Goal: Task Accomplishment & Management: Manage account settings

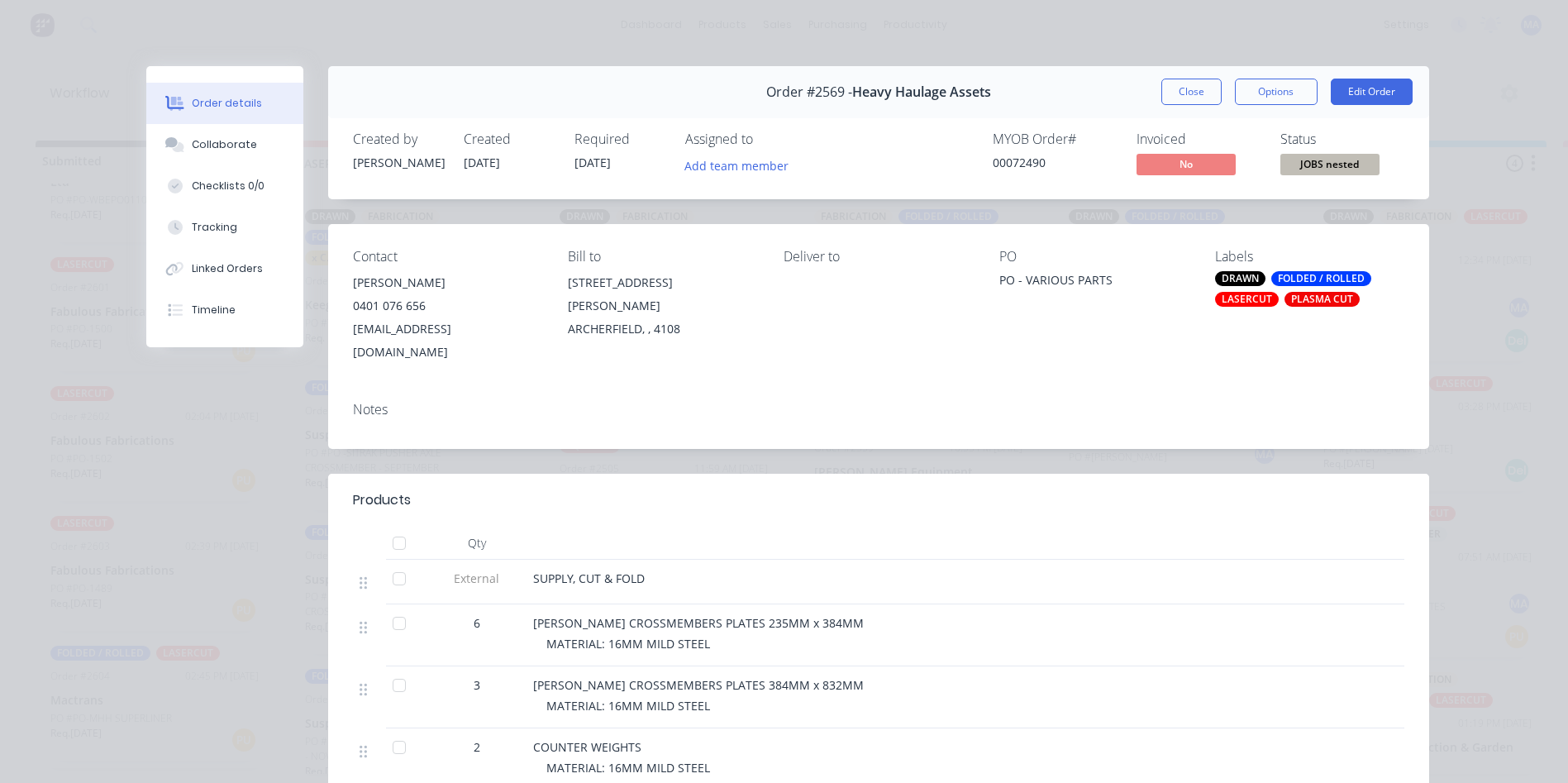
scroll to position [726, 0]
click at [1194, 97] on button "Close" at bounding box center [1191, 91] width 61 height 26
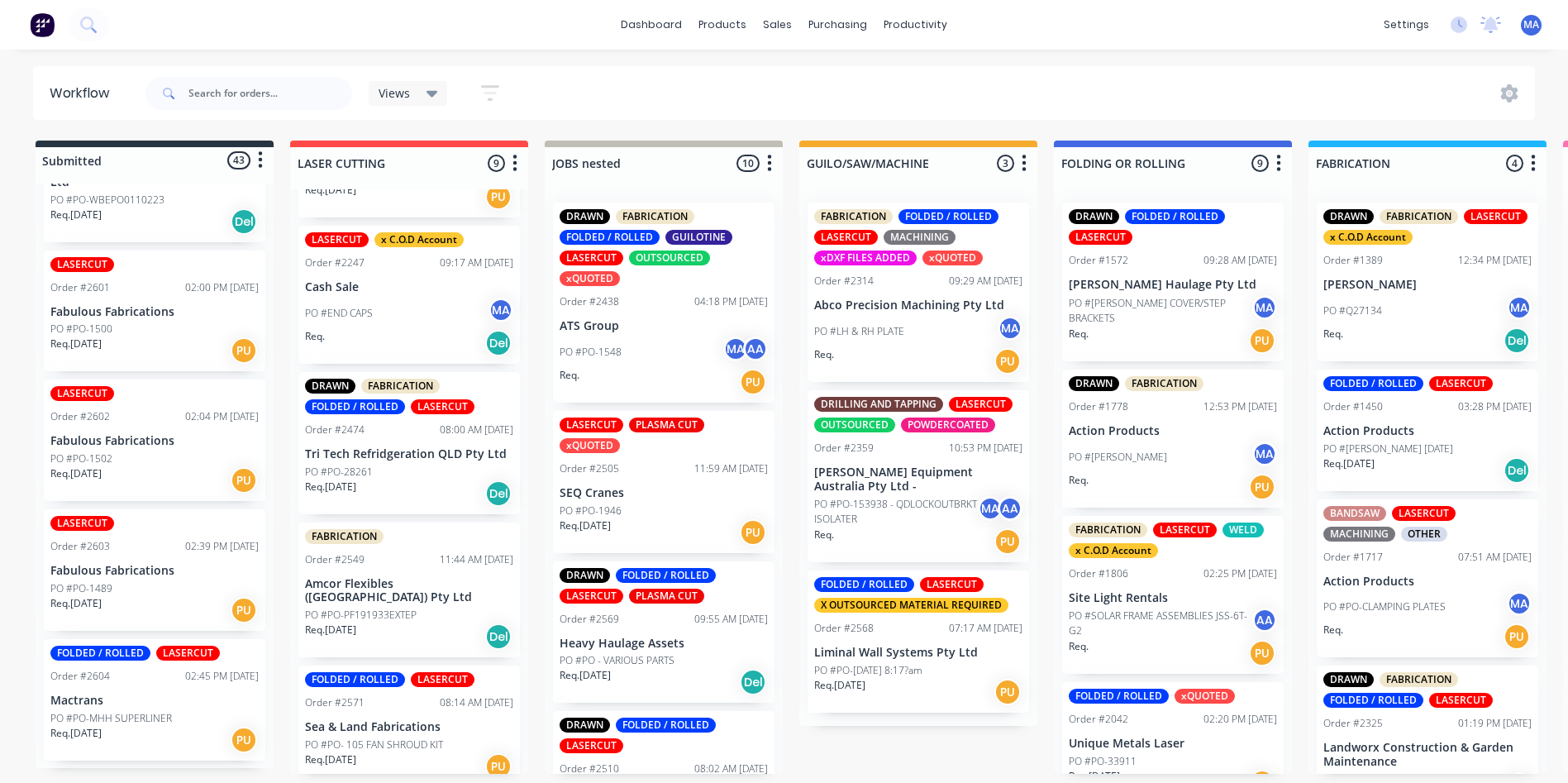
scroll to position [478, 0]
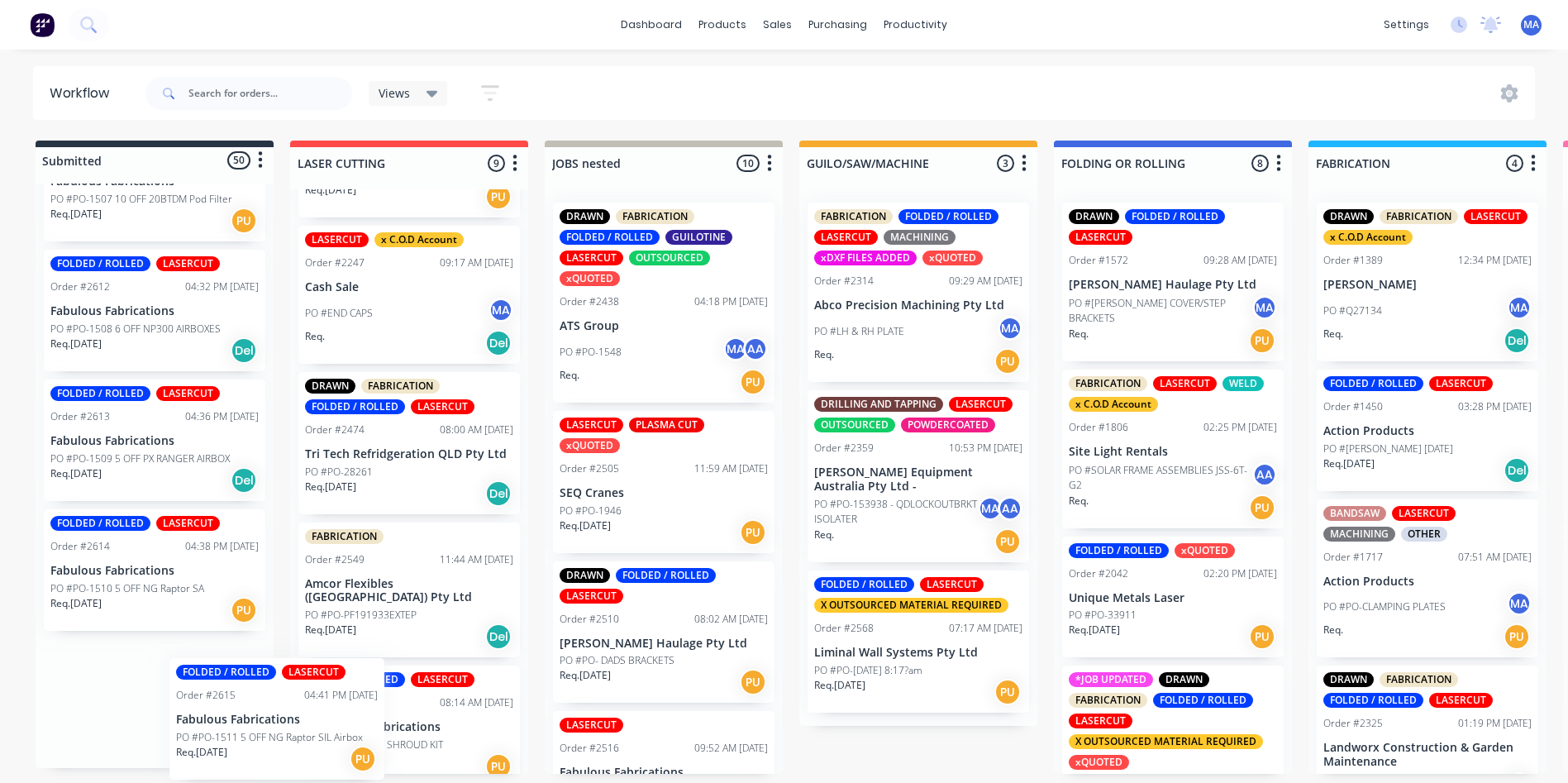
scroll to position [855, 0]
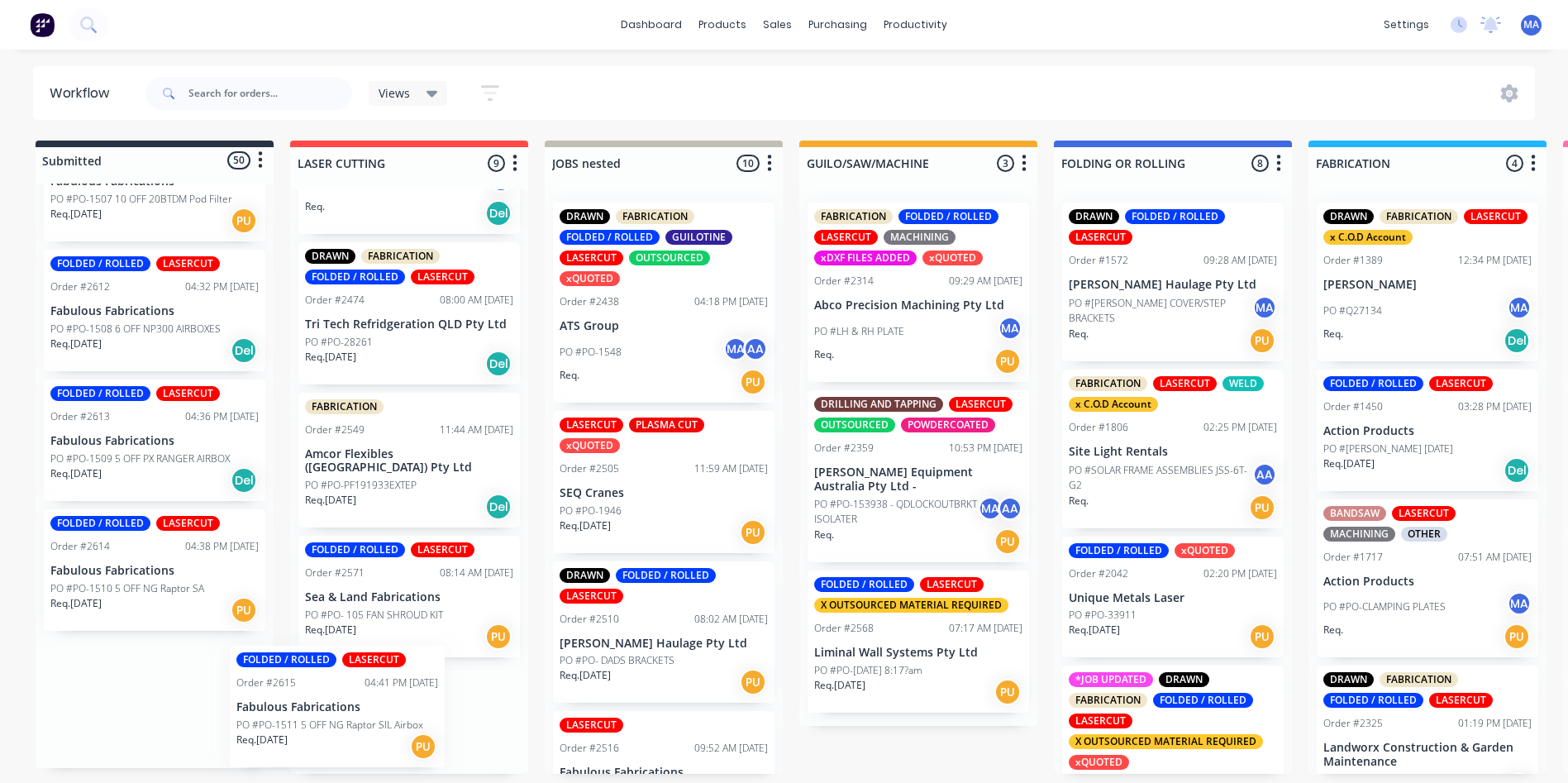
drag, startPoint x: 216, startPoint y: 720, endPoint x: 350, endPoint y: 710, distance: 134.4
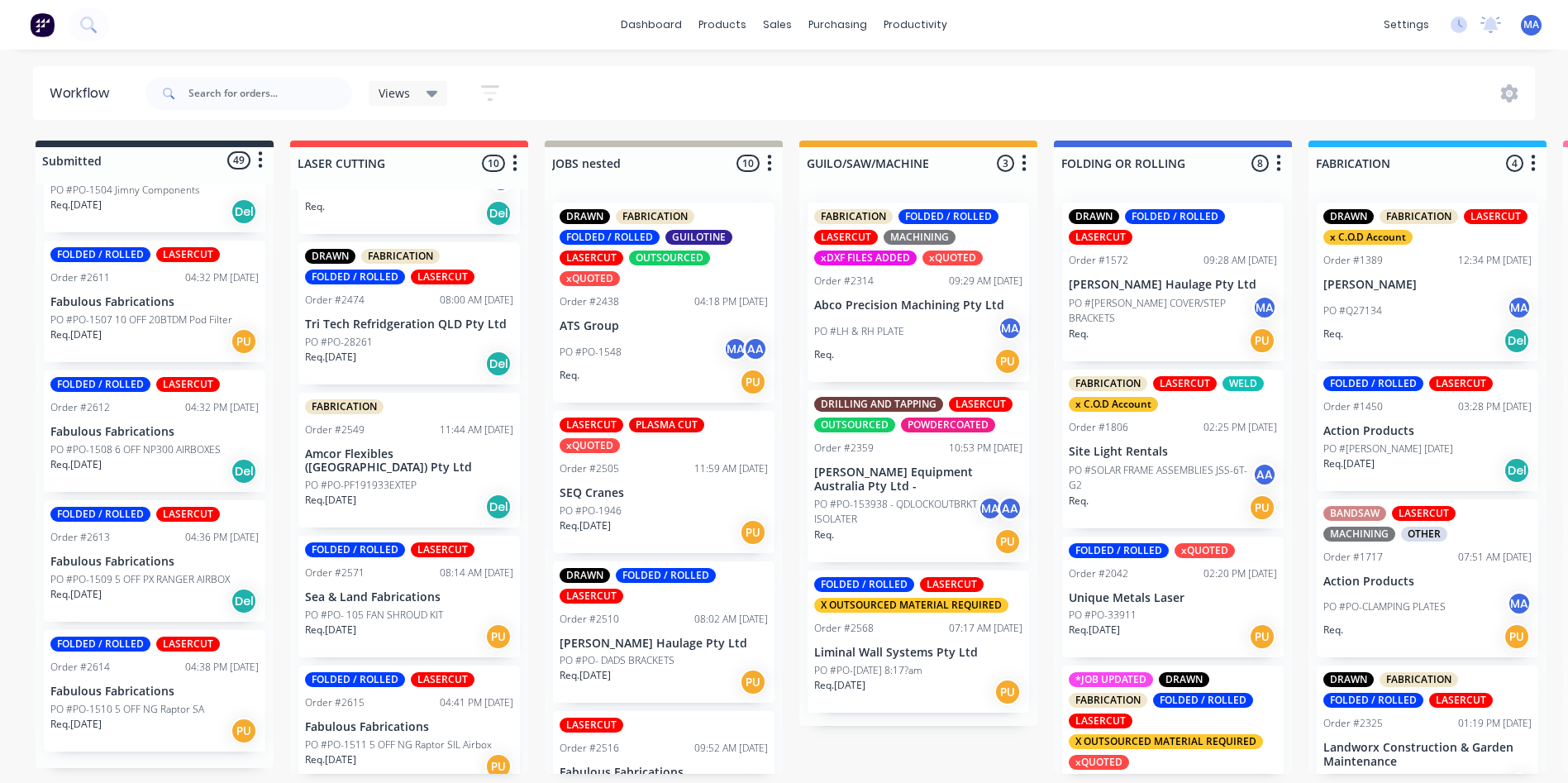
scroll to position [6341, 0]
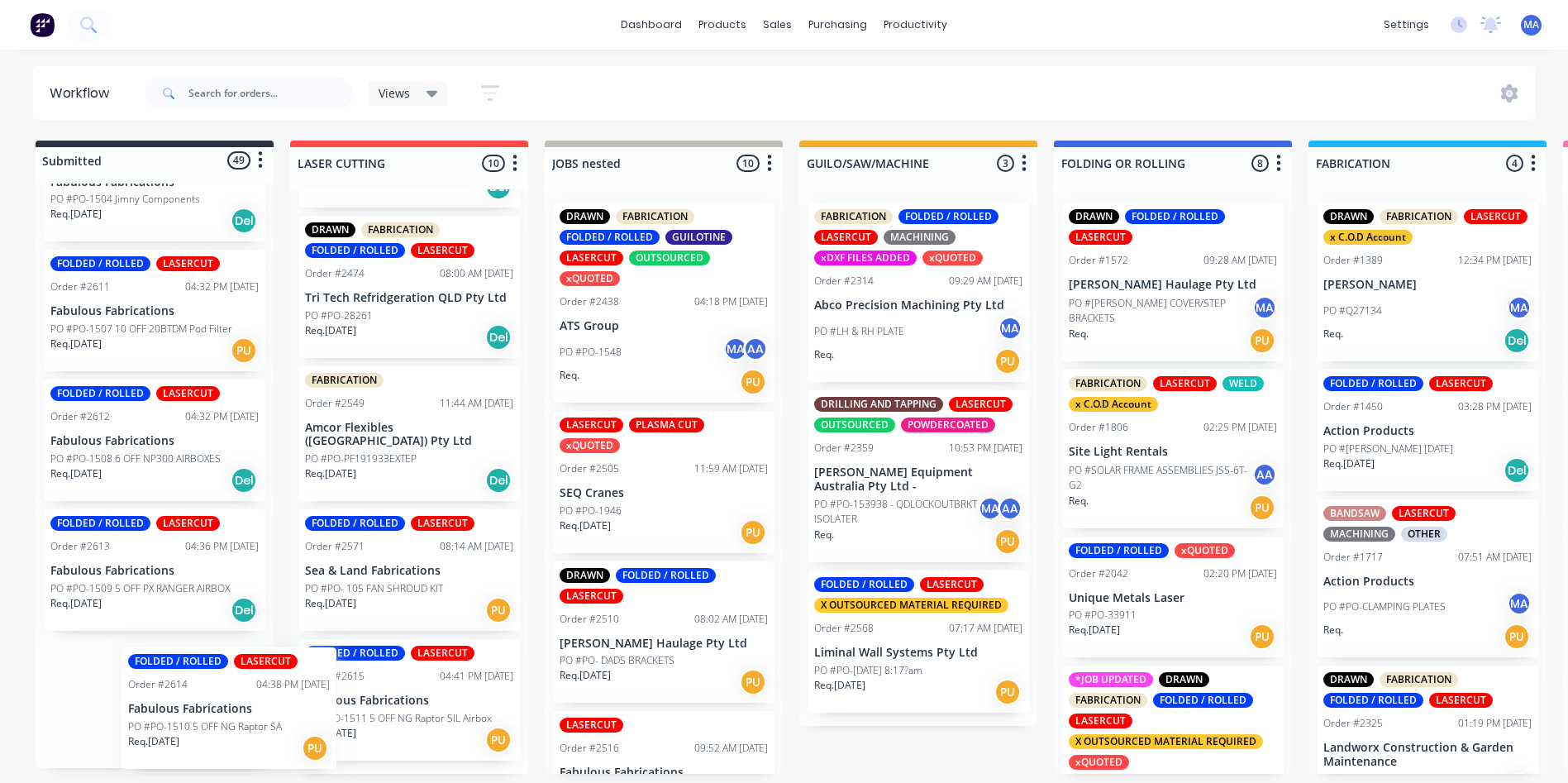
drag, startPoint x: 239, startPoint y: 695, endPoint x: 367, endPoint y: 693, distance: 128.0
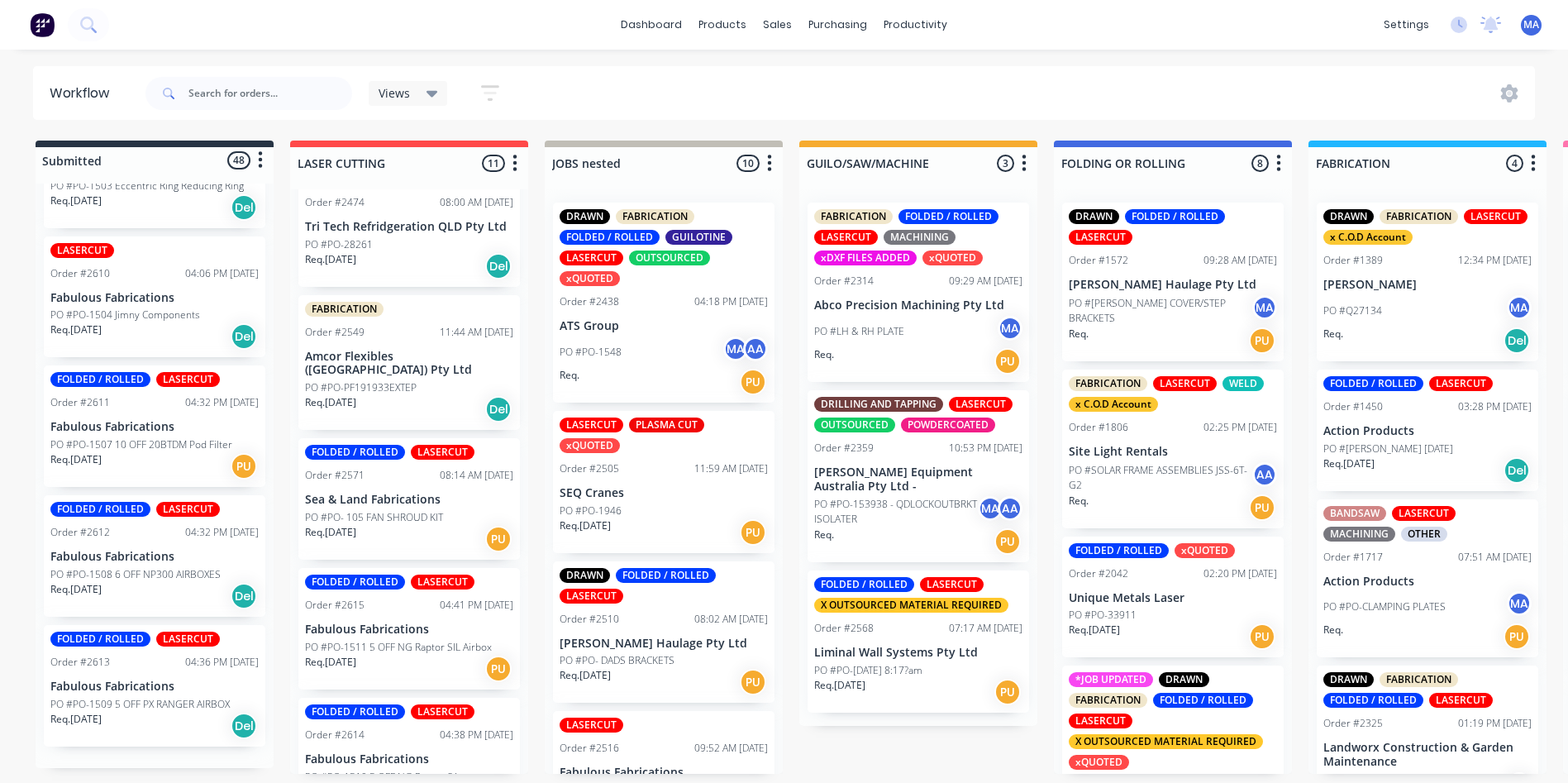
scroll to position [6211, 0]
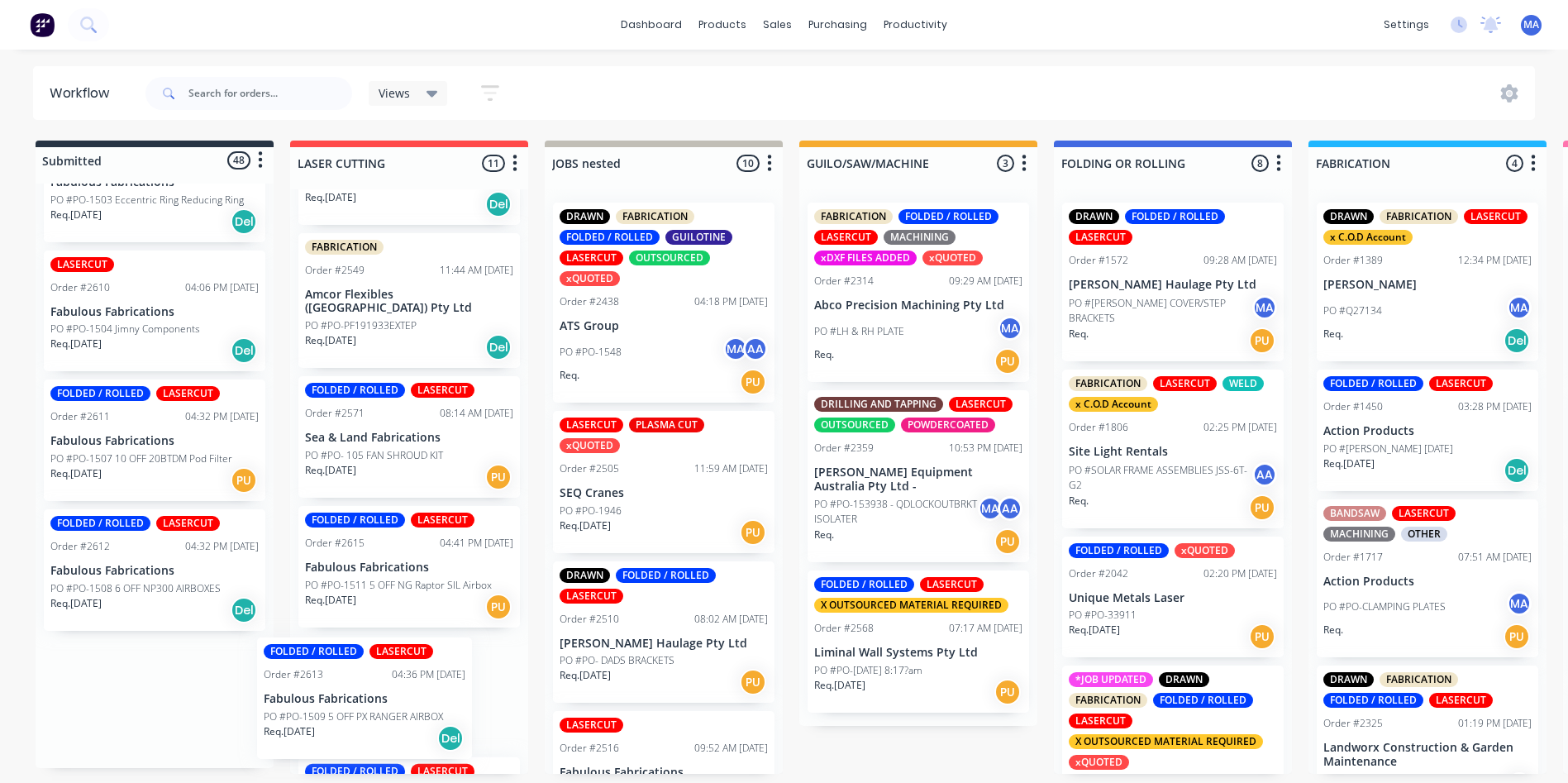
drag, startPoint x: 137, startPoint y: 702, endPoint x: 362, endPoint y: 697, distance: 225.1
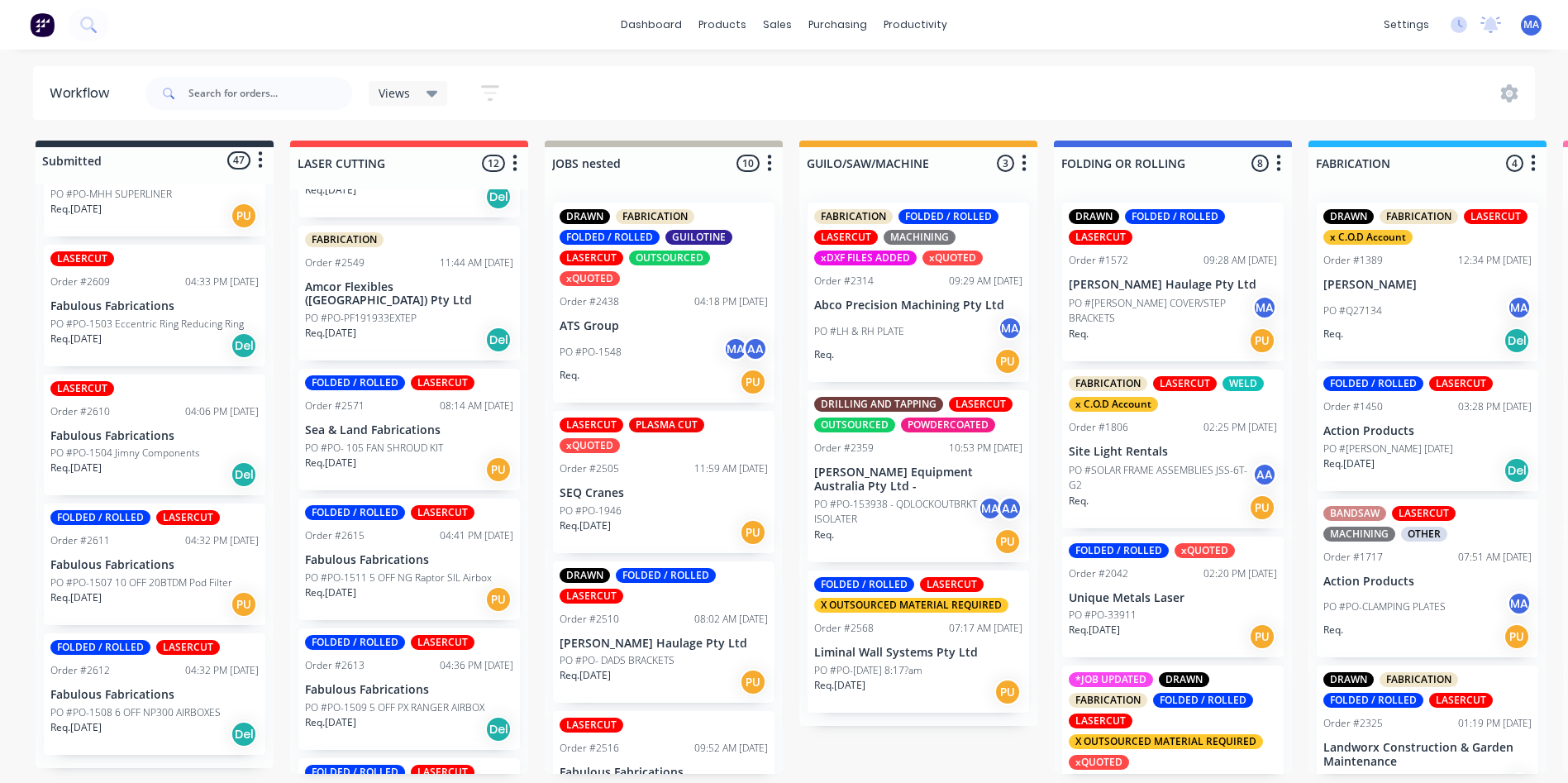
scroll to position [6082, 0]
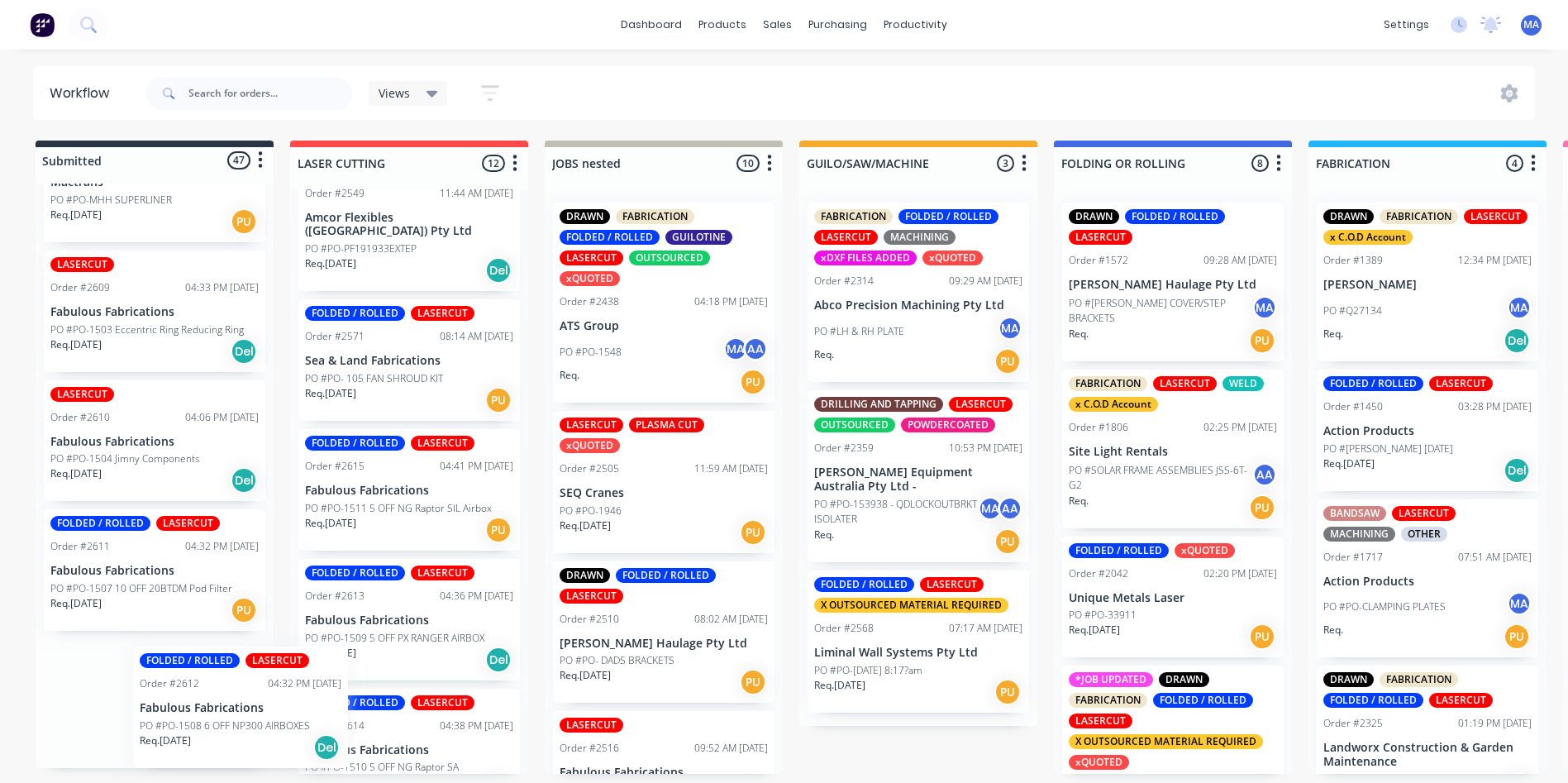
drag, startPoint x: 246, startPoint y: 713, endPoint x: 368, endPoint y: 705, distance: 122.3
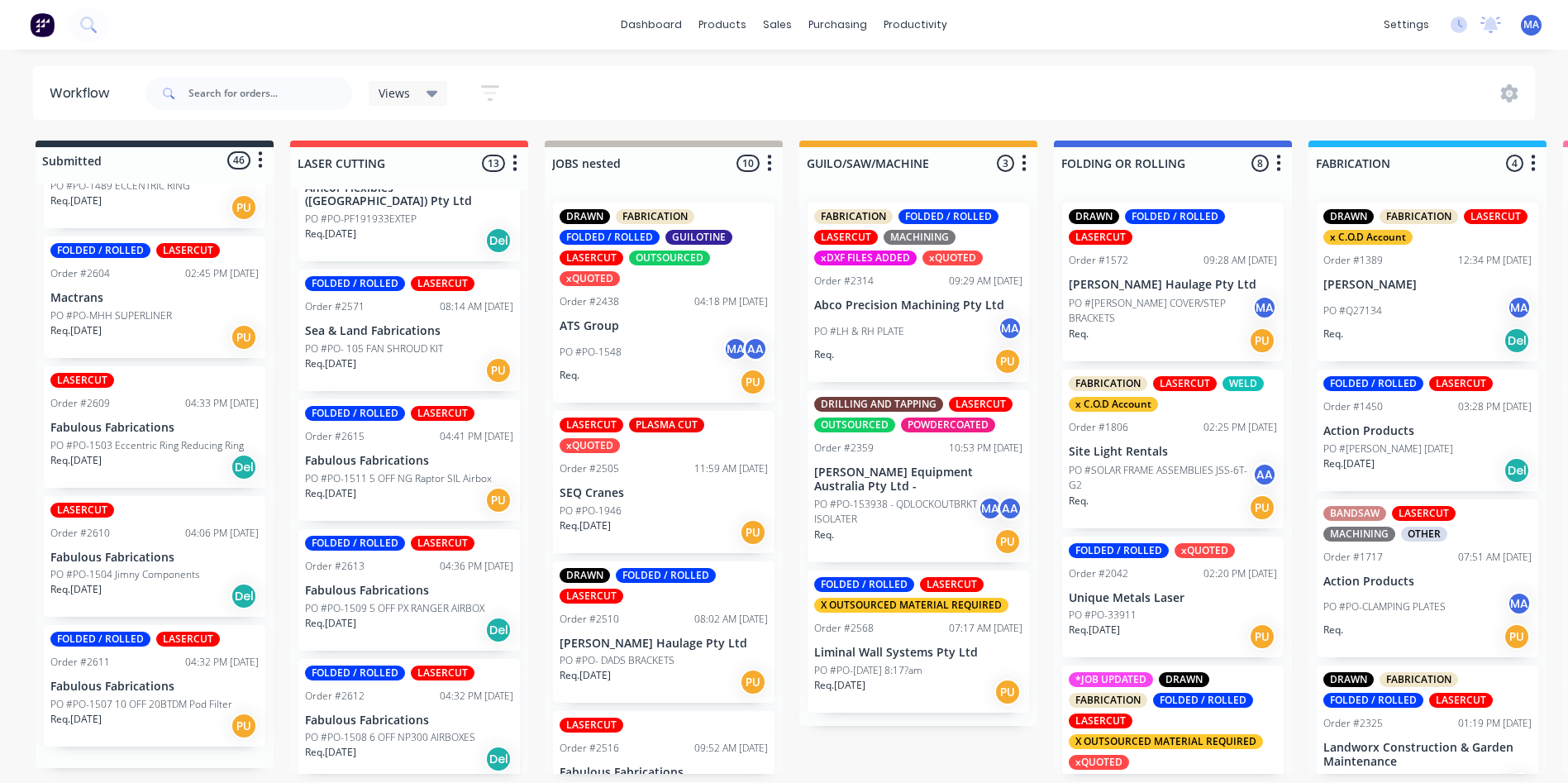
scroll to position [5952, 0]
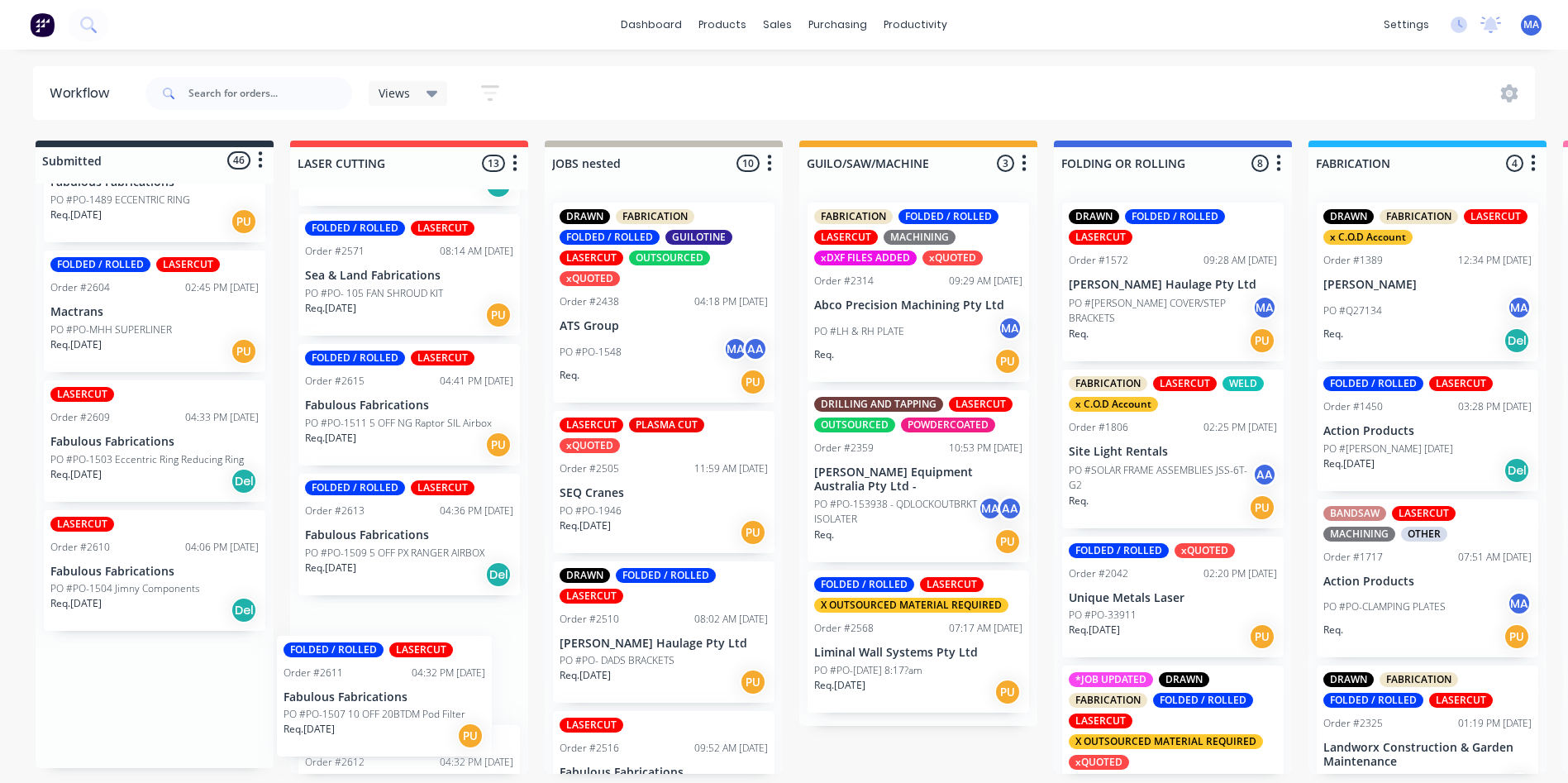
drag, startPoint x: 174, startPoint y: 717, endPoint x: 374, endPoint y: 709, distance: 200.2
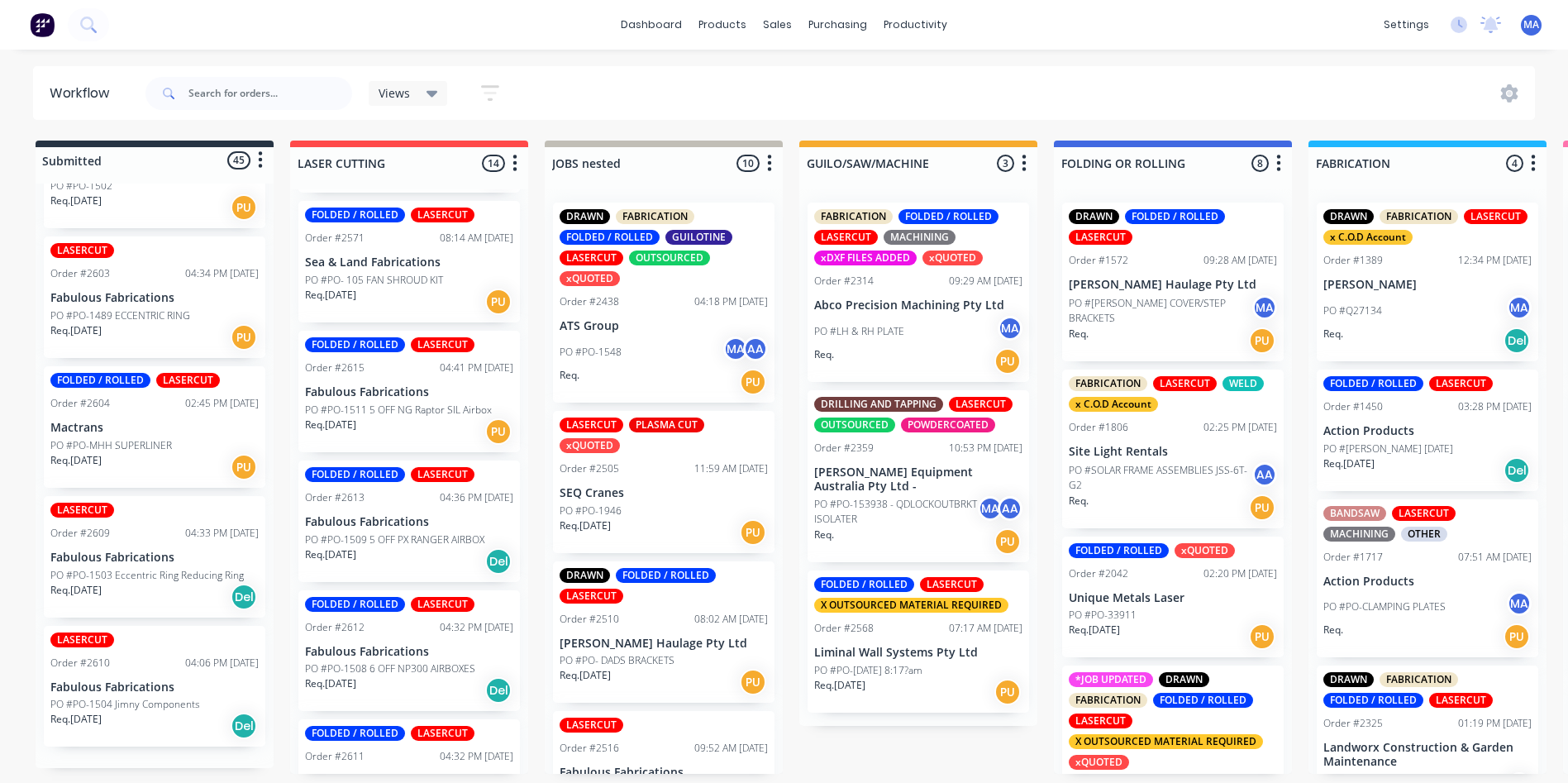
scroll to position [5823, 0]
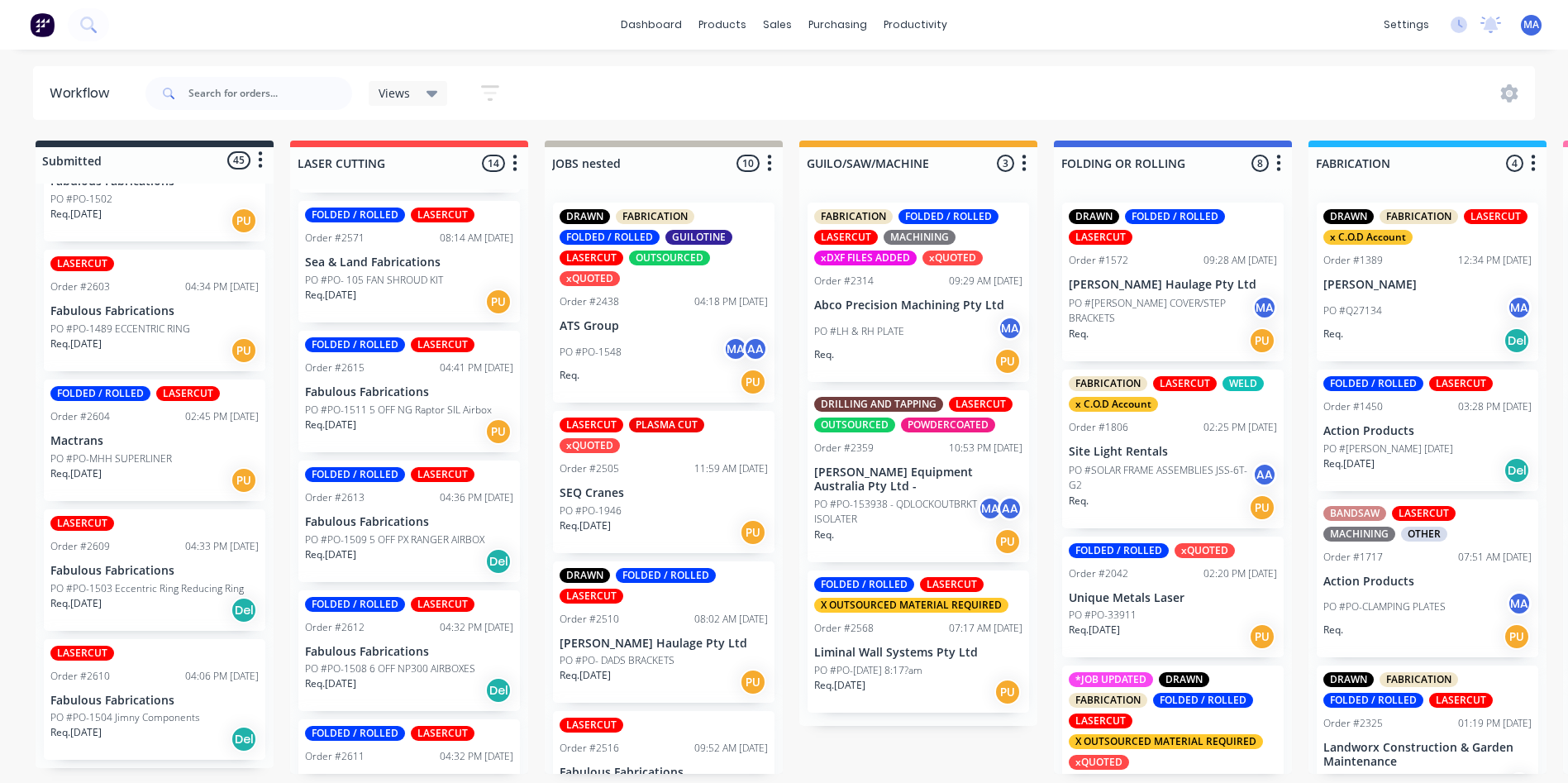
click at [634, 663] on p "PO #PO- DADS BRACKETS" at bounding box center [617, 660] width 115 height 15
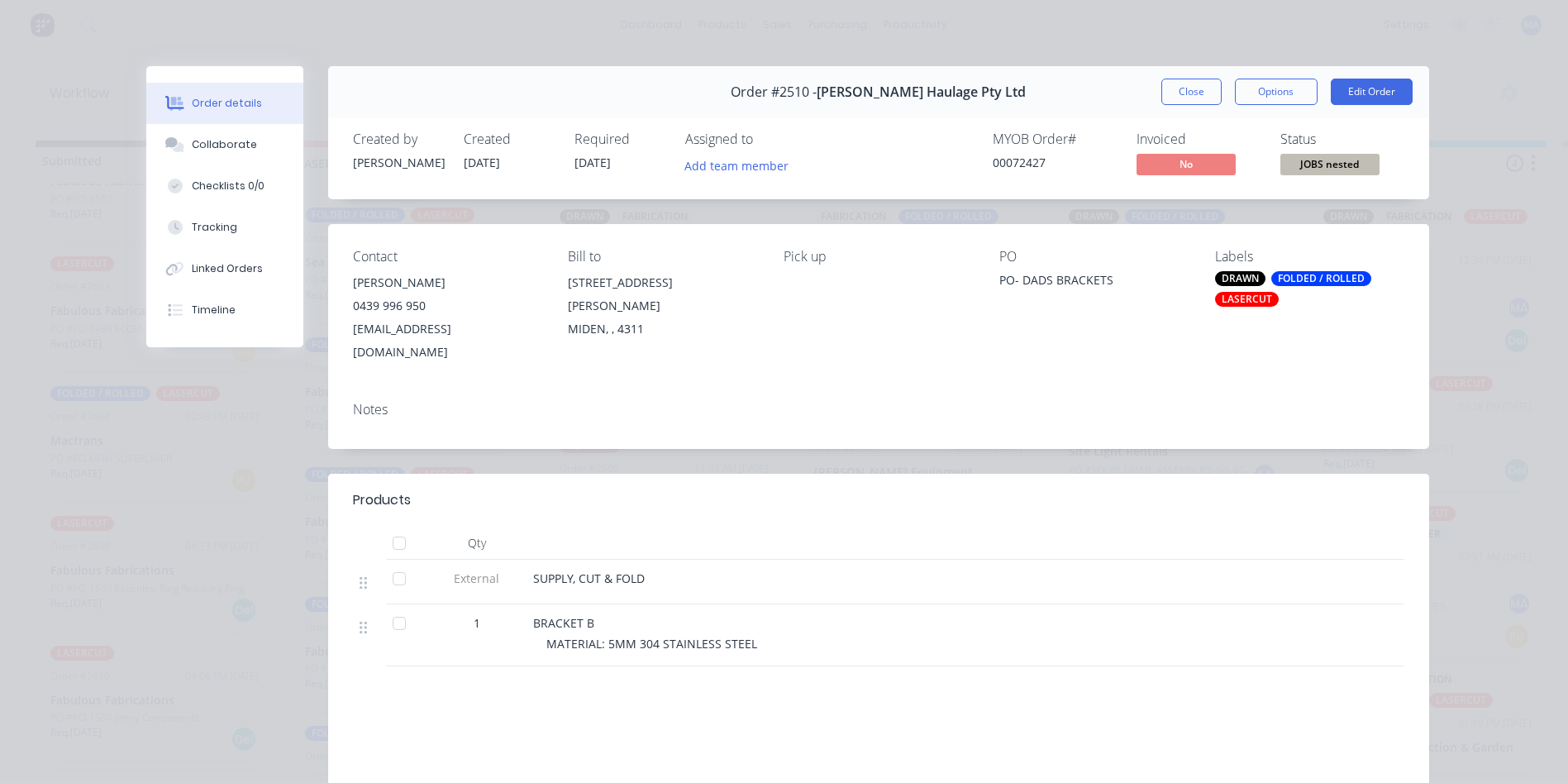
click at [1200, 88] on button "Close" at bounding box center [1191, 91] width 61 height 26
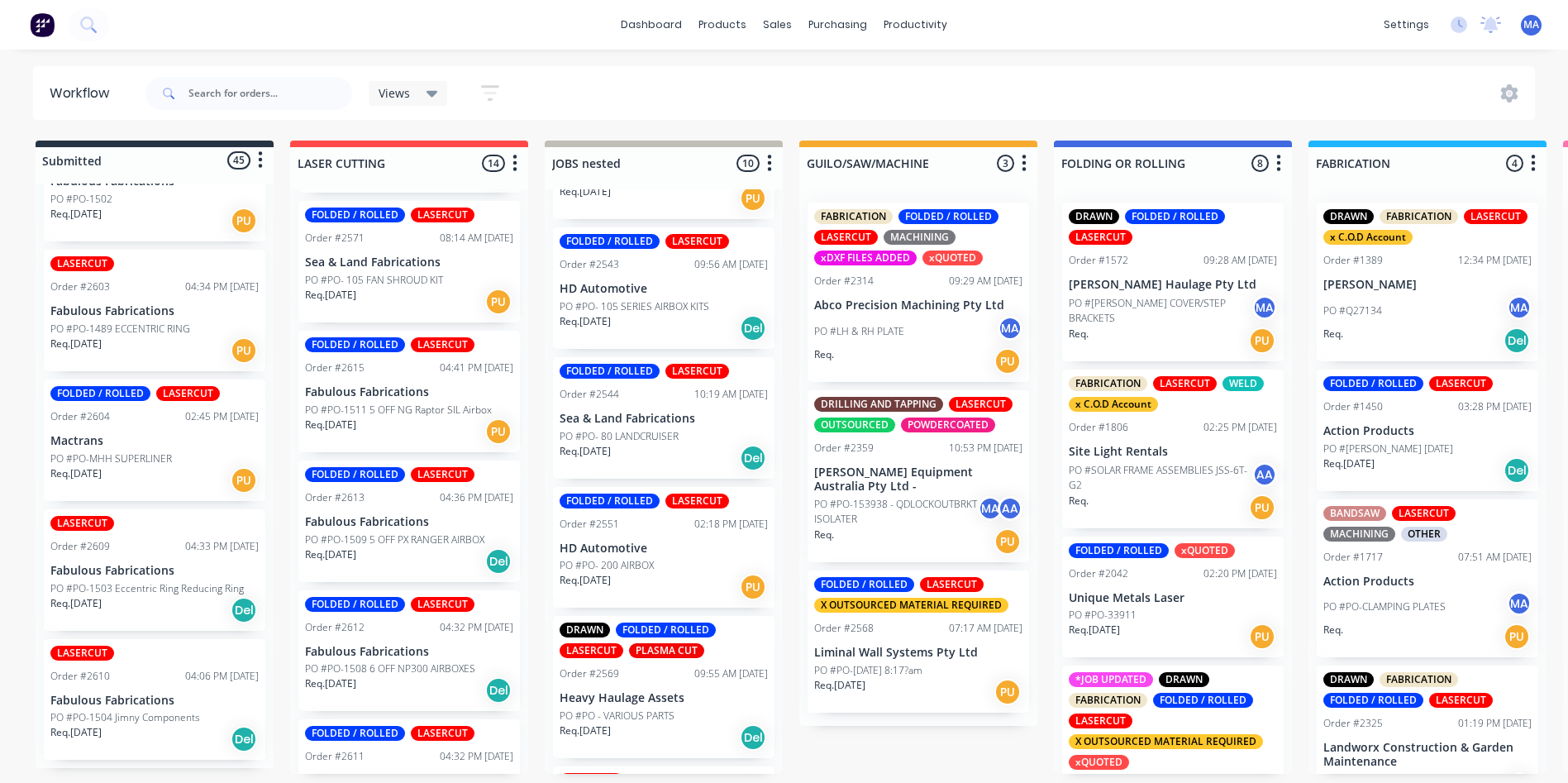
scroll to position [858, 0]
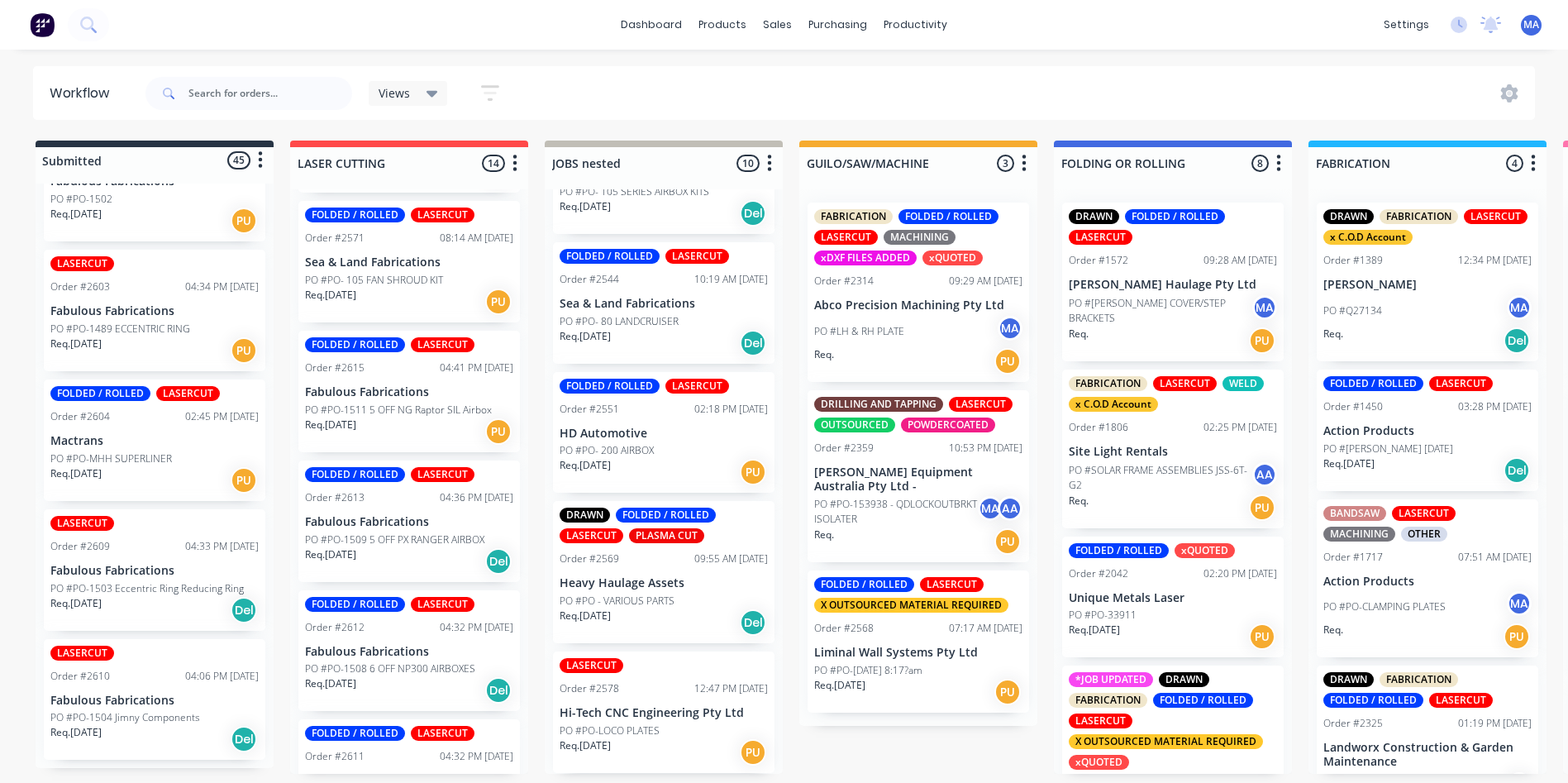
click at [668, 610] on div "Req. 08/08/25 Del" at bounding box center [664, 622] width 208 height 28
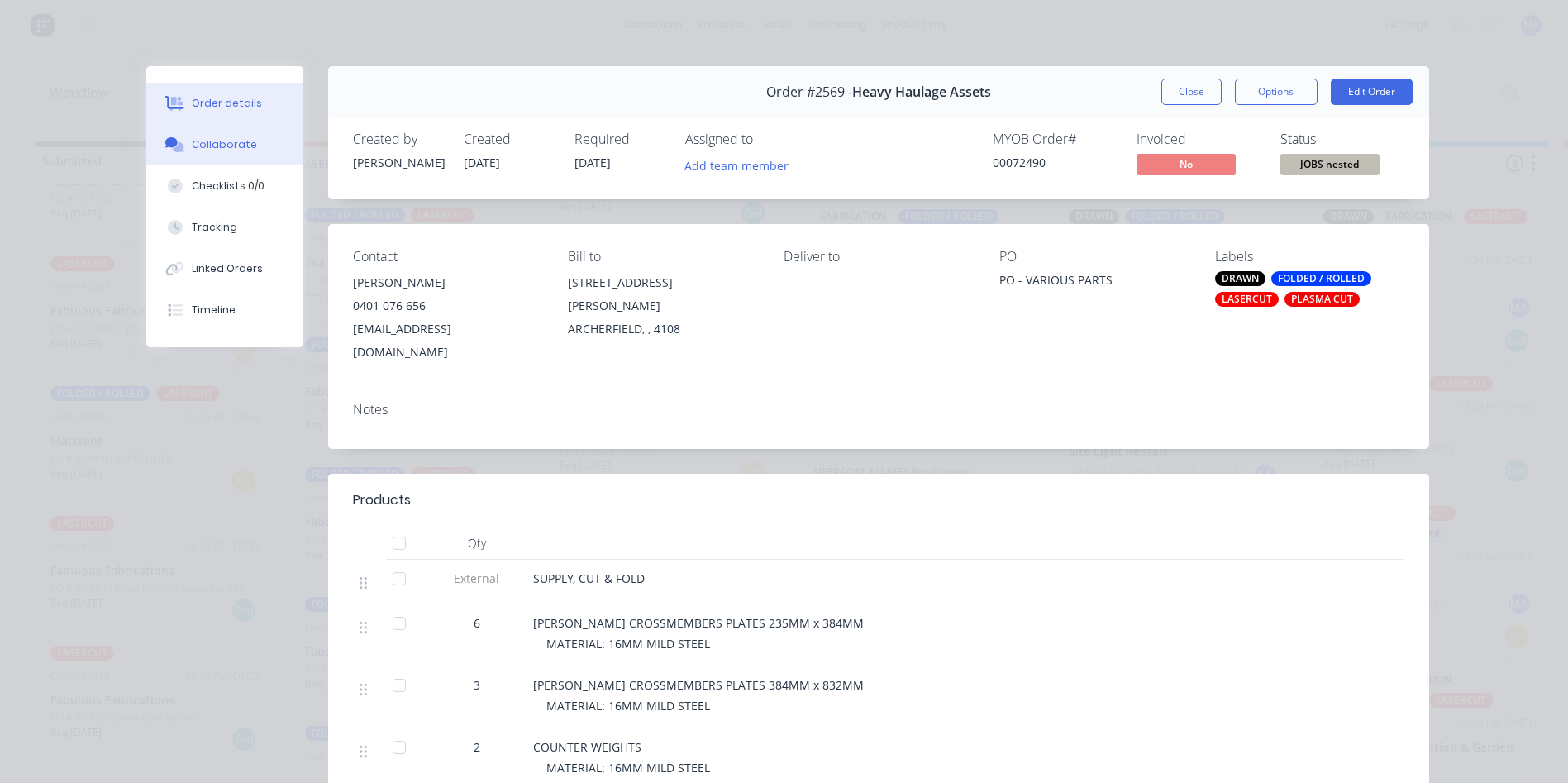
click at [193, 125] on button "Collaborate" at bounding box center [224, 144] width 157 height 41
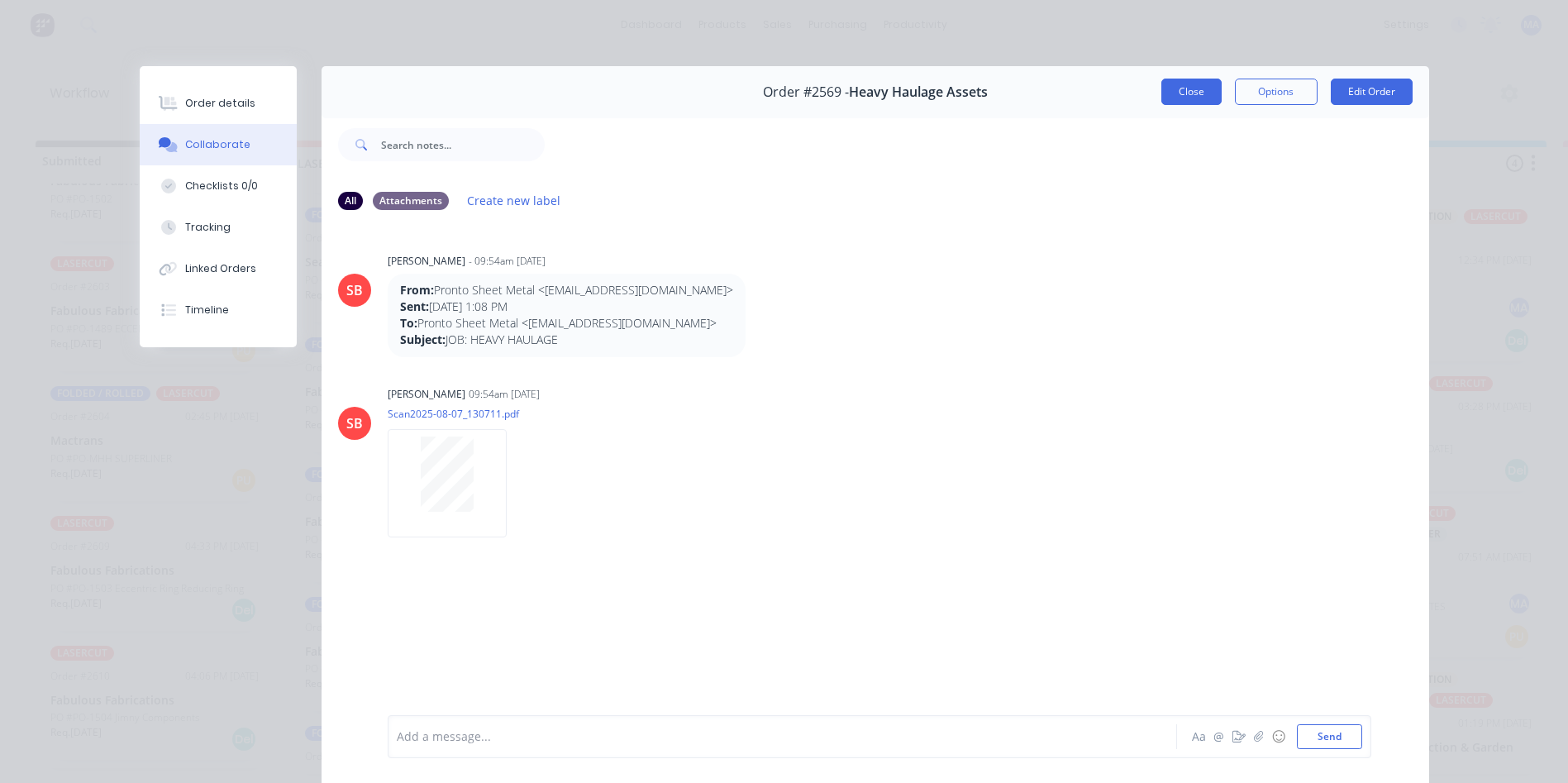
click at [1171, 90] on button "Close" at bounding box center [1191, 91] width 61 height 26
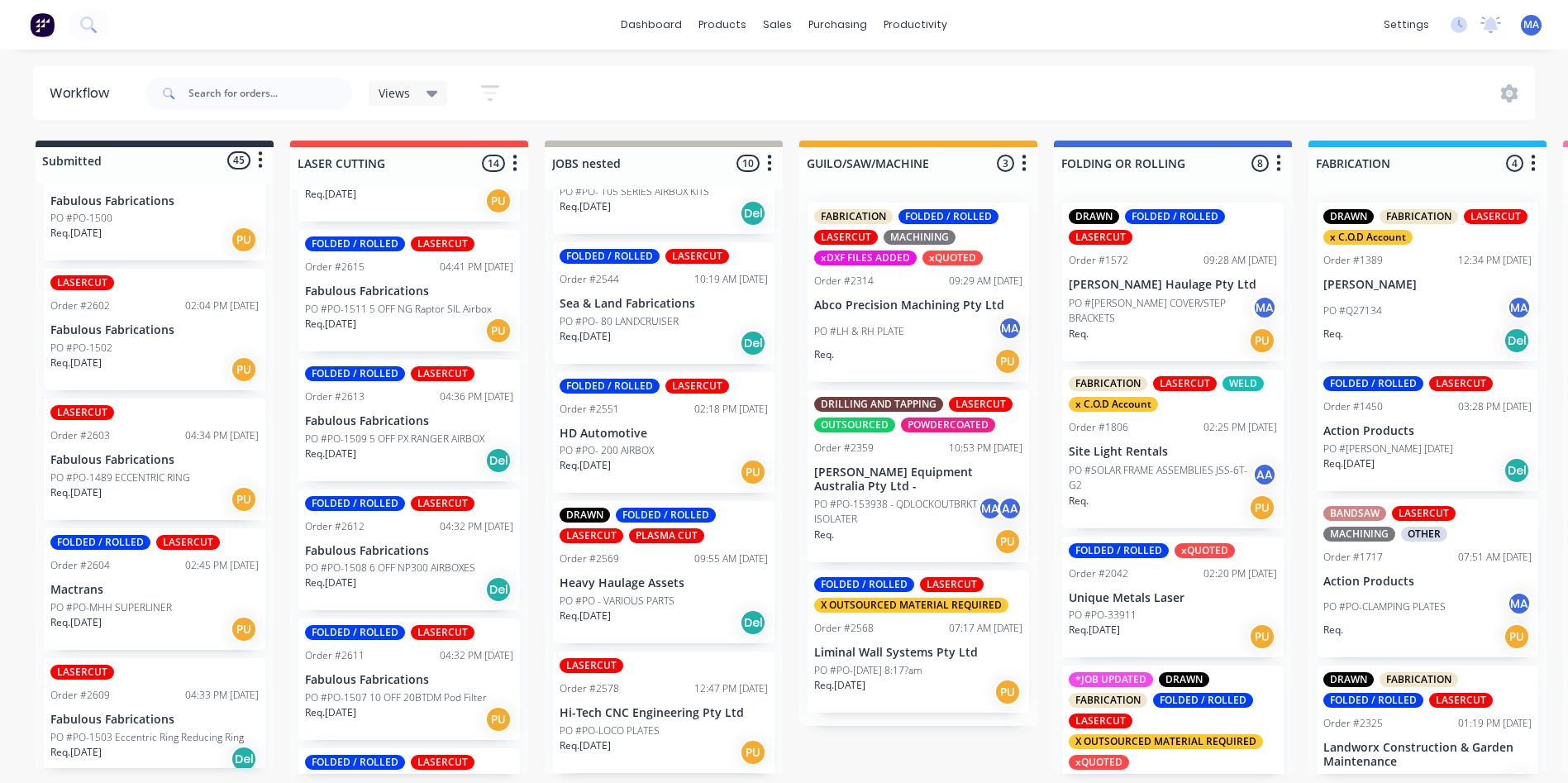
scroll to position [5658, 0]
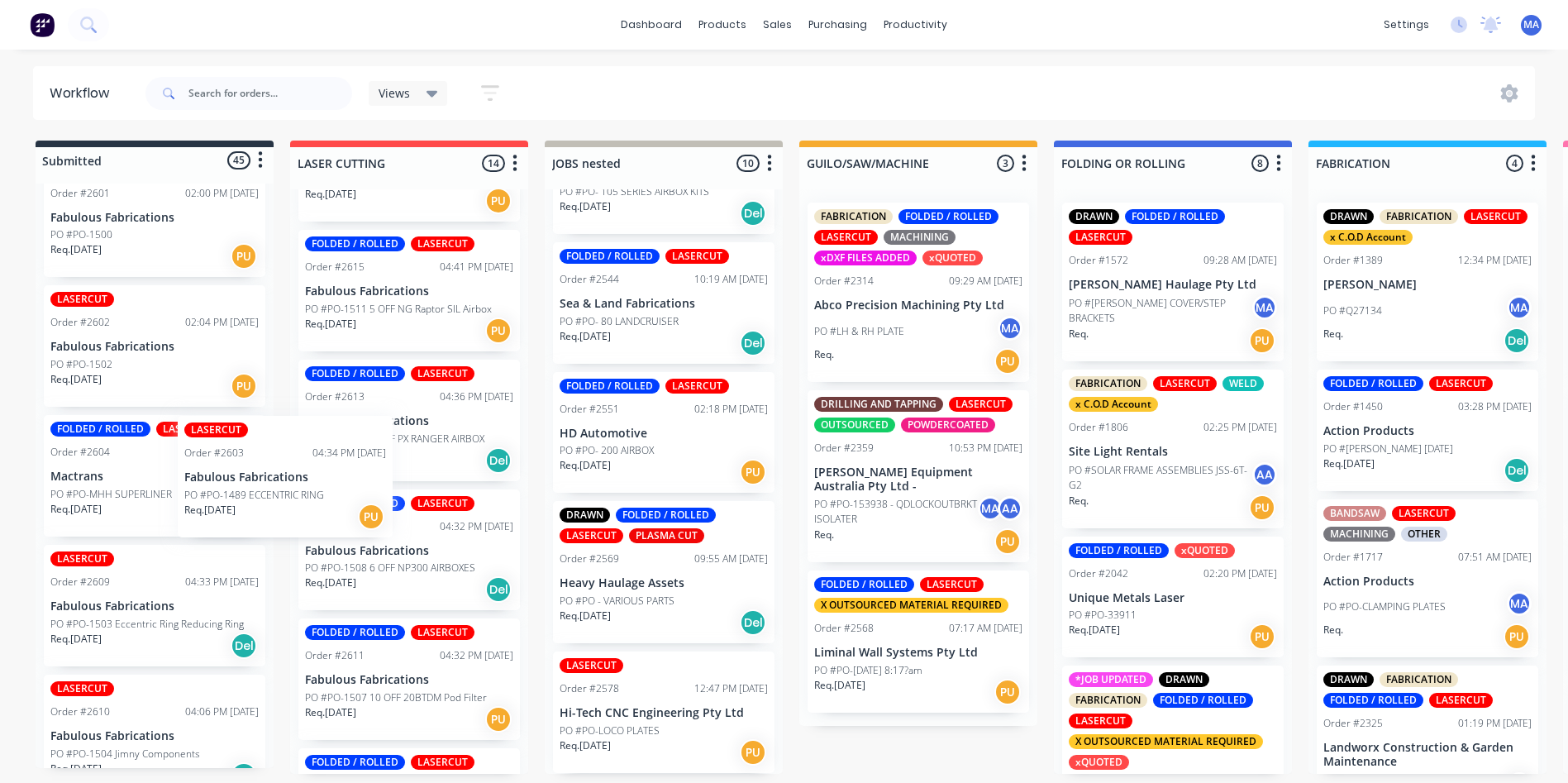
drag, startPoint x: 316, startPoint y: 498, endPoint x: 454, endPoint y: 516, distance: 139.2
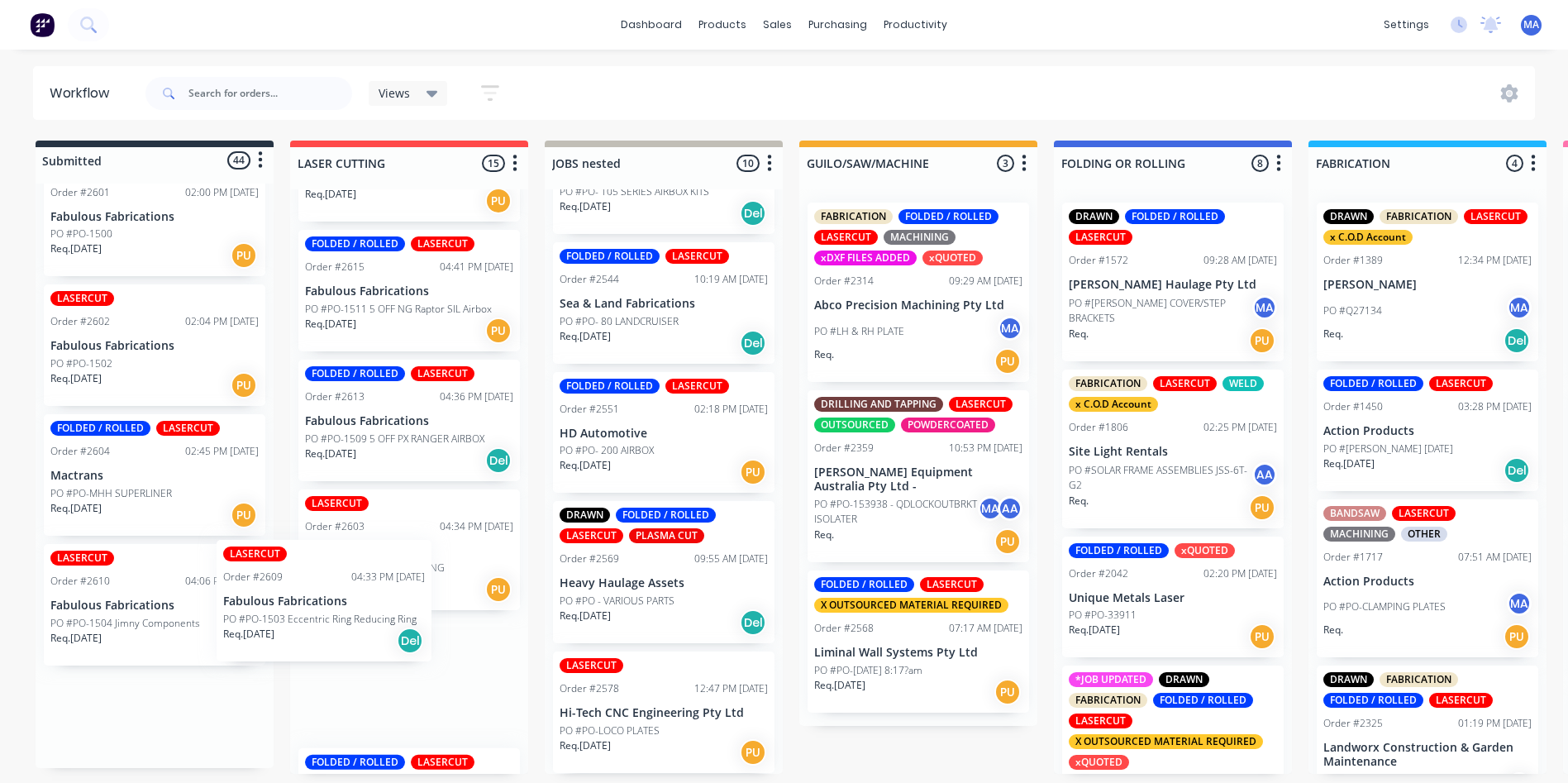
drag, startPoint x: 132, startPoint y: 633, endPoint x: 313, endPoint y: 624, distance: 181.2
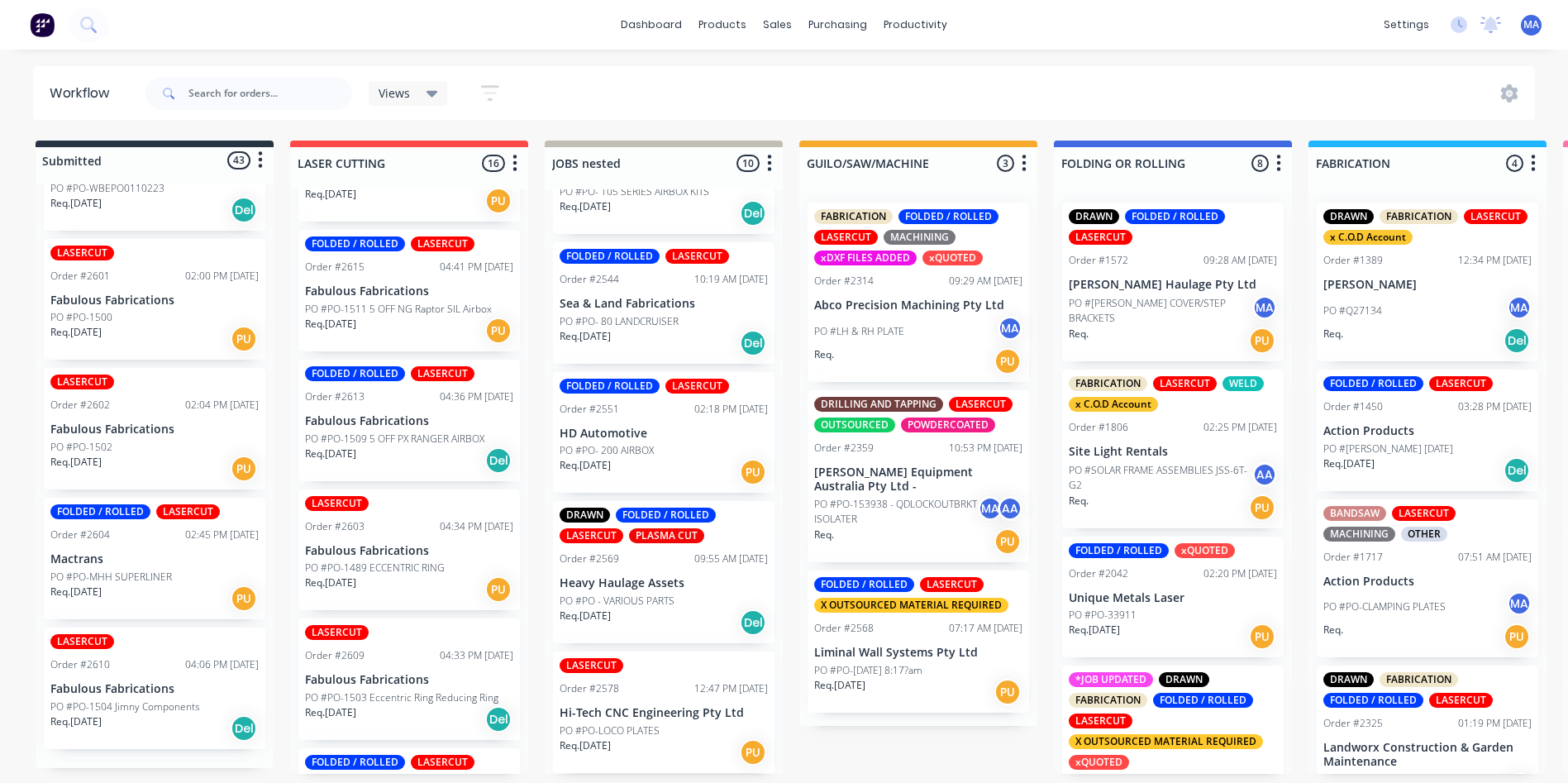
scroll to position [5564, 0]
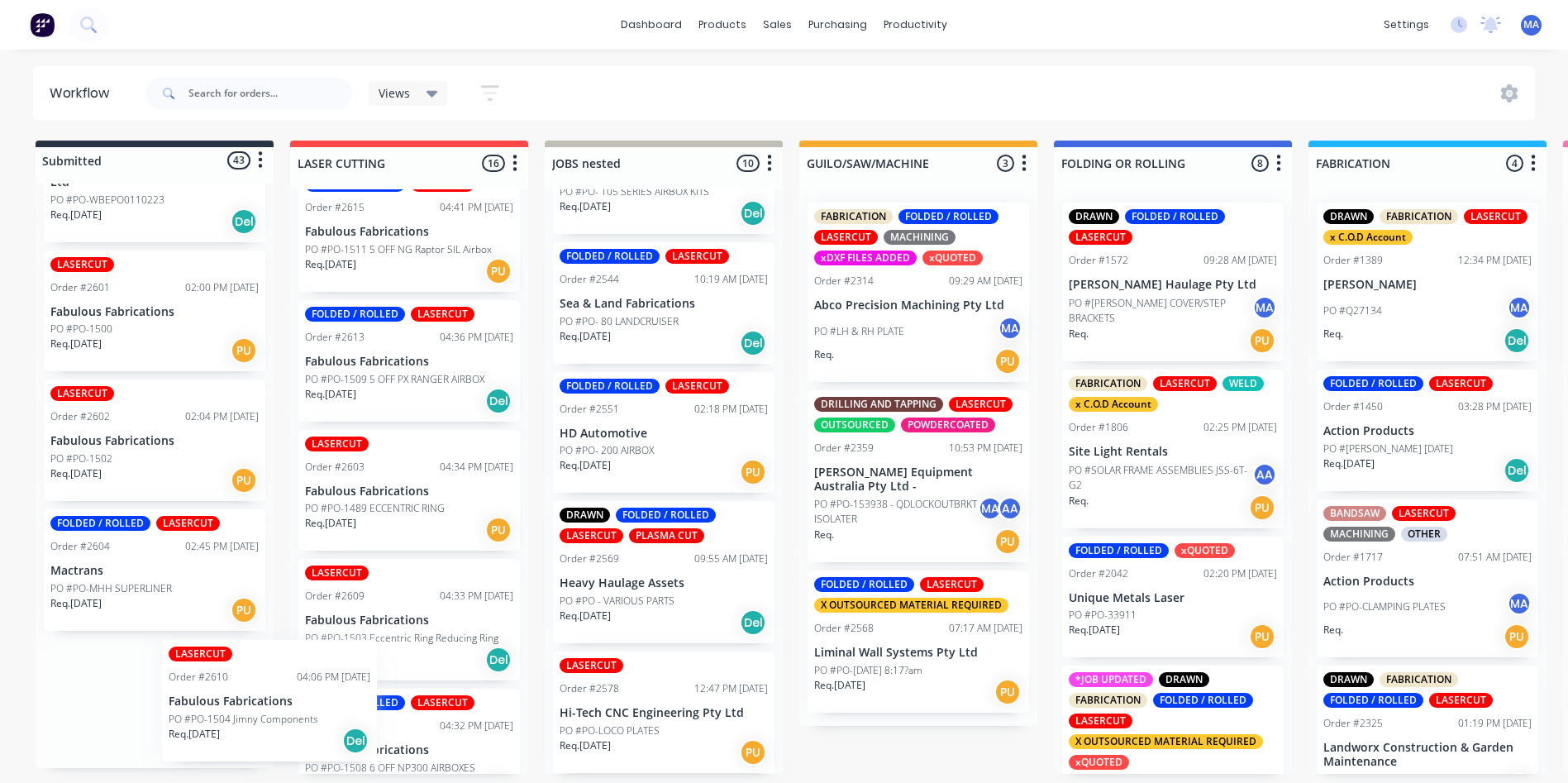
drag, startPoint x: 281, startPoint y: 707, endPoint x: 323, endPoint y: 669, distance: 56.6
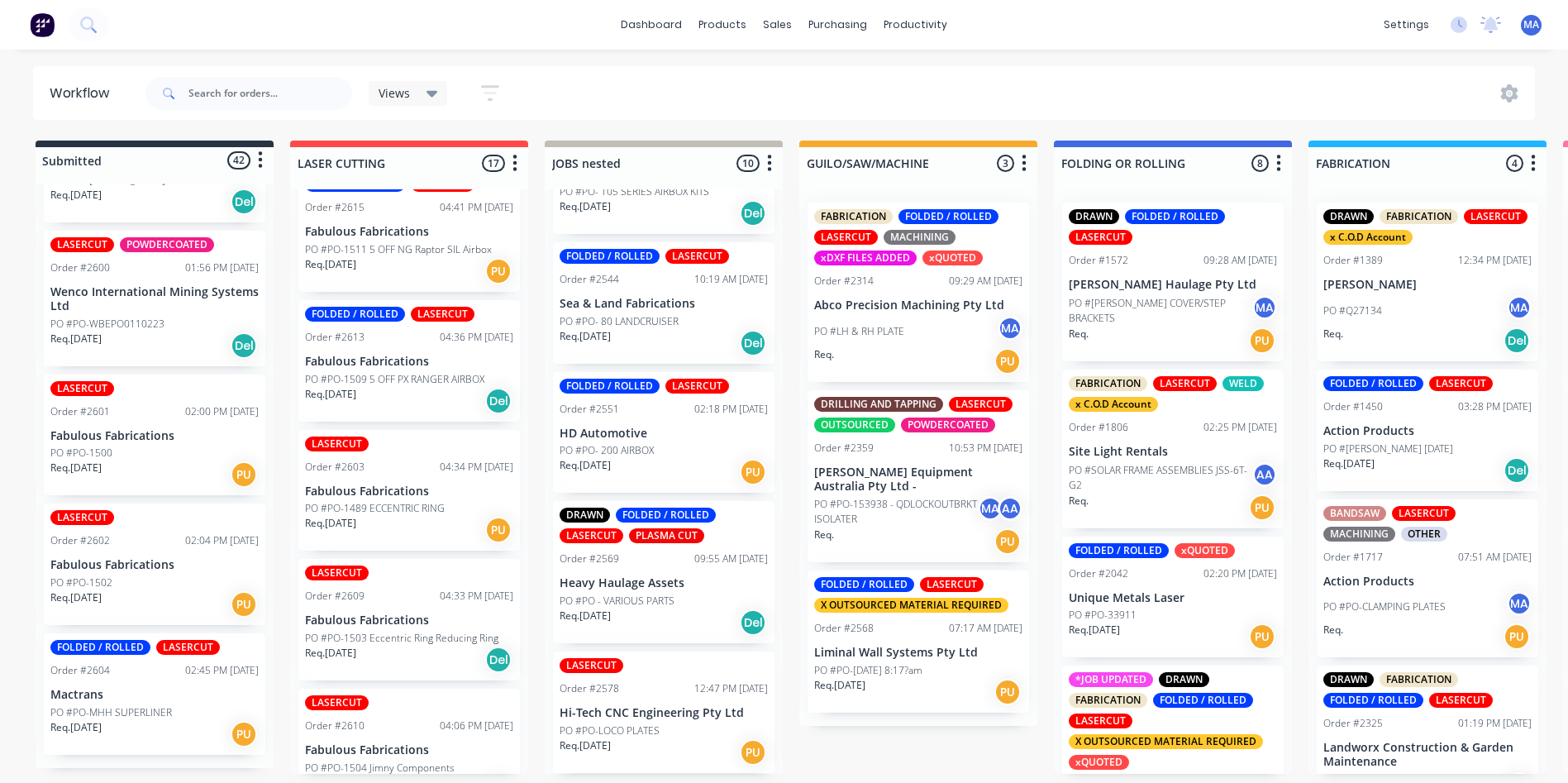
scroll to position [5434, 0]
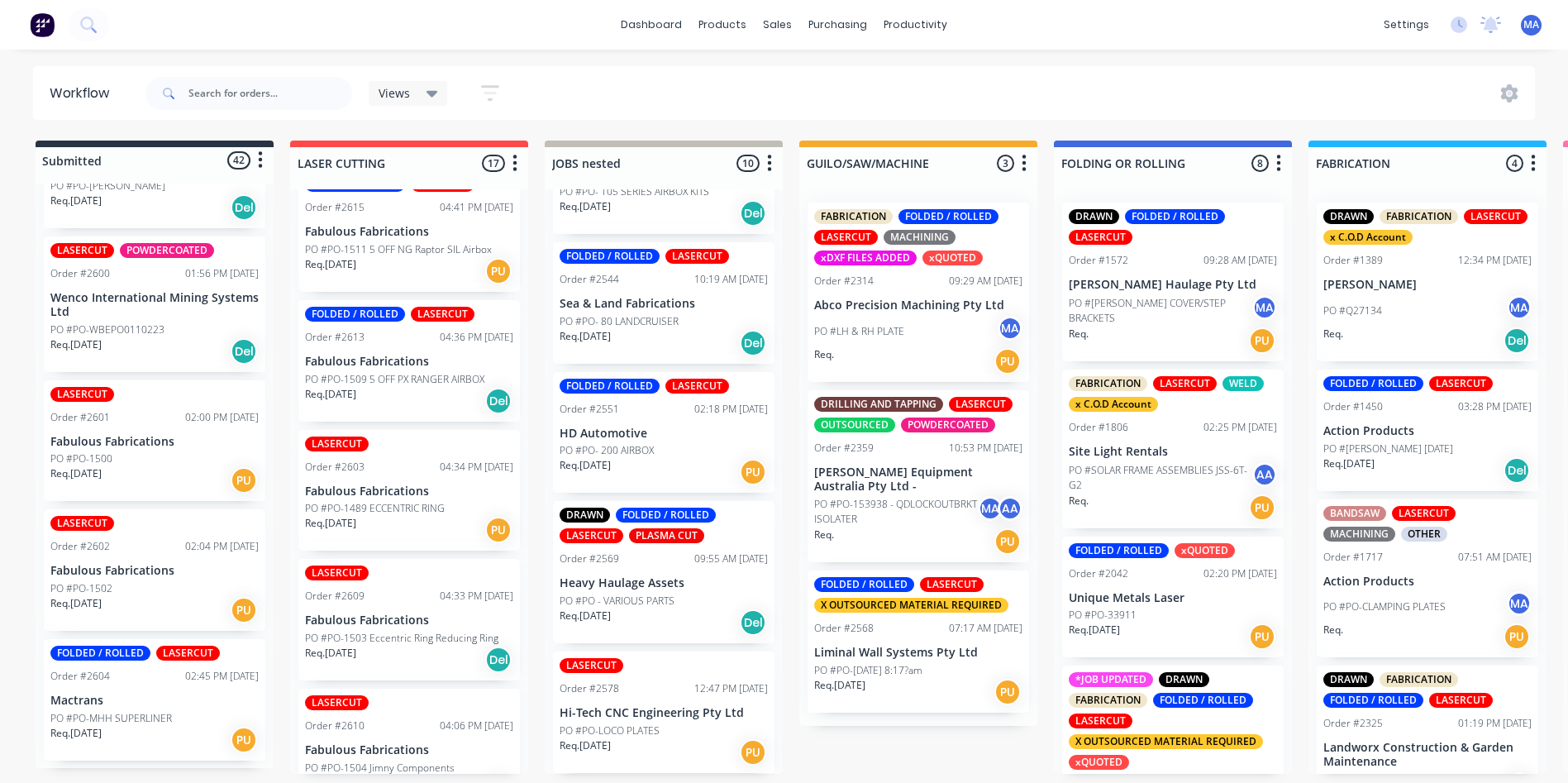
click at [148, 601] on div "Req. 12/08/25 PU" at bounding box center [154, 610] width 208 height 28
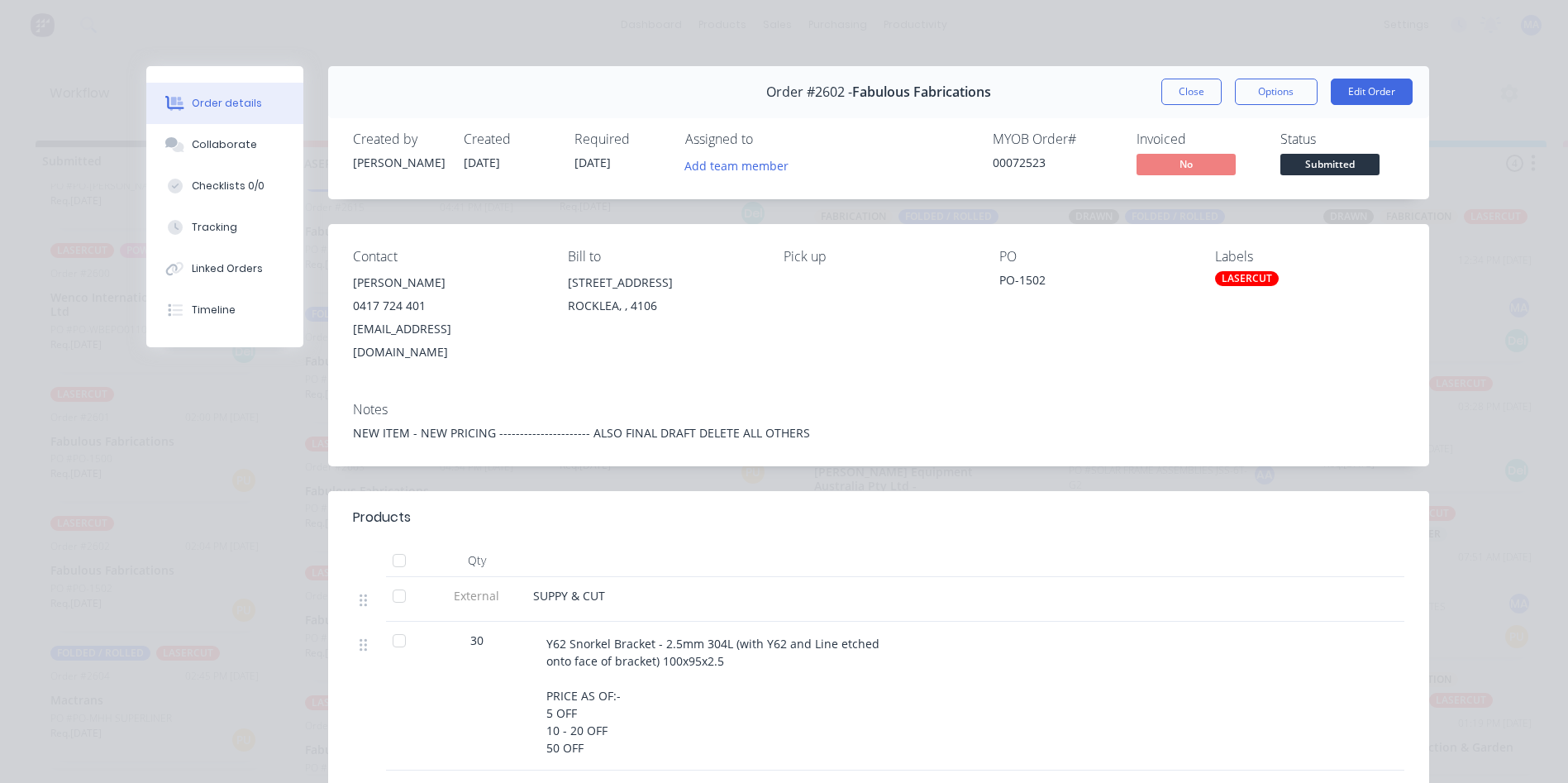
click at [1183, 77] on div "Order #2602 - Fabulous Fabrications Close Options Edit Order" at bounding box center [878, 91] width 1101 height 52
click at [1152, 91] on div "Order #2602 - Fabulous Fabrications Close Options Edit Order" at bounding box center [878, 91] width 1101 height 52
click at [1161, 91] on button "Close" at bounding box center [1191, 91] width 61 height 26
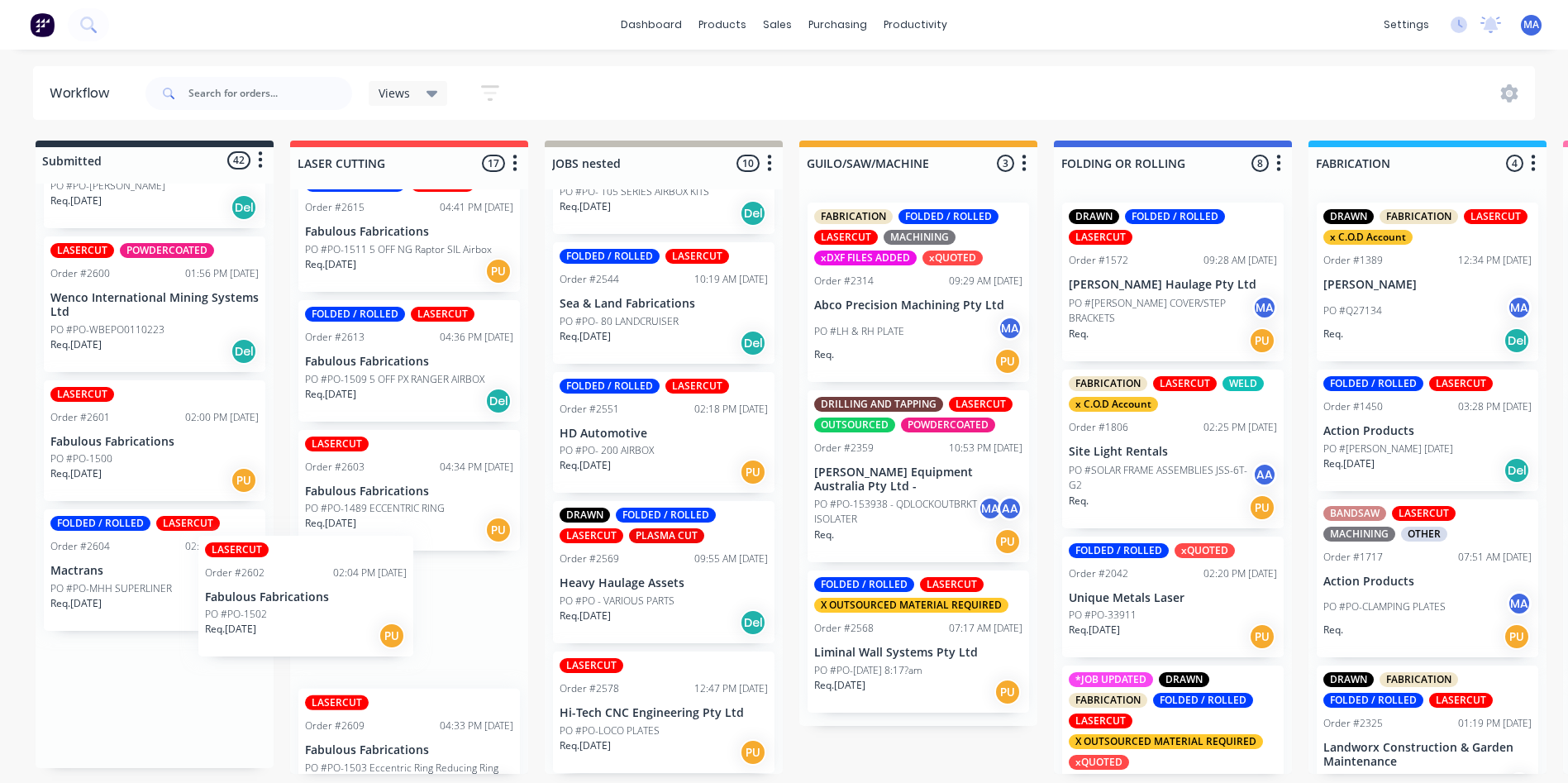
drag, startPoint x: 192, startPoint y: 595, endPoint x: 316, endPoint y: 610, distance: 124.9
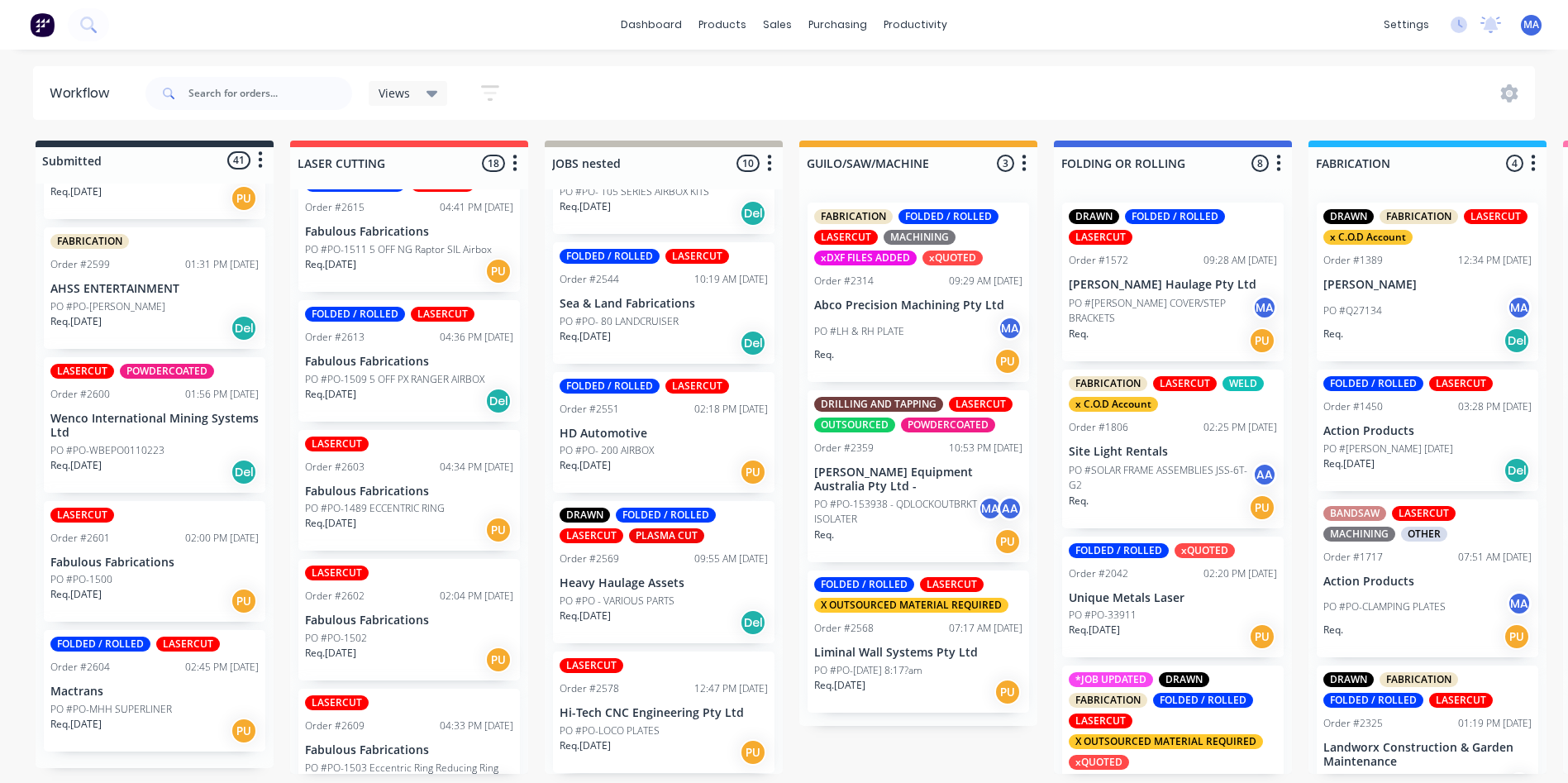
scroll to position [5304, 0]
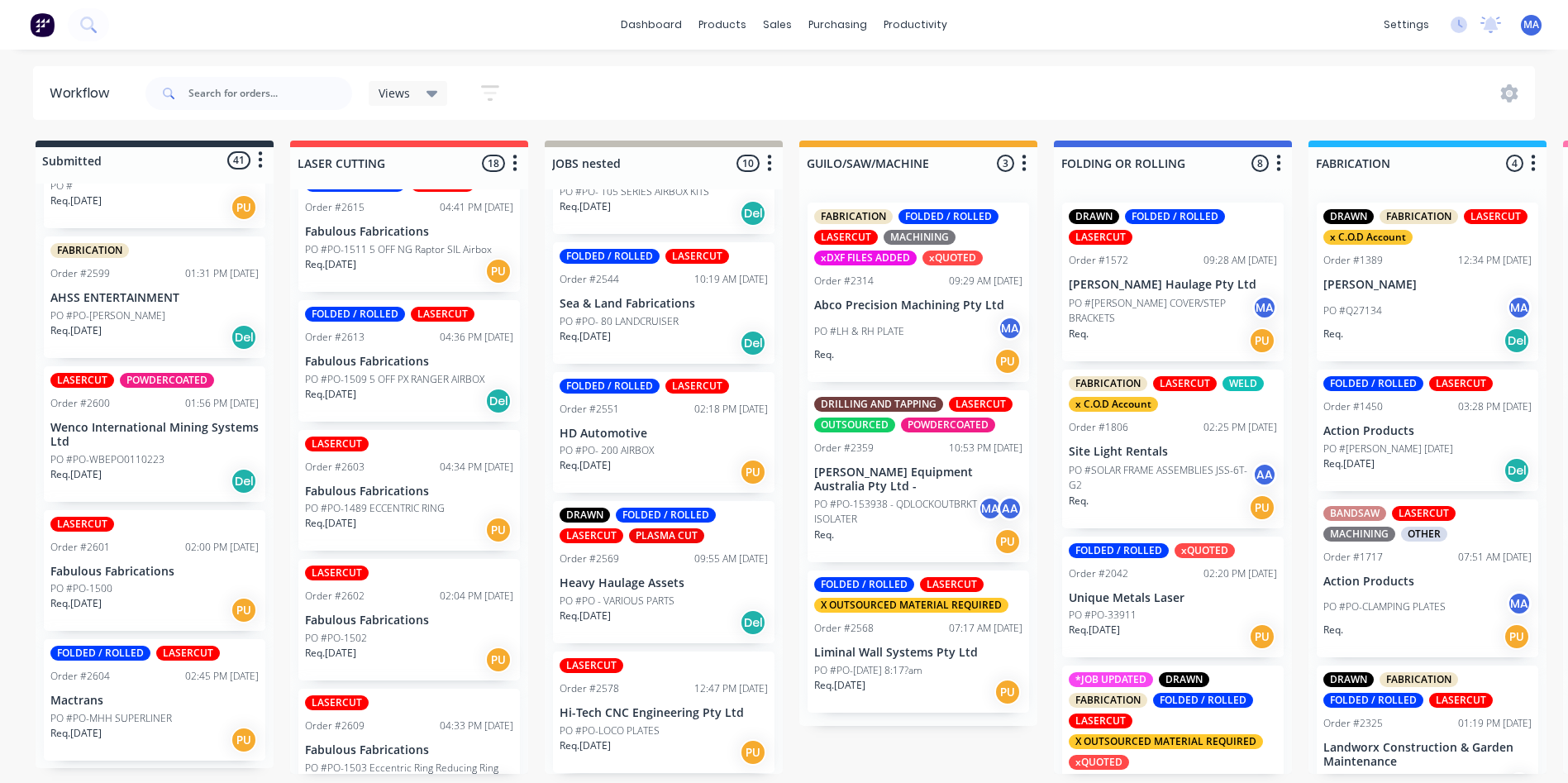
click at [174, 599] on div "Req. 12/08/25 PU" at bounding box center [154, 610] width 208 height 28
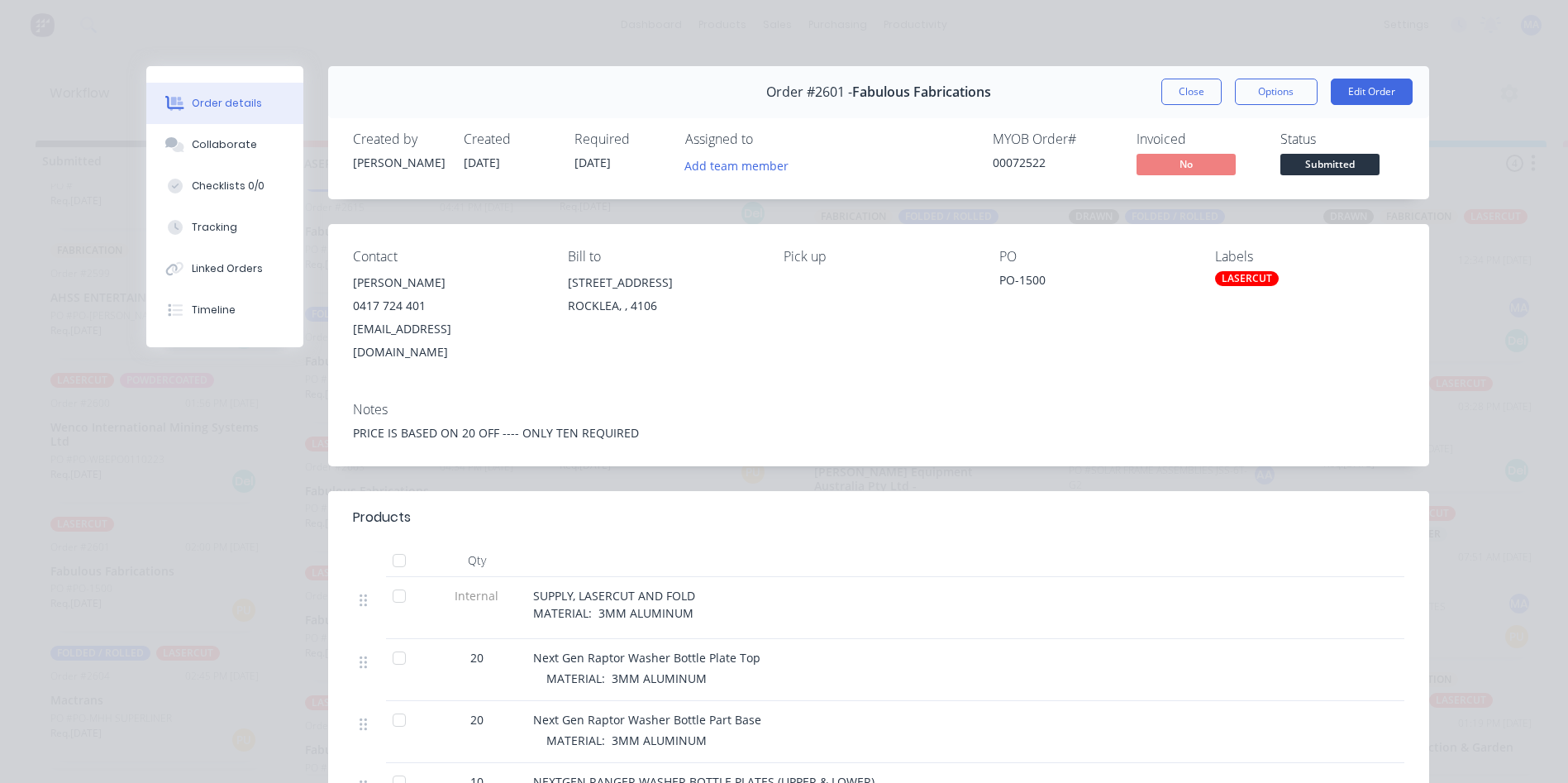
scroll to position [0, 0]
click at [1179, 85] on button "Close" at bounding box center [1191, 91] width 61 height 26
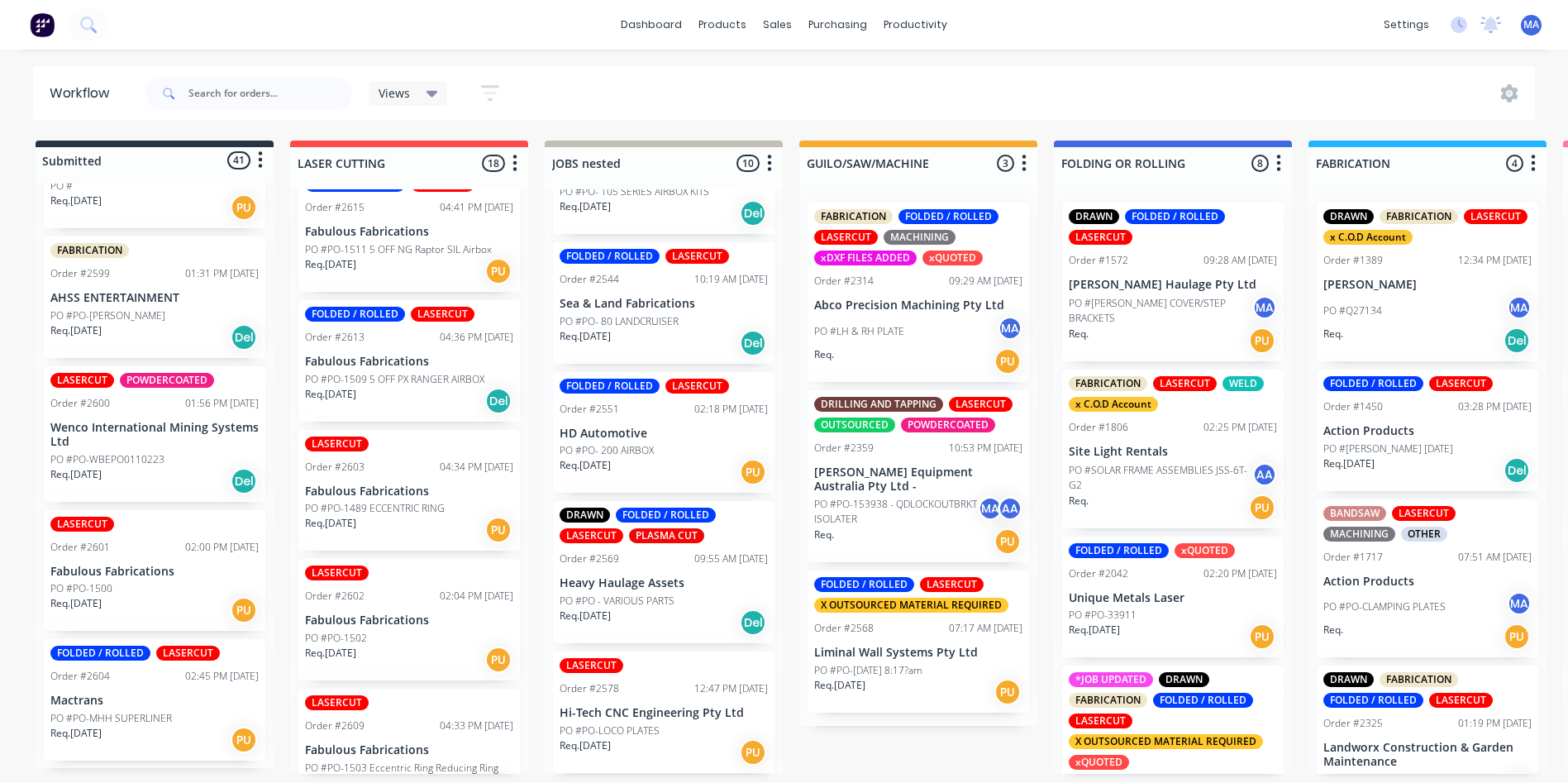
click at [145, 592] on div "PO #PO-1500" at bounding box center [154, 588] width 208 height 15
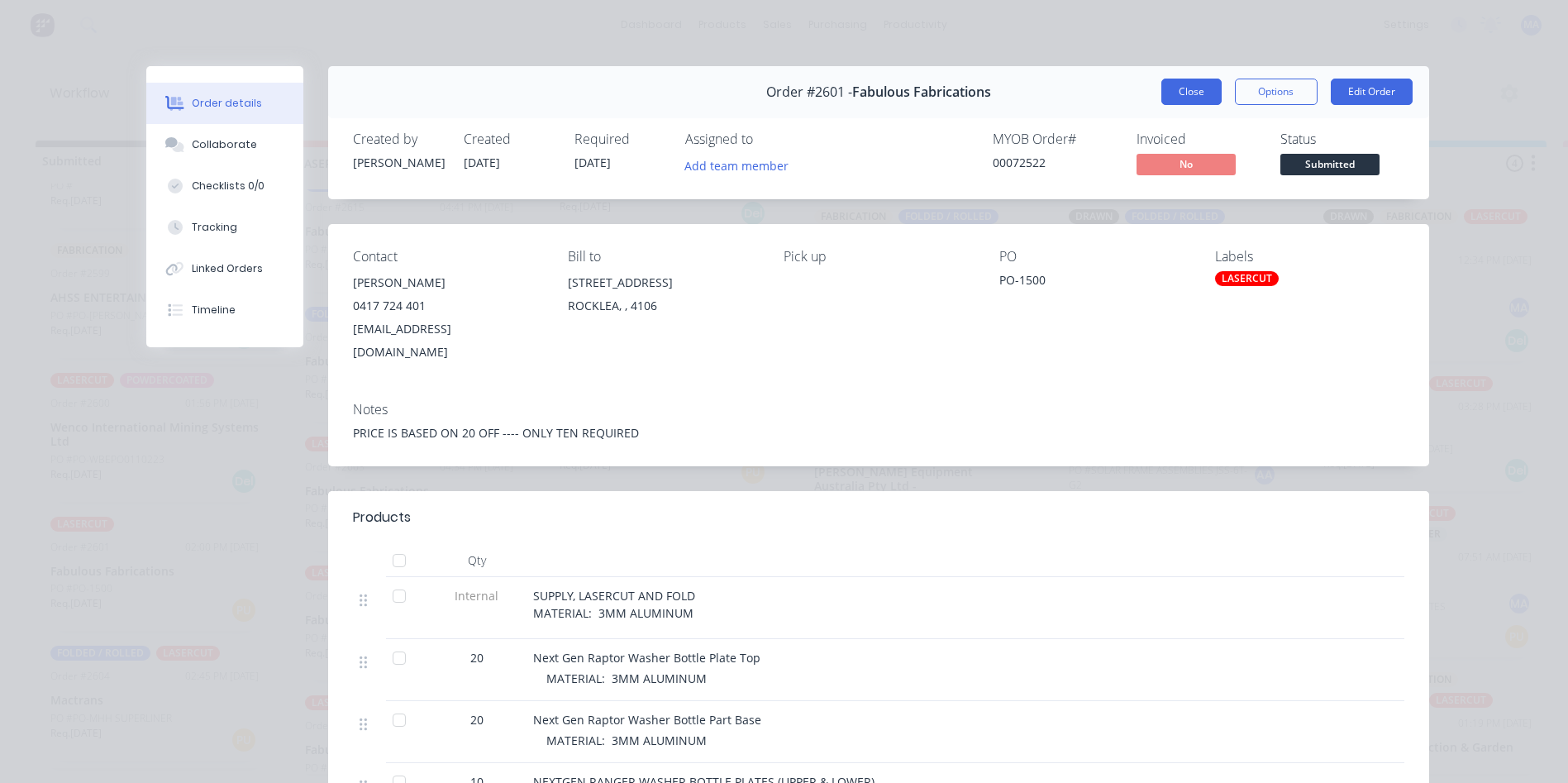
click at [1191, 90] on button "Close" at bounding box center [1191, 91] width 61 height 26
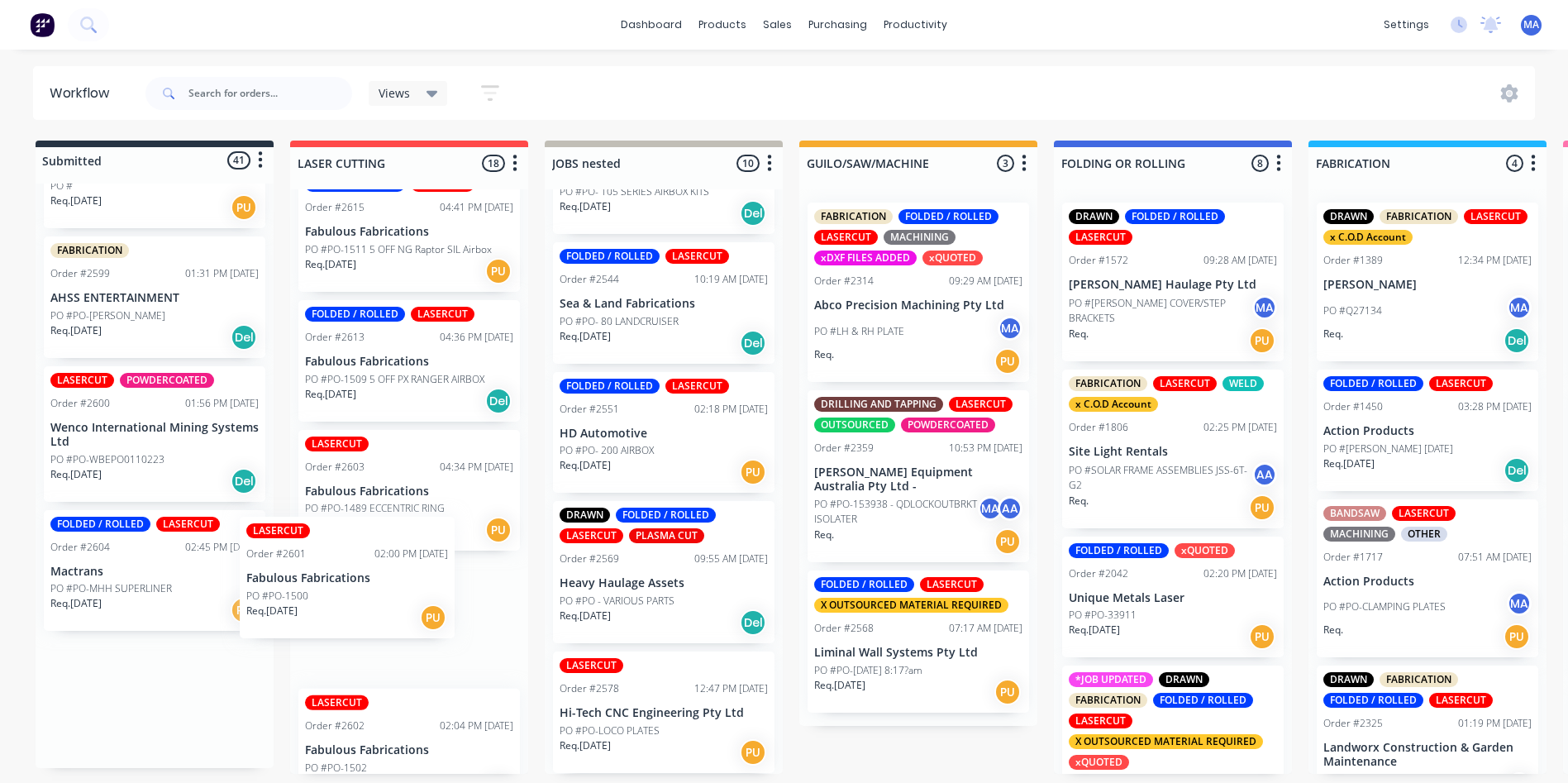
scroll to position [1, 0]
drag, startPoint x: 313, startPoint y: 599, endPoint x: 340, endPoint y: 598, distance: 27.0
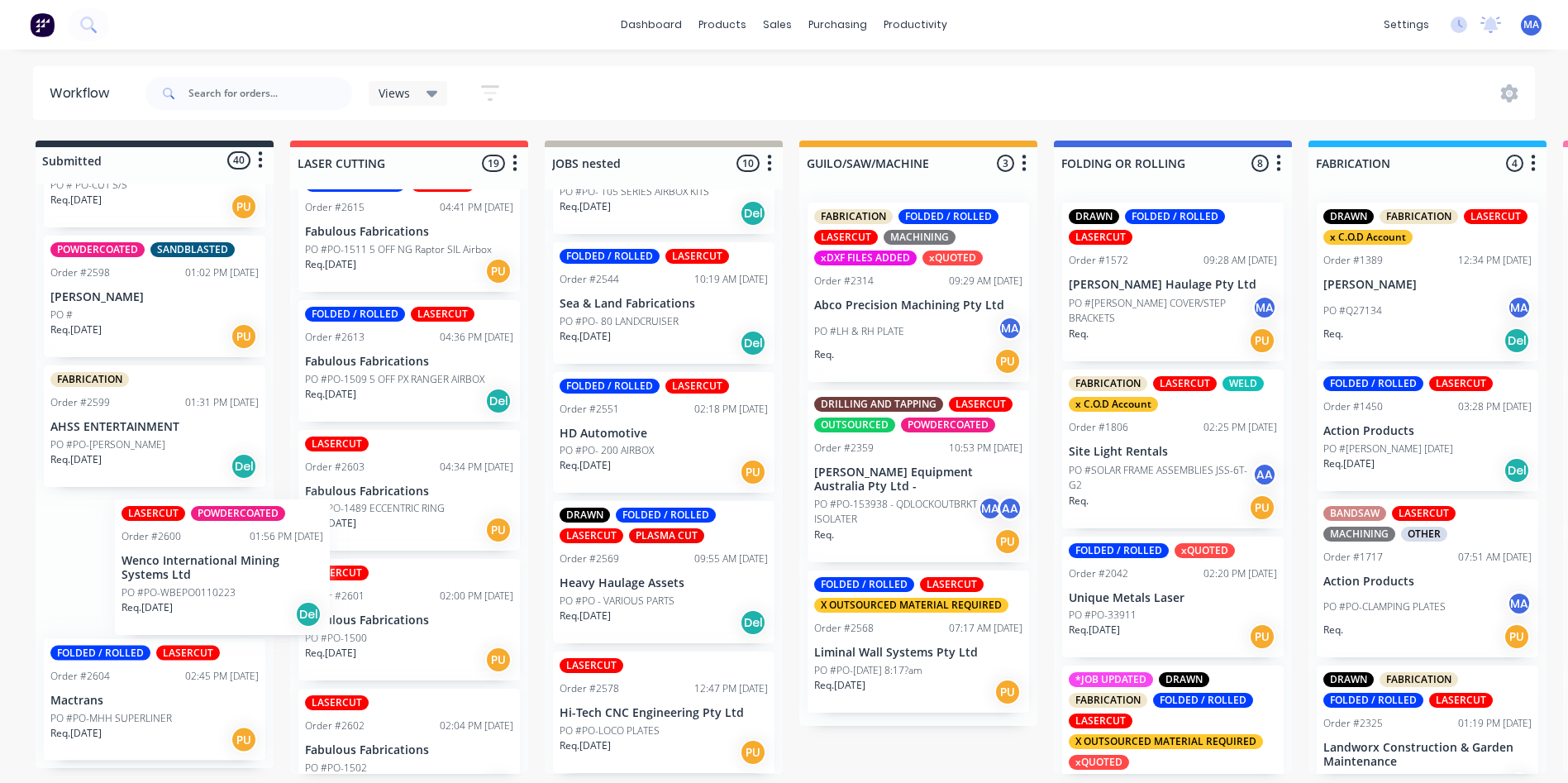
scroll to position [2, 0]
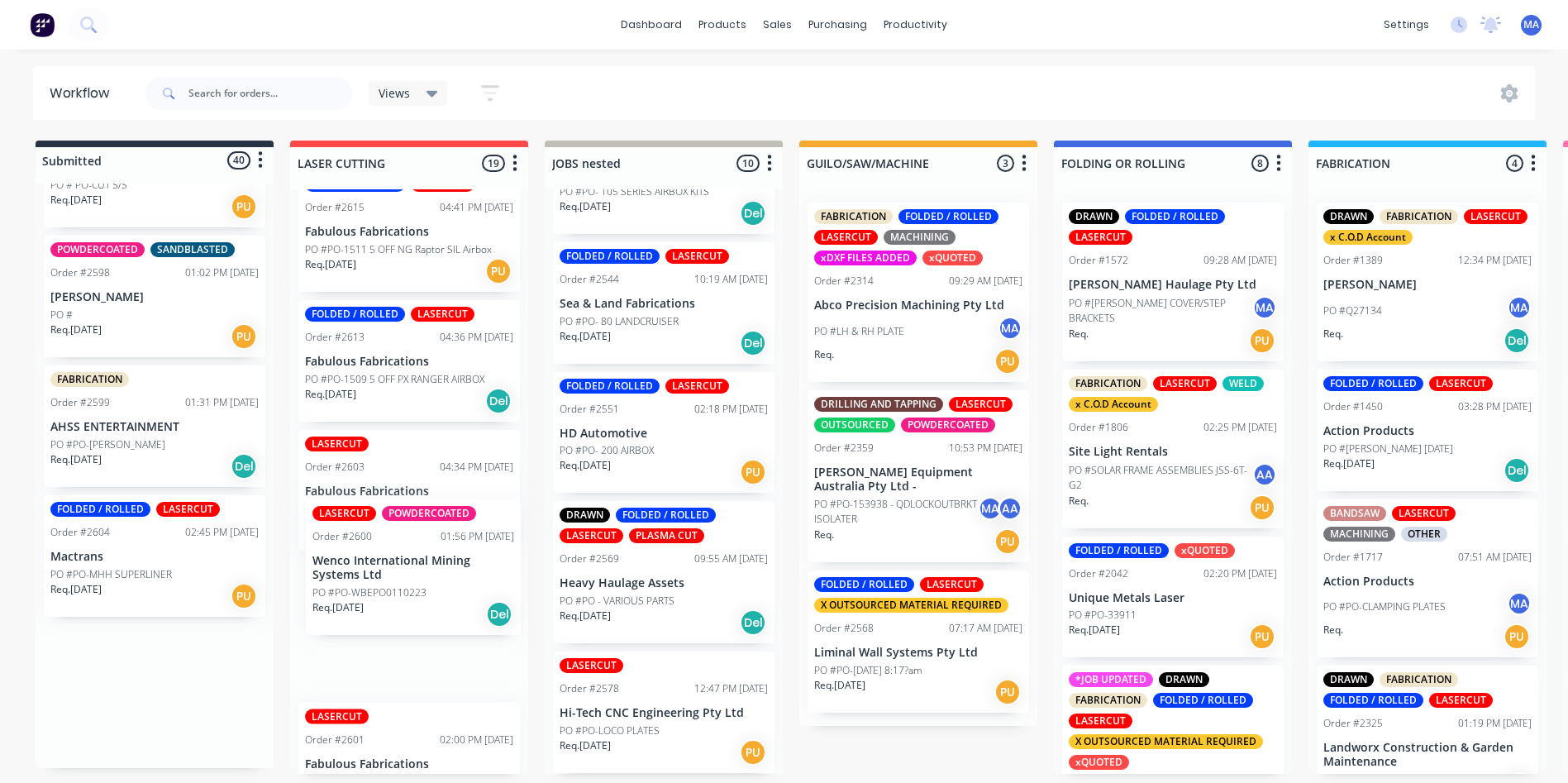
drag, startPoint x: 205, startPoint y: 589, endPoint x: 396, endPoint y: 589, distance: 191.0
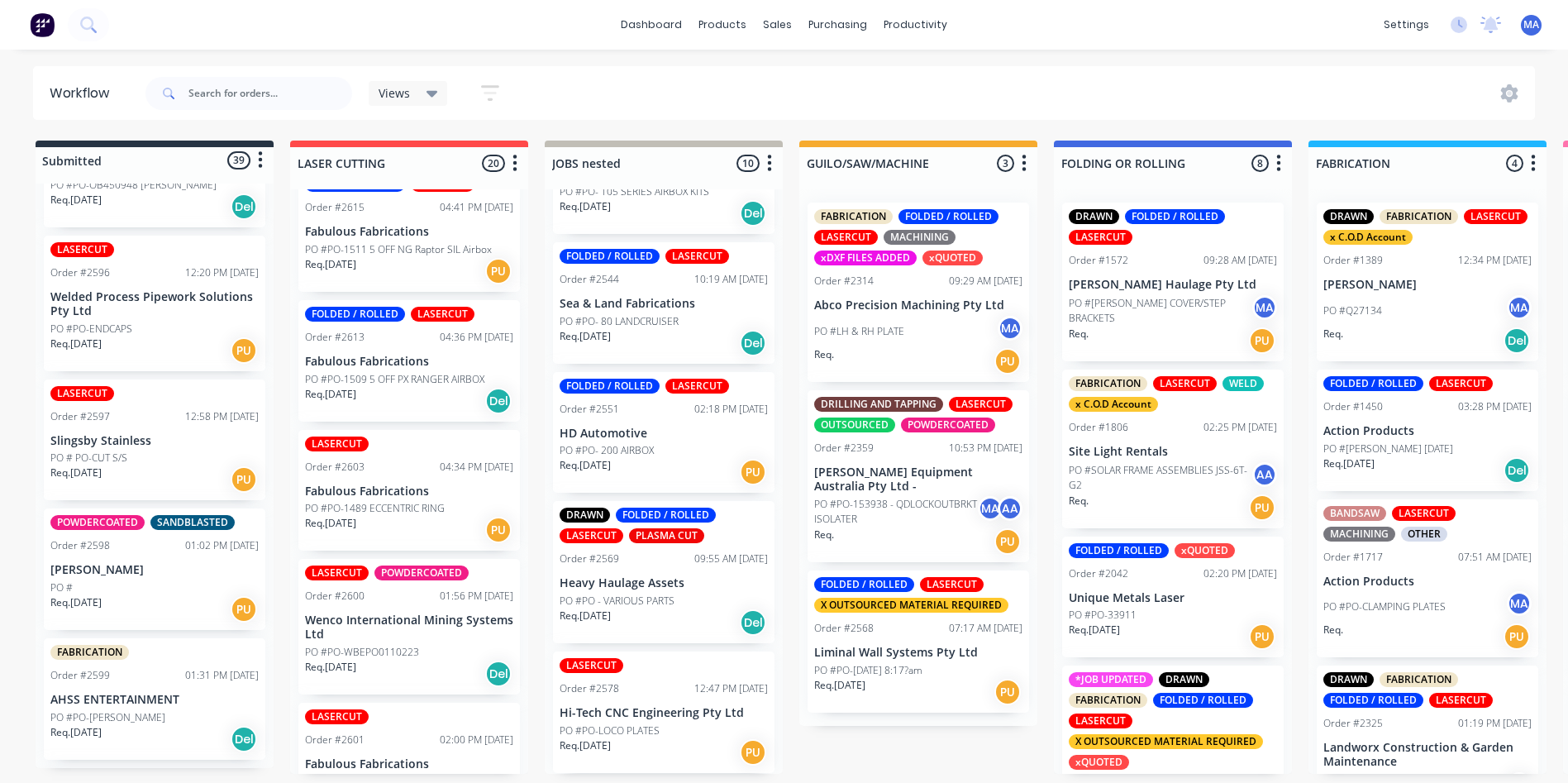
scroll to position [4866, 0]
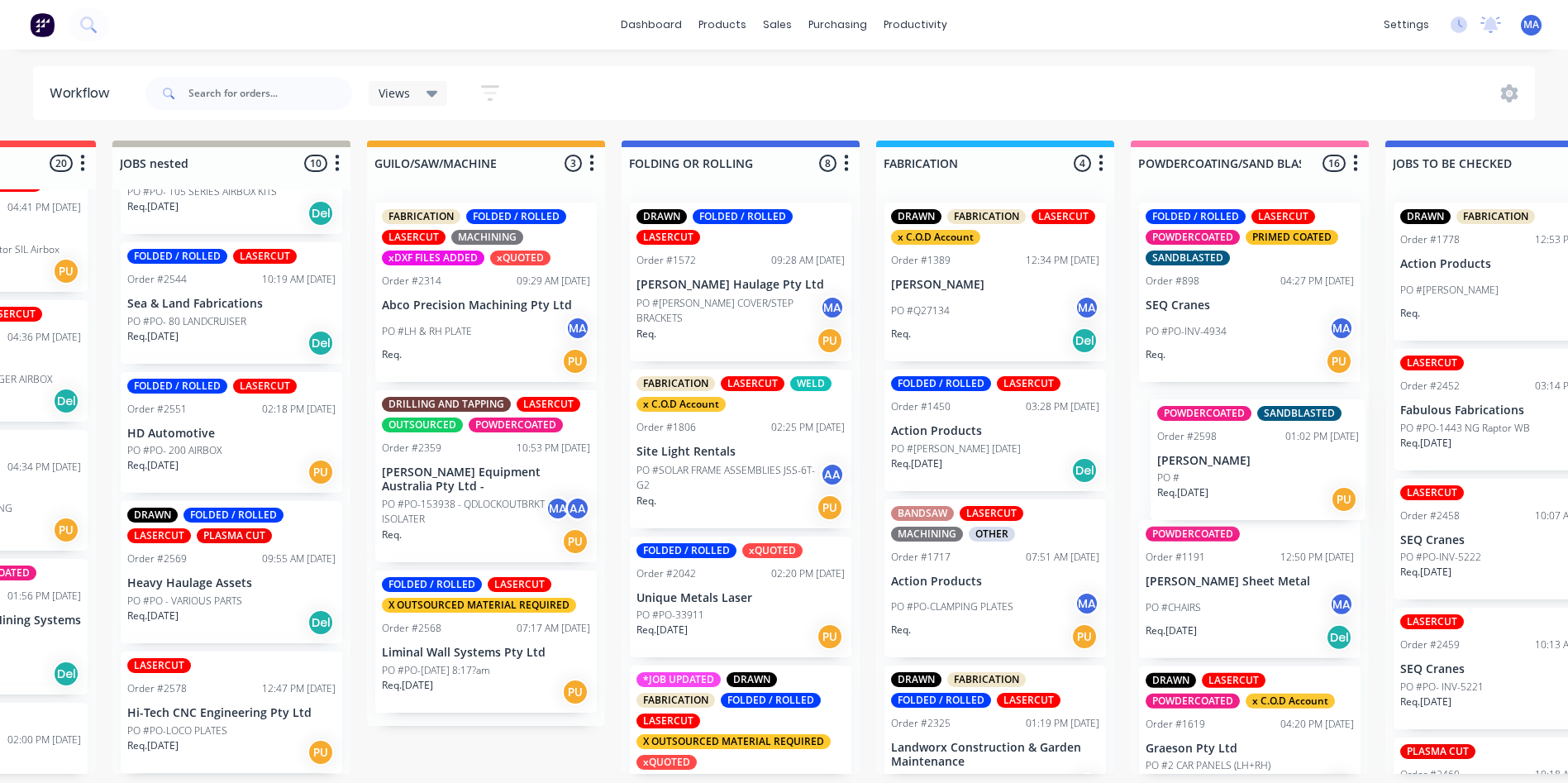
drag, startPoint x: 145, startPoint y: 626, endPoint x: 1240, endPoint y: 473, distance: 1105.6
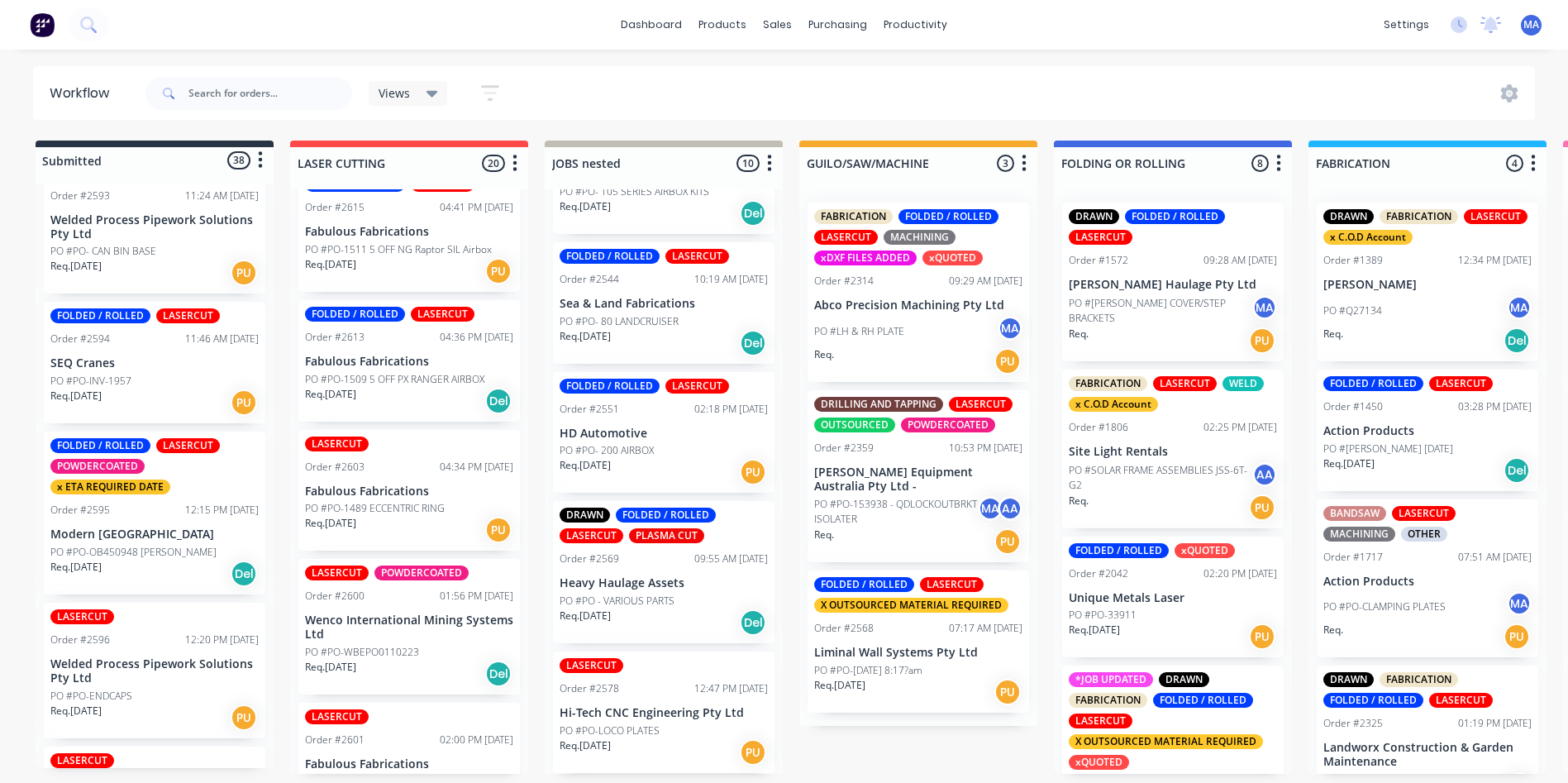
scroll to position [4453, 0]
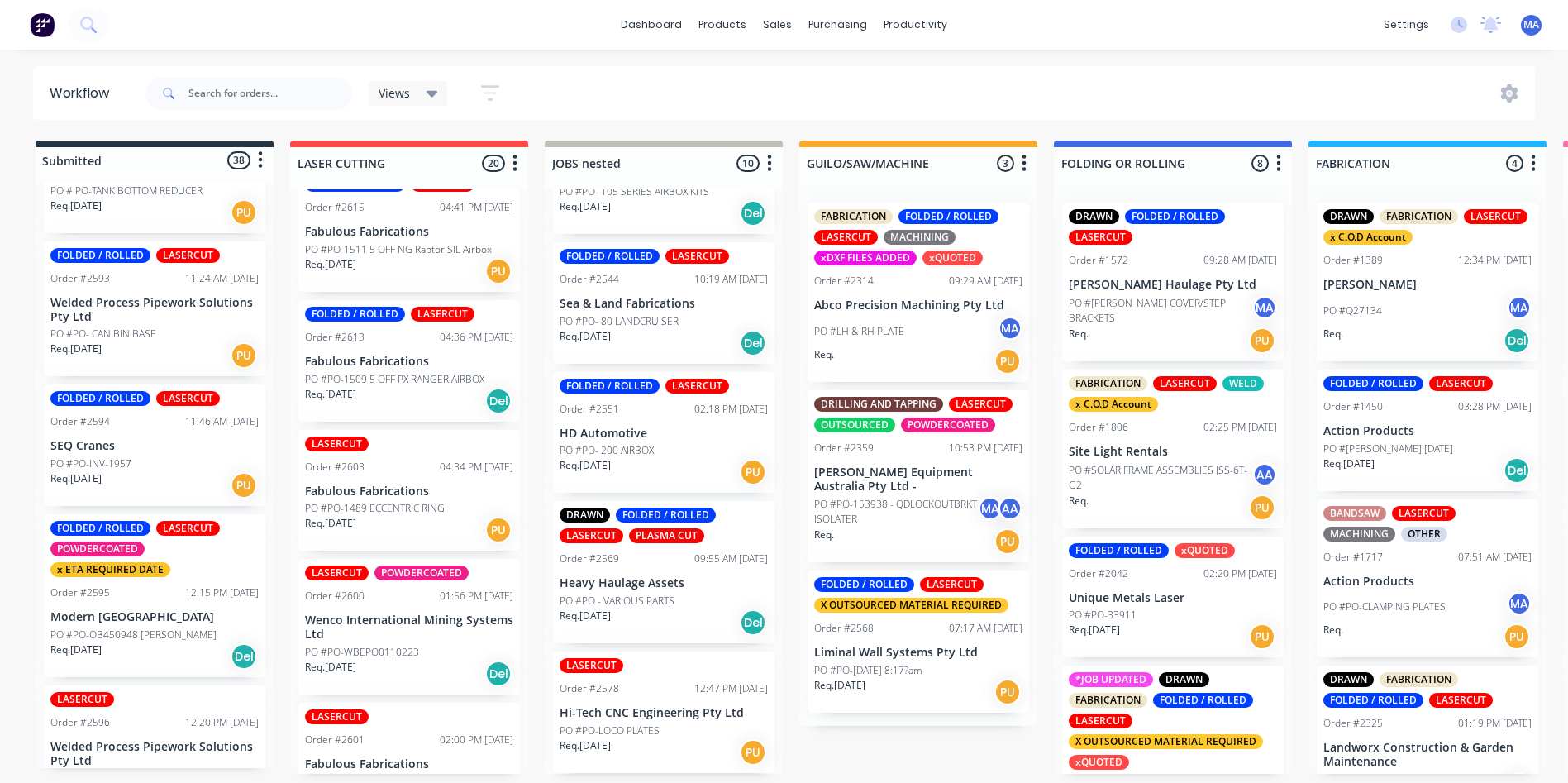
click at [158, 459] on div "FOLDED / ROLLED LASERCUT Order #2594 11:46 AM 12/08/25 SEQ Cranes PO #PO-INV-19…" at bounding box center [155, 445] width 221 height 121
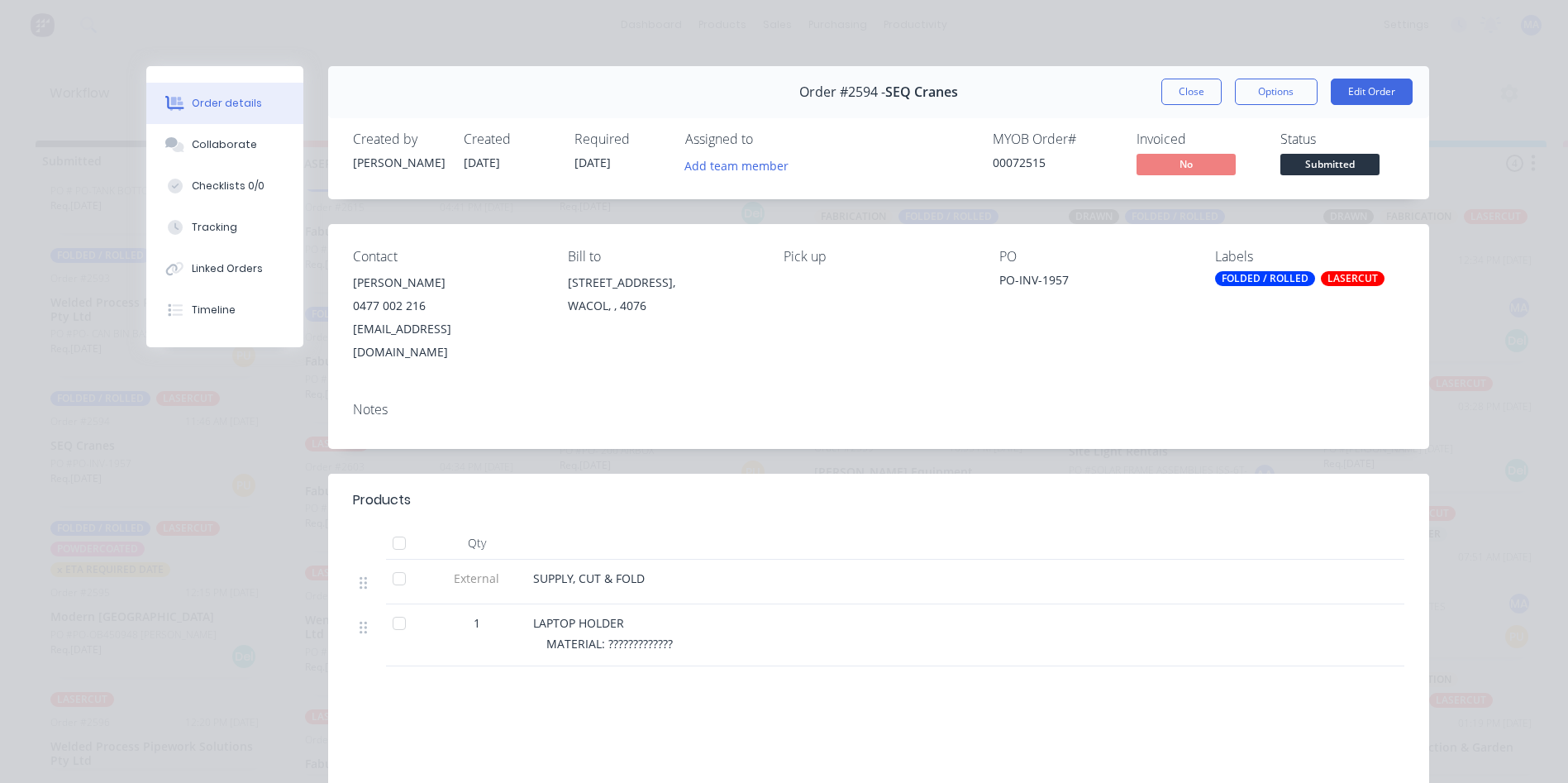
click at [242, 116] on button "Order details" at bounding box center [224, 103] width 157 height 41
click at [242, 130] on button "Collaborate" at bounding box center [224, 144] width 157 height 41
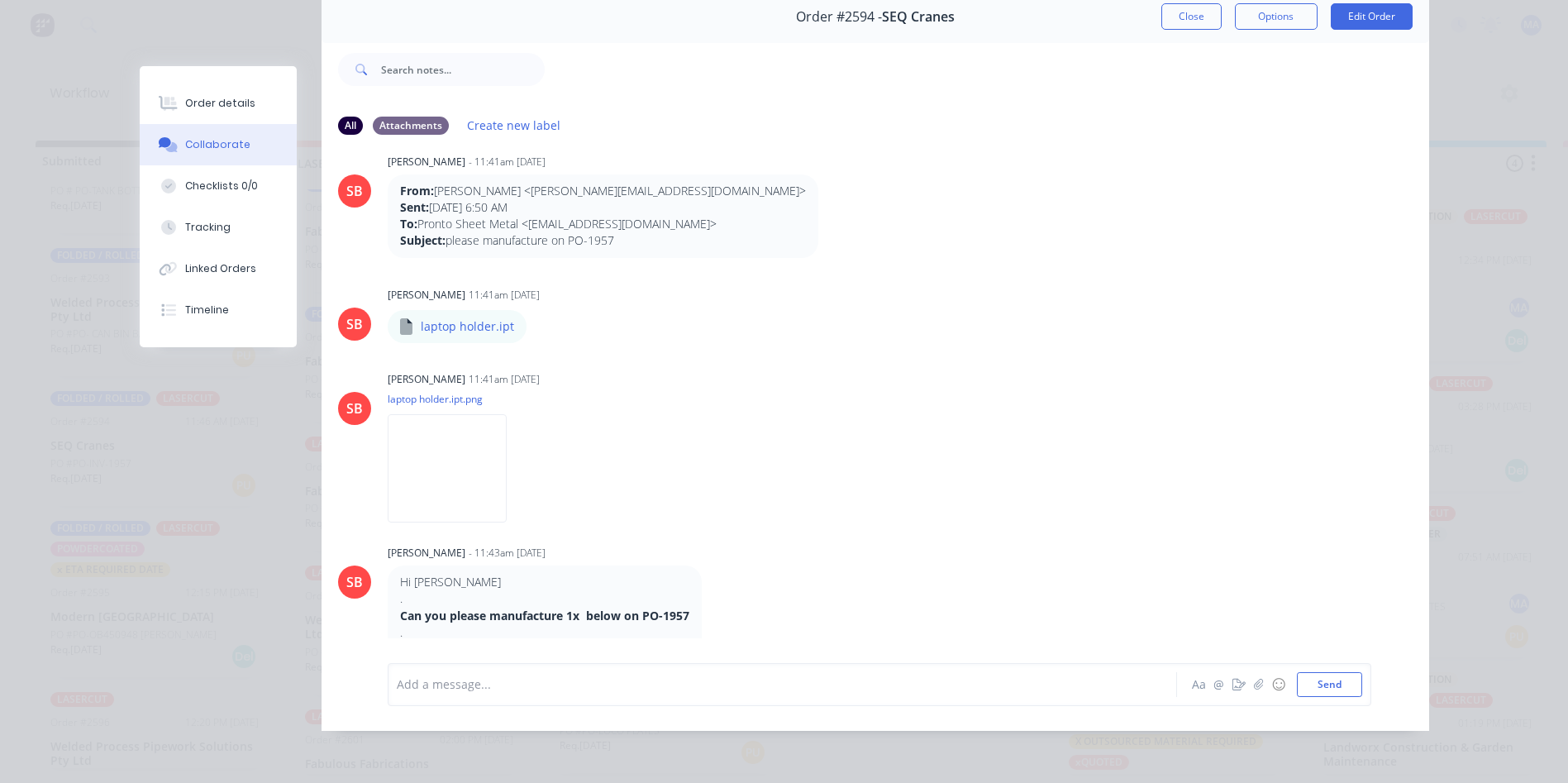
scroll to position [0, 0]
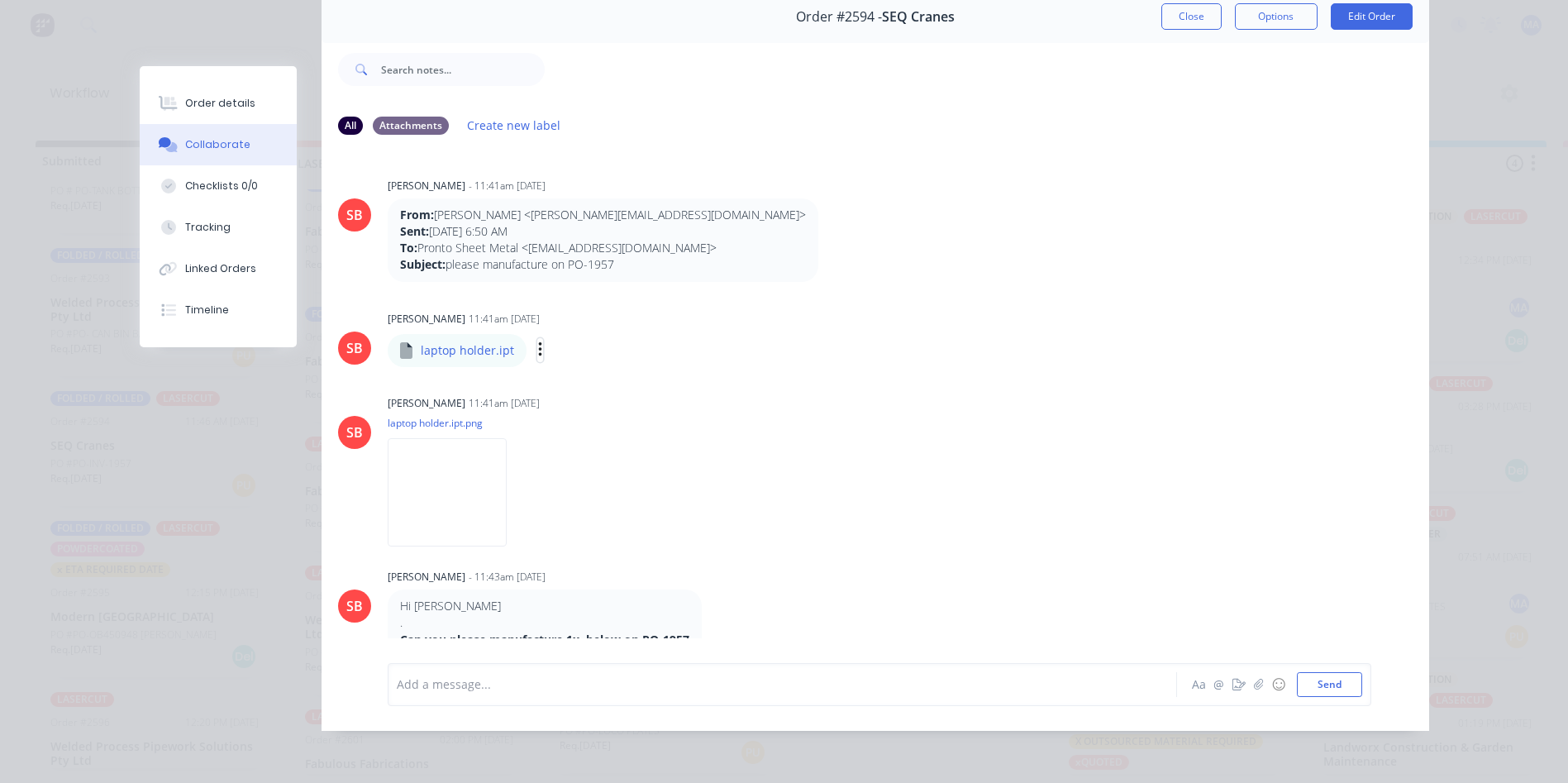
click at [538, 343] on icon "button" at bounding box center [540, 350] width 4 height 15
click at [610, 375] on button "Download" at bounding box center [649, 394] width 186 height 37
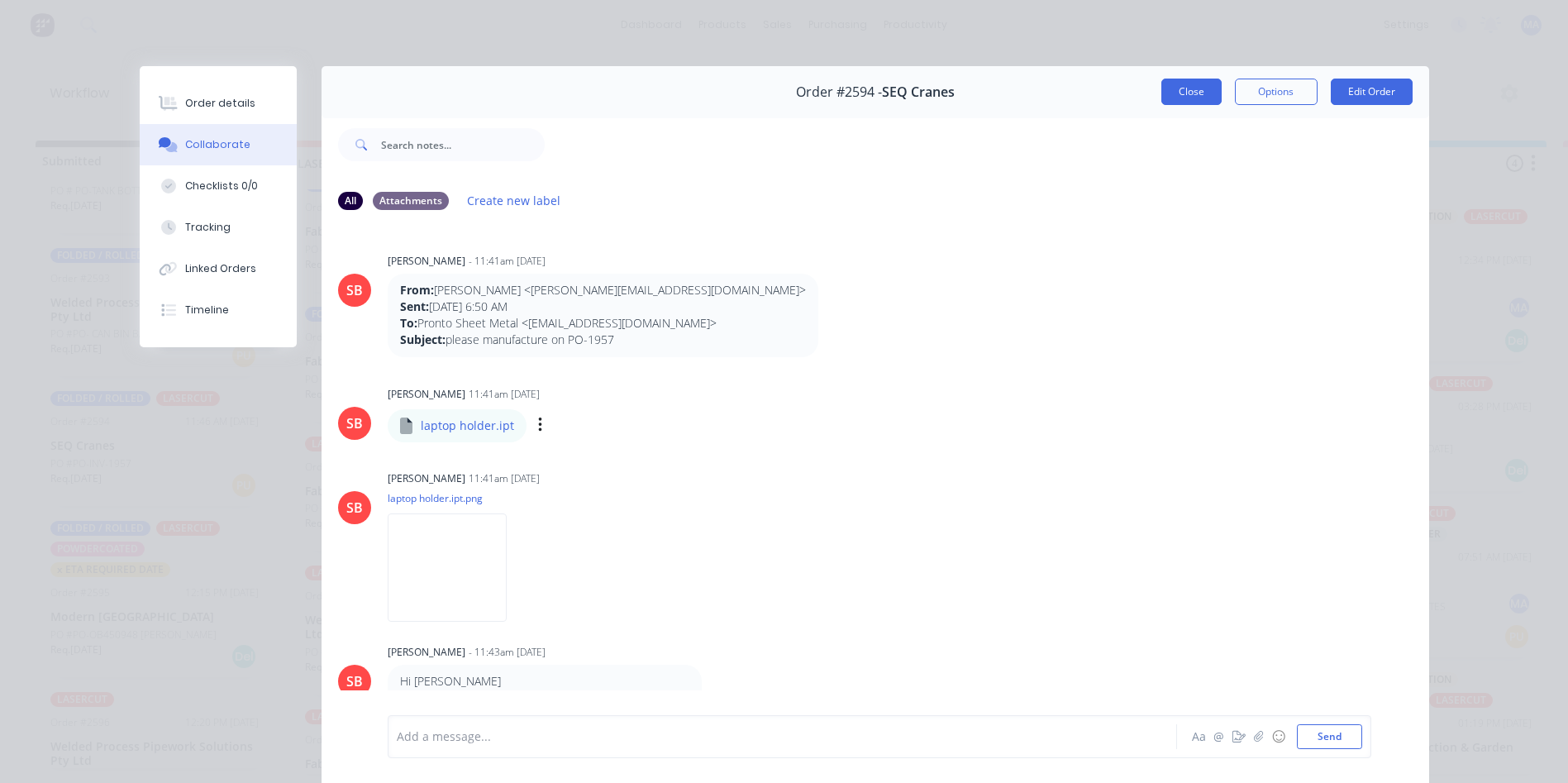
click at [1218, 104] on div "Close Options Edit Order" at bounding box center [1287, 91] width 251 height 26
click at [1201, 94] on button "Close" at bounding box center [1191, 91] width 61 height 26
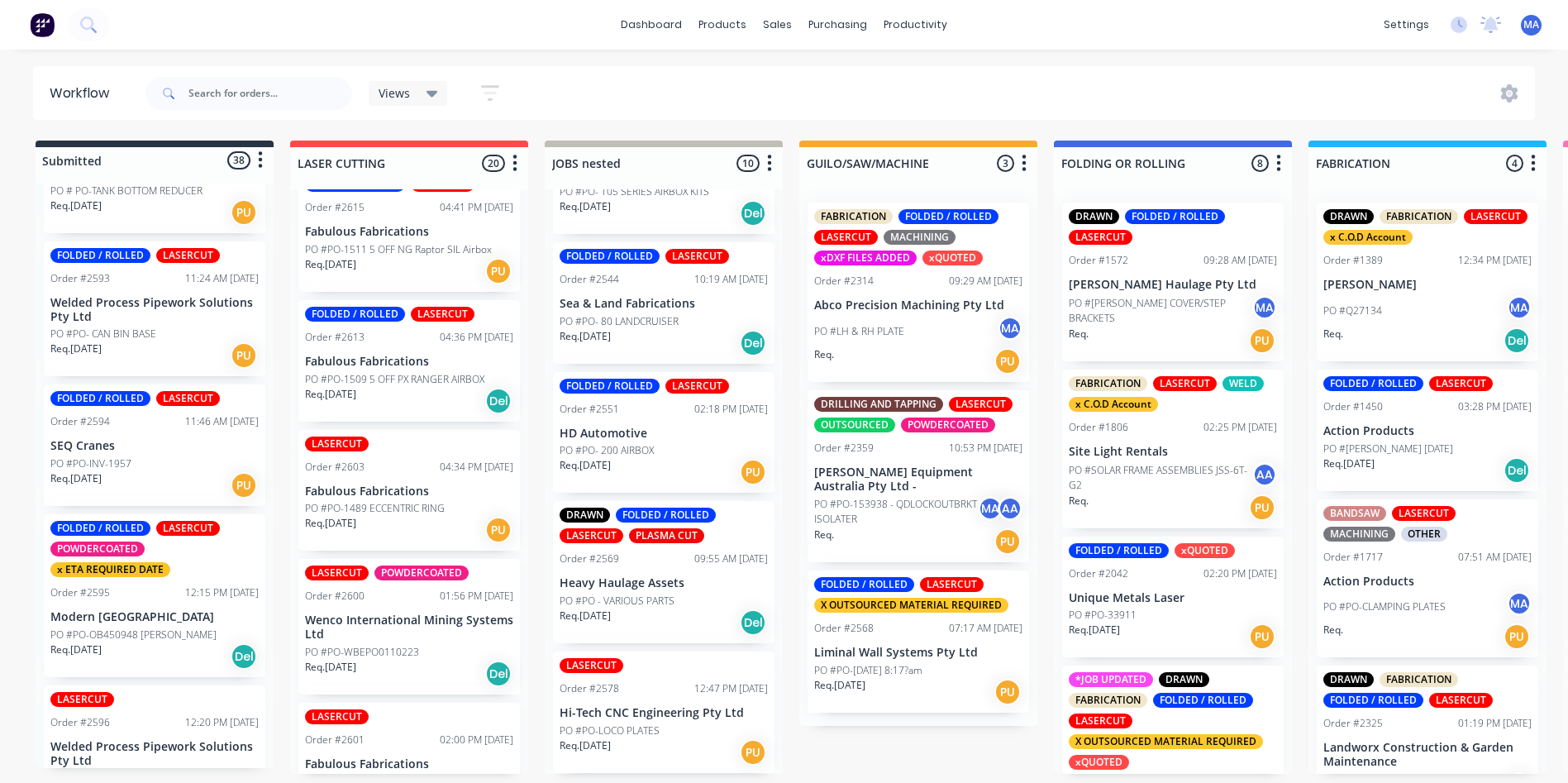
click at [260, 710] on div "DRAWN LASERCUT x C.O.D Account Order #1227 10:00 AM 09/05/25 Base Air PO #BA900…" at bounding box center [154, 475] width 238 height 584
drag, startPoint x: 273, startPoint y: 702, endPoint x: 276, endPoint y: 747, distance: 45.1
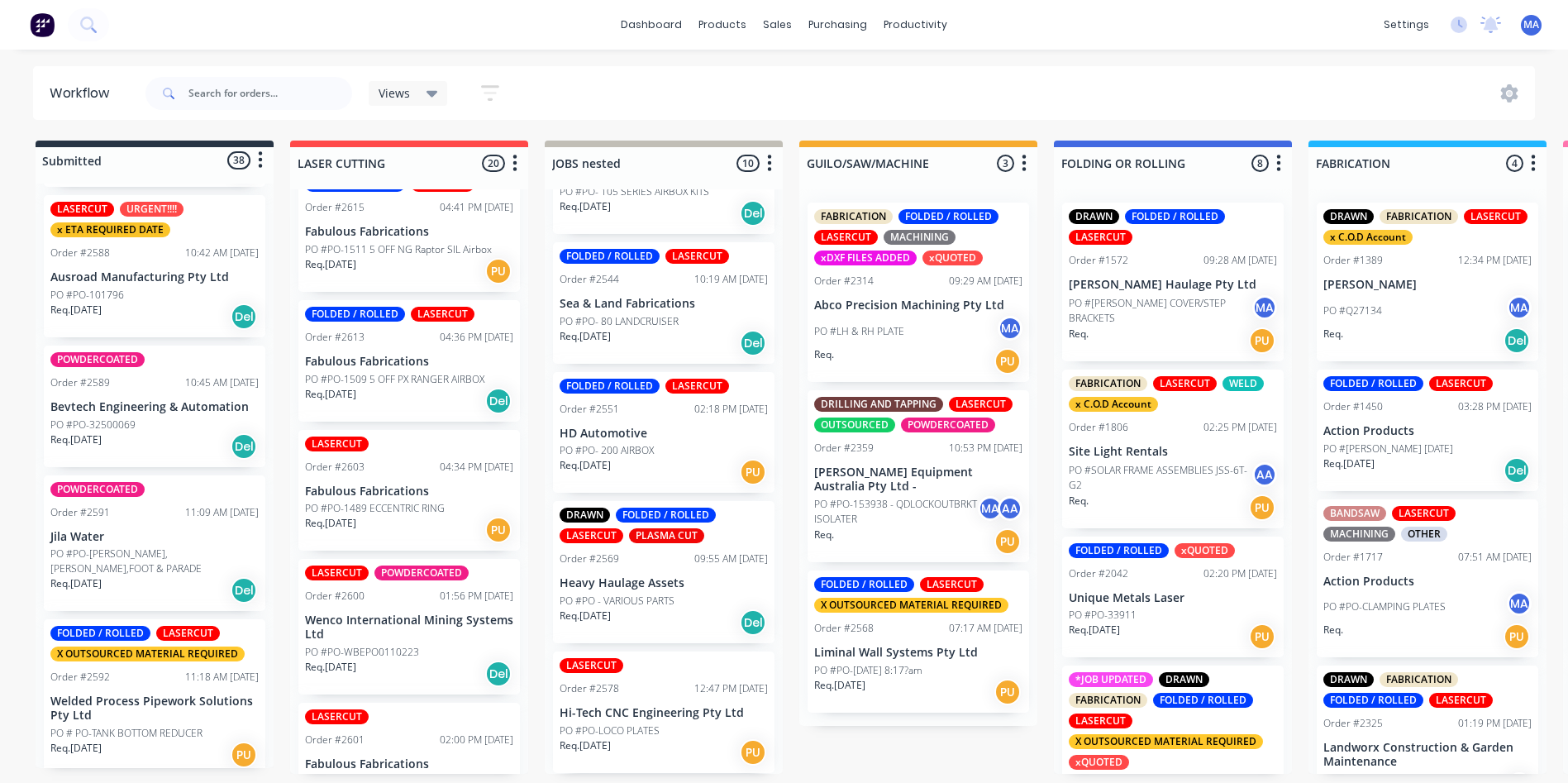
scroll to position [3922, 0]
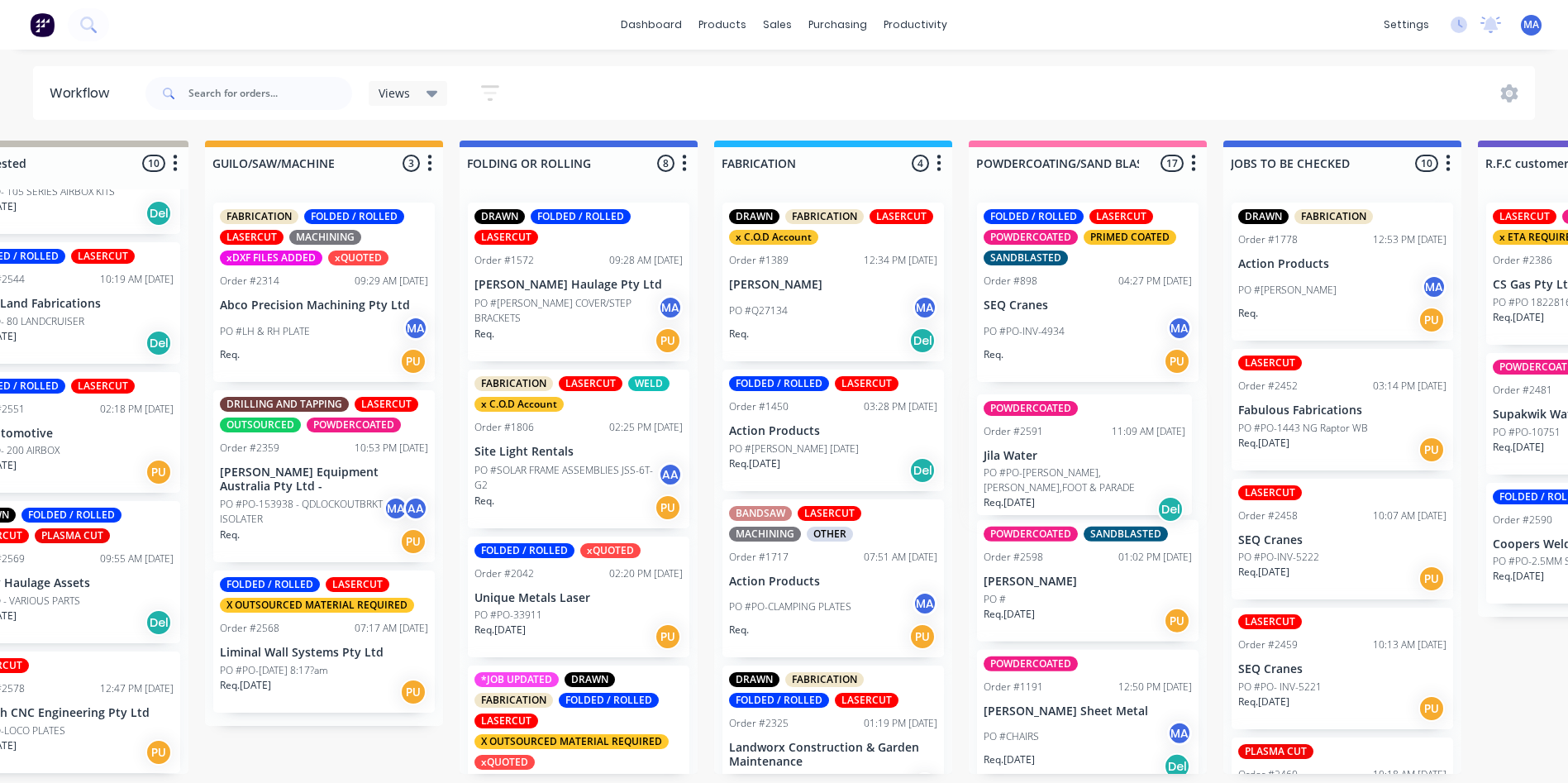
drag, startPoint x: 135, startPoint y: 563, endPoint x: 1085, endPoint y: 470, distance: 954.5
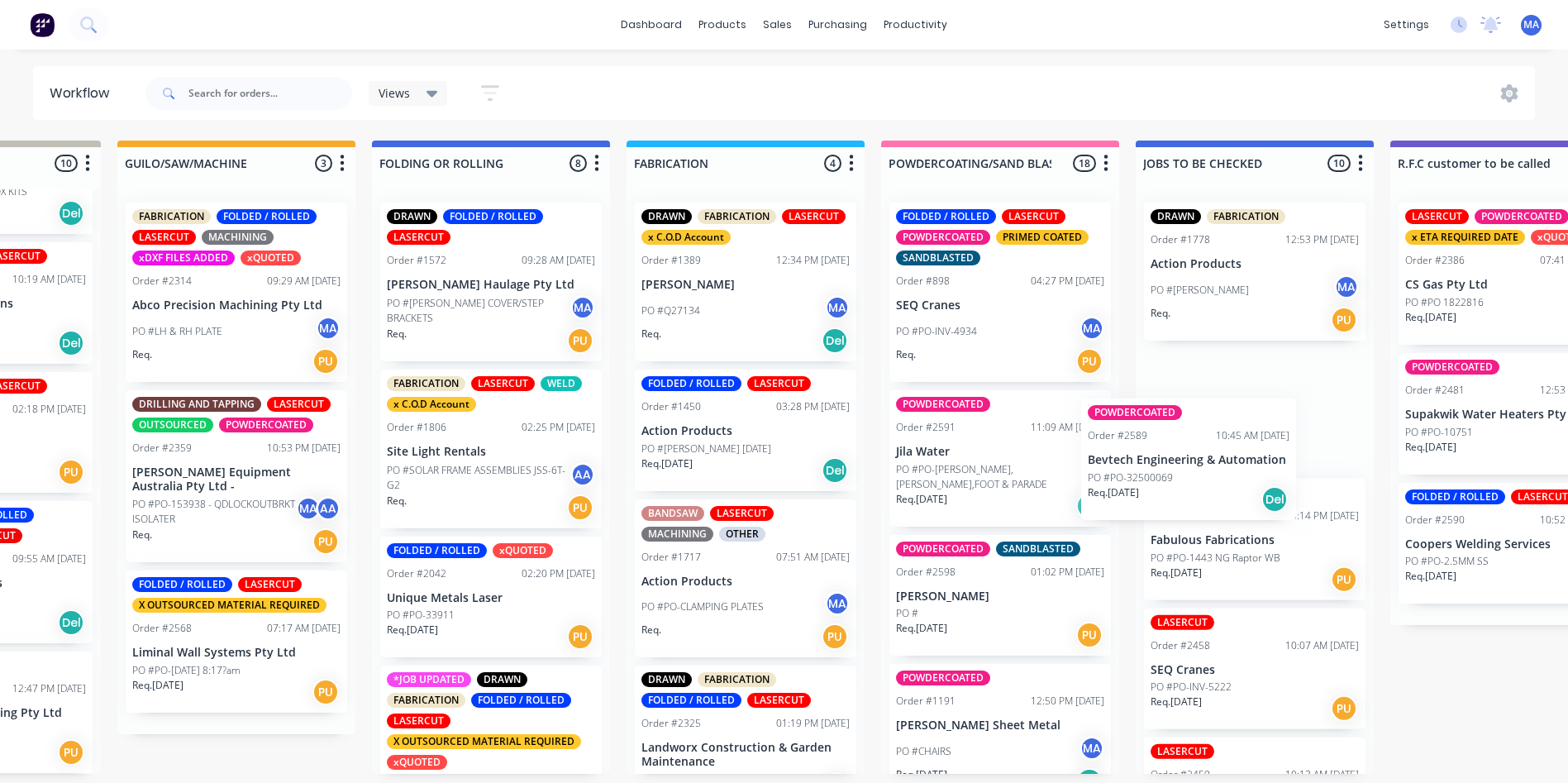
scroll to position [3, 683]
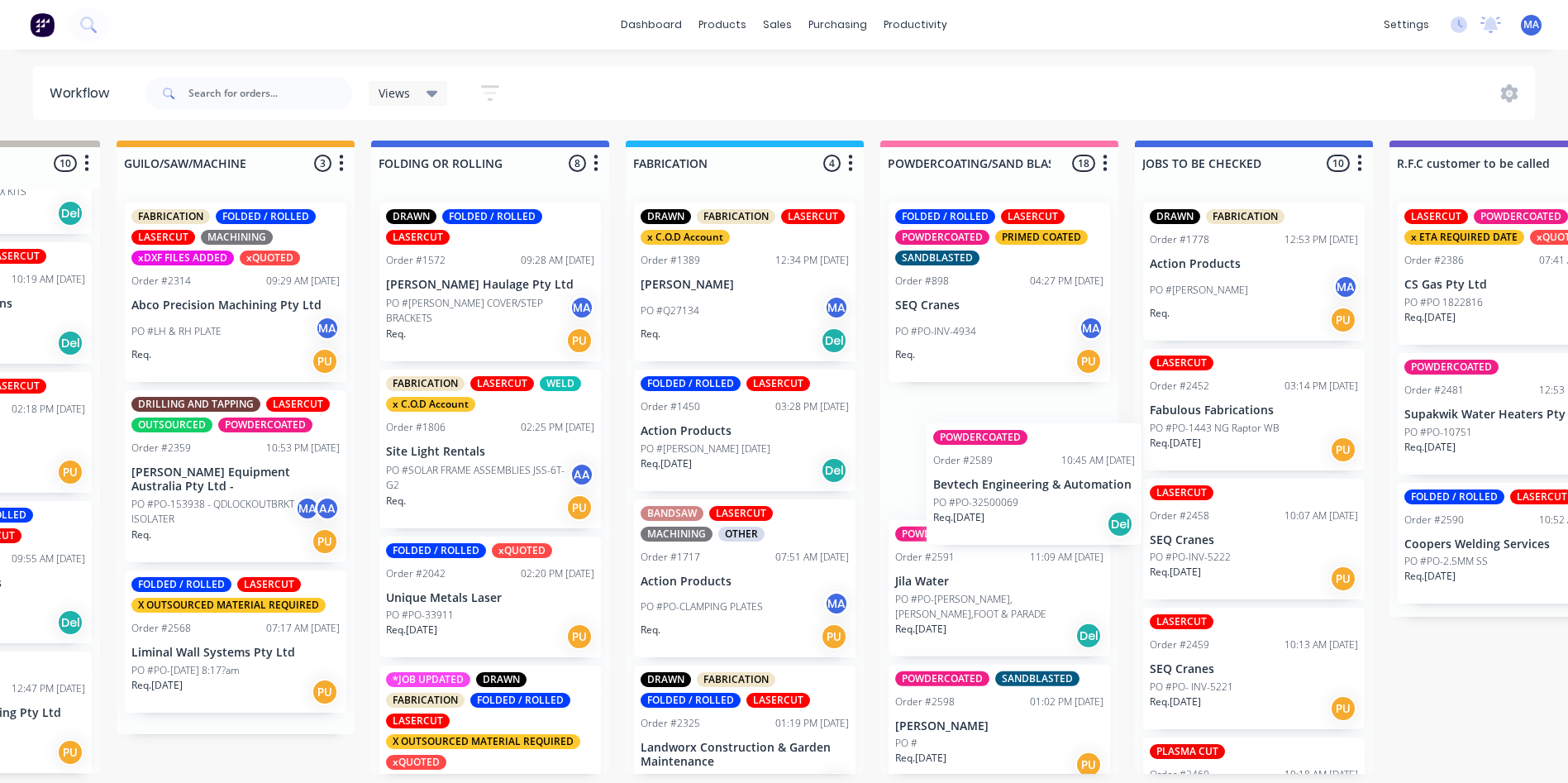
drag, startPoint x: 92, startPoint y: 428, endPoint x: 974, endPoint y: 493, distance: 884.4
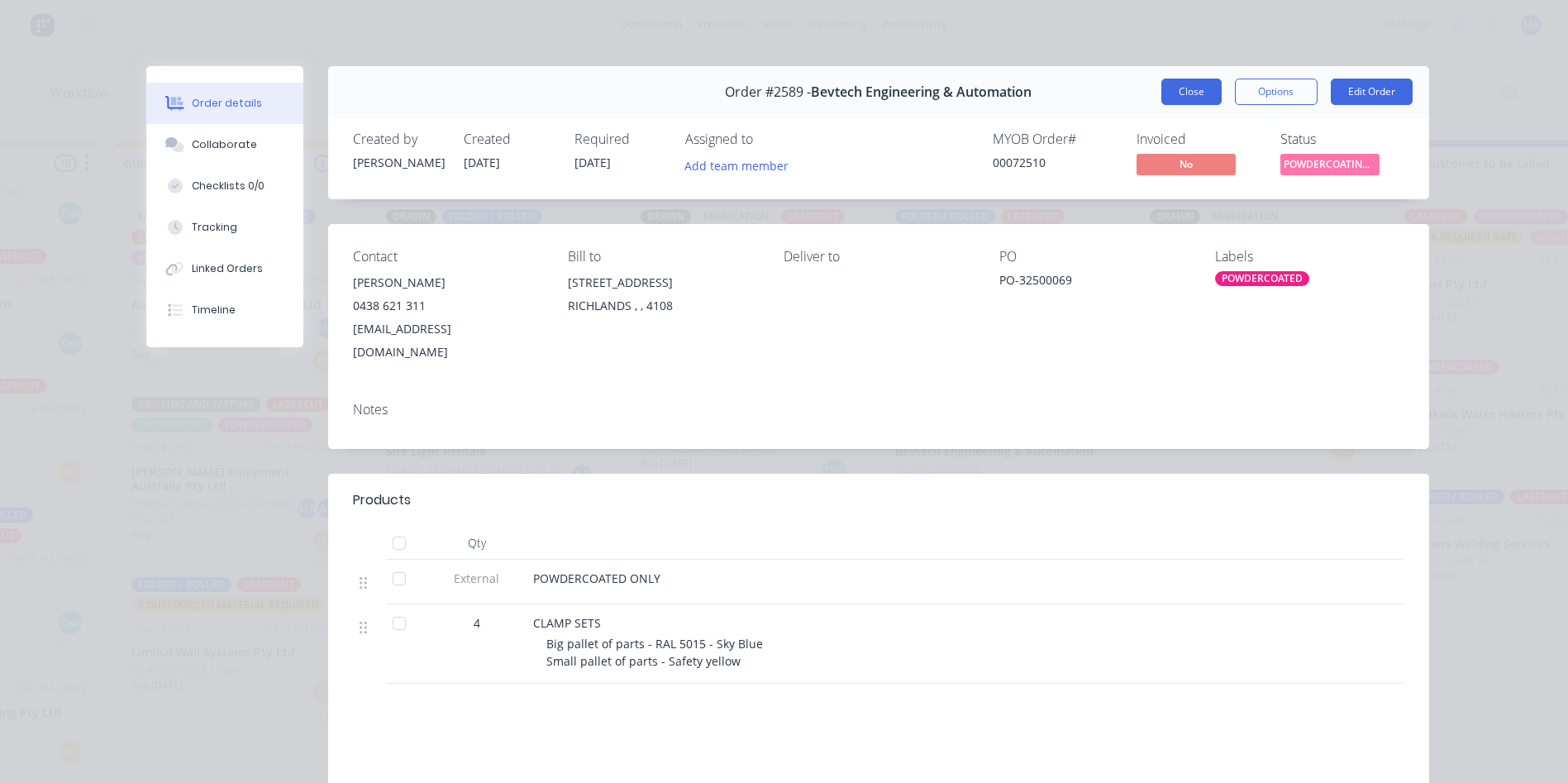
click at [1185, 87] on button "Close" at bounding box center [1191, 91] width 61 height 26
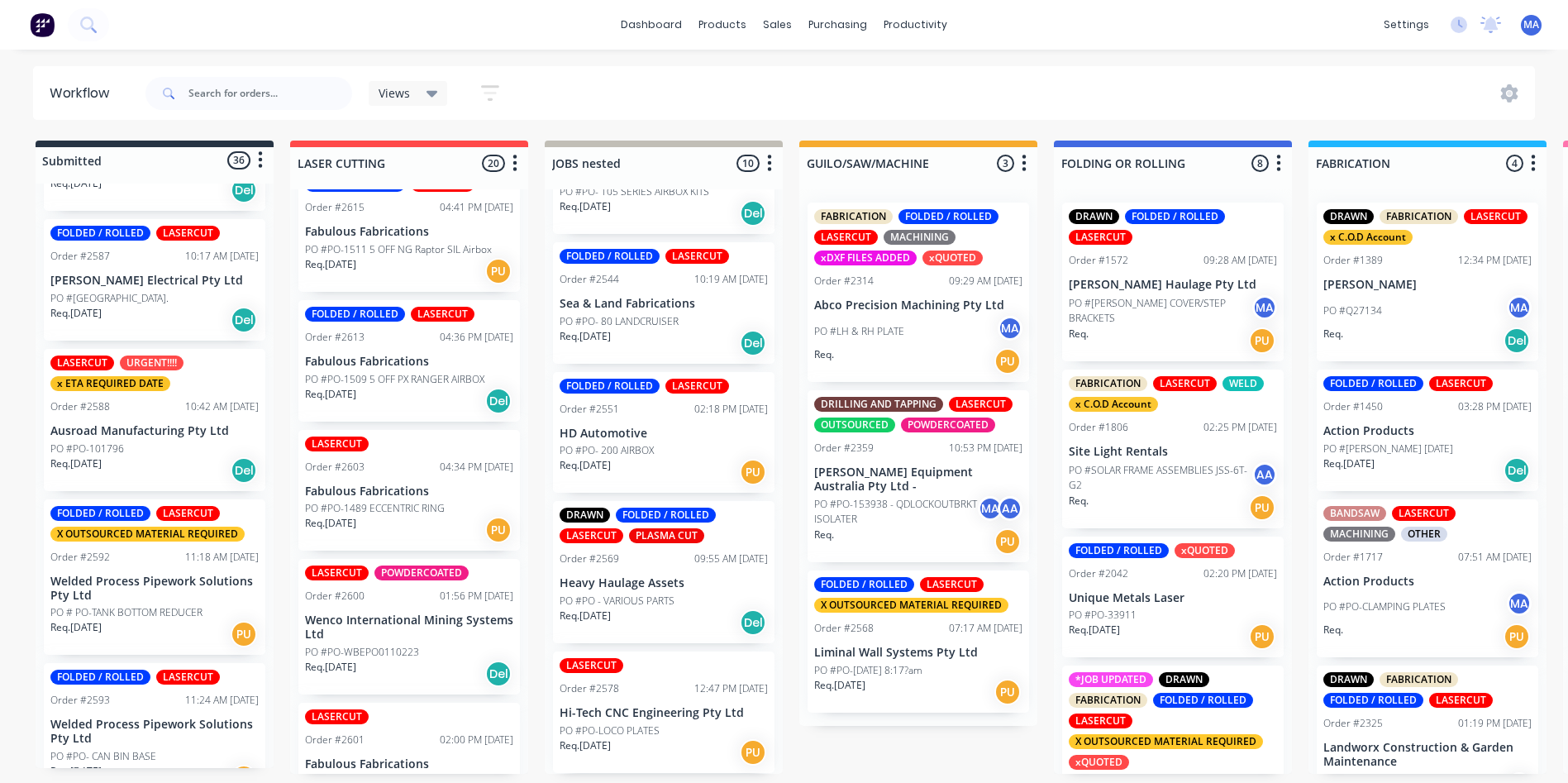
scroll to position [3674, 0]
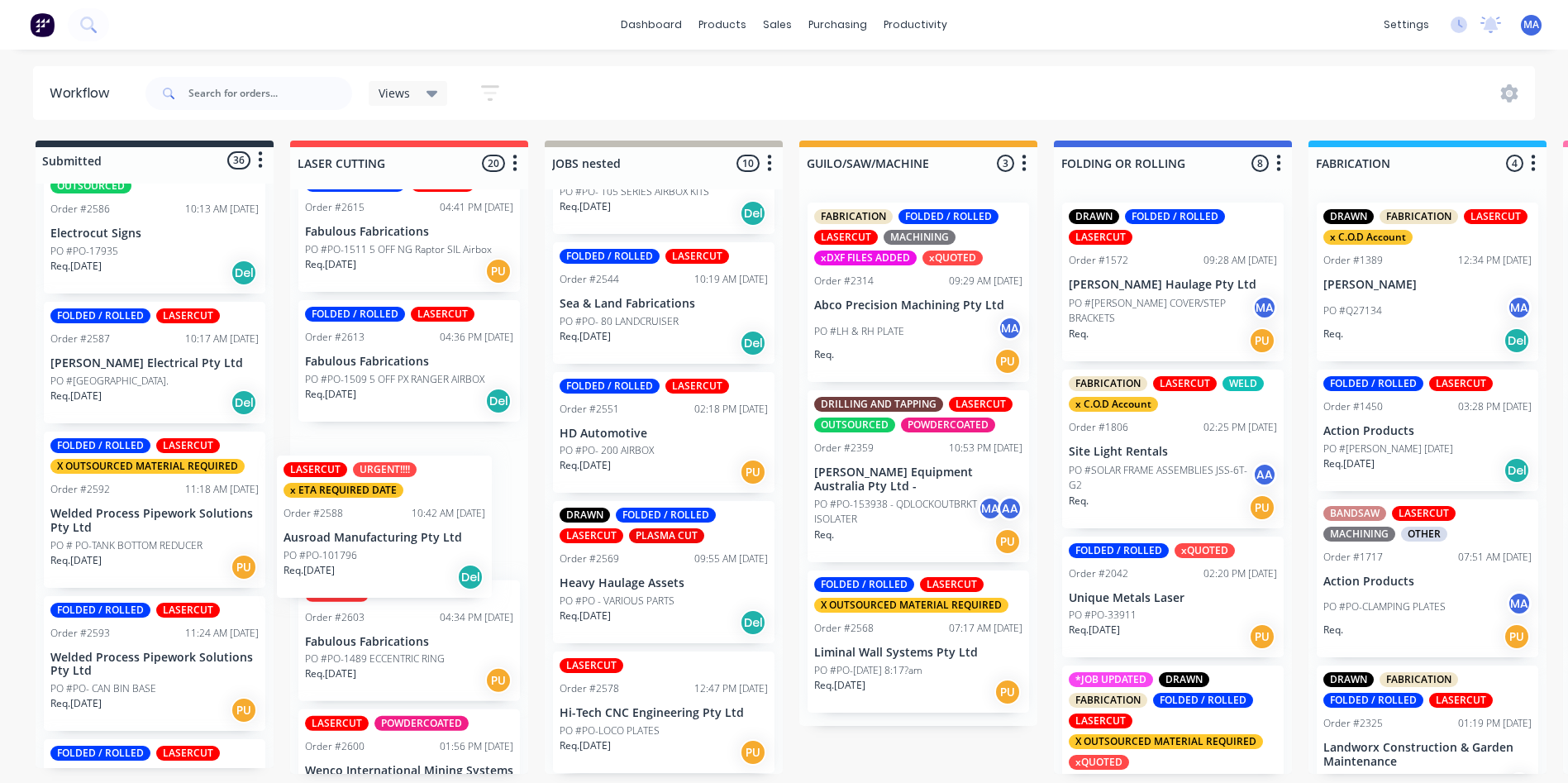
drag, startPoint x: 144, startPoint y: 570, endPoint x: 382, endPoint y: 570, distance: 238.0
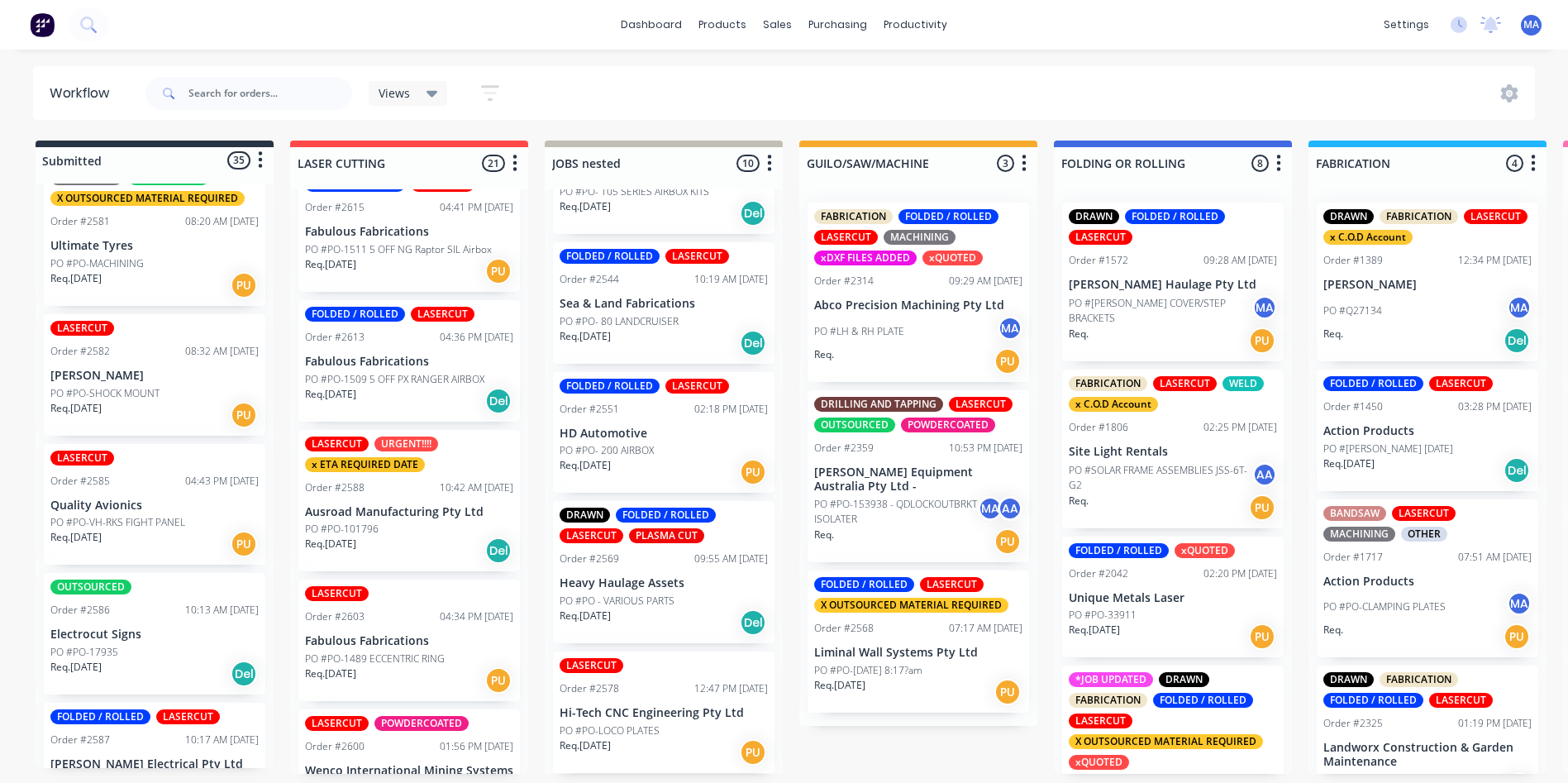
scroll to position [3261, 0]
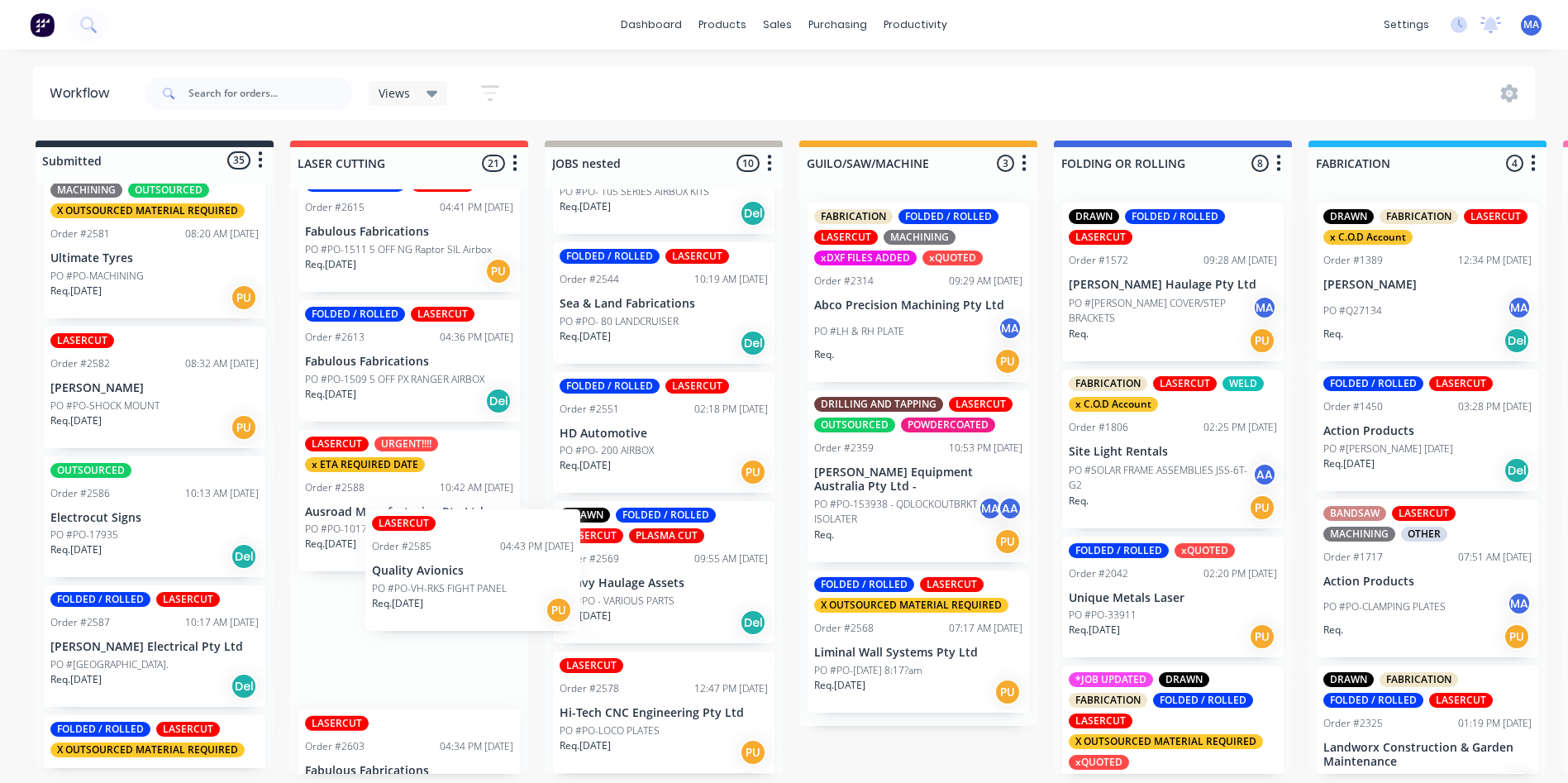
drag, startPoint x: 123, startPoint y: 562, endPoint x: 453, endPoint y: 593, distance: 331.5
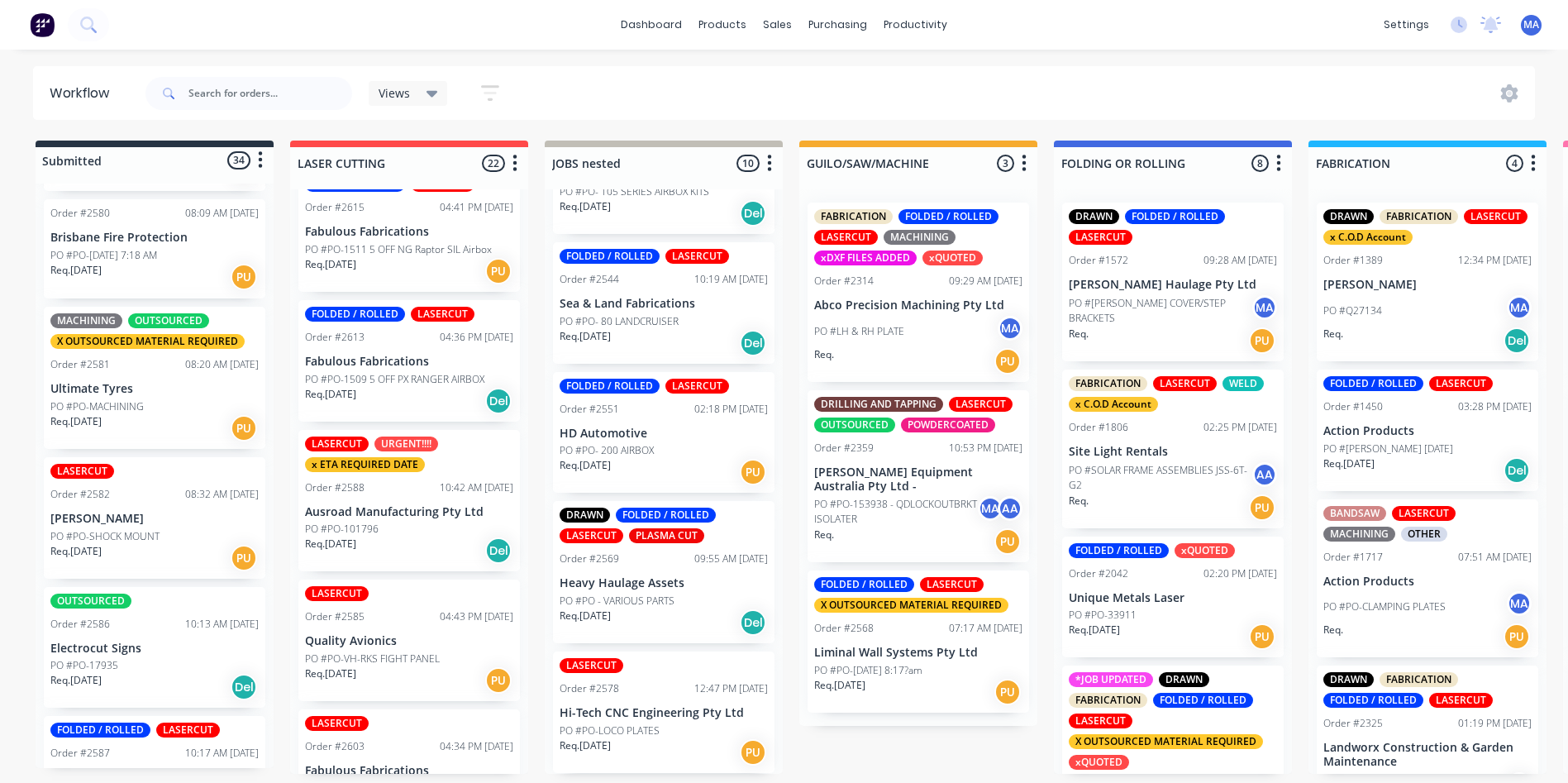
scroll to position [3095, 0]
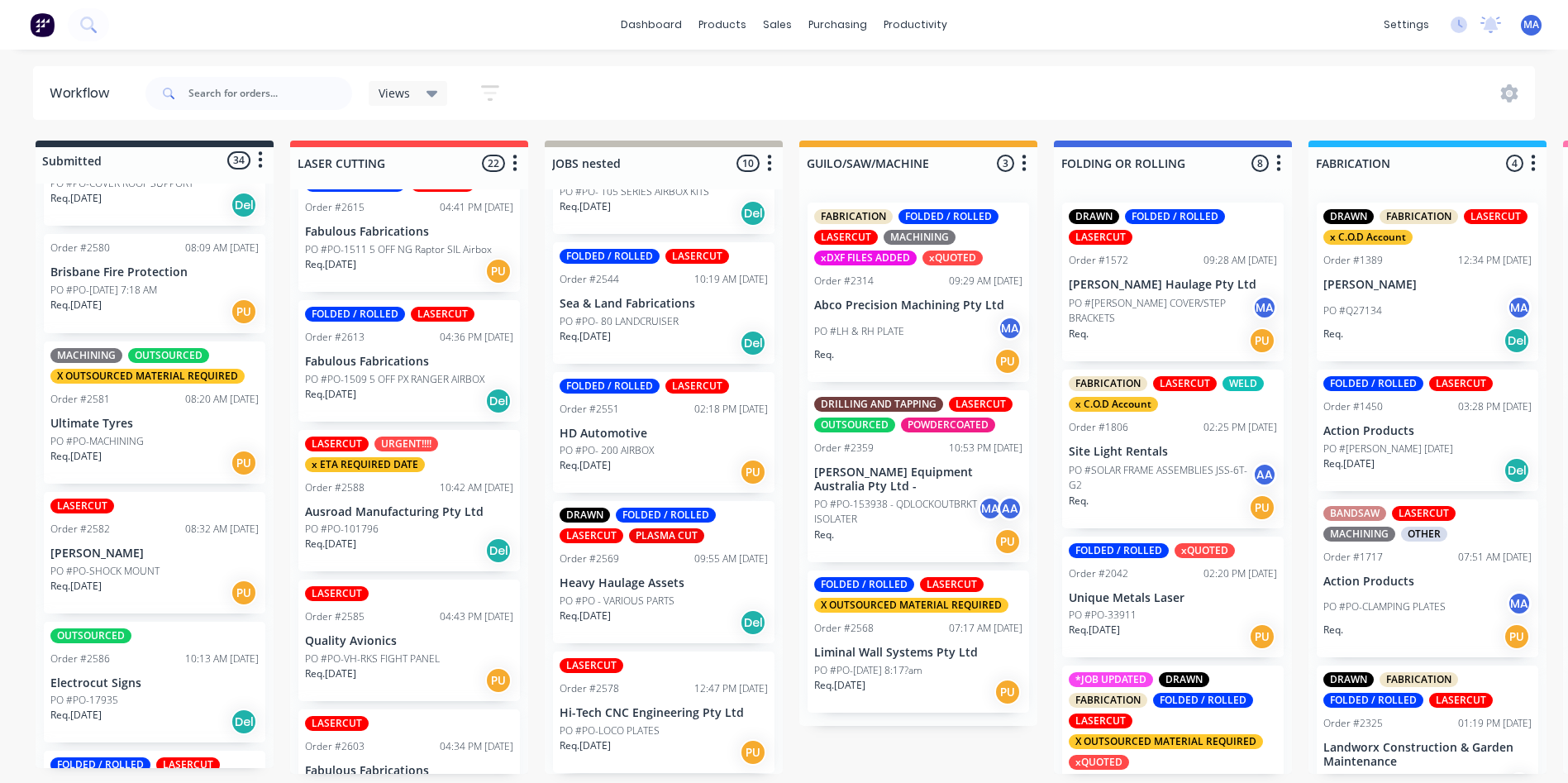
click at [147, 598] on div "Req. 12/08/25 PU" at bounding box center [154, 592] width 208 height 28
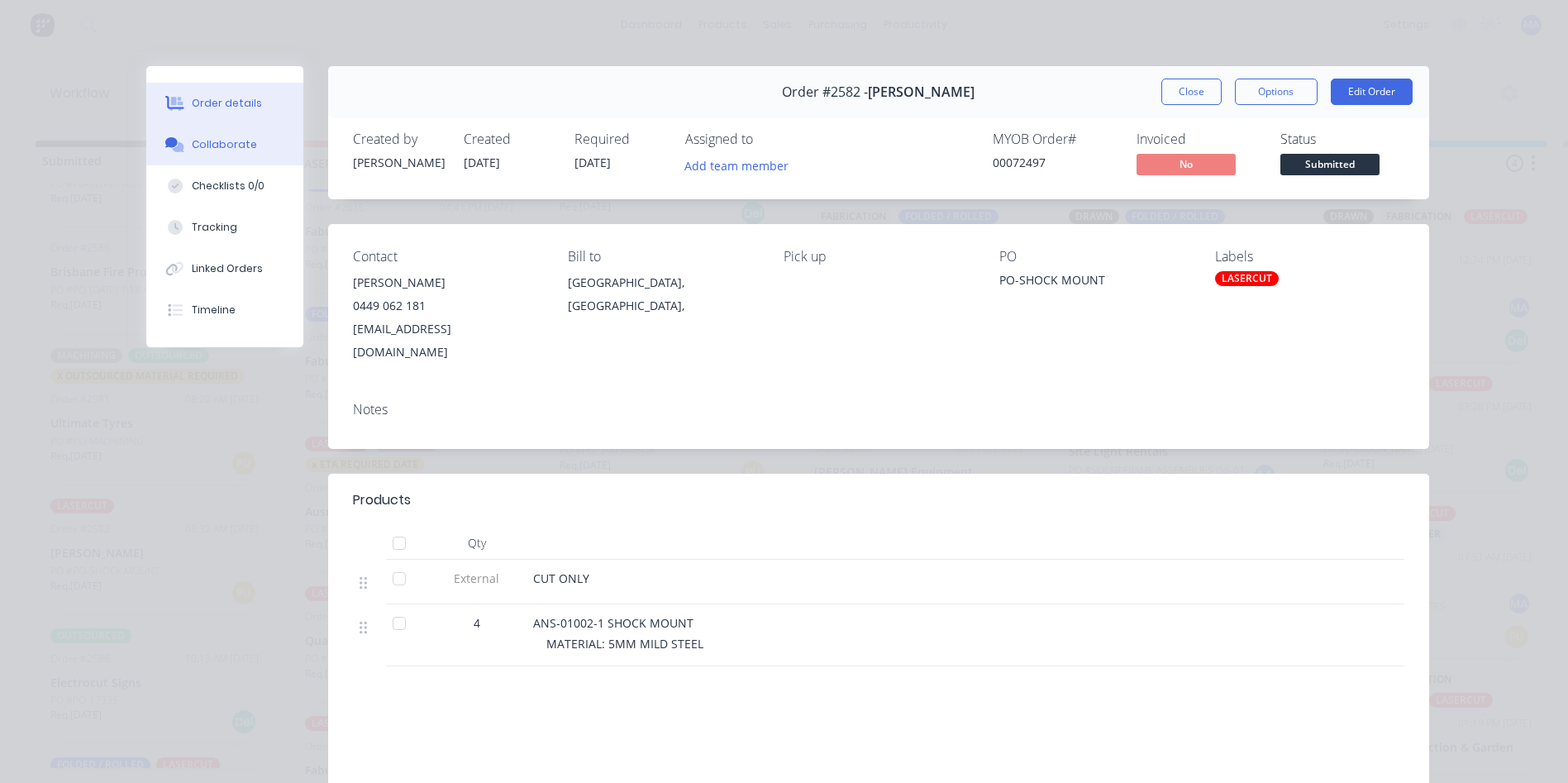
click at [234, 148] on div "Collaborate" at bounding box center [224, 144] width 65 height 15
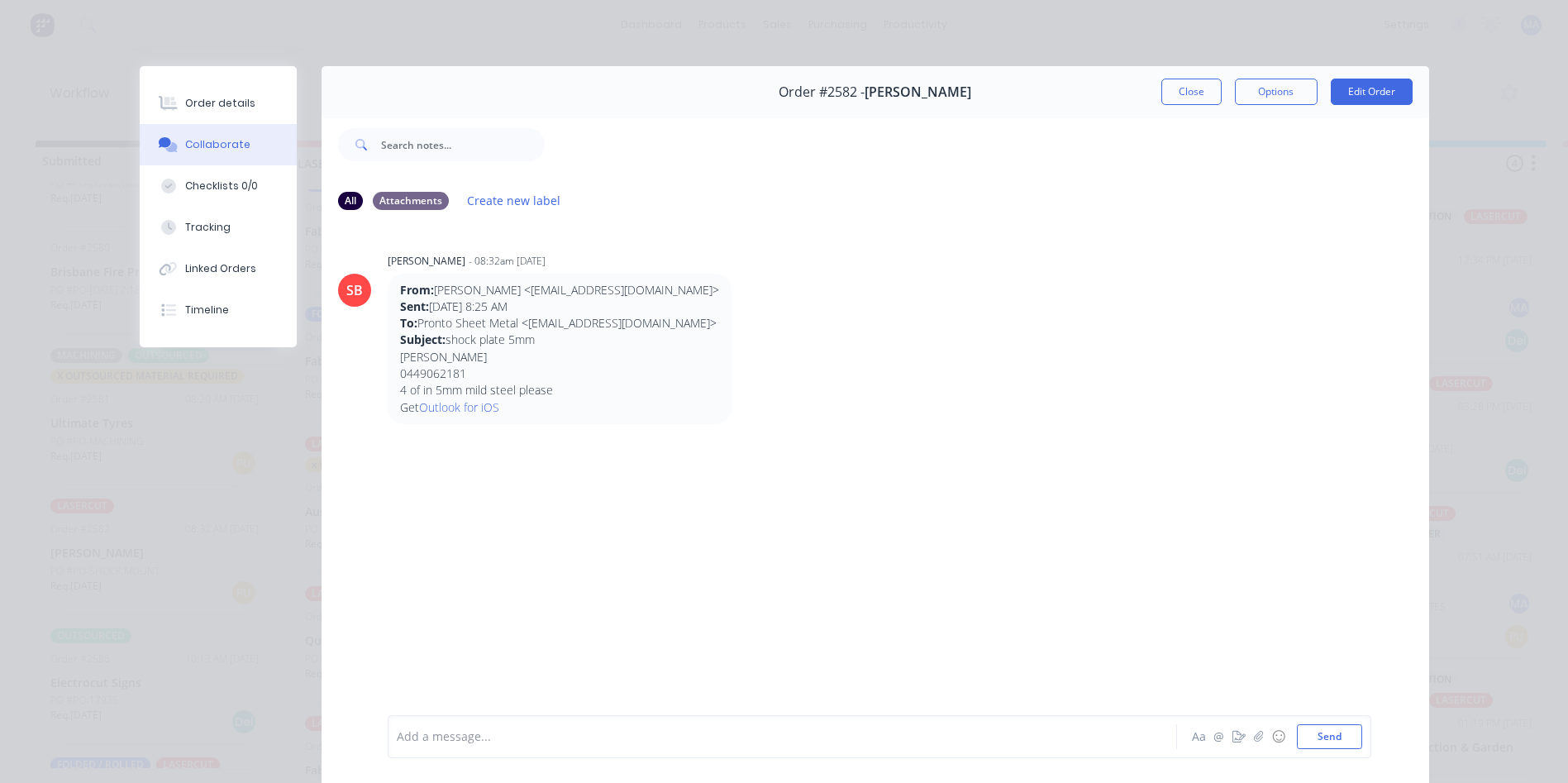
scroll to position [0, 0]
drag, startPoint x: 1187, startPoint y: 91, endPoint x: 855, endPoint y: 158, distance: 338.7
click at [1187, 91] on button "Close" at bounding box center [1191, 91] width 61 height 26
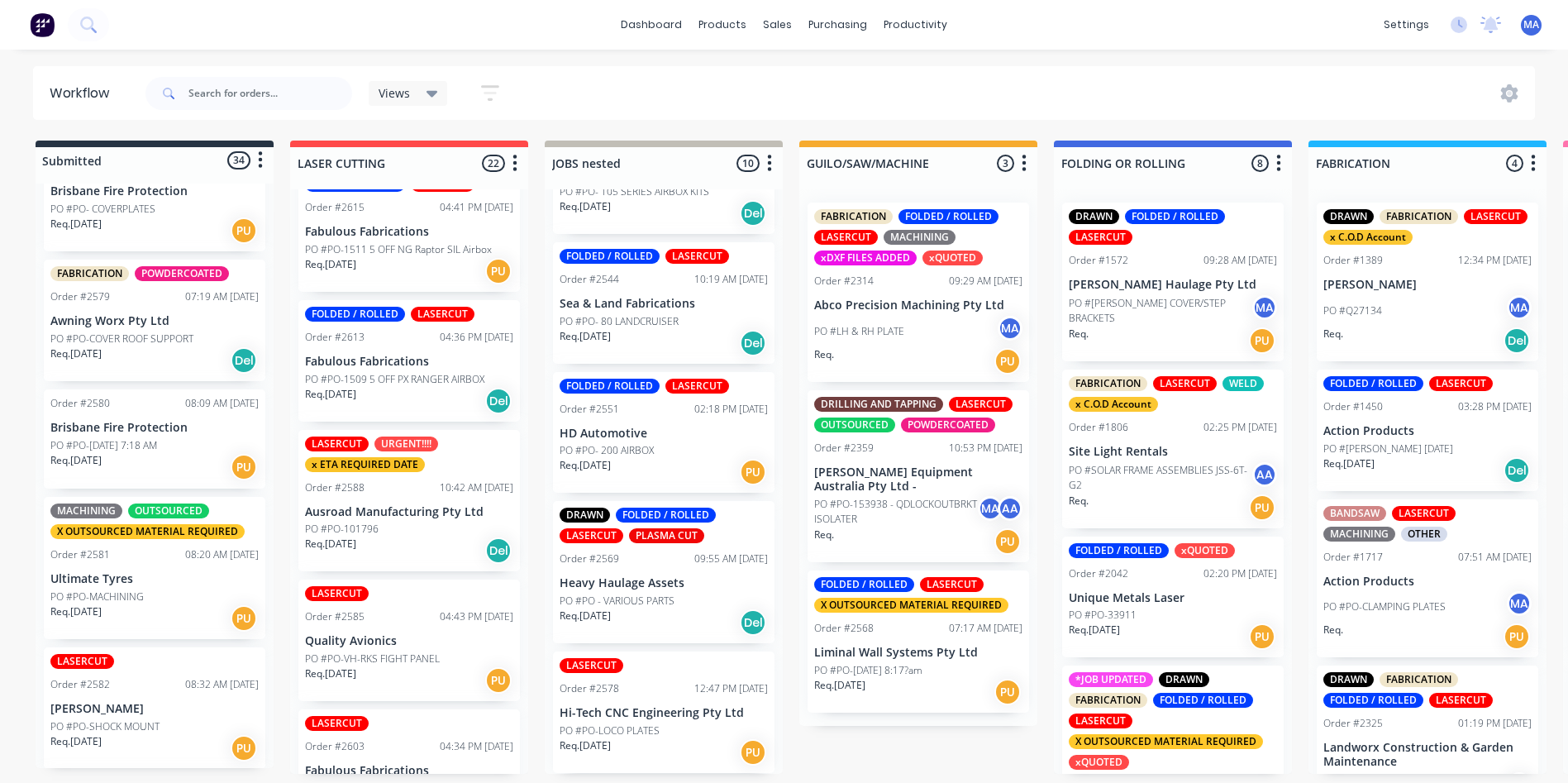
scroll to position [2930, 0]
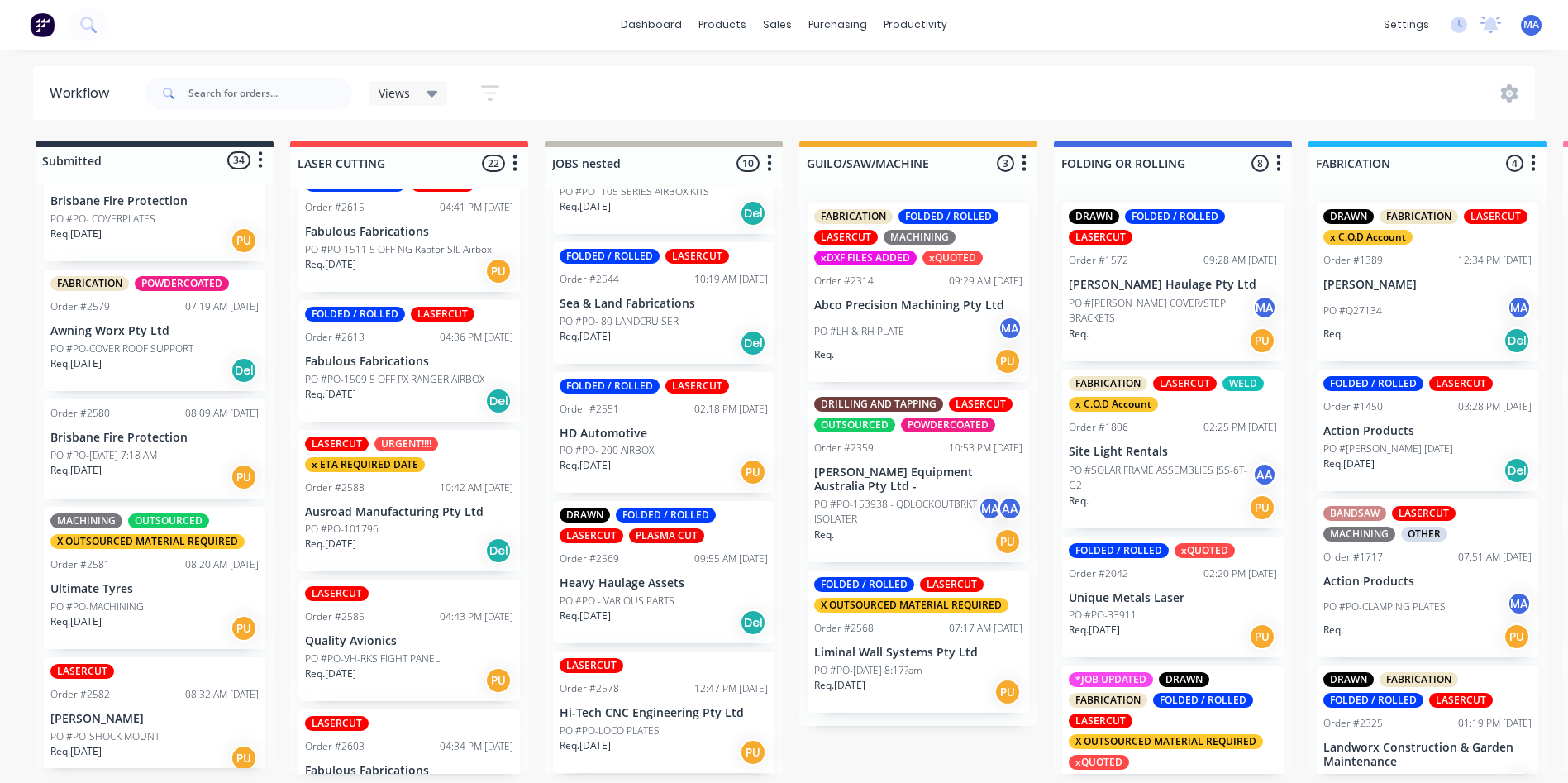
click at [150, 491] on div "Req. 12/08/25 PU" at bounding box center [154, 477] width 208 height 28
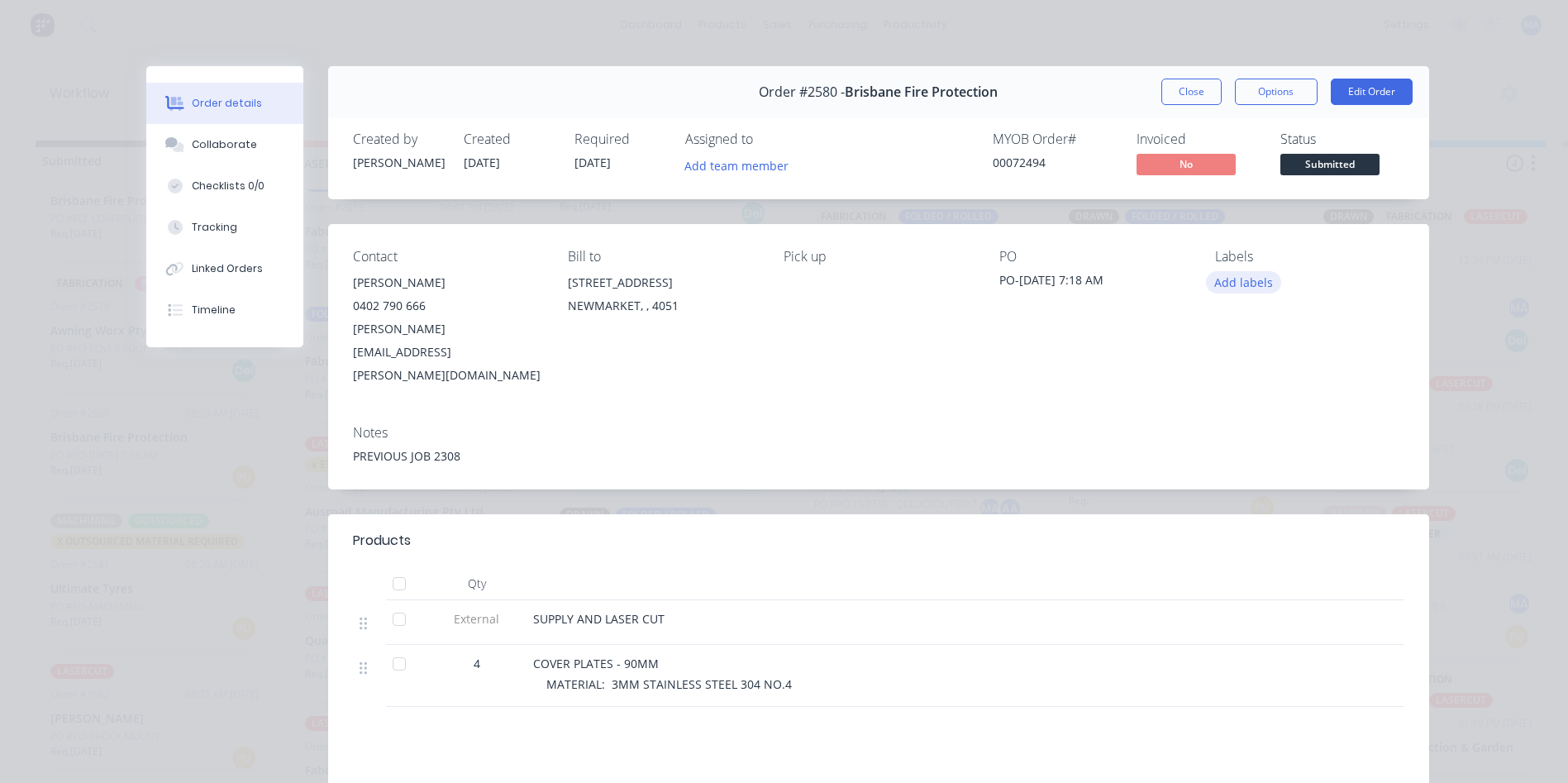
click at [1243, 286] on button "Add labels" at bounding box center [1244, 282] width 76 height 22
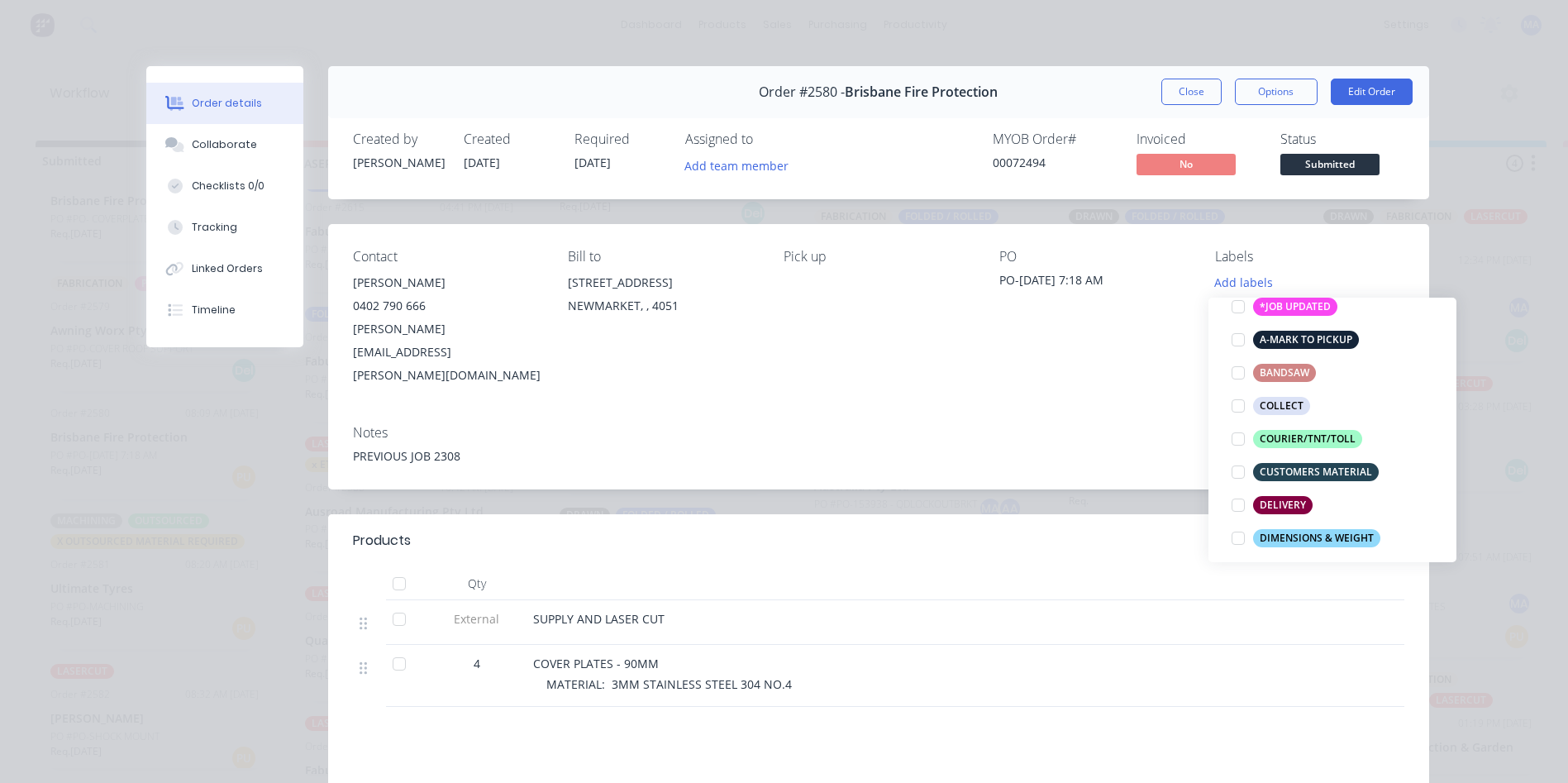
scroll to position [413, 0]
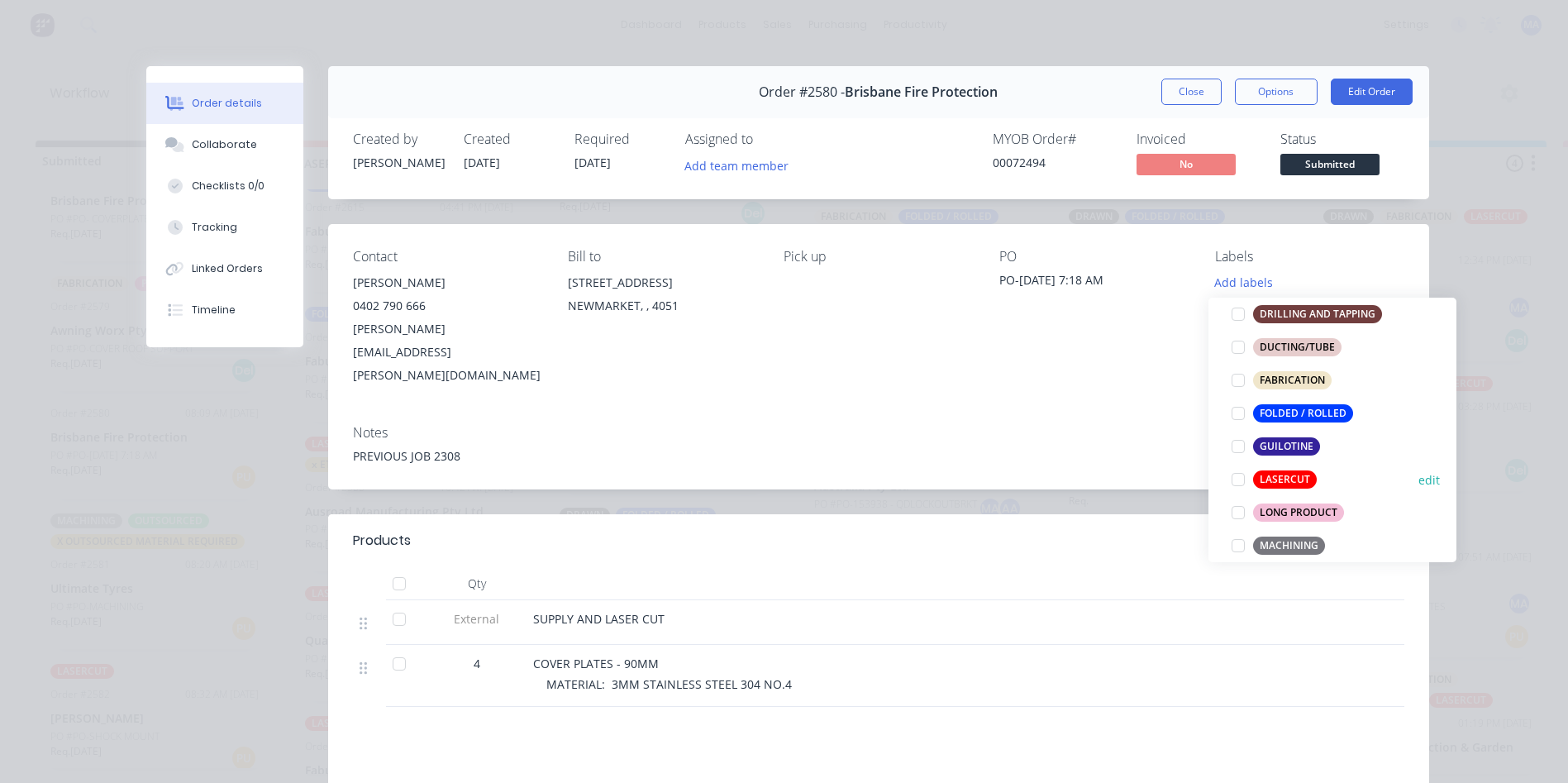
click at [1287, 489] on button "LASERCUT" at bounding box center [1274, 479] width 98 height 23
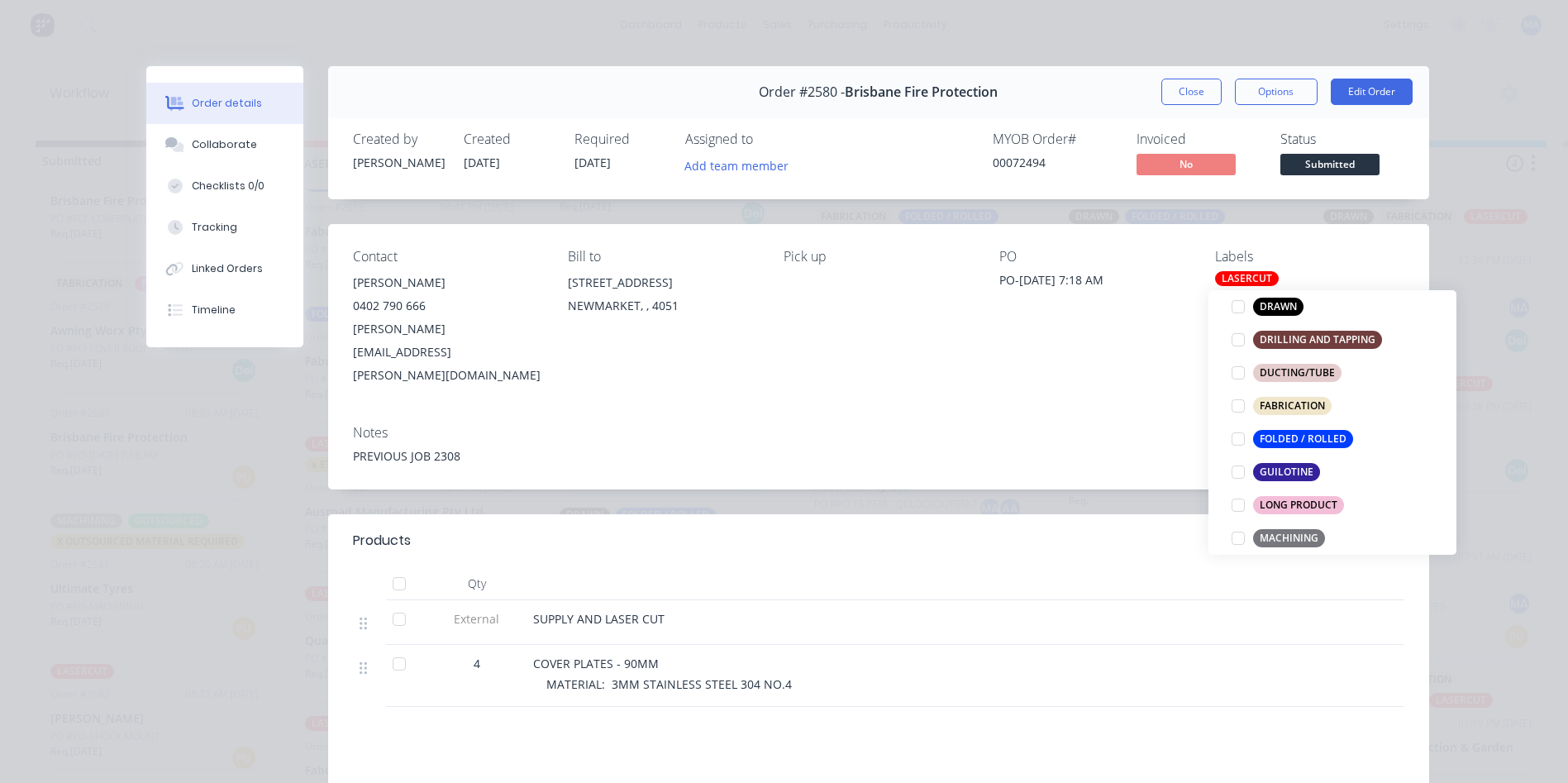
scroll to position [0, 0]
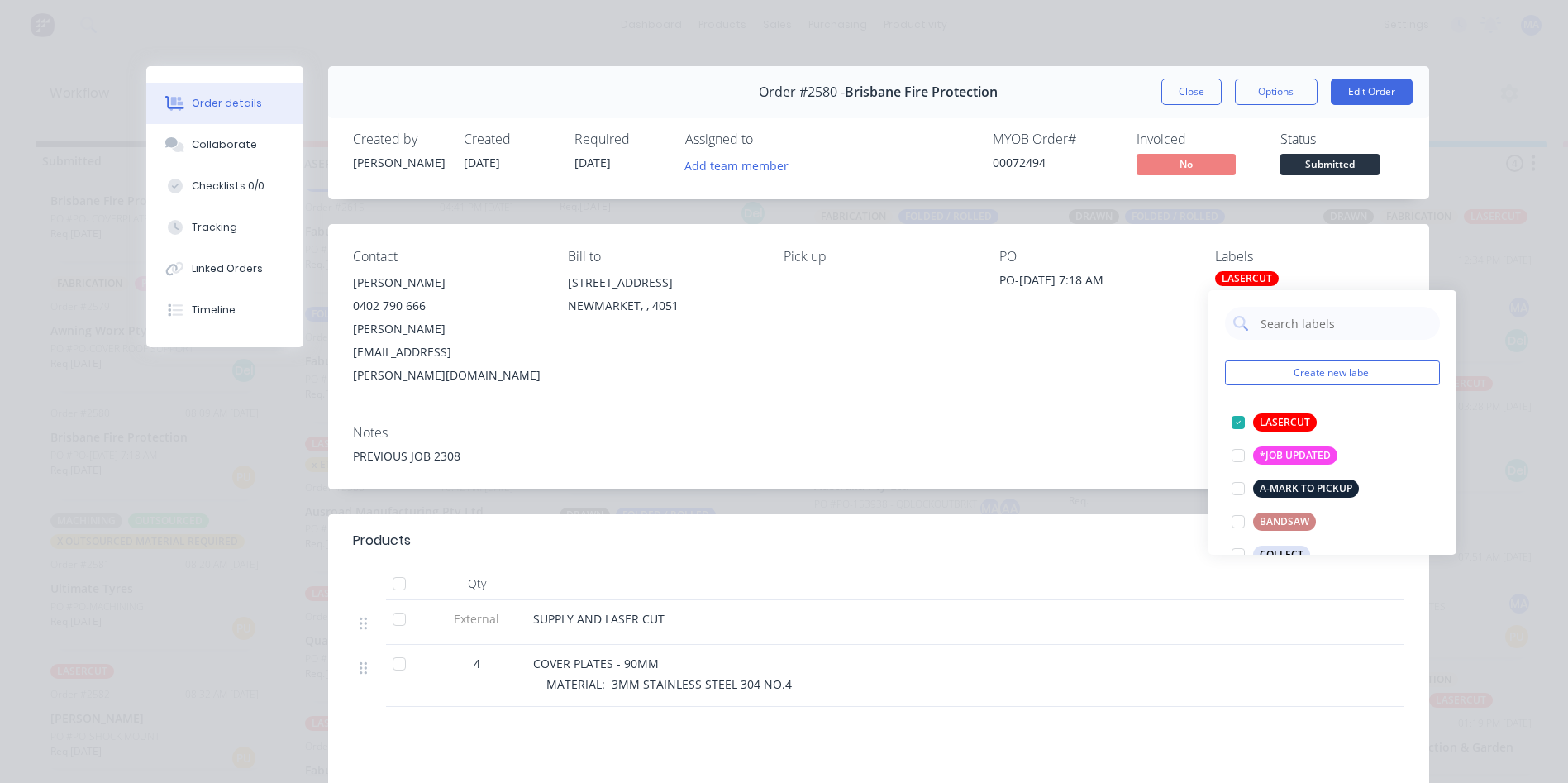
click at [1259, 107] on div "Order #2580 - Brisbane Fire Protection Close Options Edit Order" at bounding box center [878, 91] width 1101 height 52
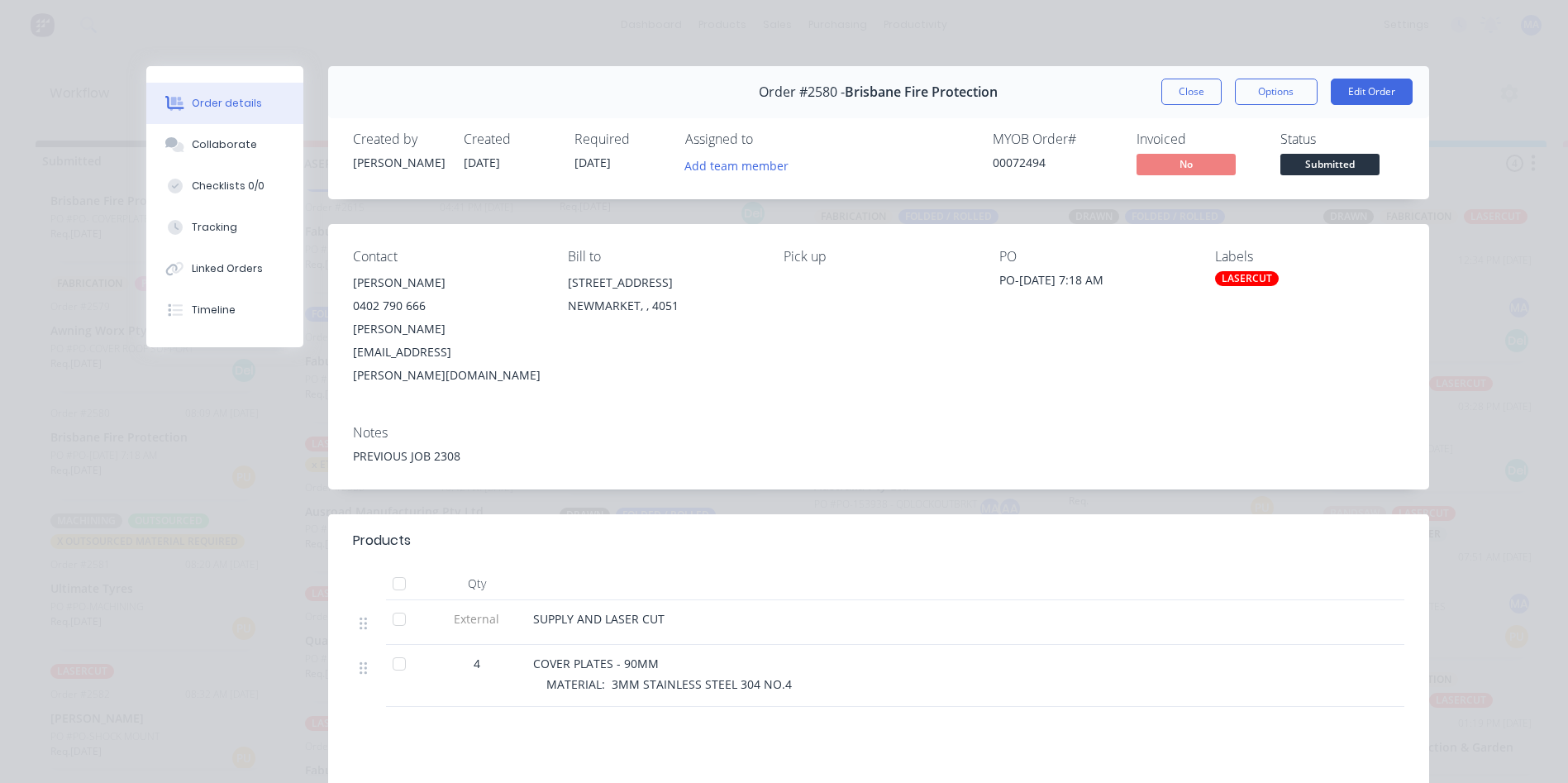
click at [1206, 97] on button "Close" at bounding box center [1191, 91] width 61 height 26
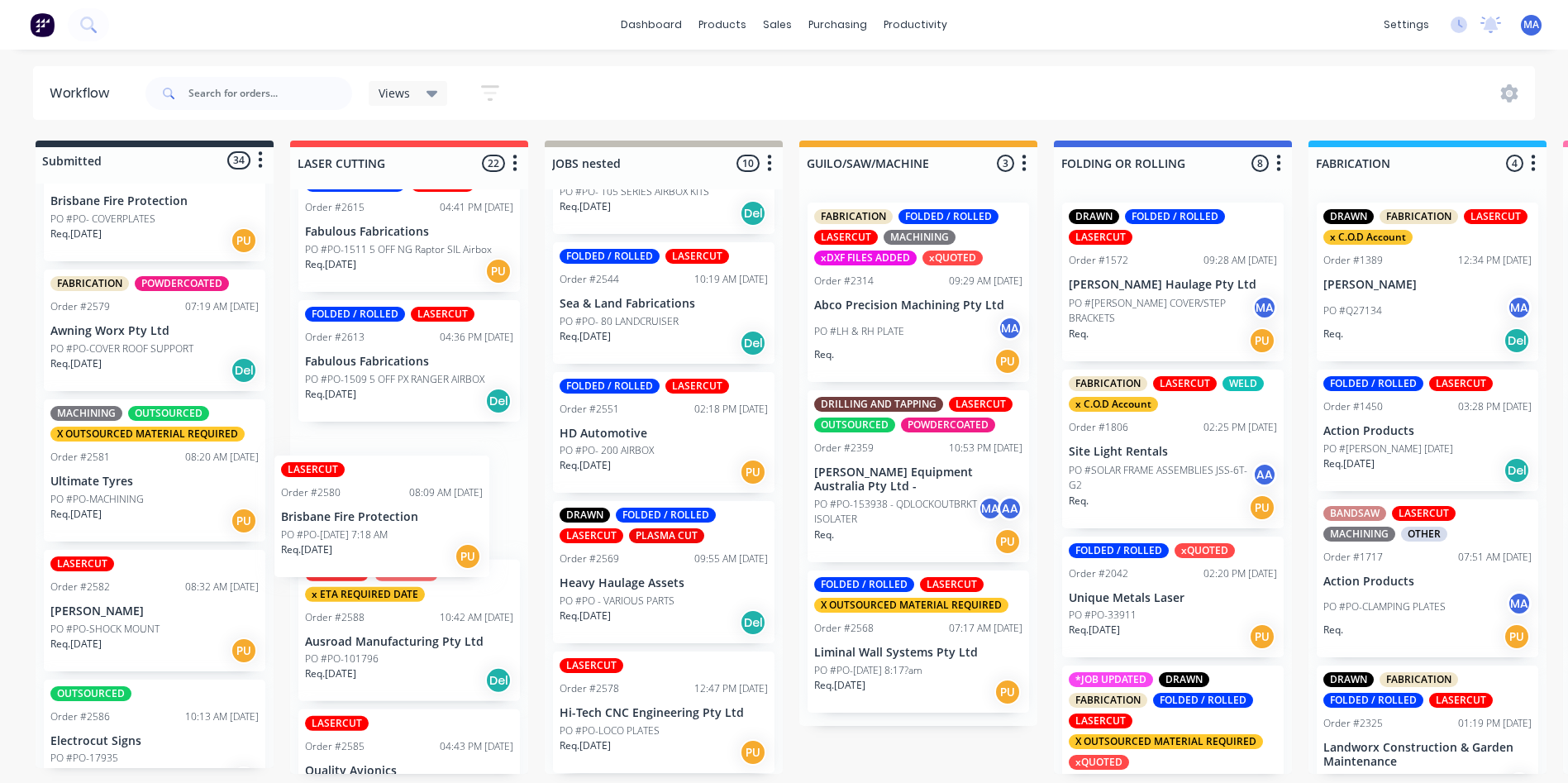
drag, startPoint x: 200, startPoint y: 508, endPoint x: 396, endPoint y: 528, distance: 197.0
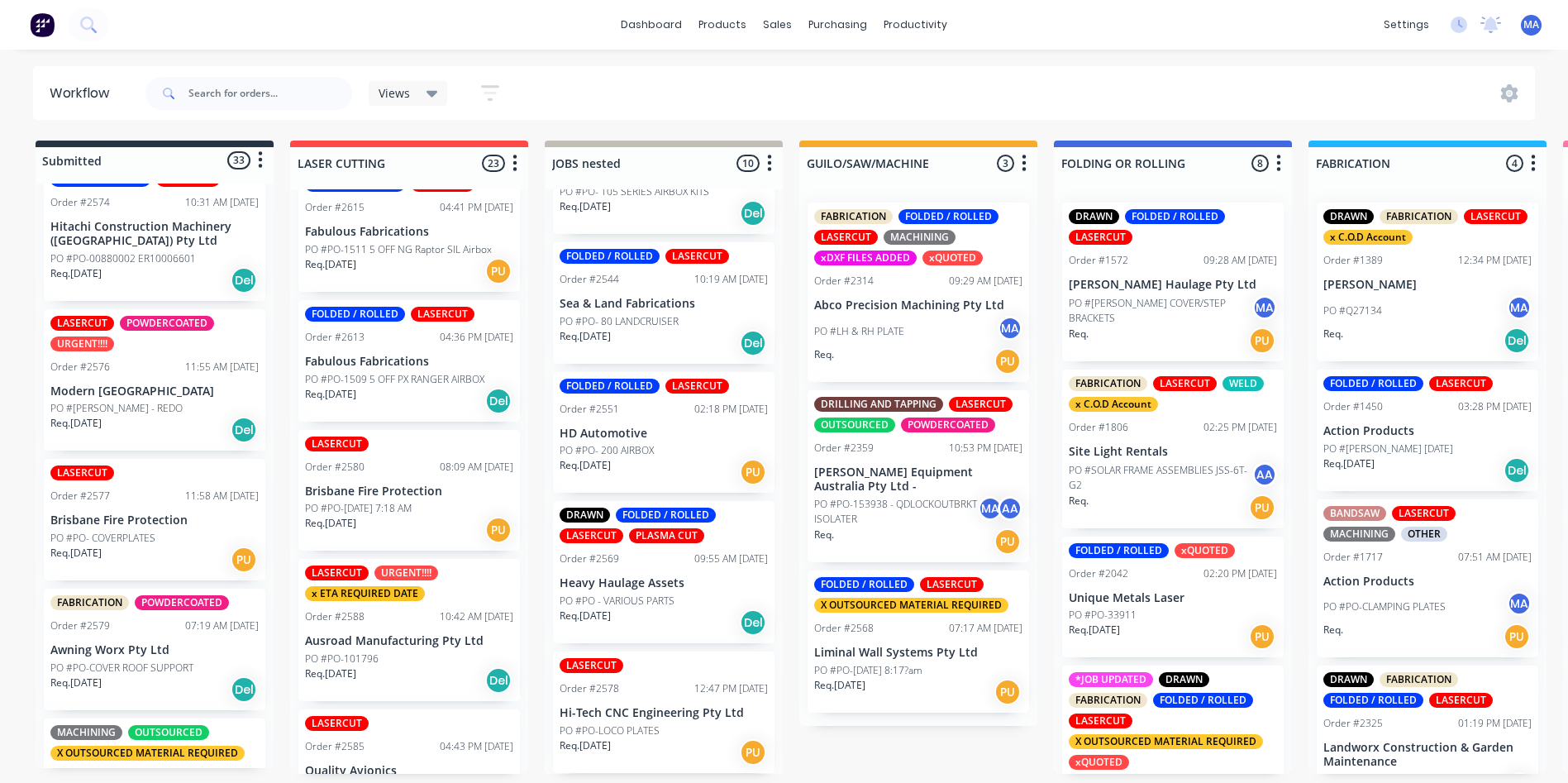
scroll to position [2599, 0]
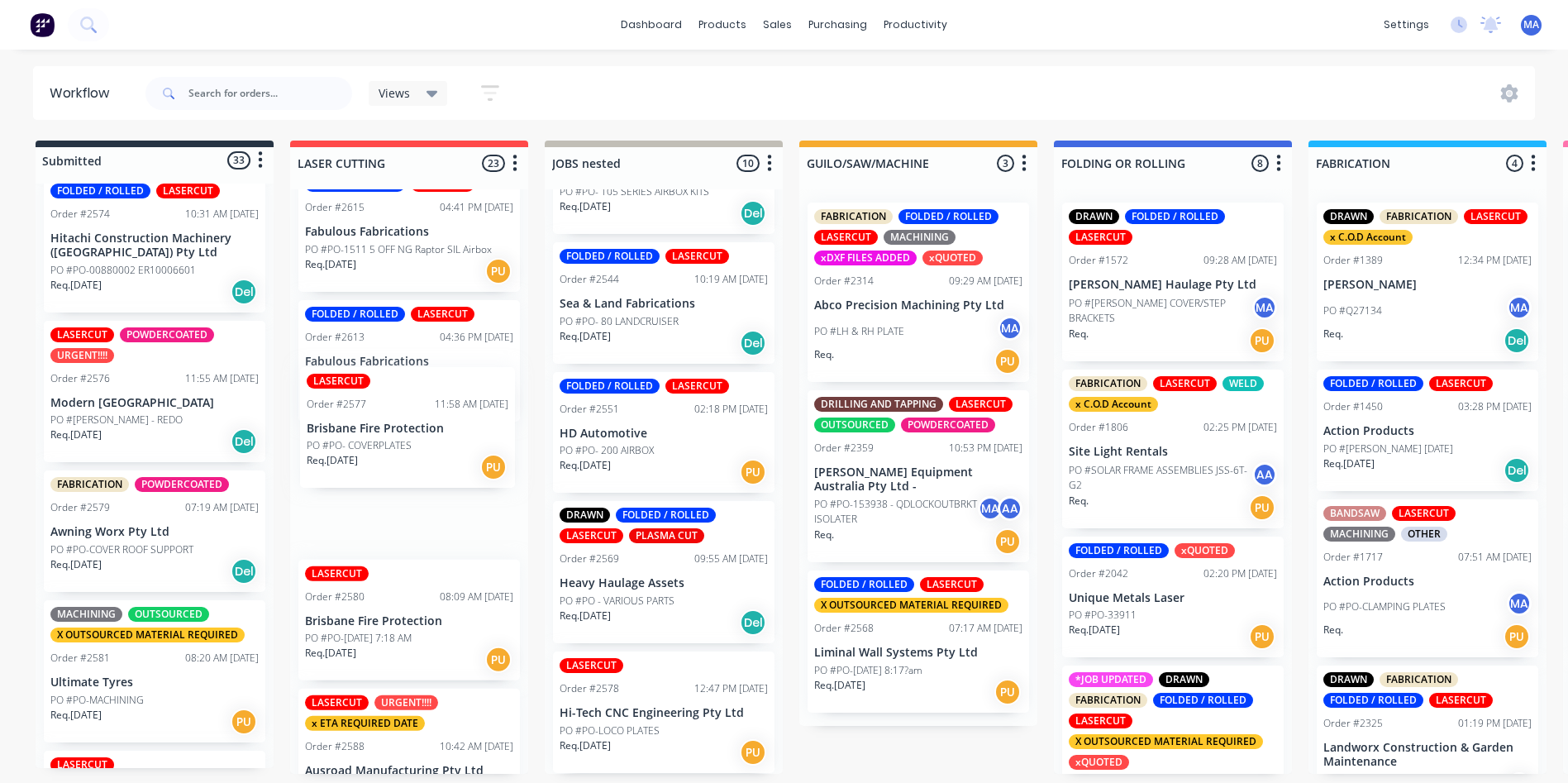
drag, startPoint x: 138, startPoint y: 573, endPoint x: 381, endPoint y: 493, distance: 255.8
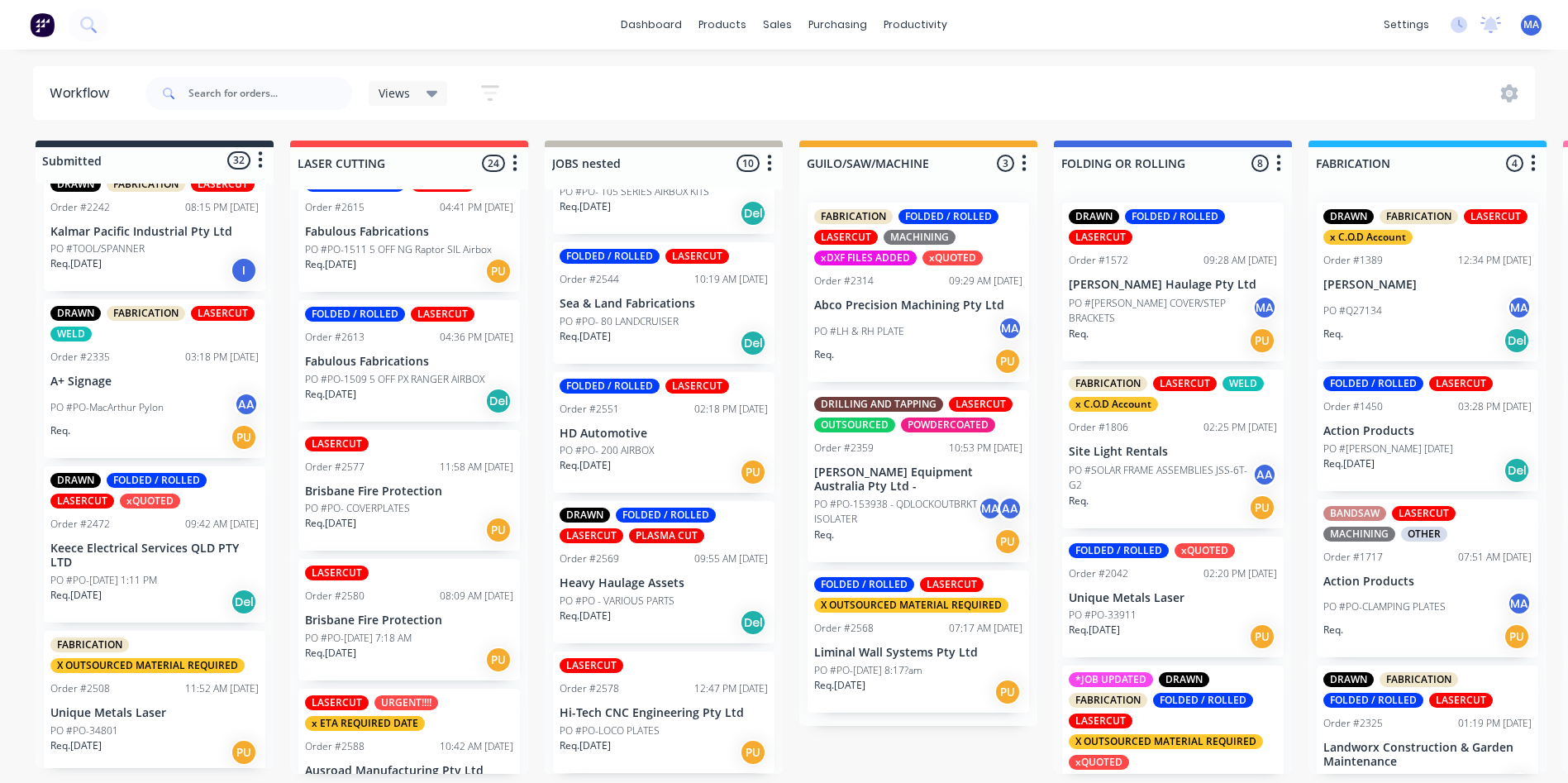
scroll to position [1075, 0]
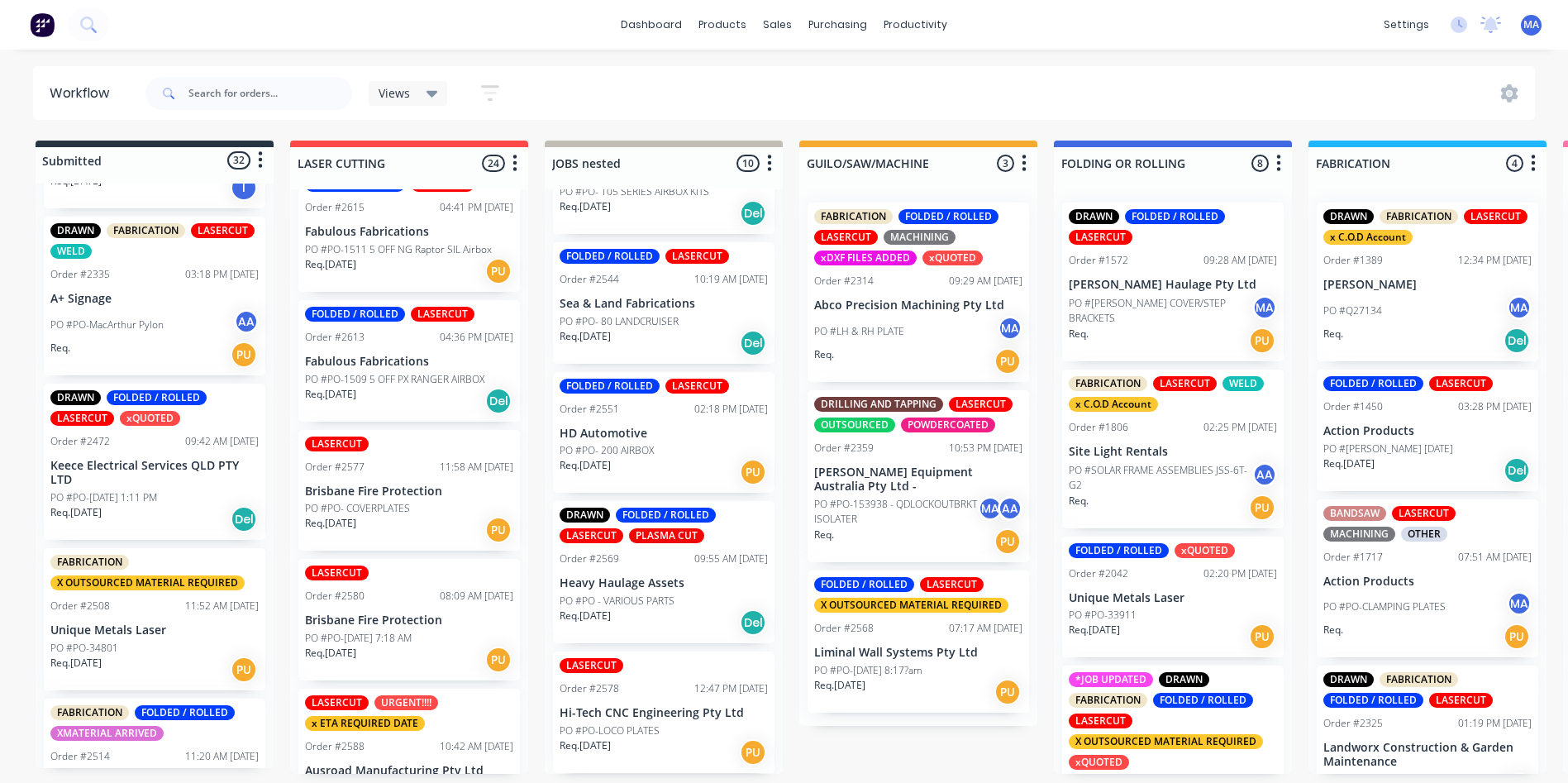
click at [154, 318] on div "PO #PO-MacArthur Pylon AA" at bounding box center [154, 325] width 208 height 32
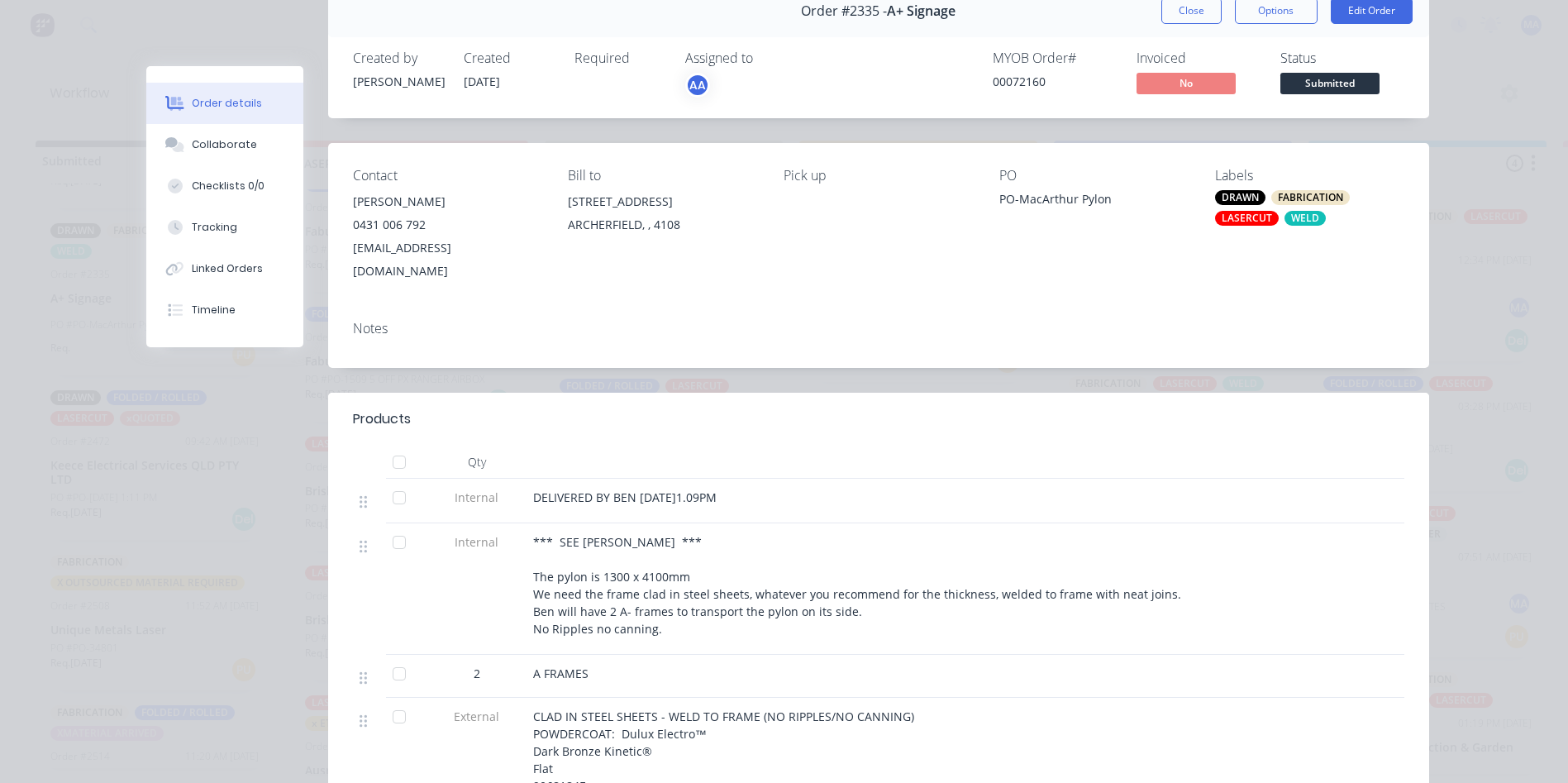
scroll to position [248, 0]
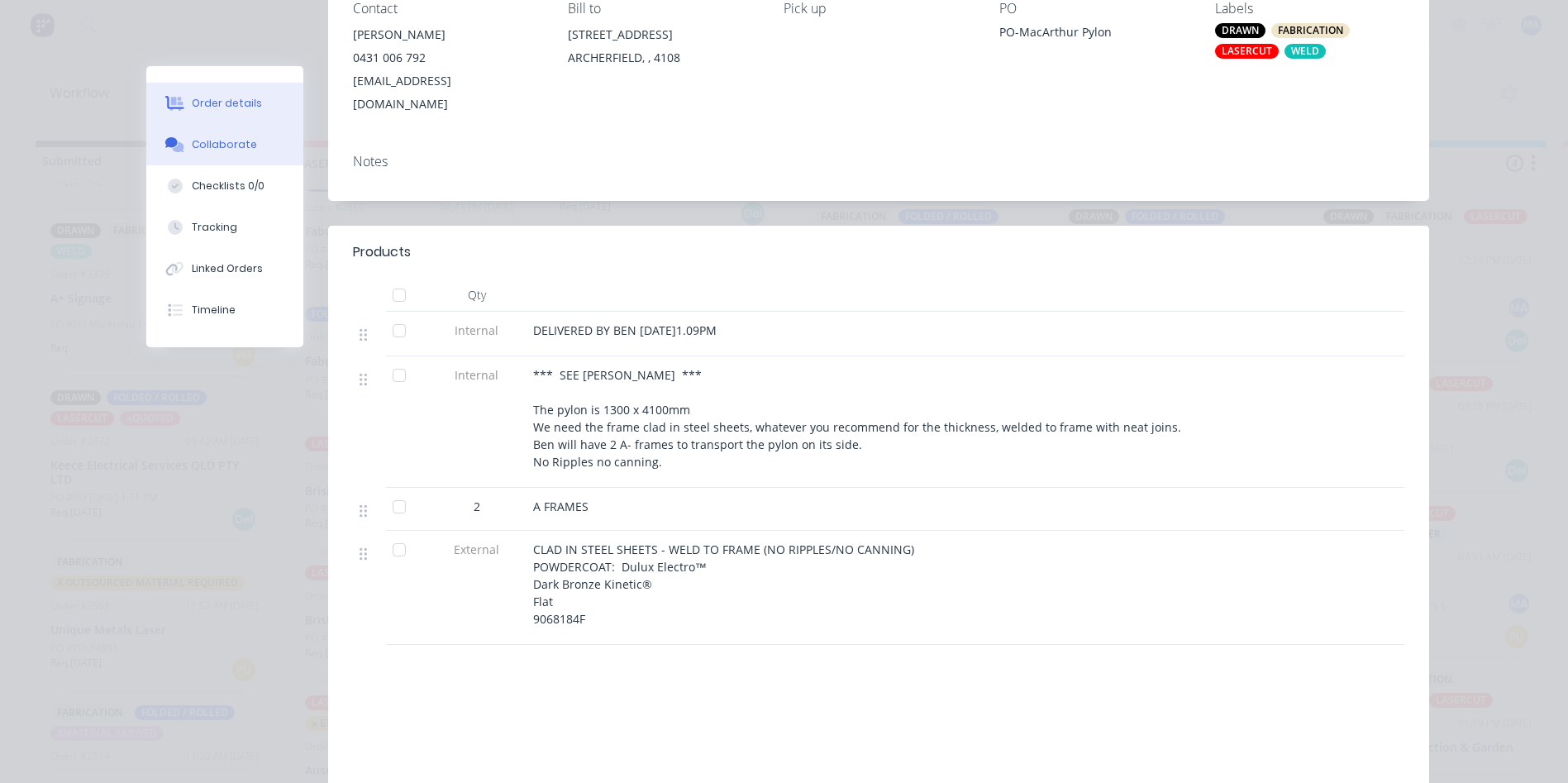
click at [249, 141] on button "Collaborate" at bounding box center [224, 144] width 157 height 41
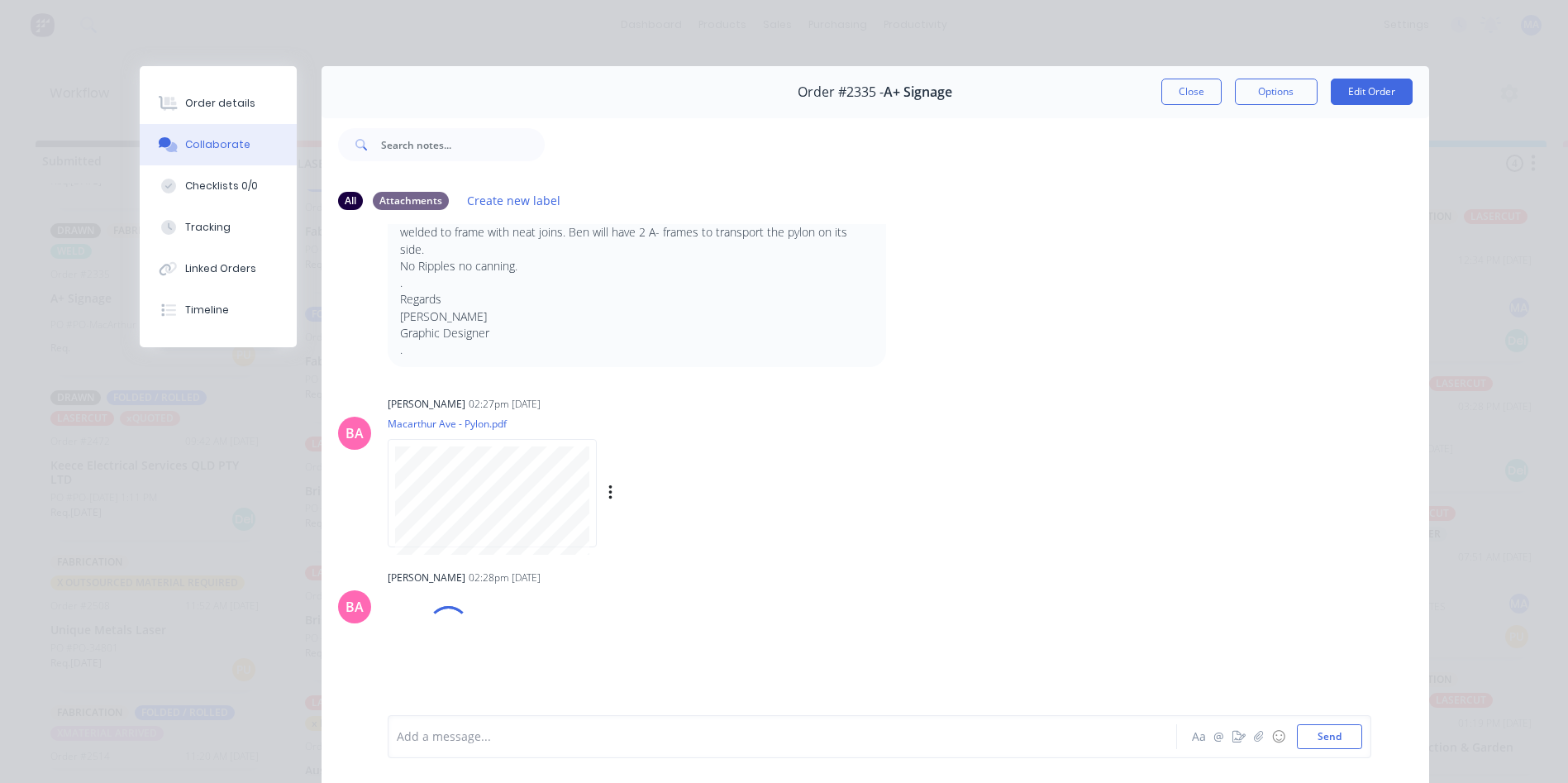
scroll to position [413, 0]
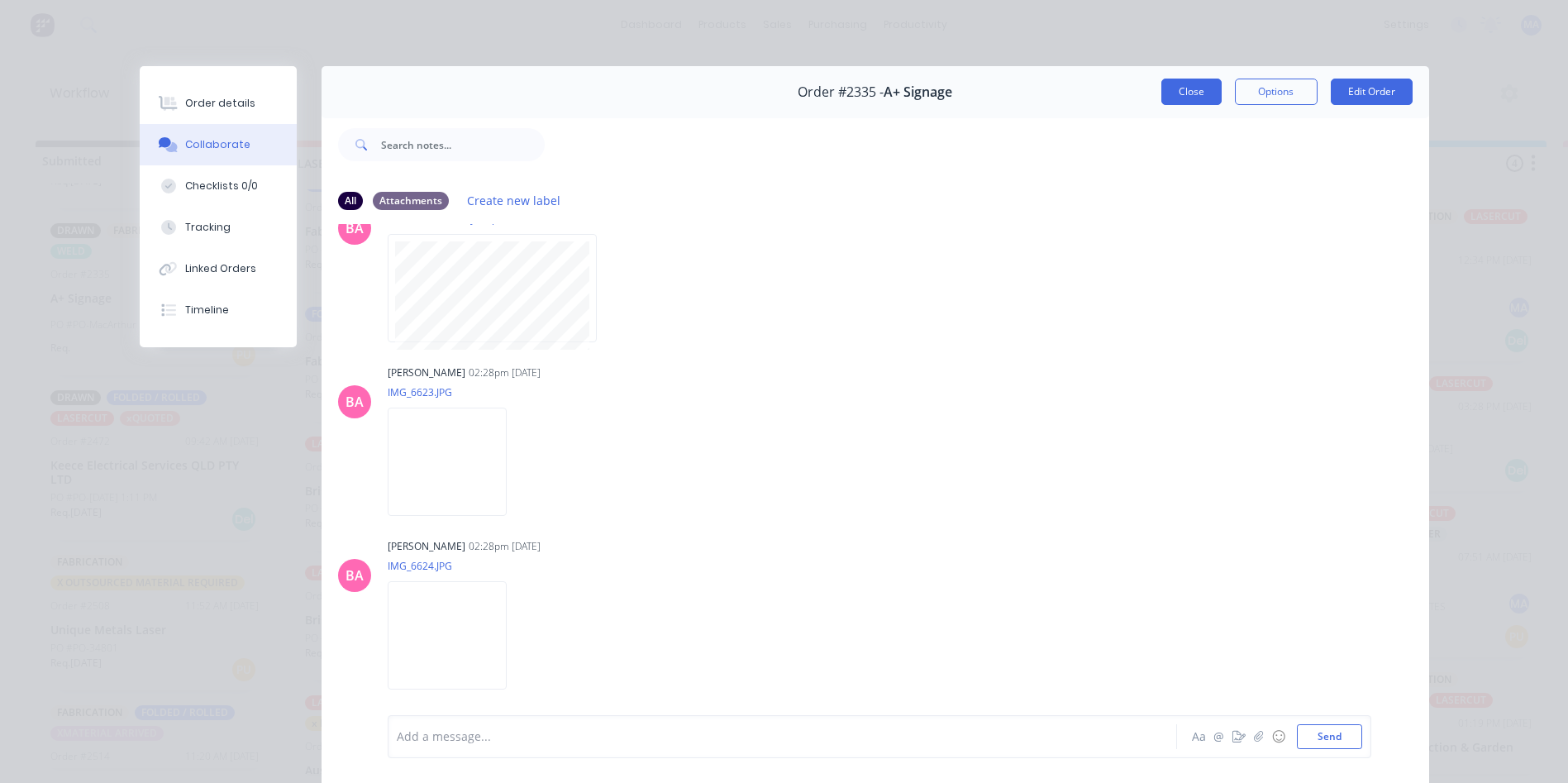
click at [1188, 98] on button "Close" at bounding box center [1191, 91] width 61 height 26
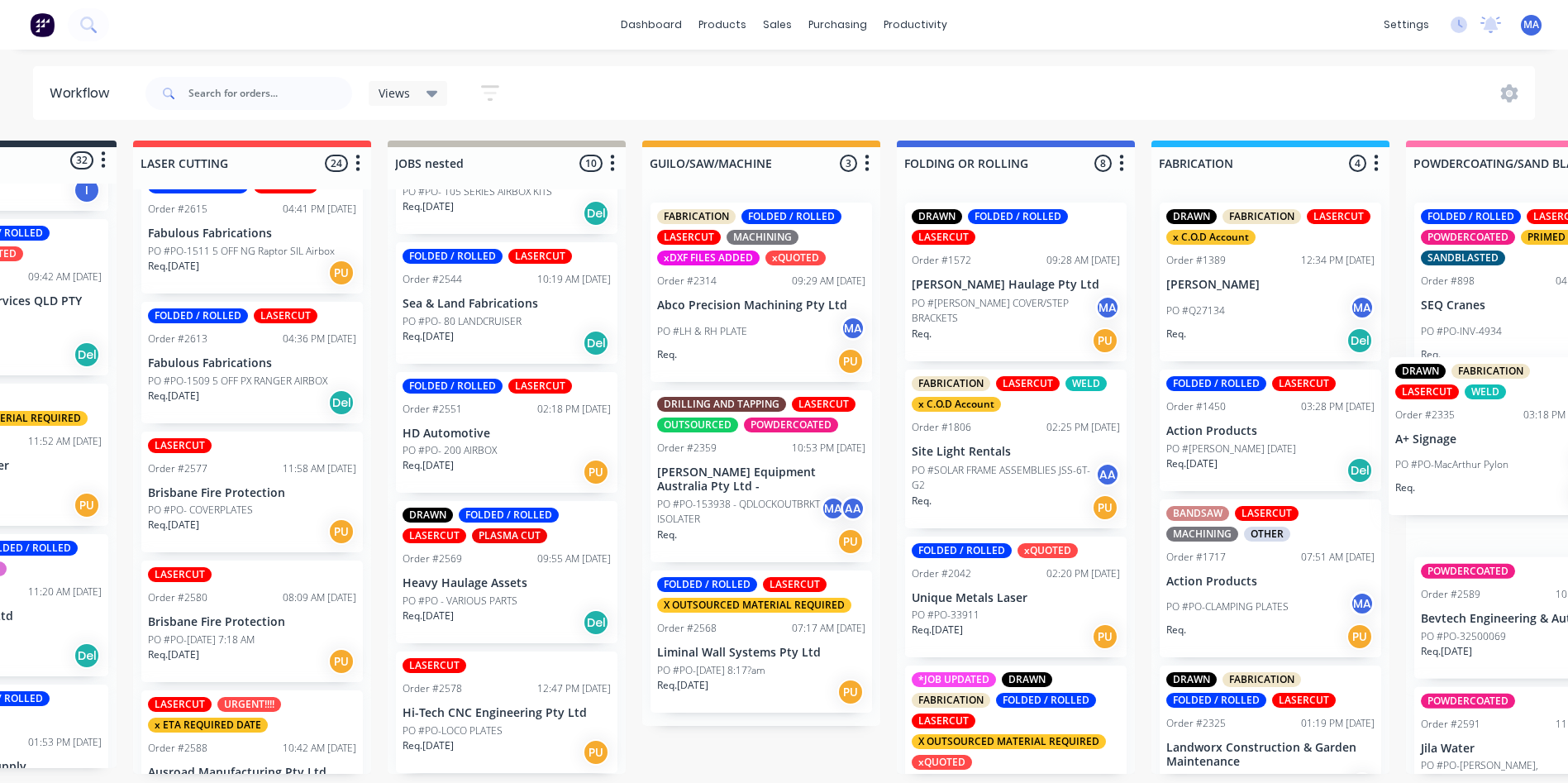
scroll to position [0, 330]
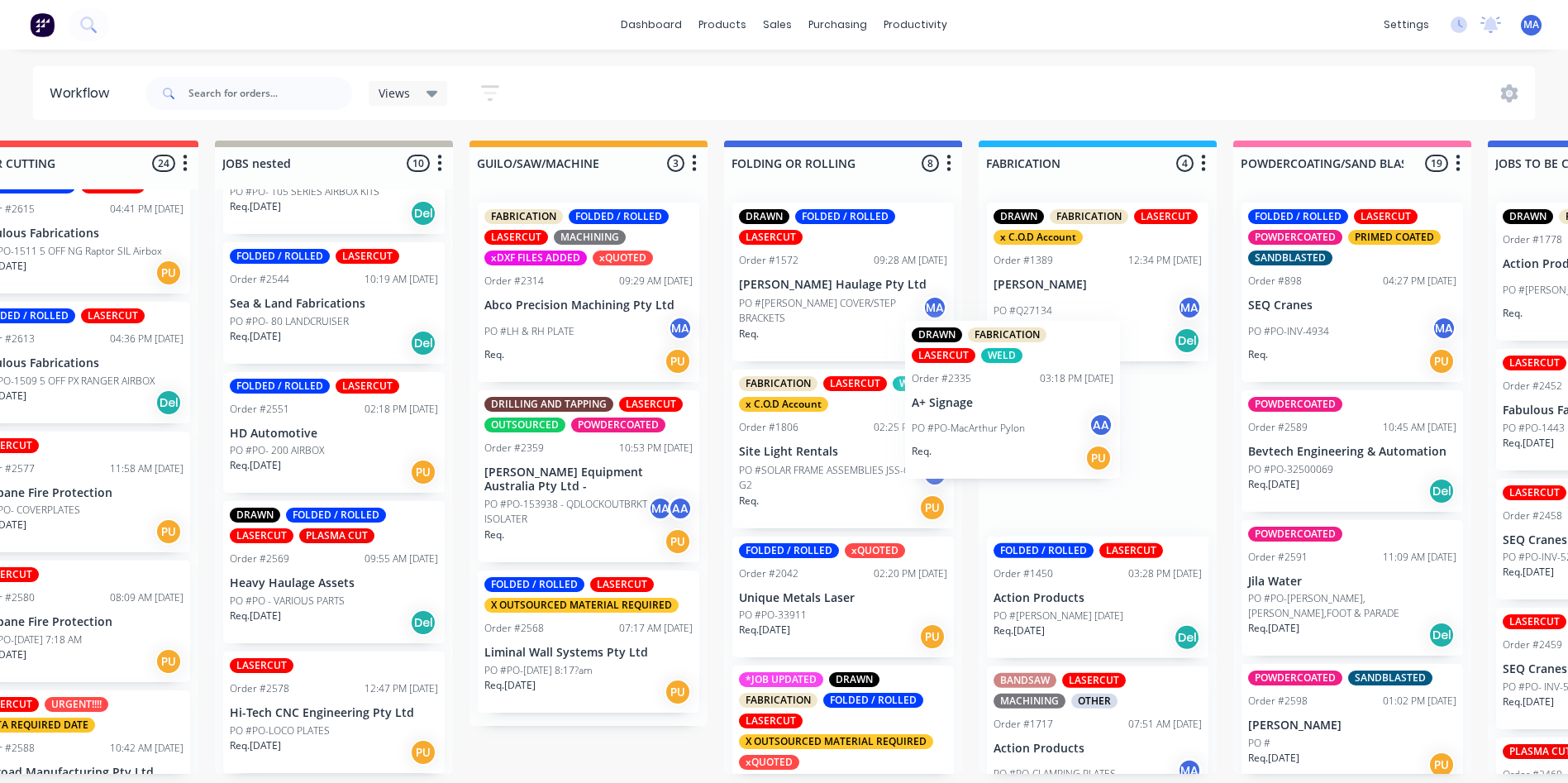
drag, startPoint x: 121, startPoint y: 325, endPoint x: 988, endPoint y: 422, distance: 872.4
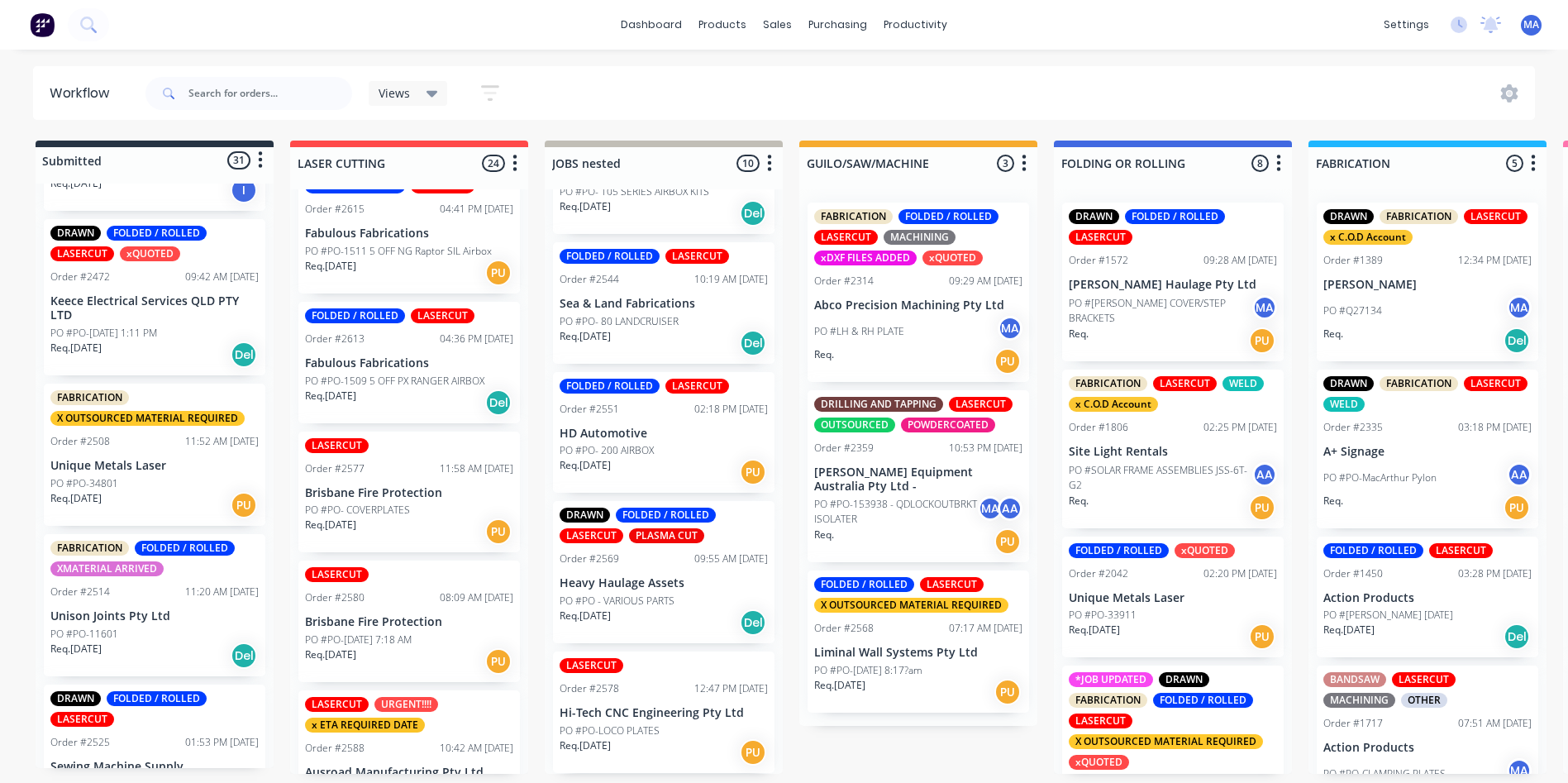
scroll to position [1155, 0]
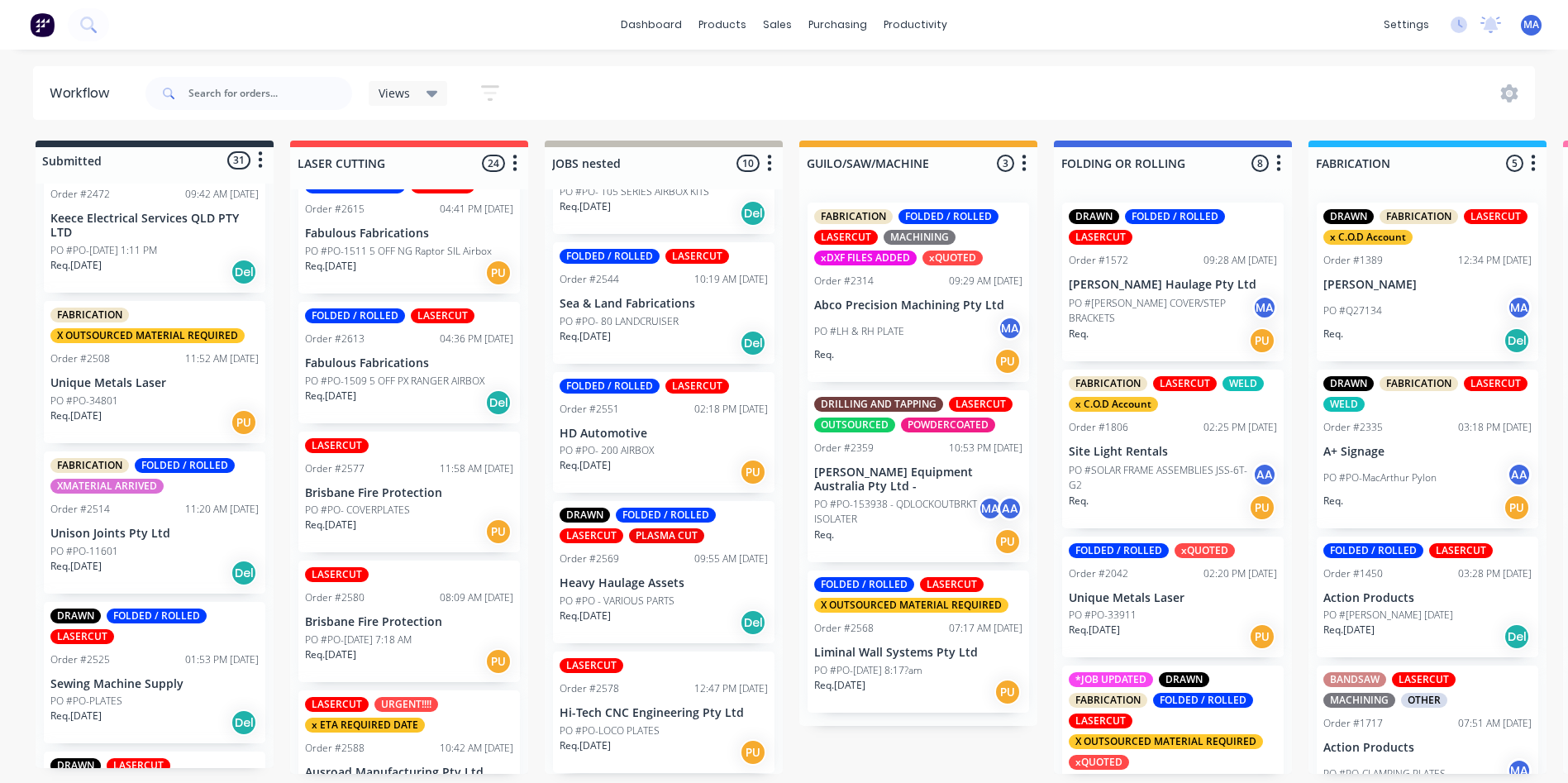
click at [158, 400] on div "PO #PO-34801" at bounding box center [154, 401] width 208 height 15
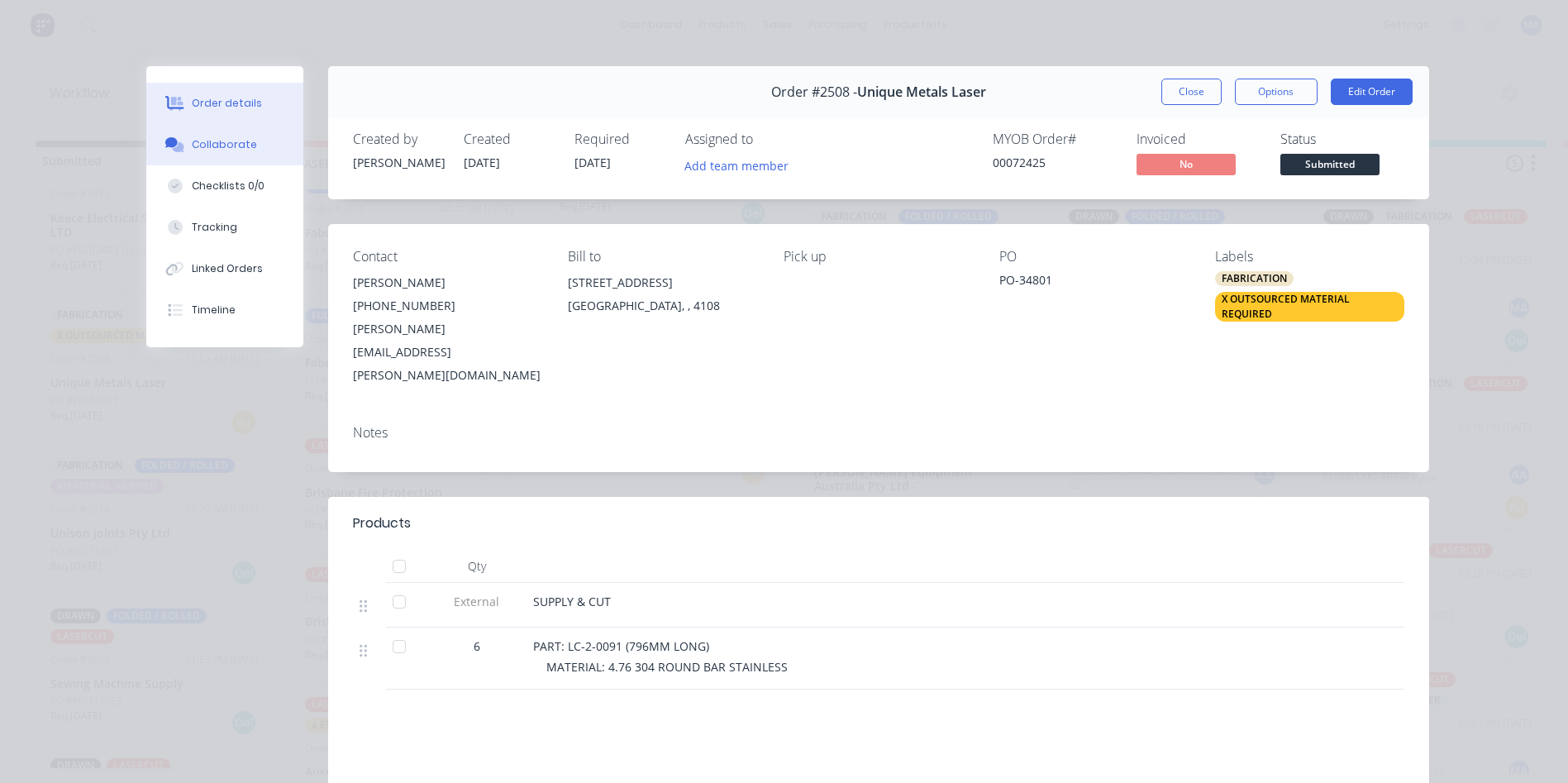
click at [233, 136] on button "Collaborate" at bounding box center [224, 144] width 157 height 41
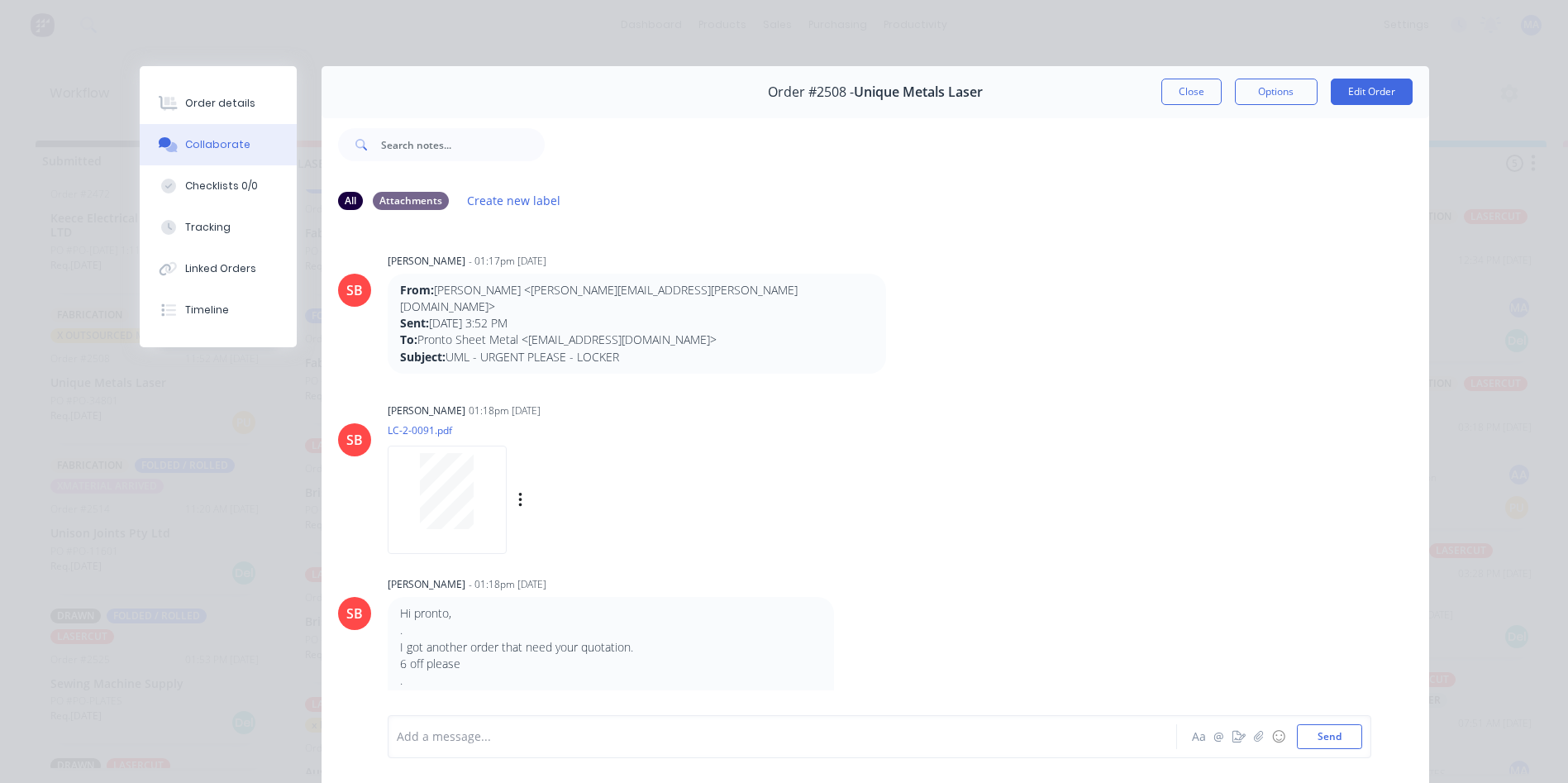
click at [439, 513] on div at bounding box center [446, 499] width 119 height 108
click at [1173, 105] on div "Order #2508 - Unique Metals Laser Close Options Edit Order" at bounding box center [875, 91] width 1107 height 52
click at [1182, 98] on button "Close" at bounding box center [1191, 91] width 61 height 26
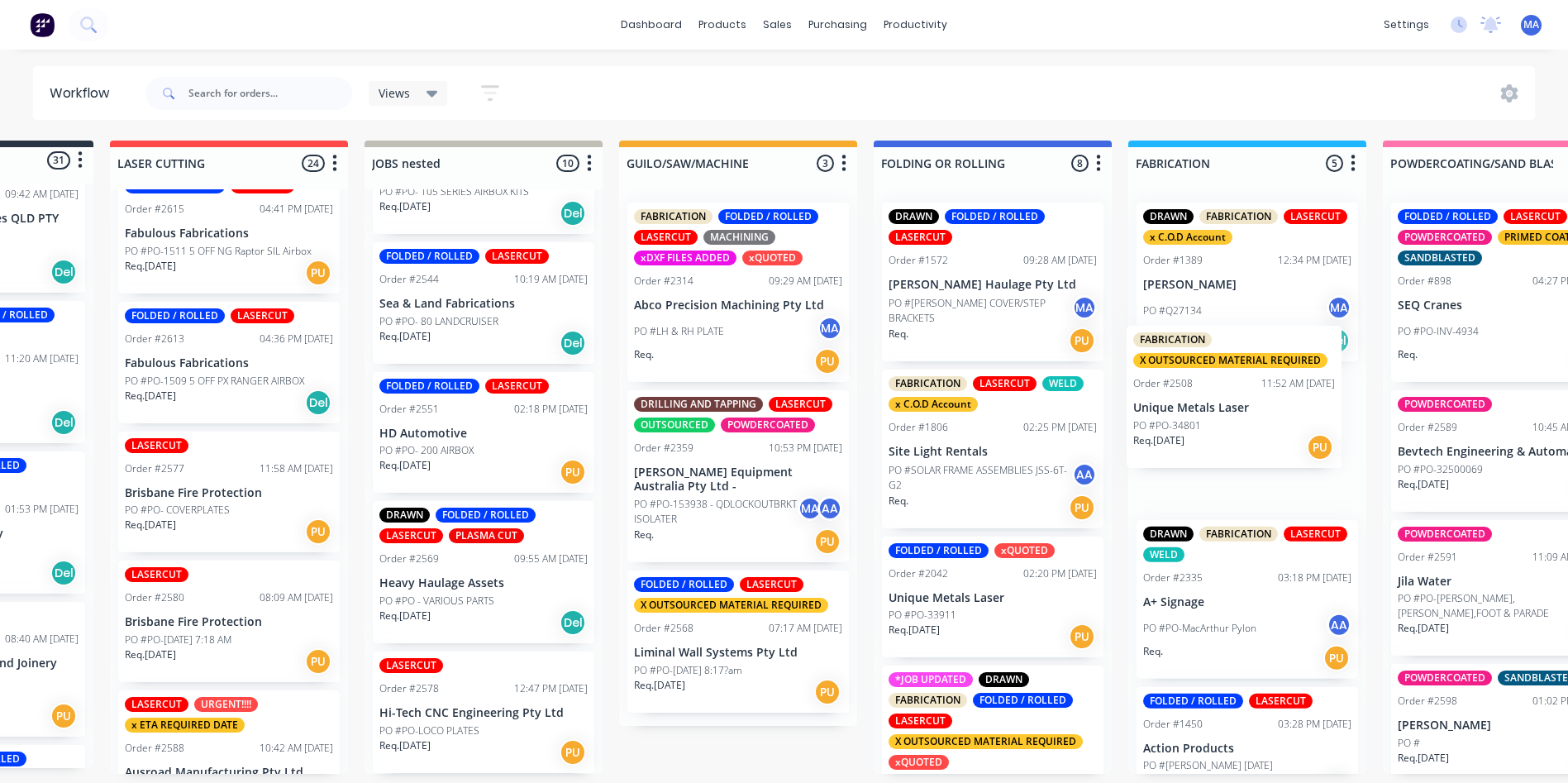
scroll to position [0, 188]
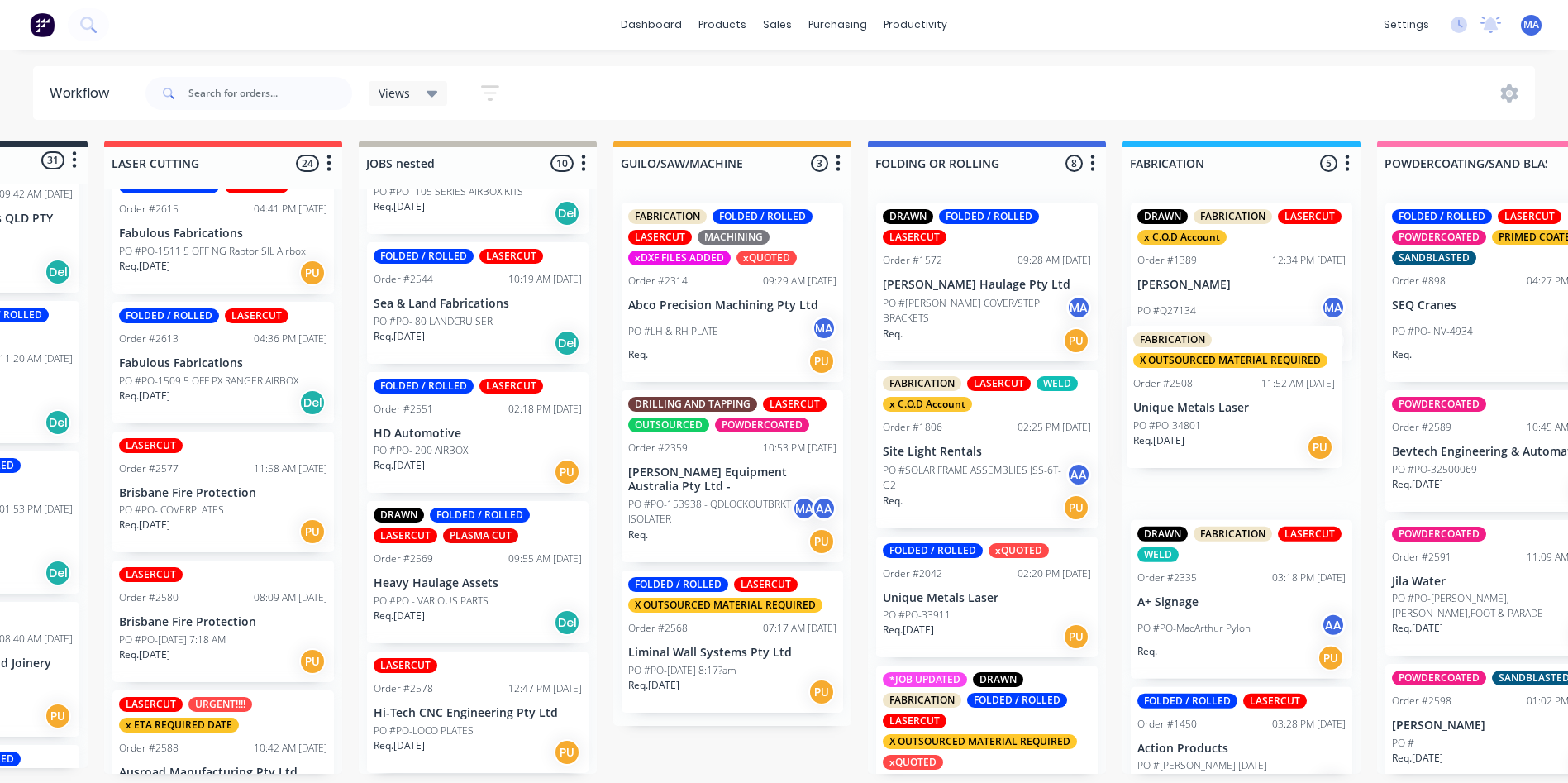
drag, startPoint x: 167, startPoint y: 396, endPoint x: 1208, endPoint y: 428, distance: 1041.5
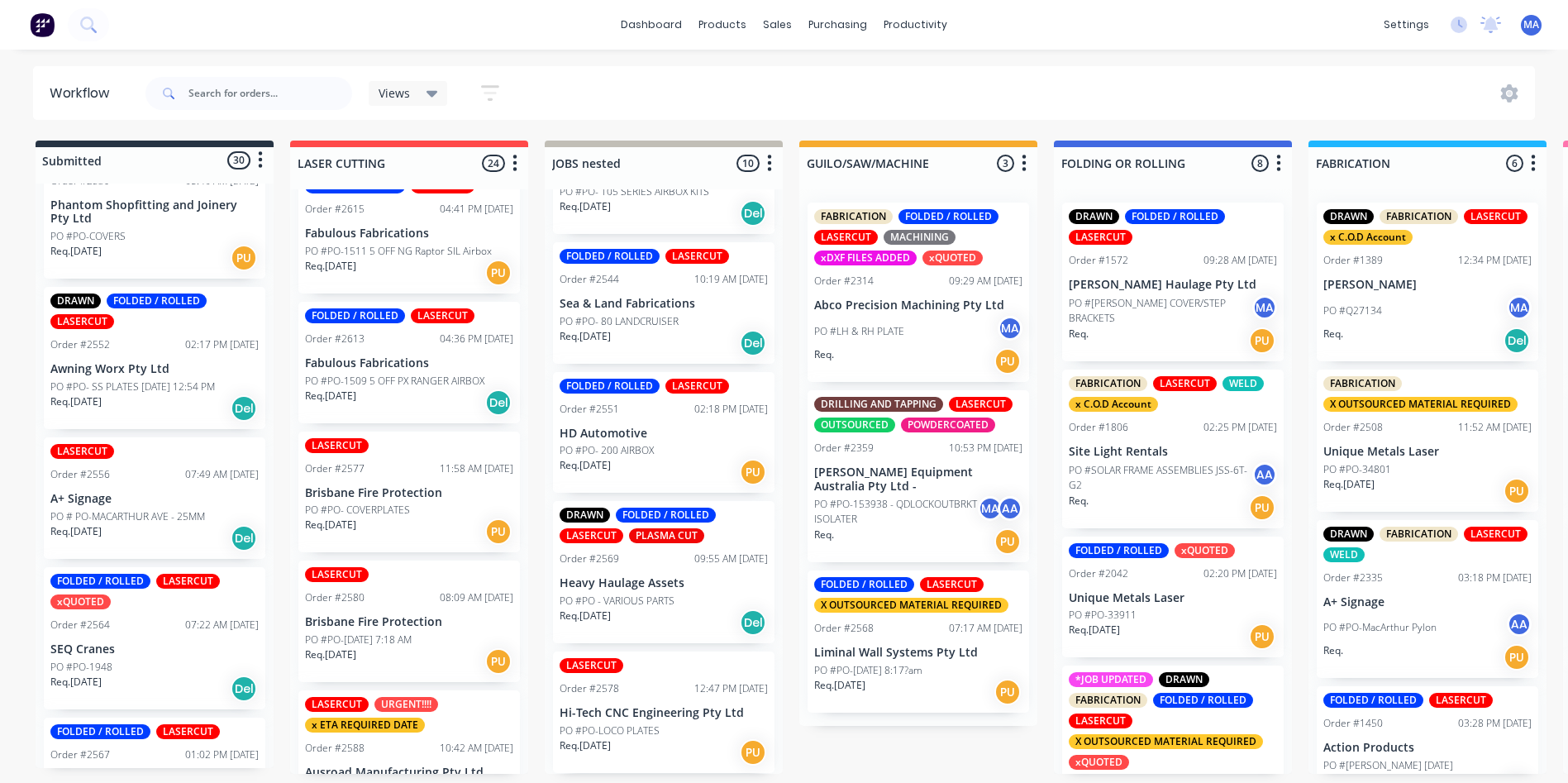
scroll to position [1650, 0]
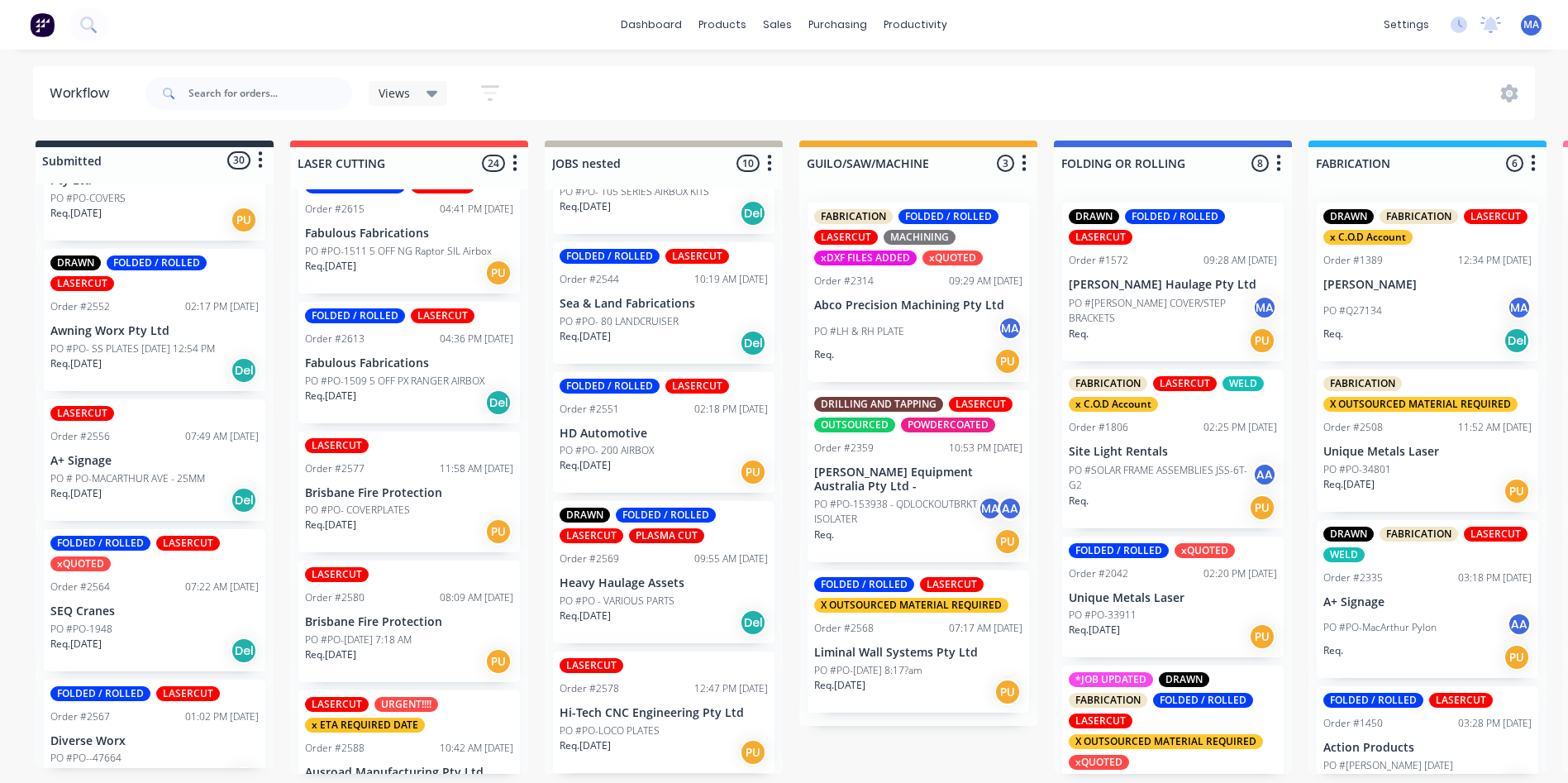
click at [102, 371] on p "Req. 06/08/25" at bounding box center [76, 363] width 51 height 15
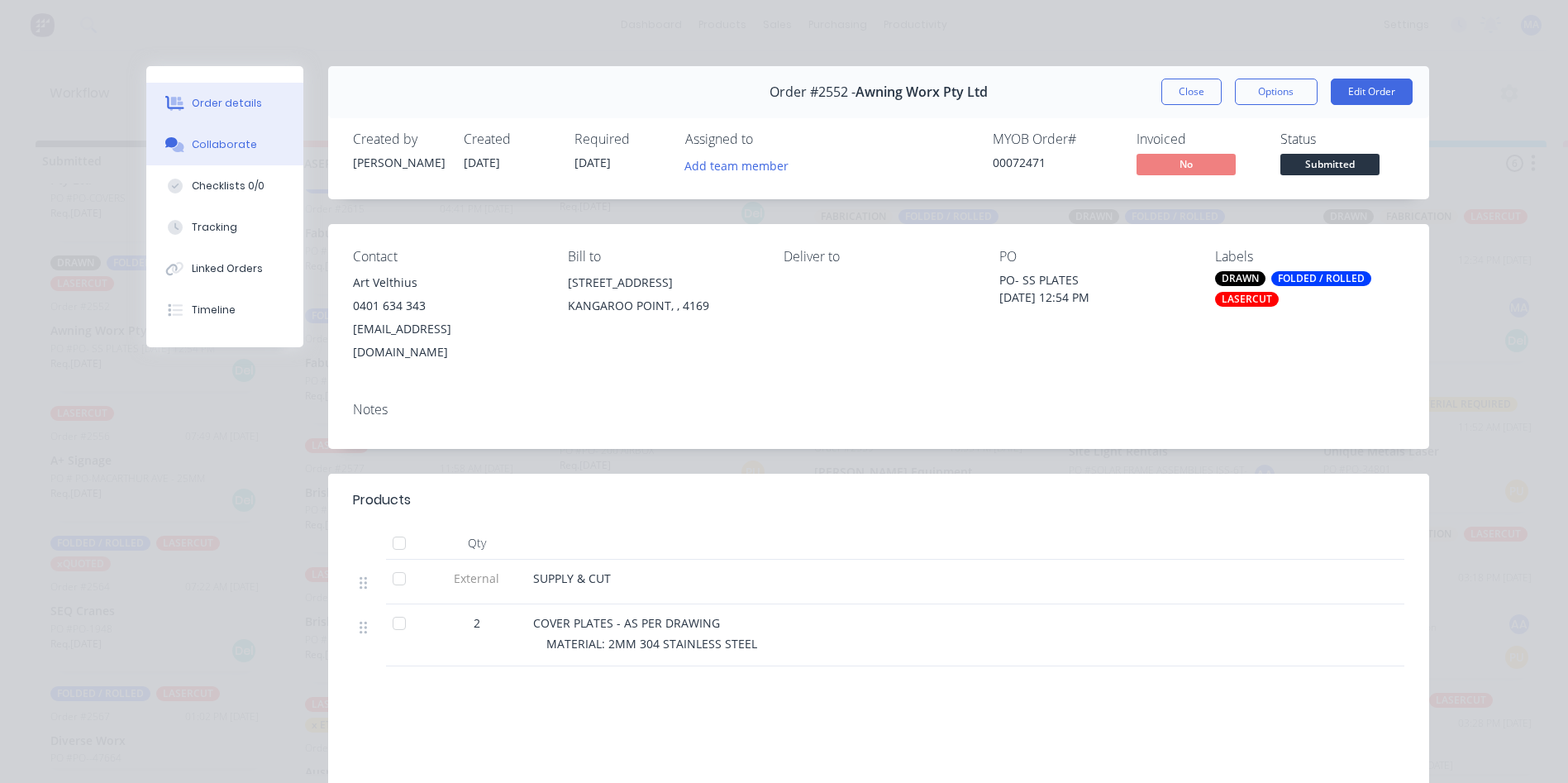
click at [226, 149] on div "Collaborate" at bounding box center [224, 144] width 65 height 15
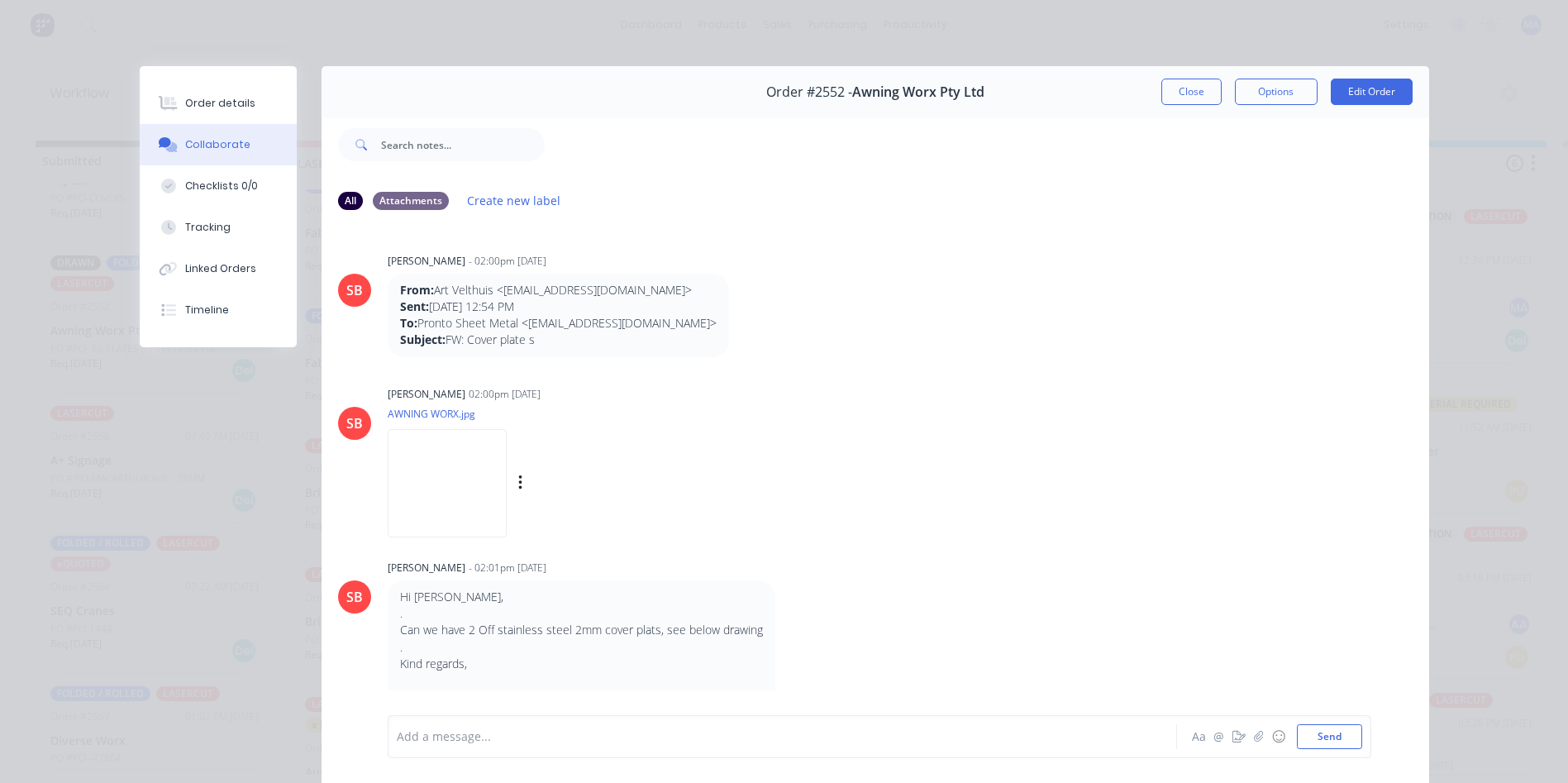
click at [451, 470] on img at bounding box center [446, 482] width 119 height 108
click at [1205, 91] on button "Close" at bounding box center [1191, 91] width 61 height 26
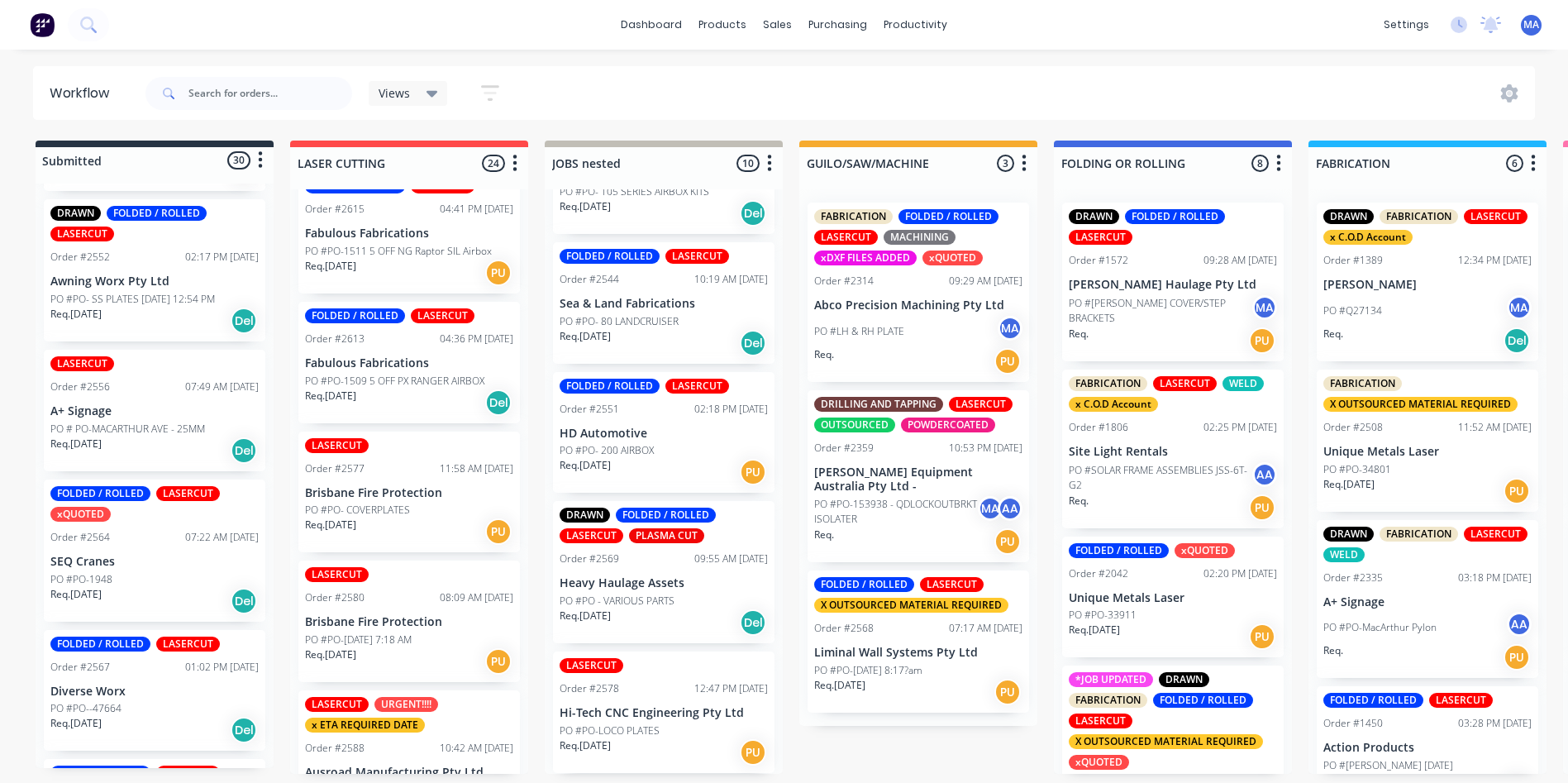
scroll to position [1733, 0]
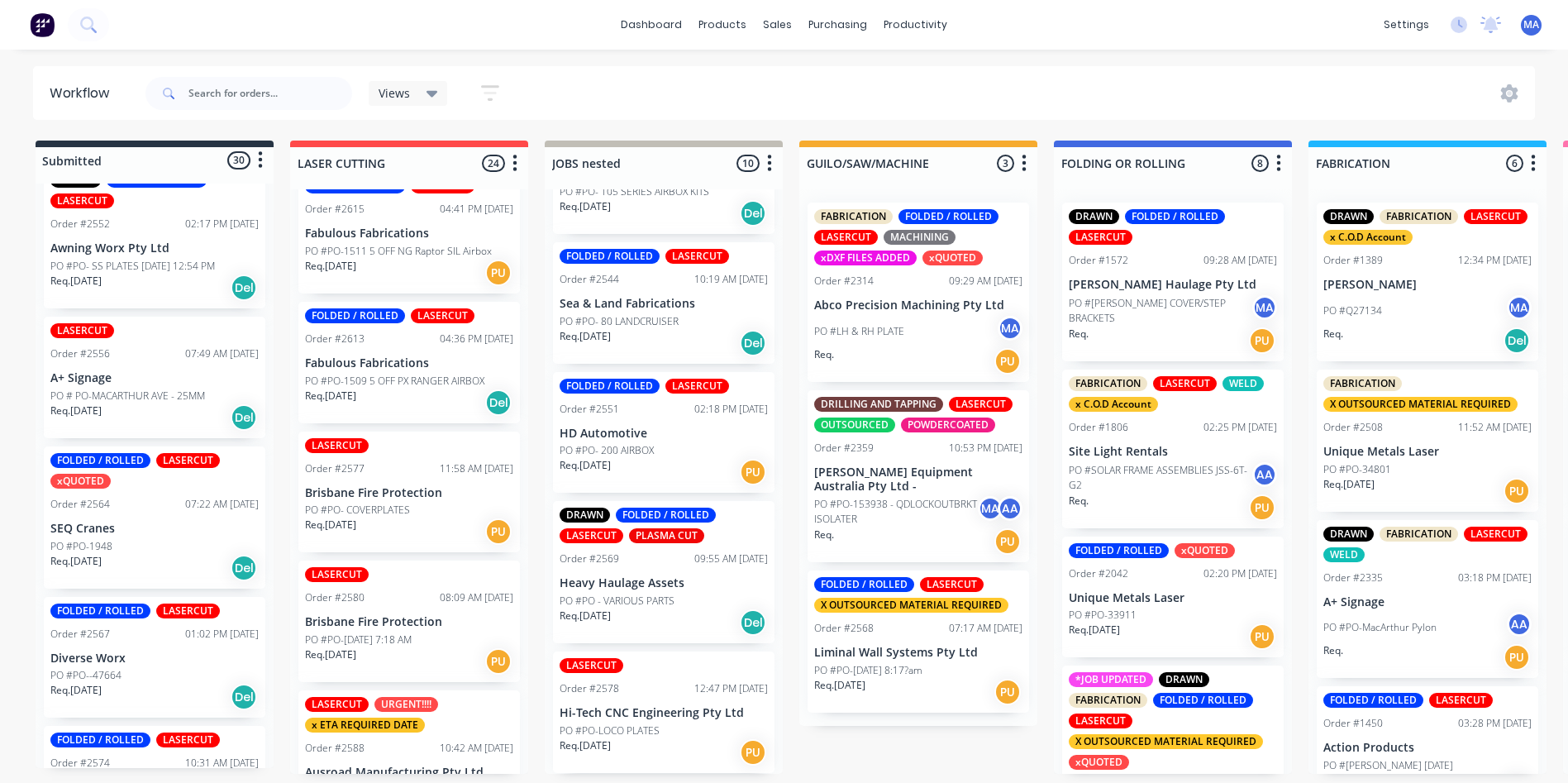
click at [180, 431] on div "Req. 07/08/25 Del" at bounding box center [154, 417] width 208 height 28
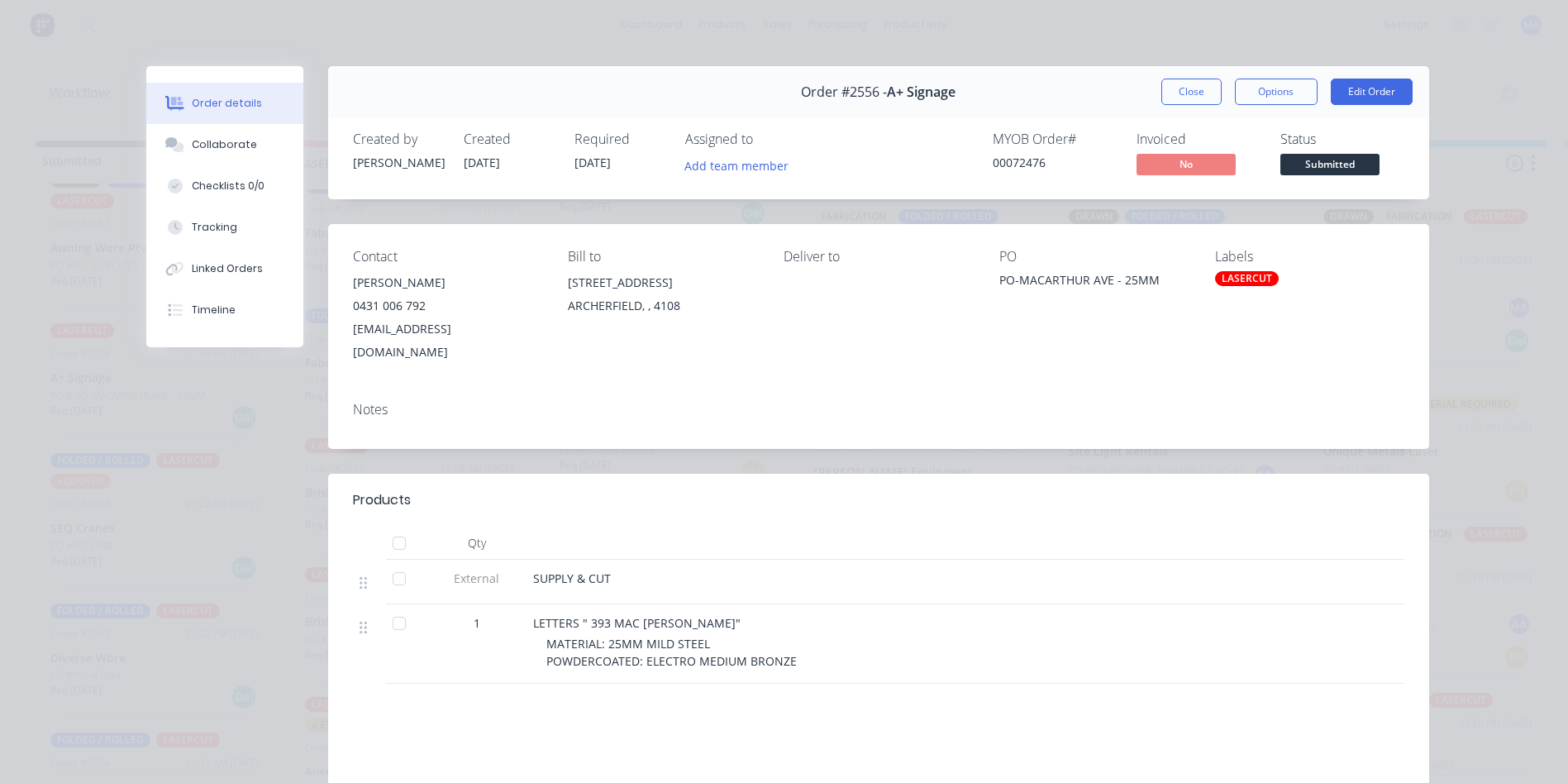
click at [212, 123] on button "Order details" at bounding box center [224, 103] width 157 height 41
click at [212, 139] on div "Collaborate" at bounding box center [224, 144] width 65 height 15
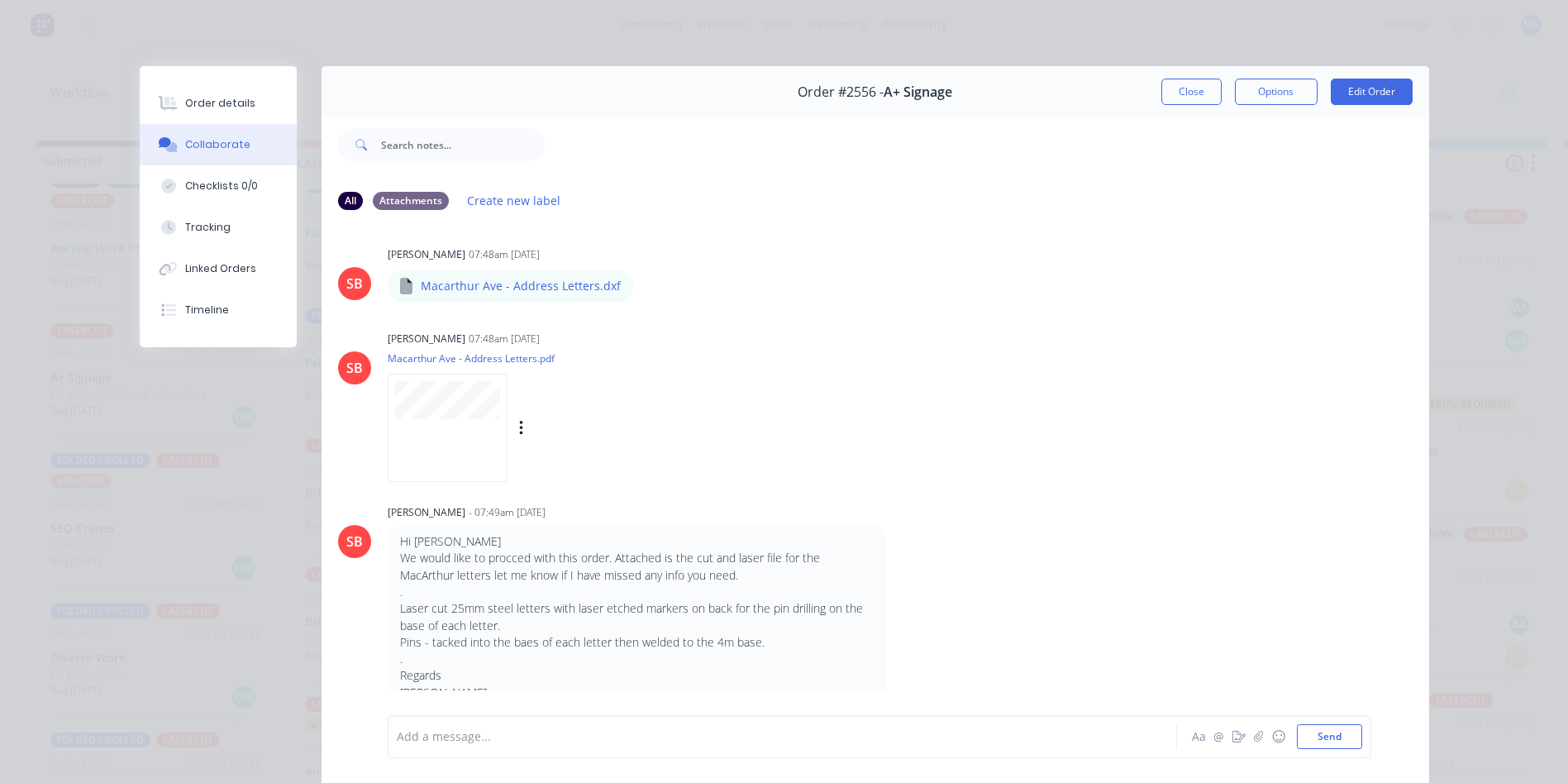
scroll to position [0, 0]
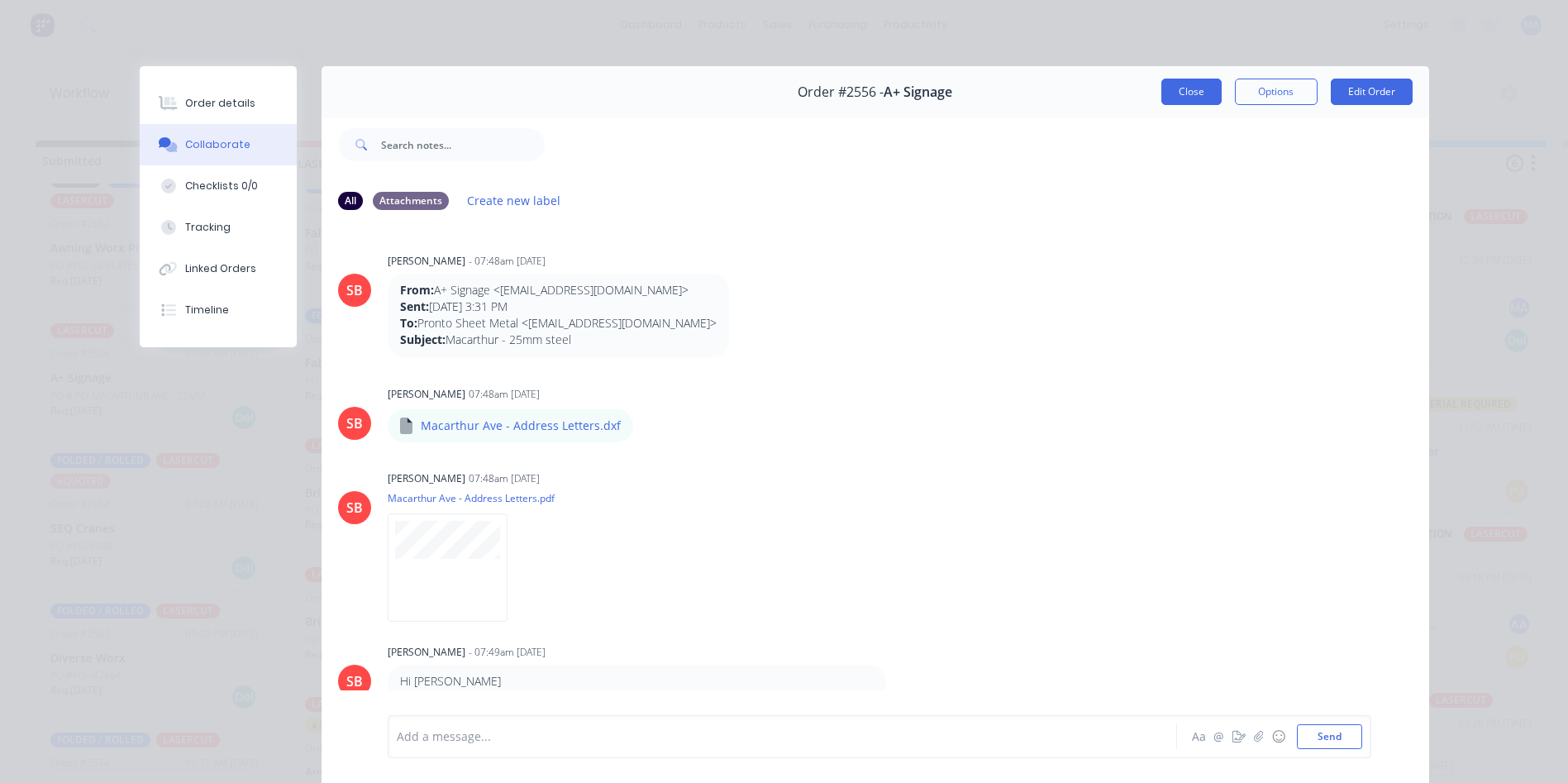
click at [1187, 97] on button "Close" at bounding box center [1191, 91] width 61 height 26
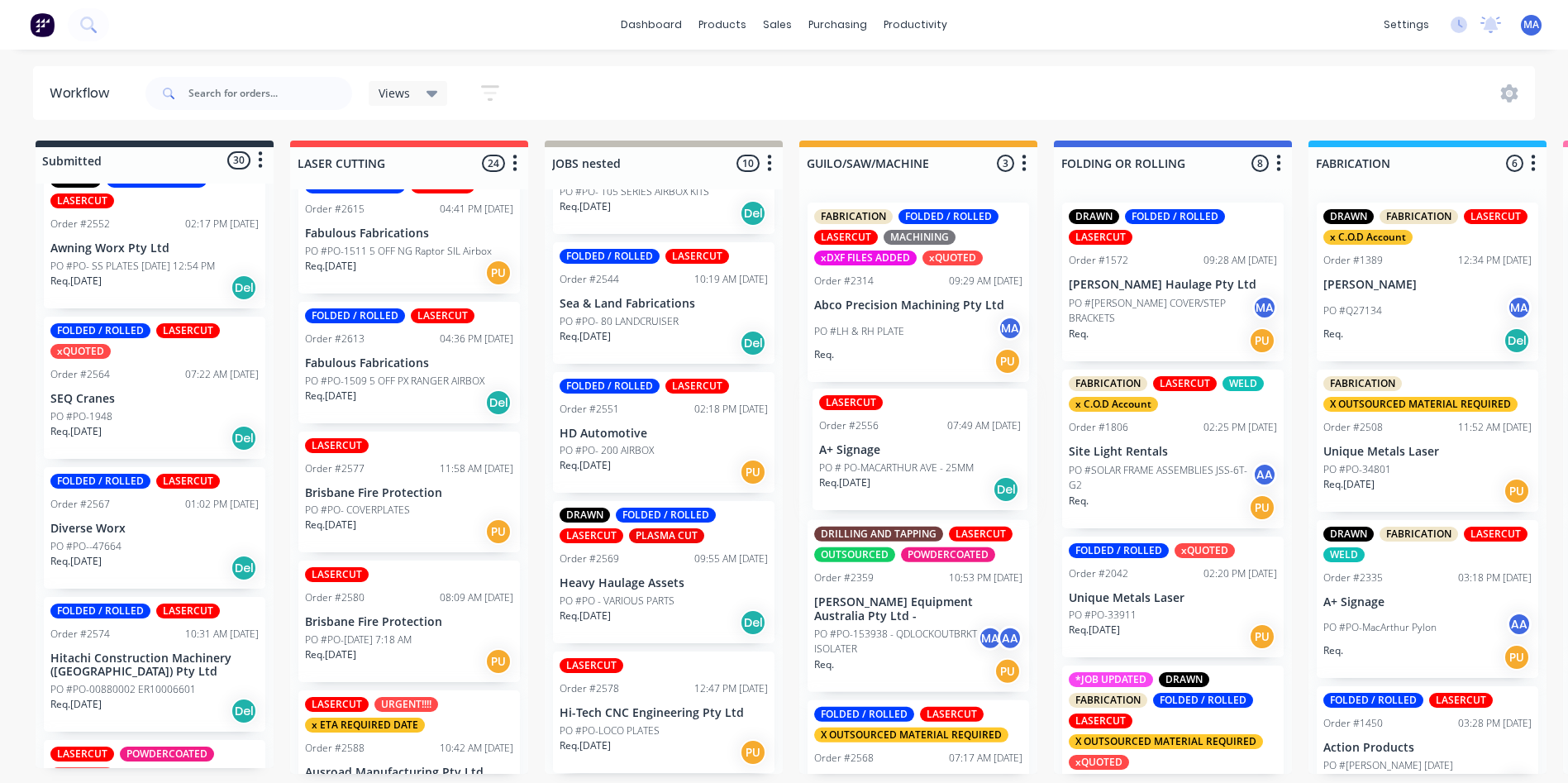
drag, startPoint x: 130, startPoint y: 403, endPoint x: 903, endPoint y: 453, distance: 774.6
click at [171, 446] on div "Req. 07/08/25 Del" at bounding box center [154, 439] width 208 height 28
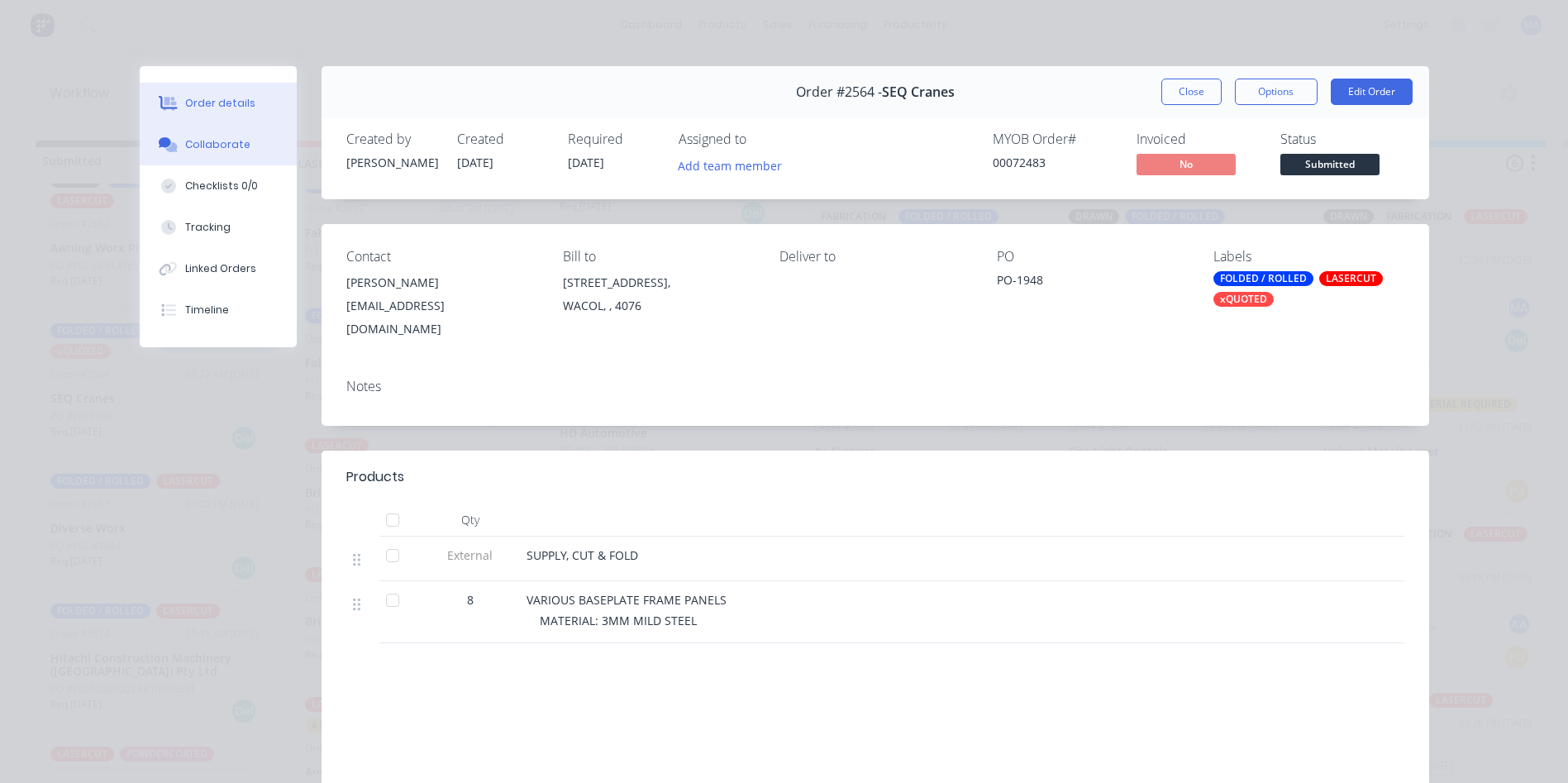
click at [202, 150] on div "Collaborate" at bounding box center [218, 144] width 65 height 15
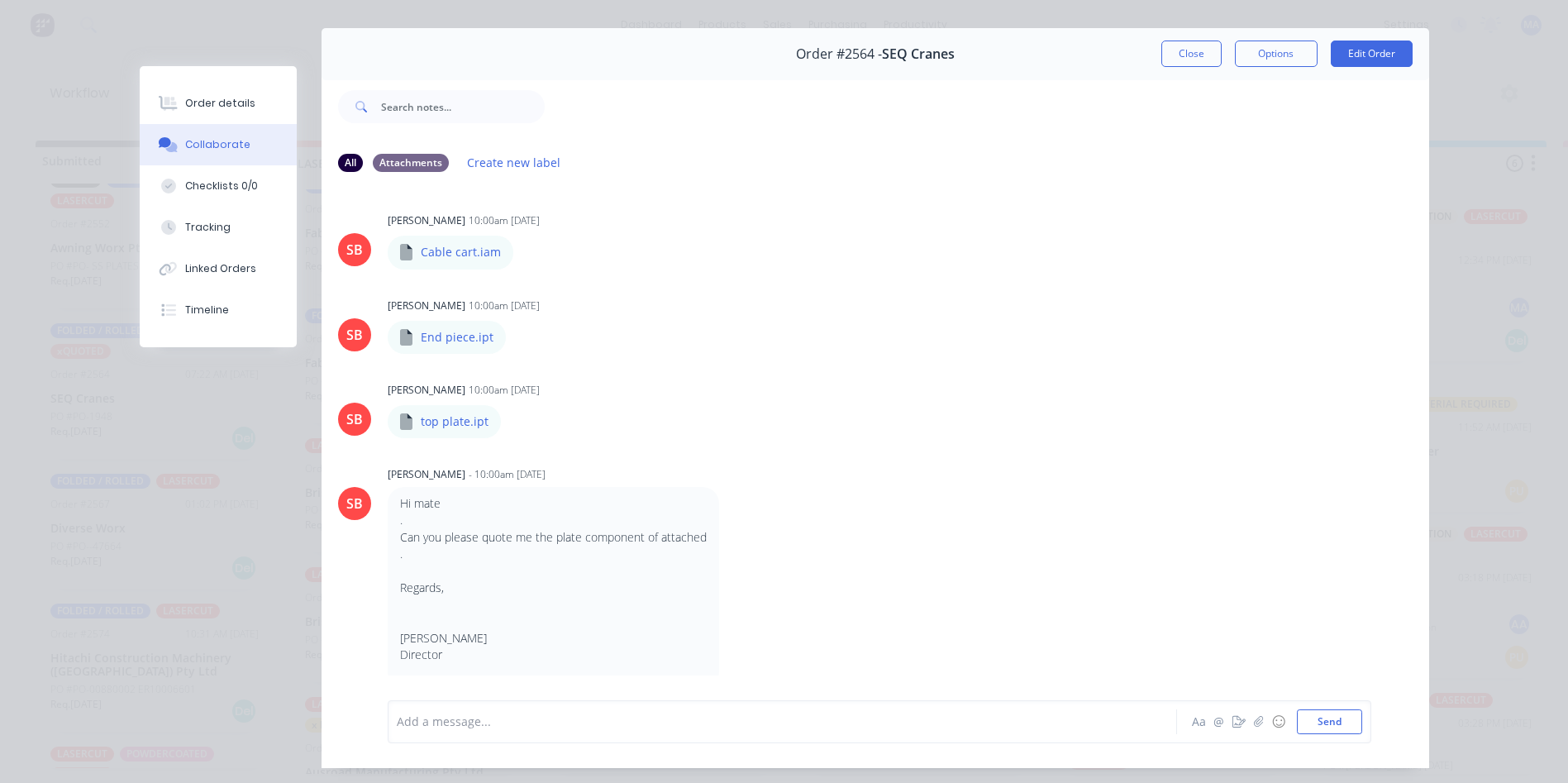
scroll to position [88, 0]
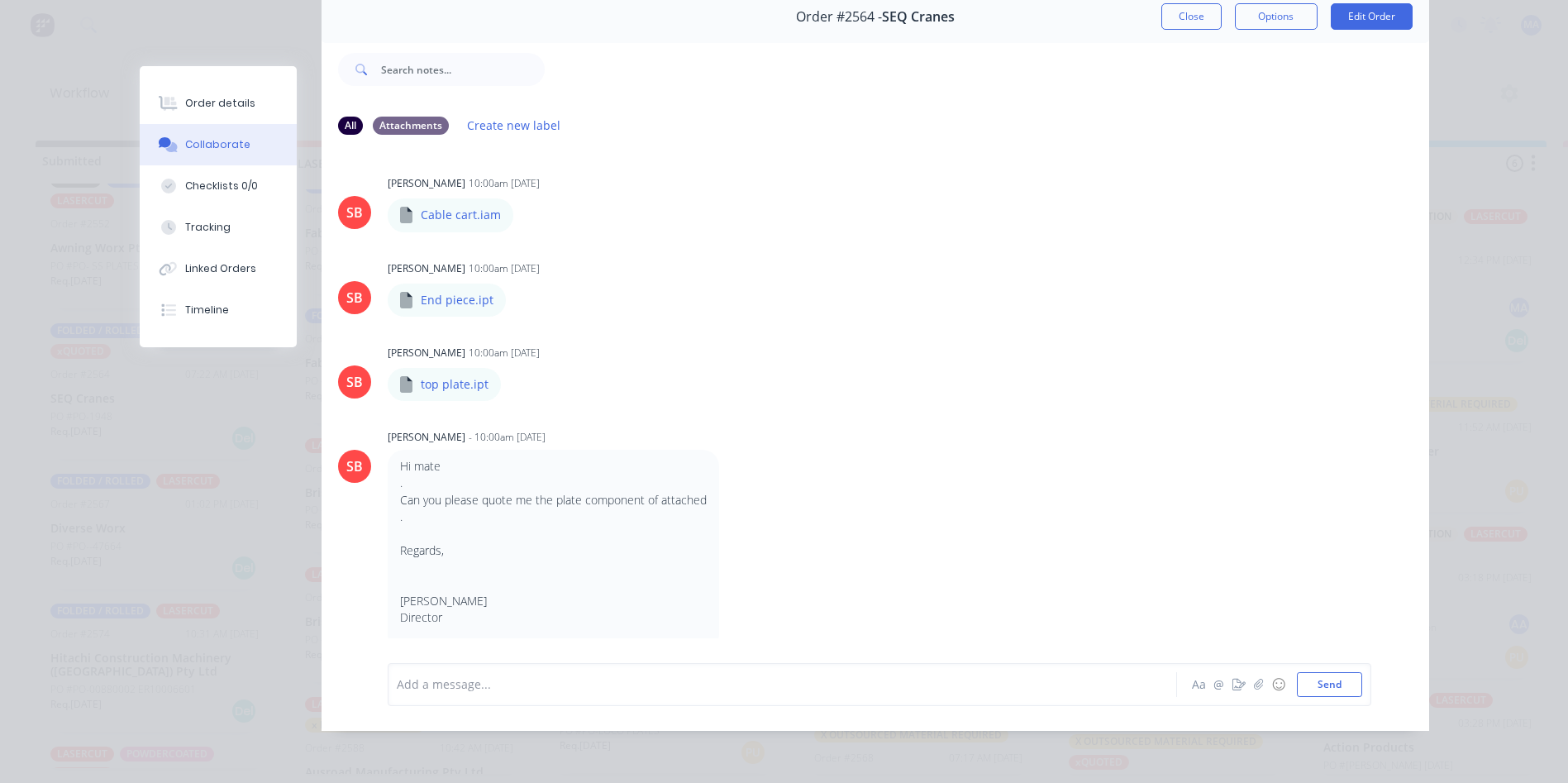
click at [1192, 10] on button "Close" at bounding box center [1191, 17] width 61 height 26
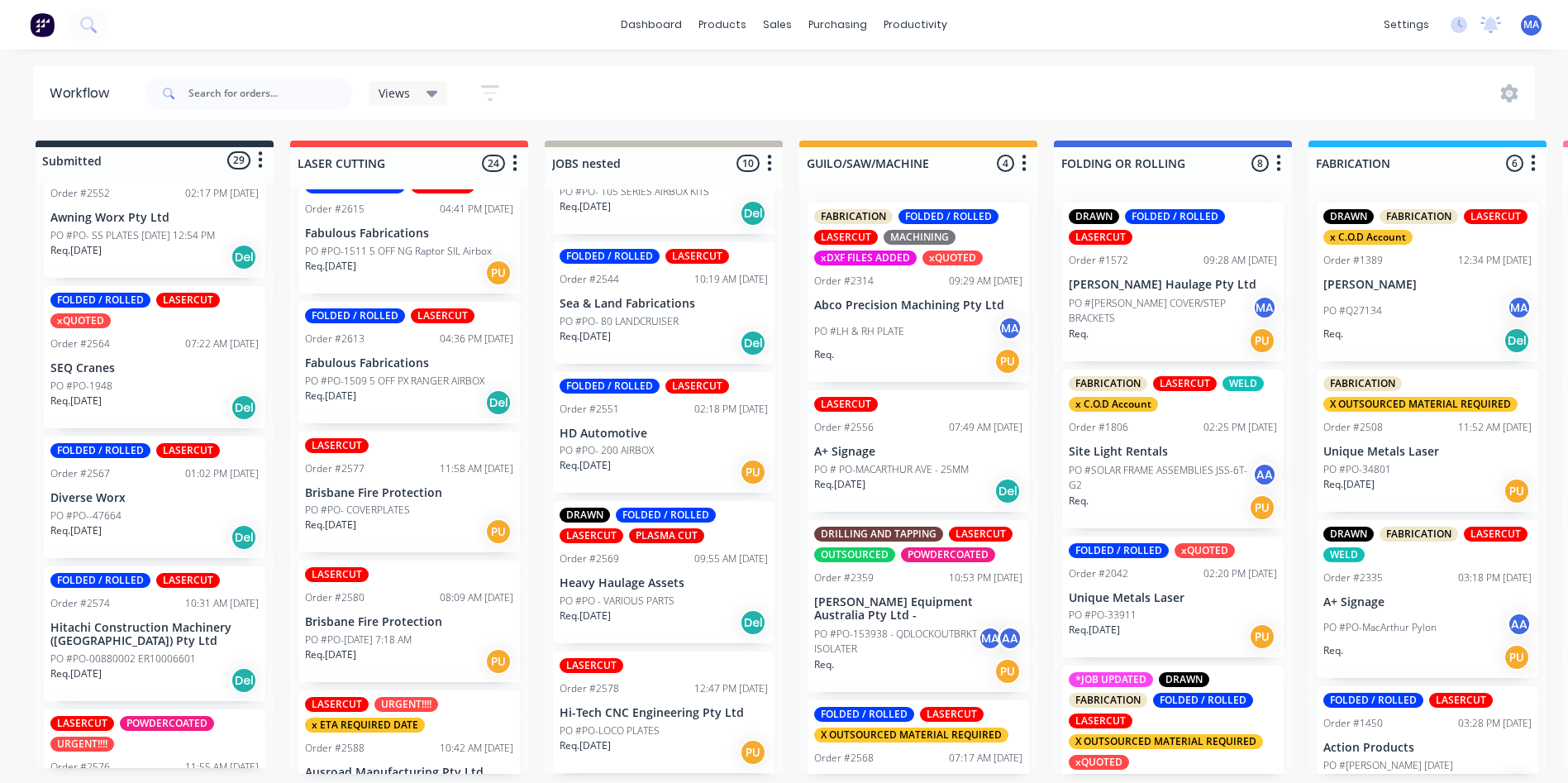
scroll to position [1816, 0]
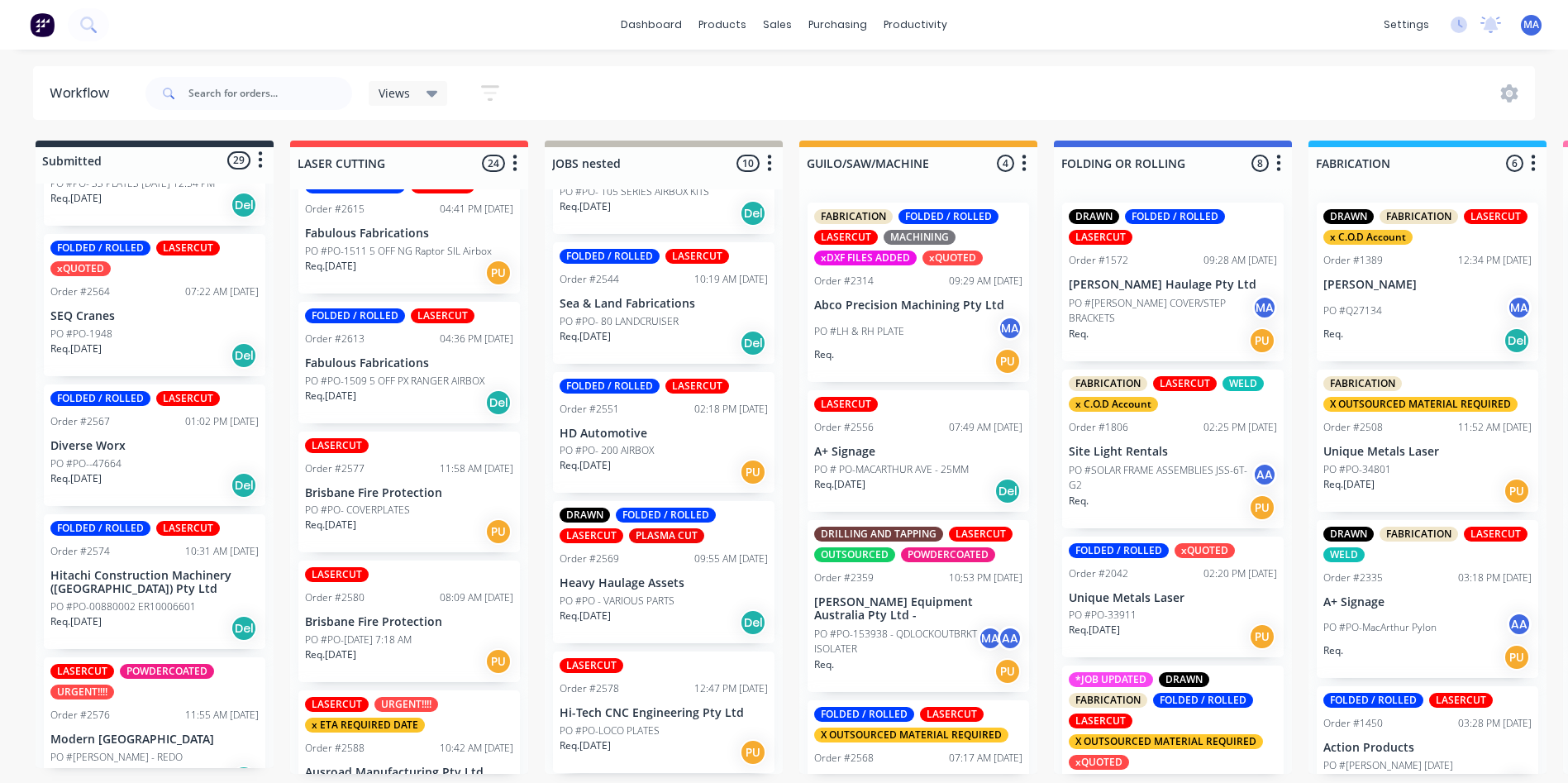
click at [142, 453] on p "Diverse Worx" at bounding box center [154, 446] width 208 height 14
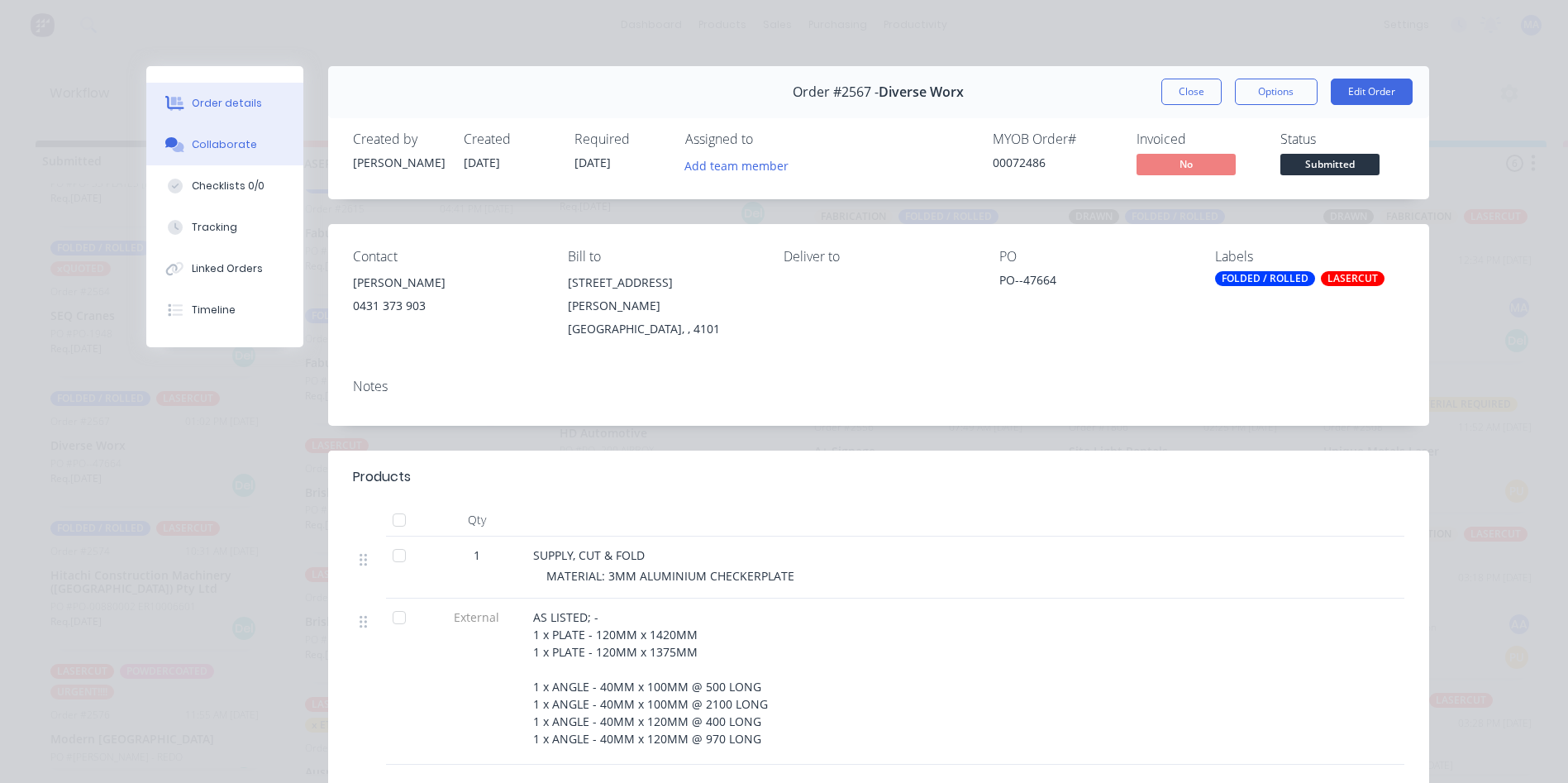
click at [235, 156] on button "Collaborate" at bounding box center [224, 144] width 157 height 41
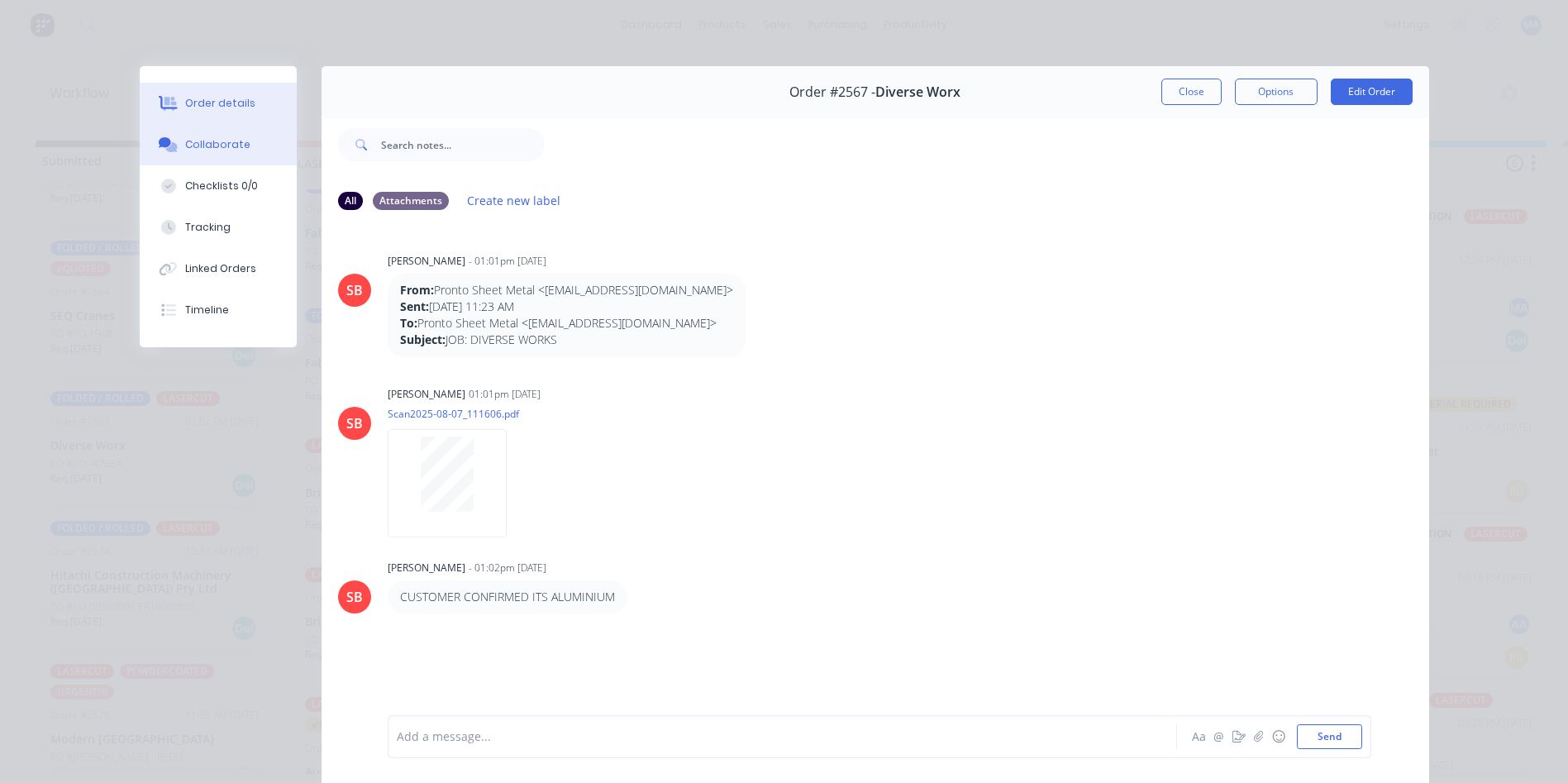
click at [221, 108] on div "Order details" at bounding box center [221, 103] width 70 height 15
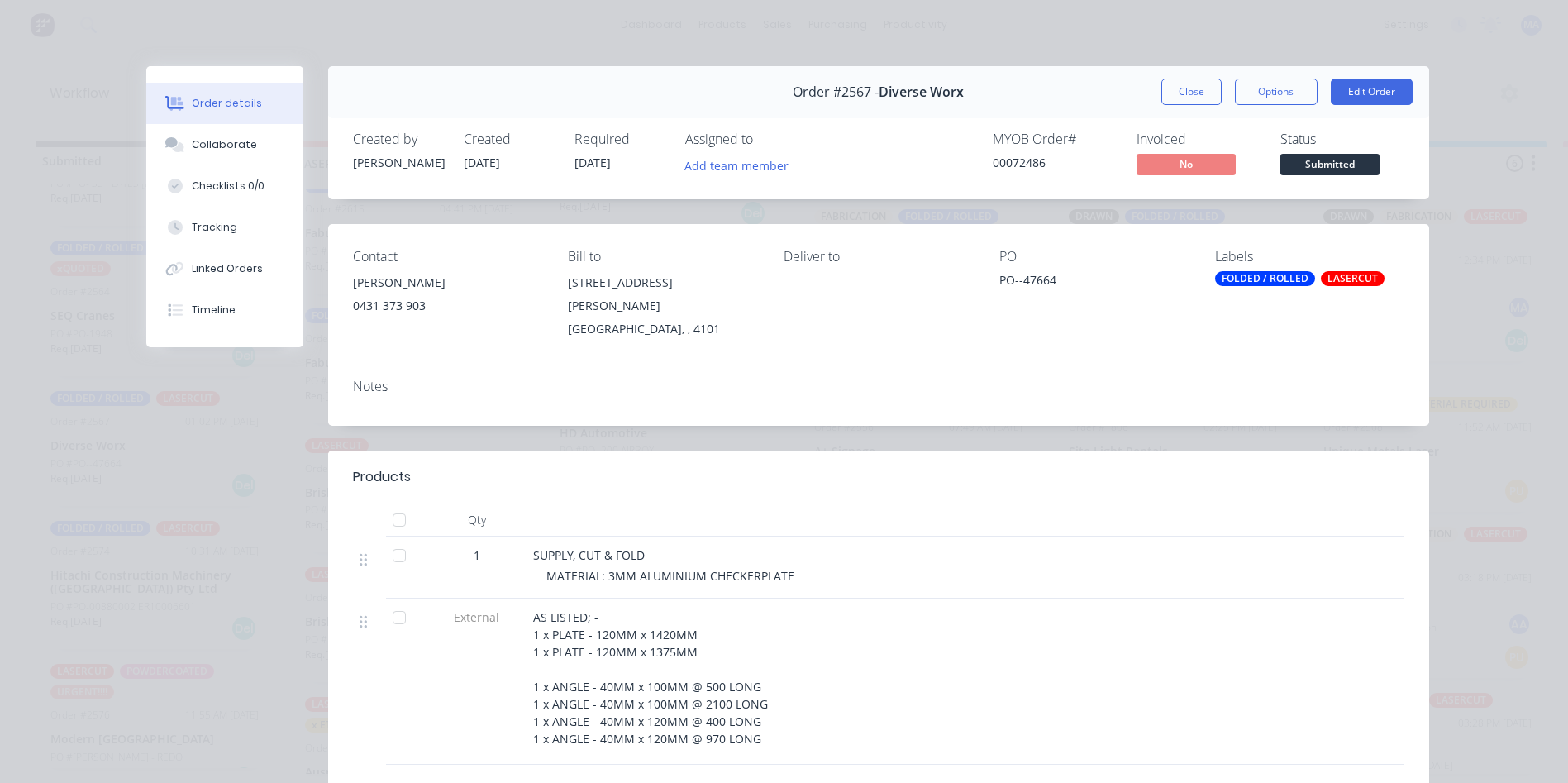
click at [1168, 90] on button "Close" at bounding box center [1191, 91] width 61 height 26
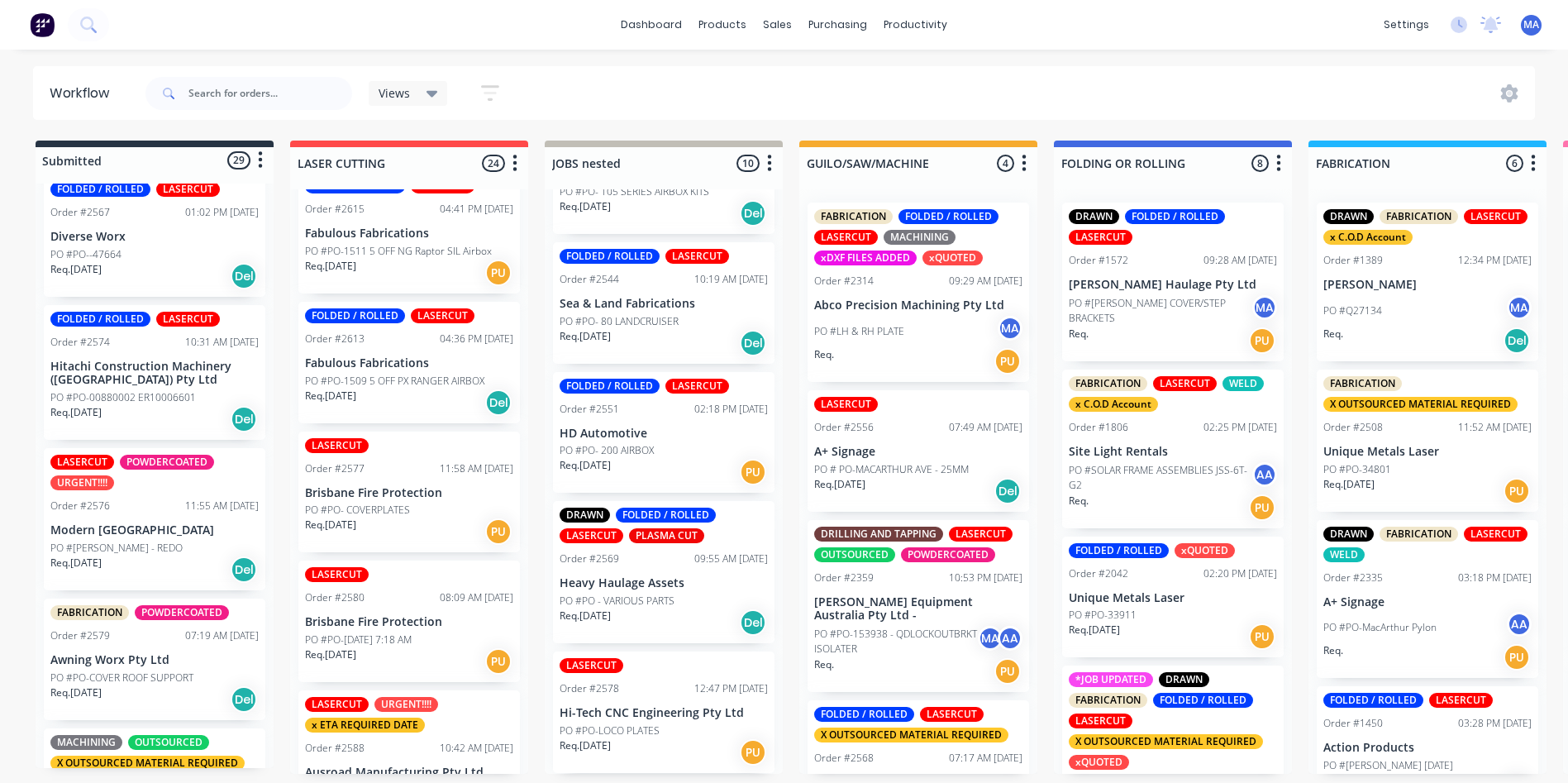
scroll to position [2064, 0]
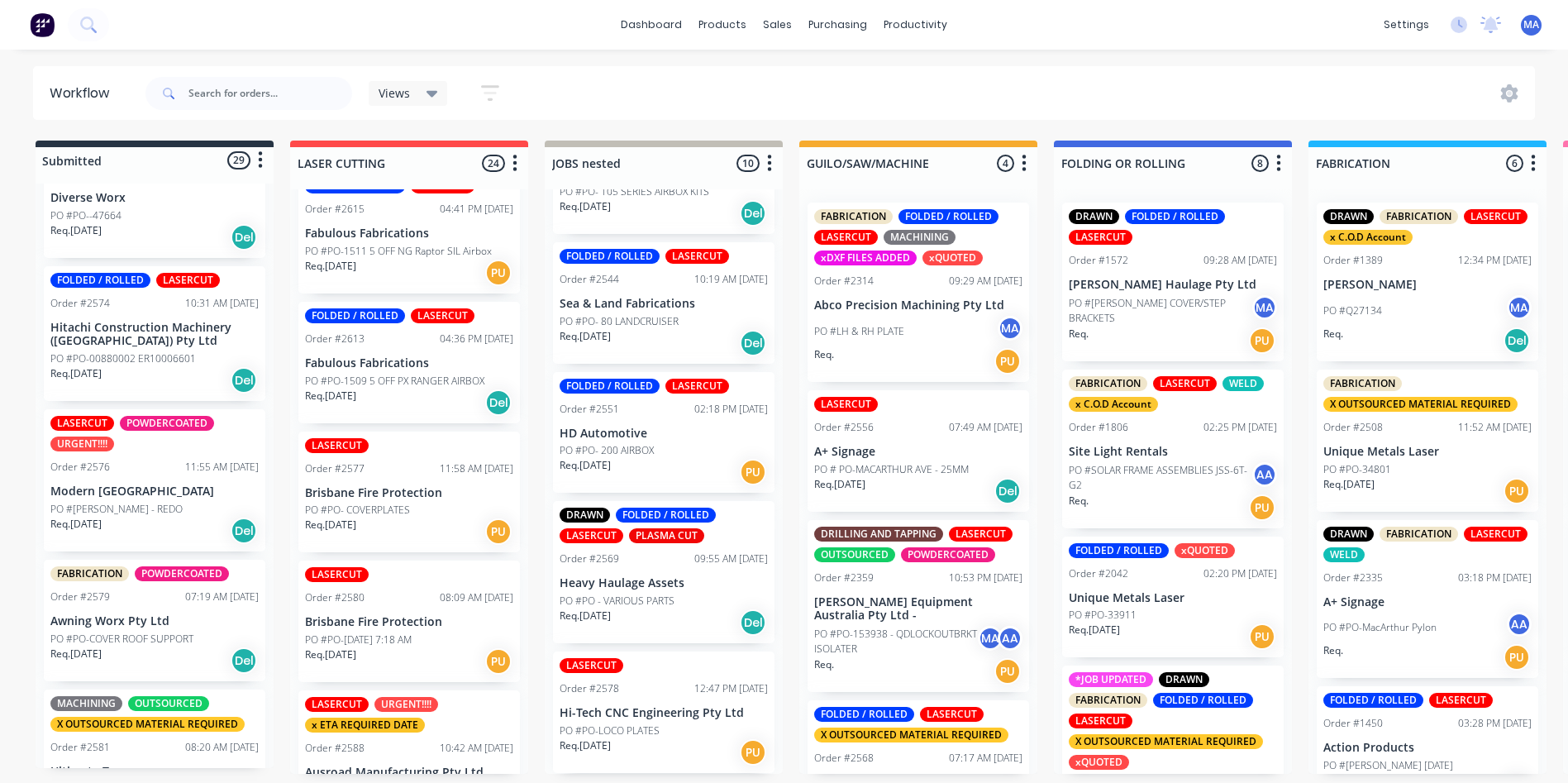
click at [178, 366] on p "PO #PO-00880002 ER10006601" at bounding box center [123, 359] width 146 height 15
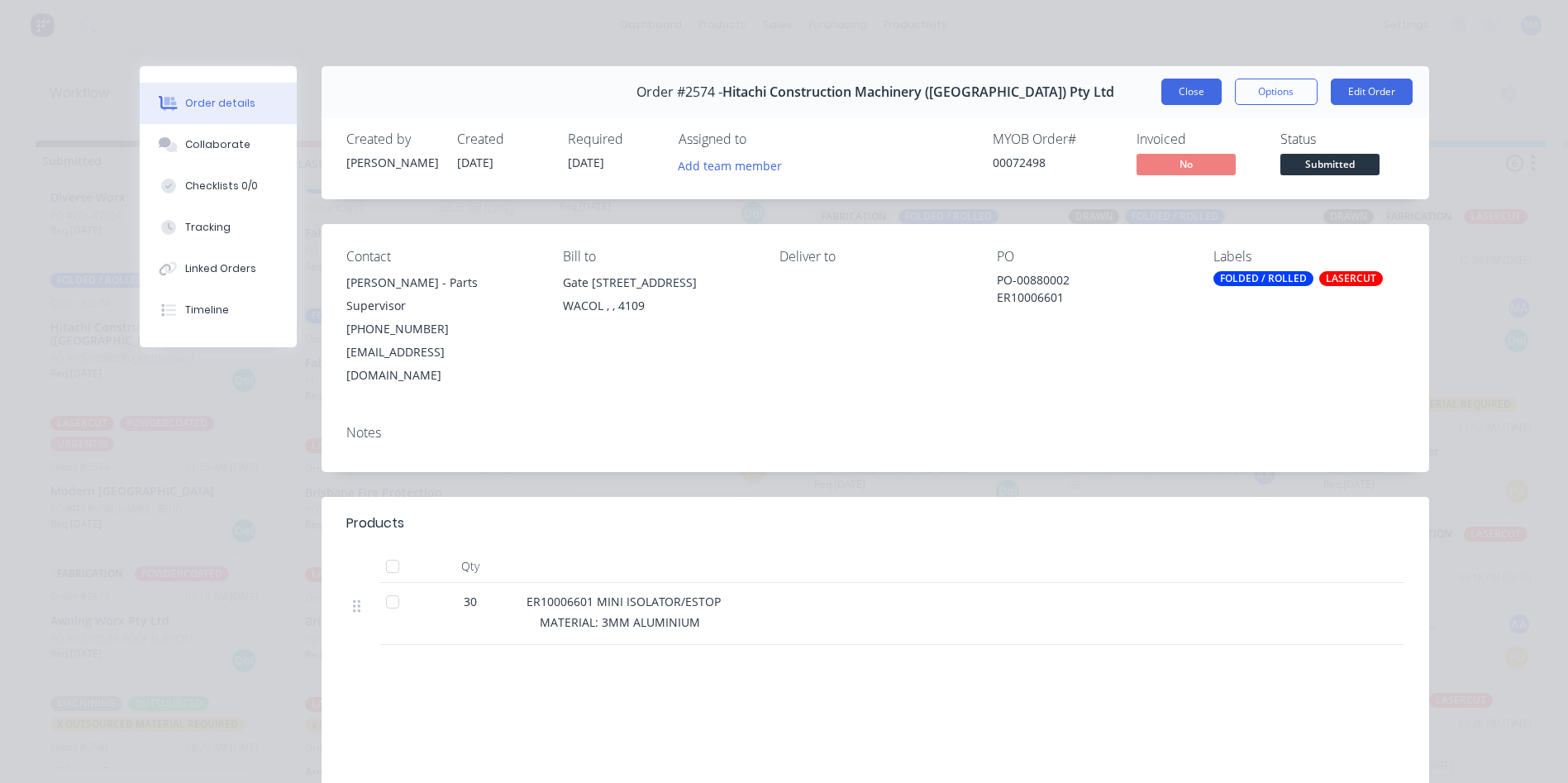
click at [1181, 90] on button "Close" at bounding box center [1191, 91] width 61 height 26
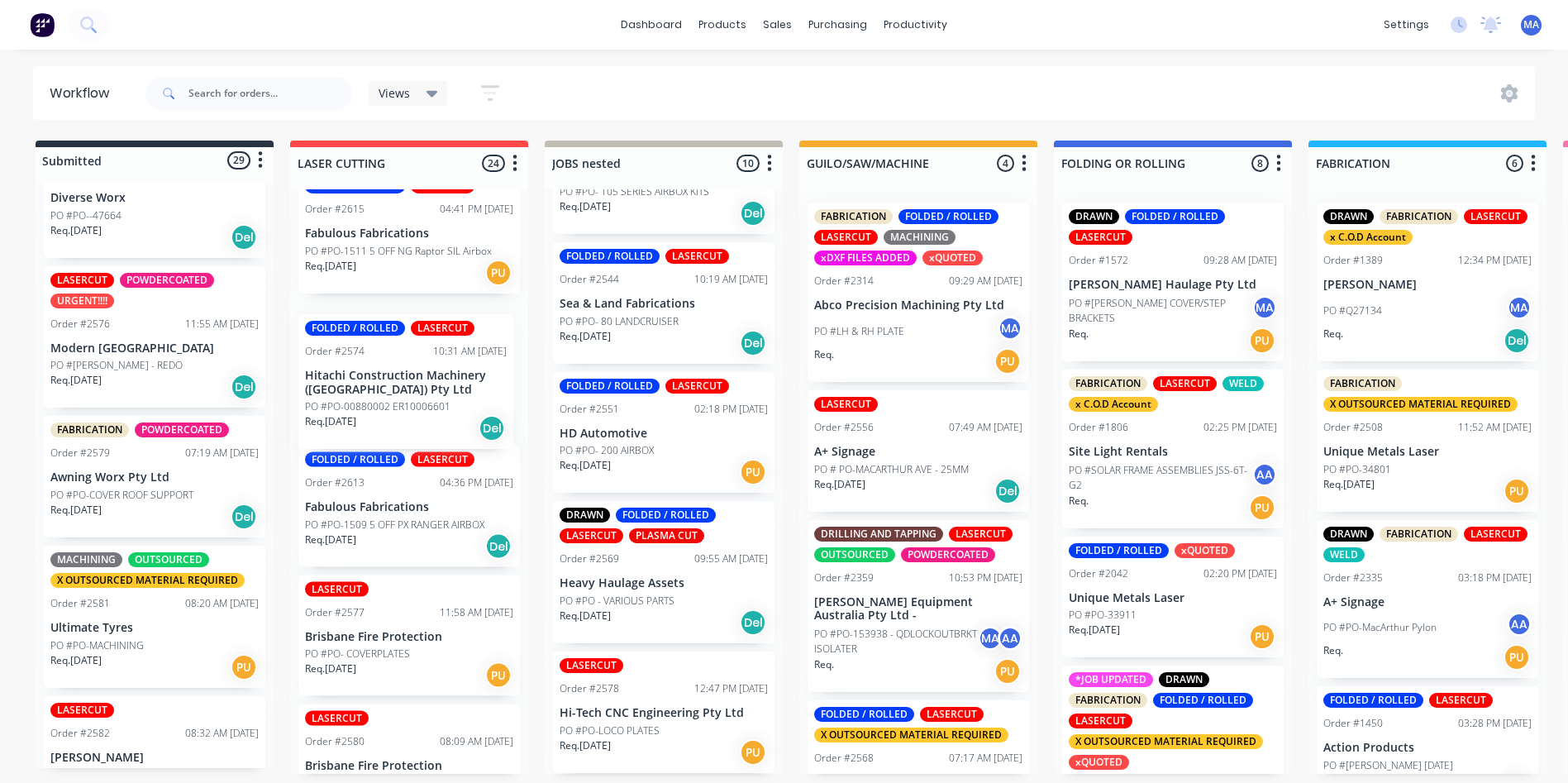
drag, startPoint x: 124, startPoint y: 377, endPoint x: 379, endPoint y: 420, distance: 258.6
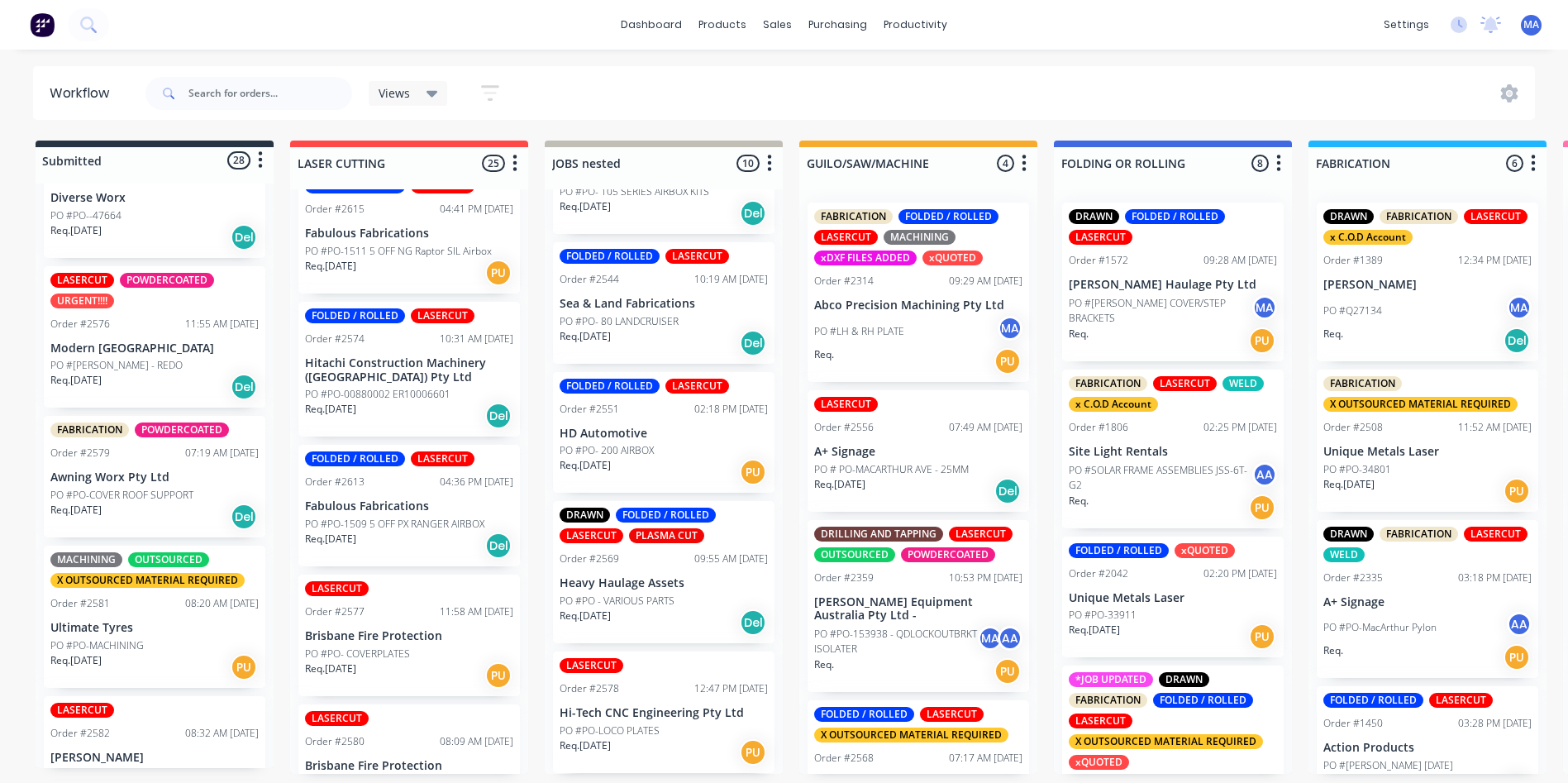
click at [149, 531] on div "Req. 12/08/25 Del" at bounding box center [154, 517] width 208 height 28
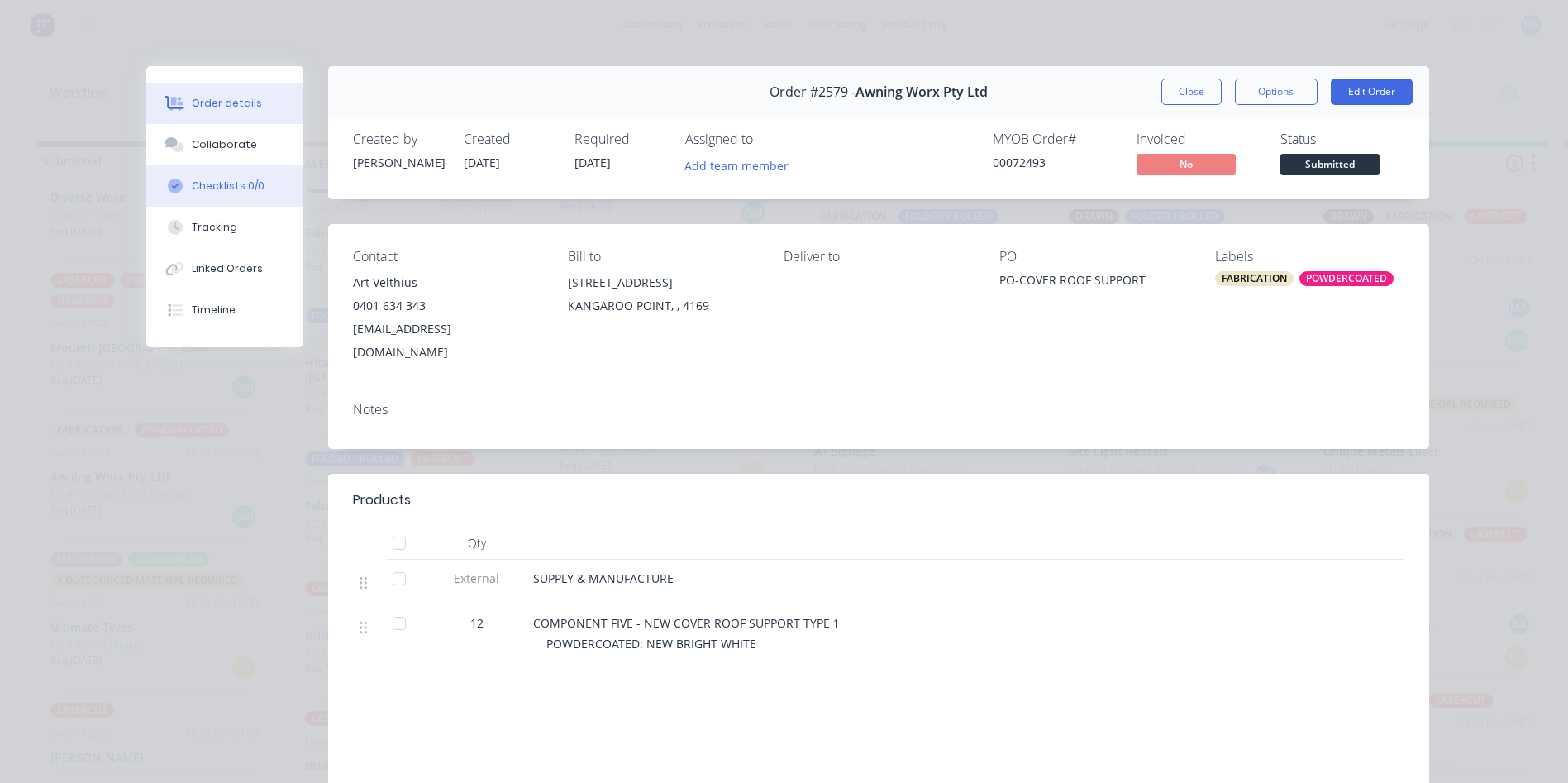
click at [286, 181] on button "Checklists 0/0" at bounding box center [224, 185] width 157 height 41
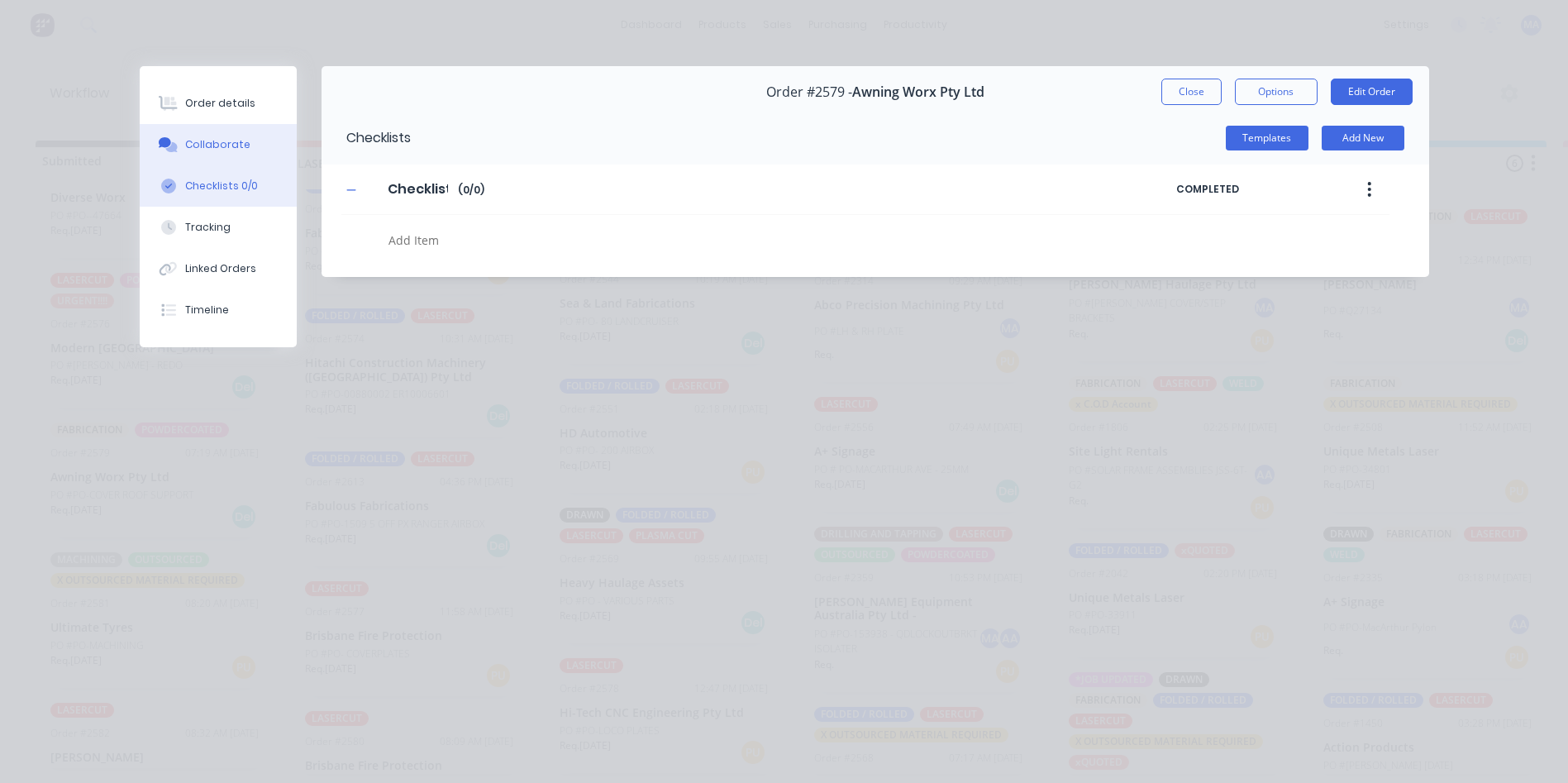
click at [256, 139] on button "Collaborate" at bounding box center [218, 144] width 157 height 41
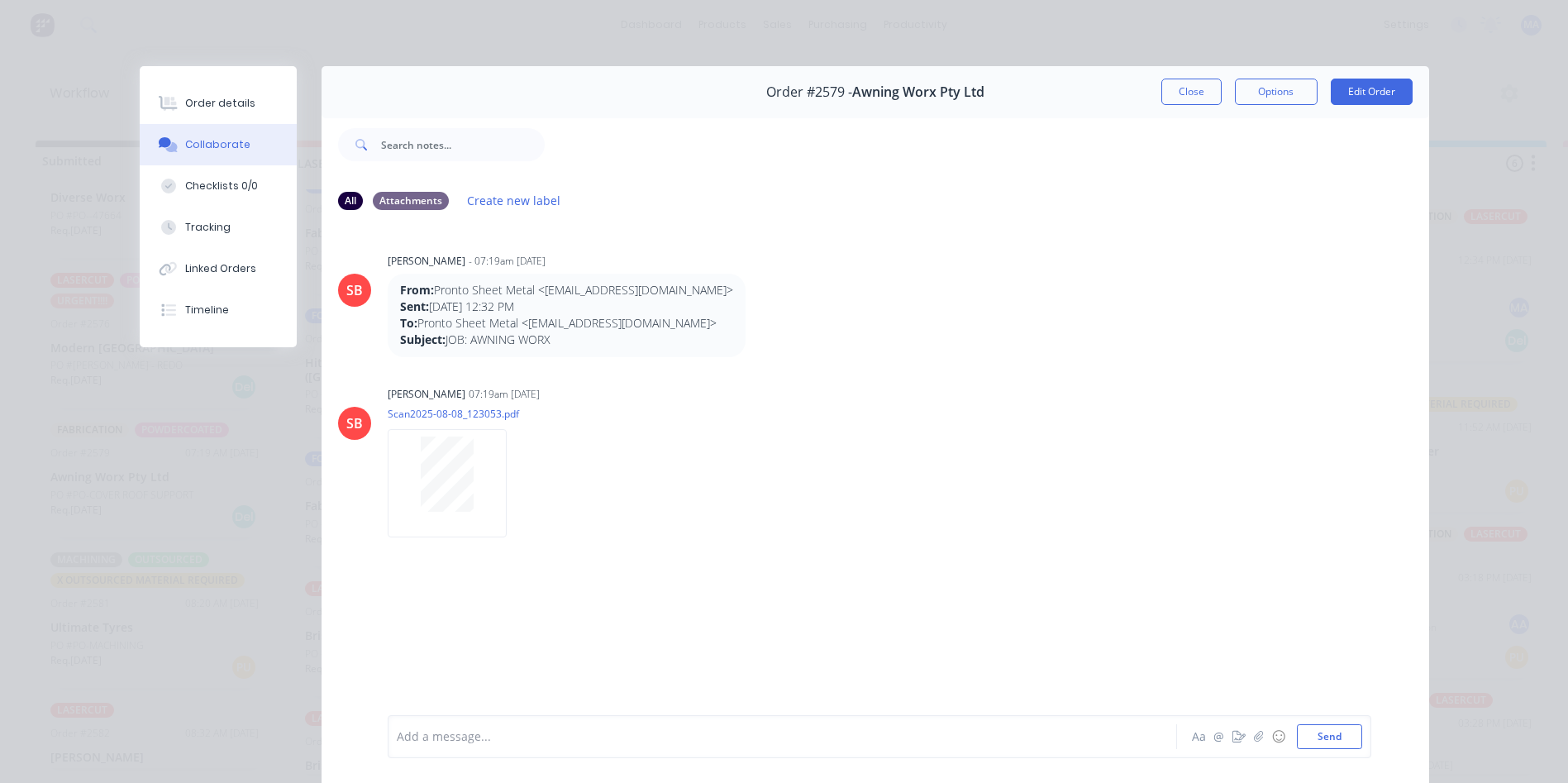
click at [1206, 91] on button "Close" at bounding box center [1191, 91] width 61 height 26
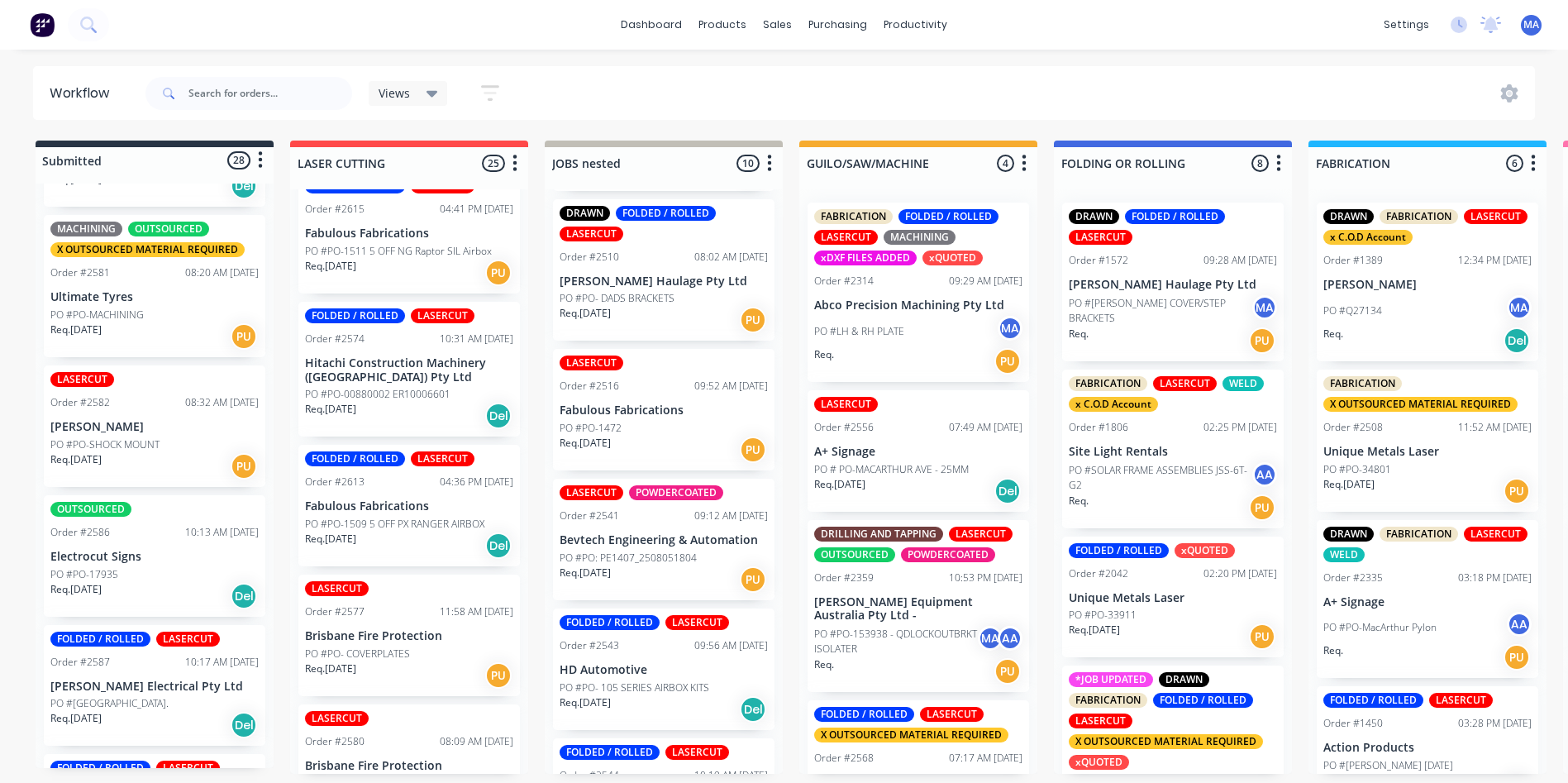
scroll to position [0, 0]
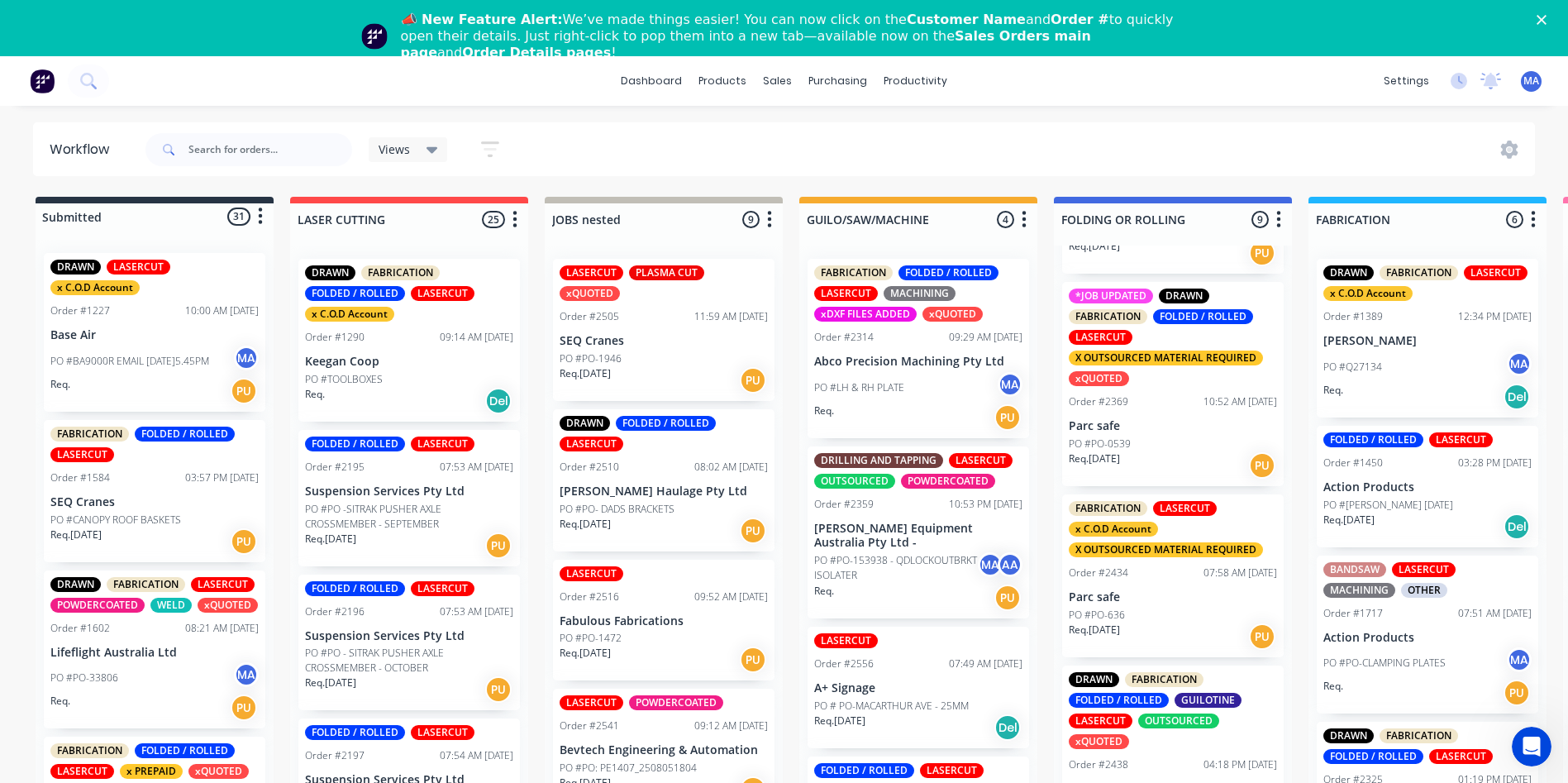
scroll to position [496, 0]
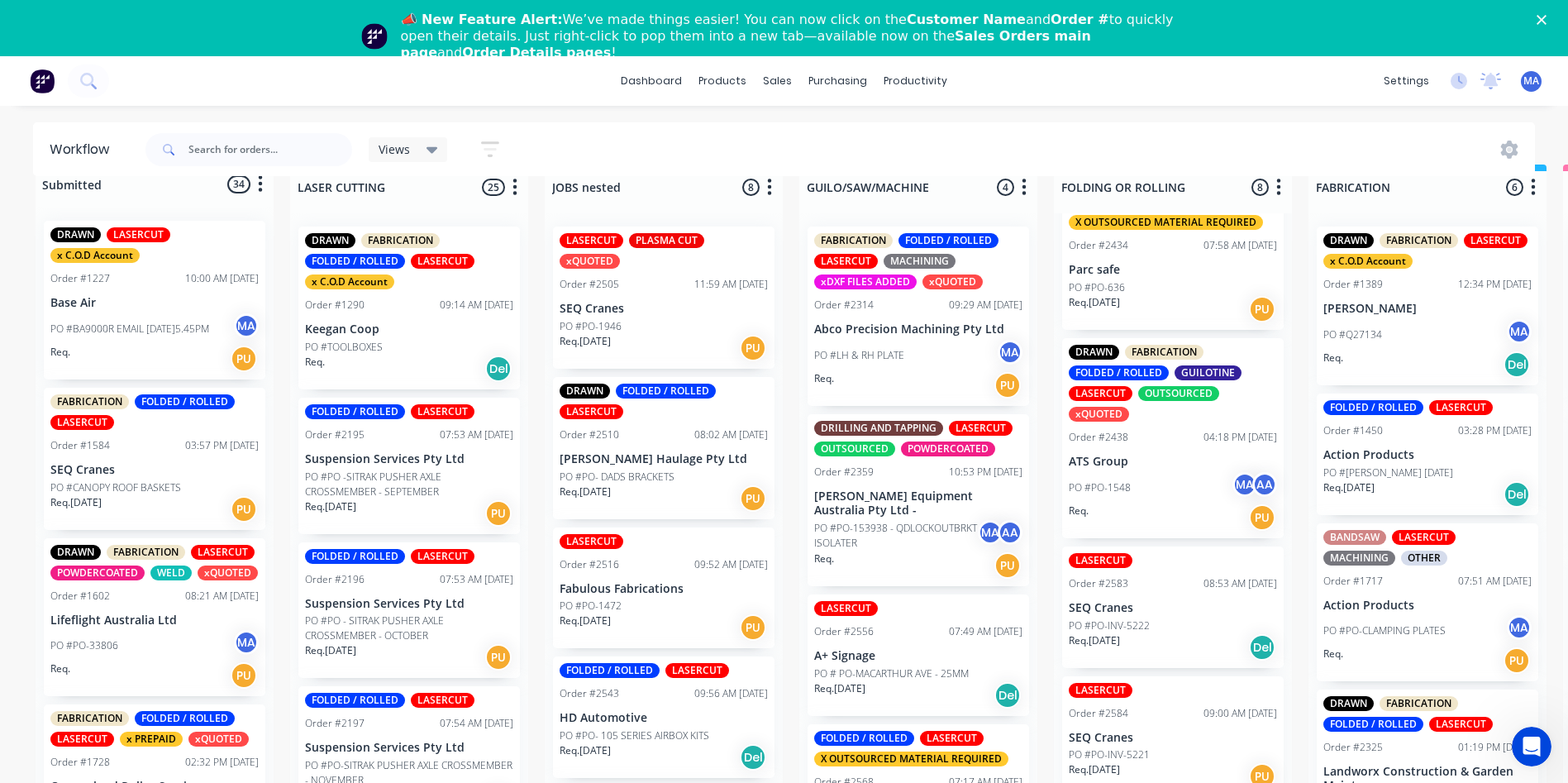
scroll to position [60, 0]
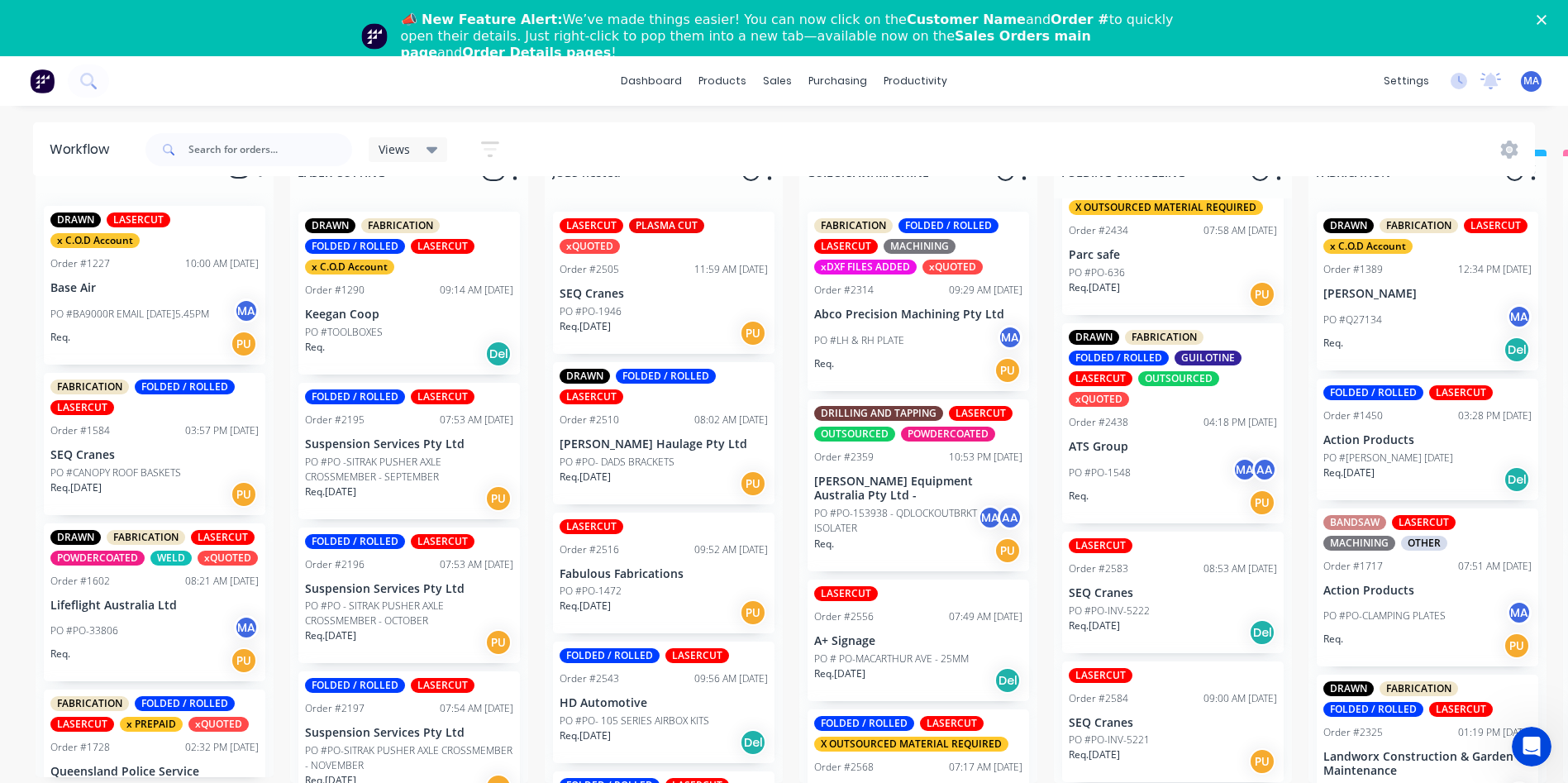
click at [1120, 619] on p "Req. 12/08/25" at bounding box center [1094, 626] width 51 height 15
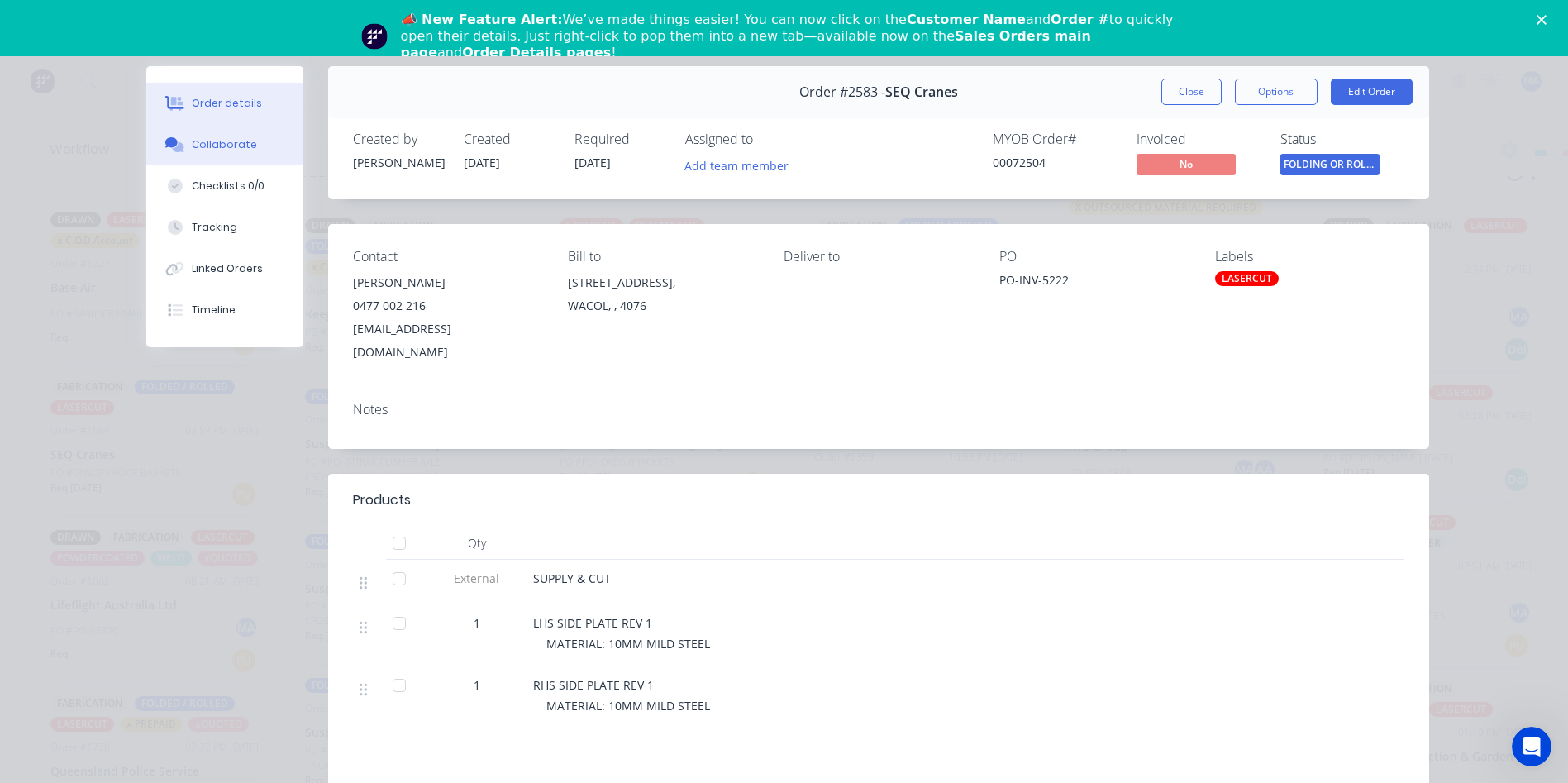
click at [237, 126] on button "Collaborate" at bounding box center [224, 144] width 157 height 41
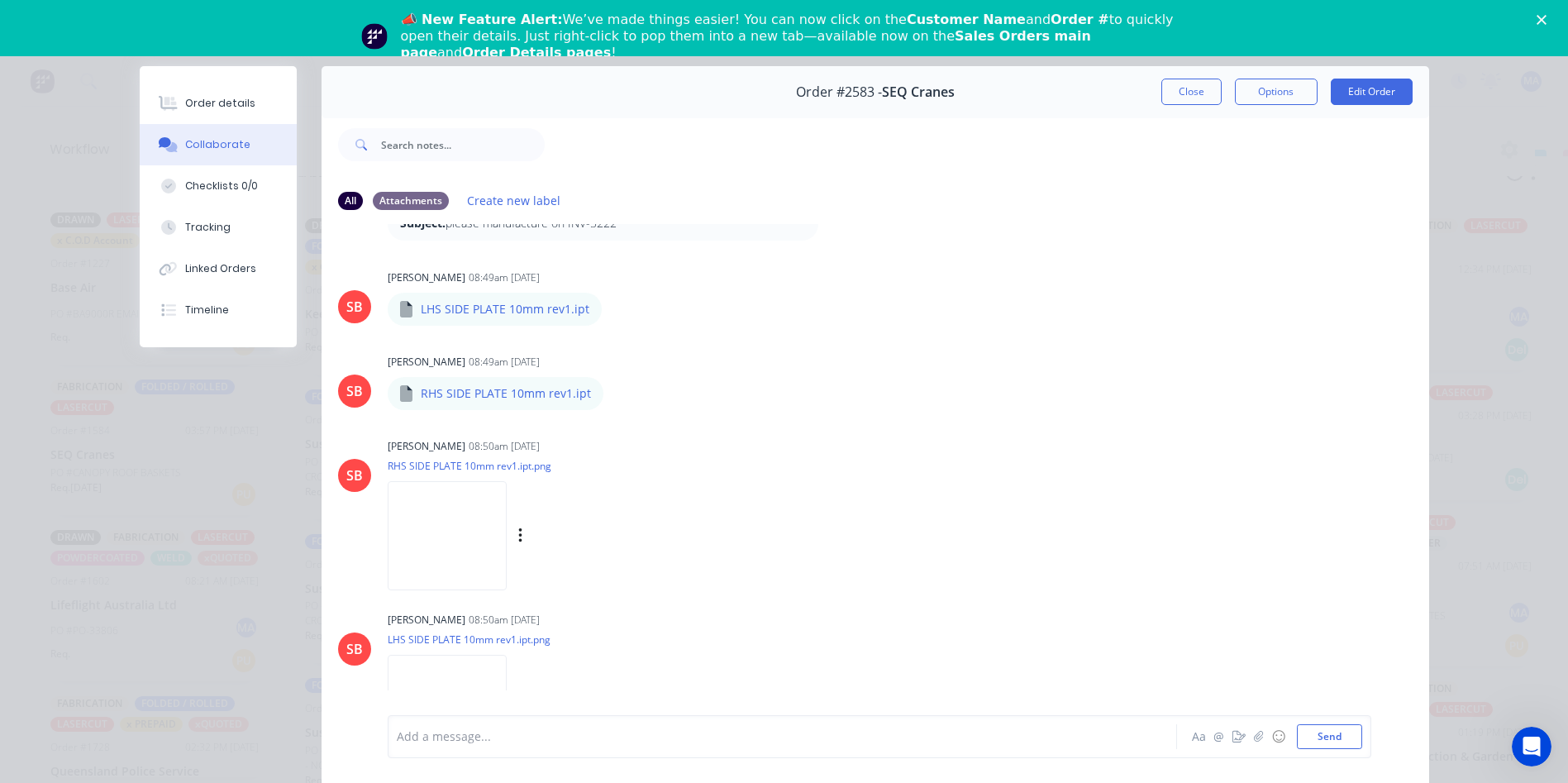
scroll to position [34, 0]
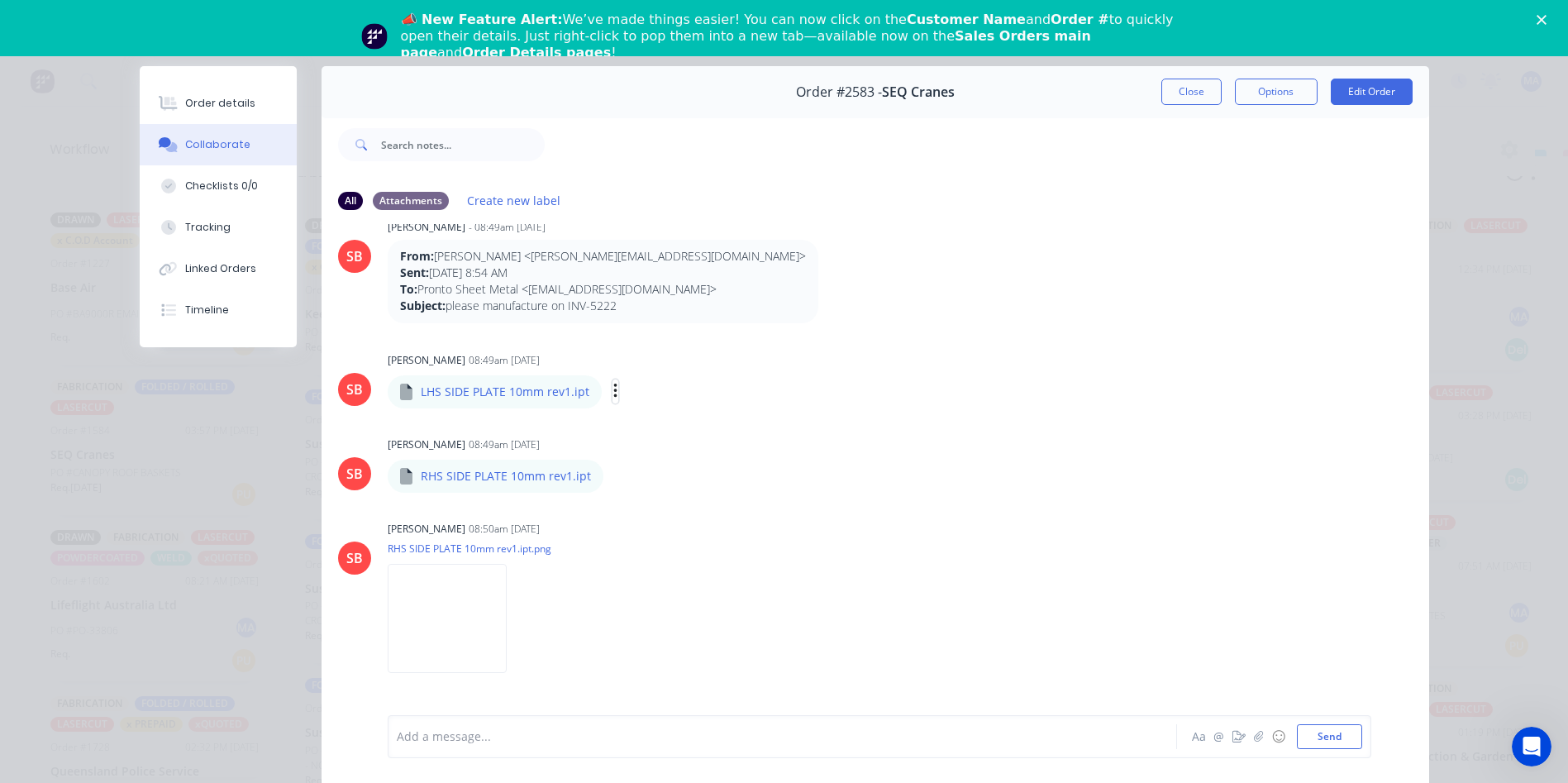
click at [613, 400] on icon "button" at bounding box center [616, 392] width 5 height 19
click at [697, 433] on button "Download" at bounding box center [724, 435] width 186 height 37
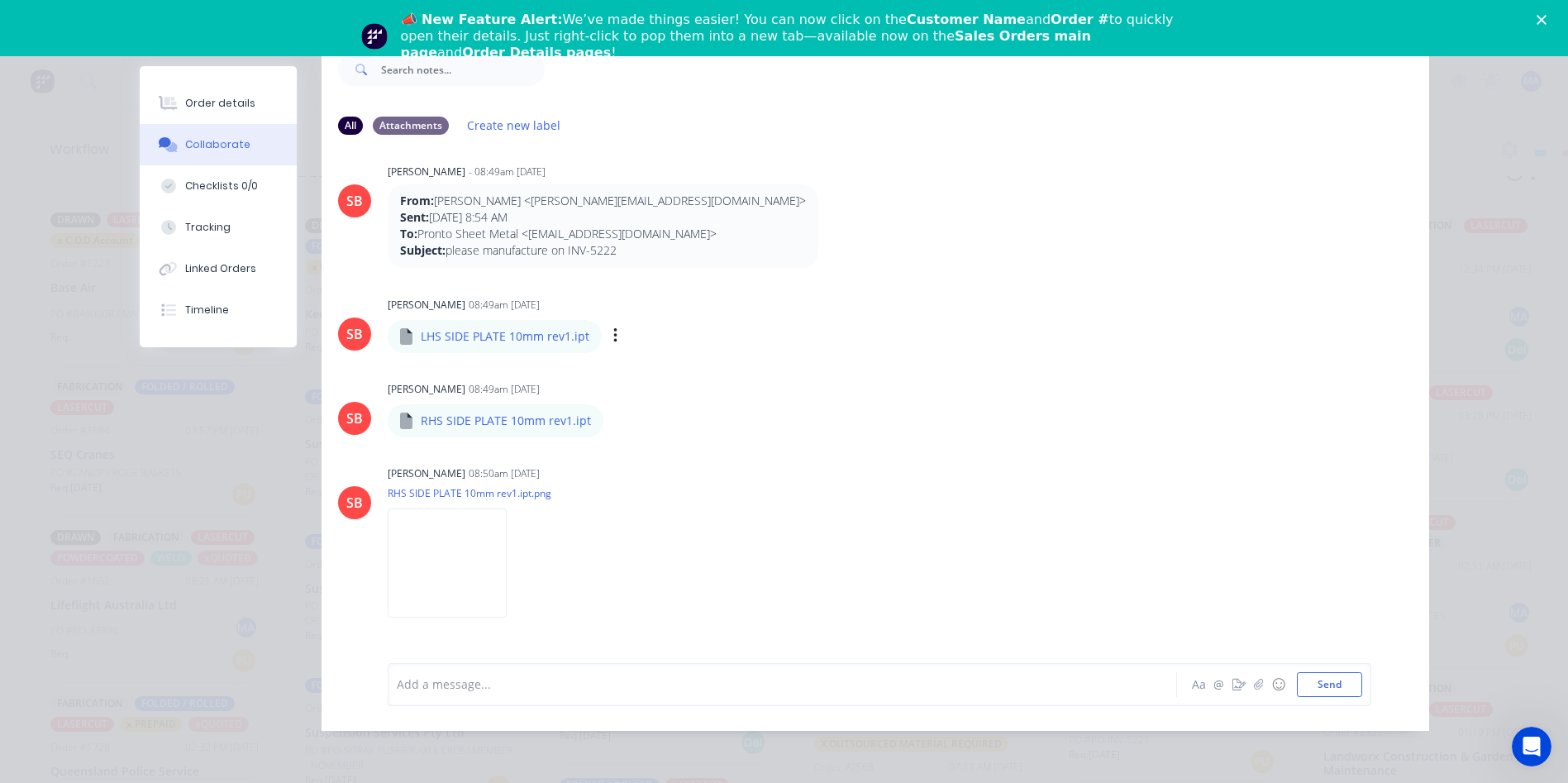
scroll to position [0, 0]
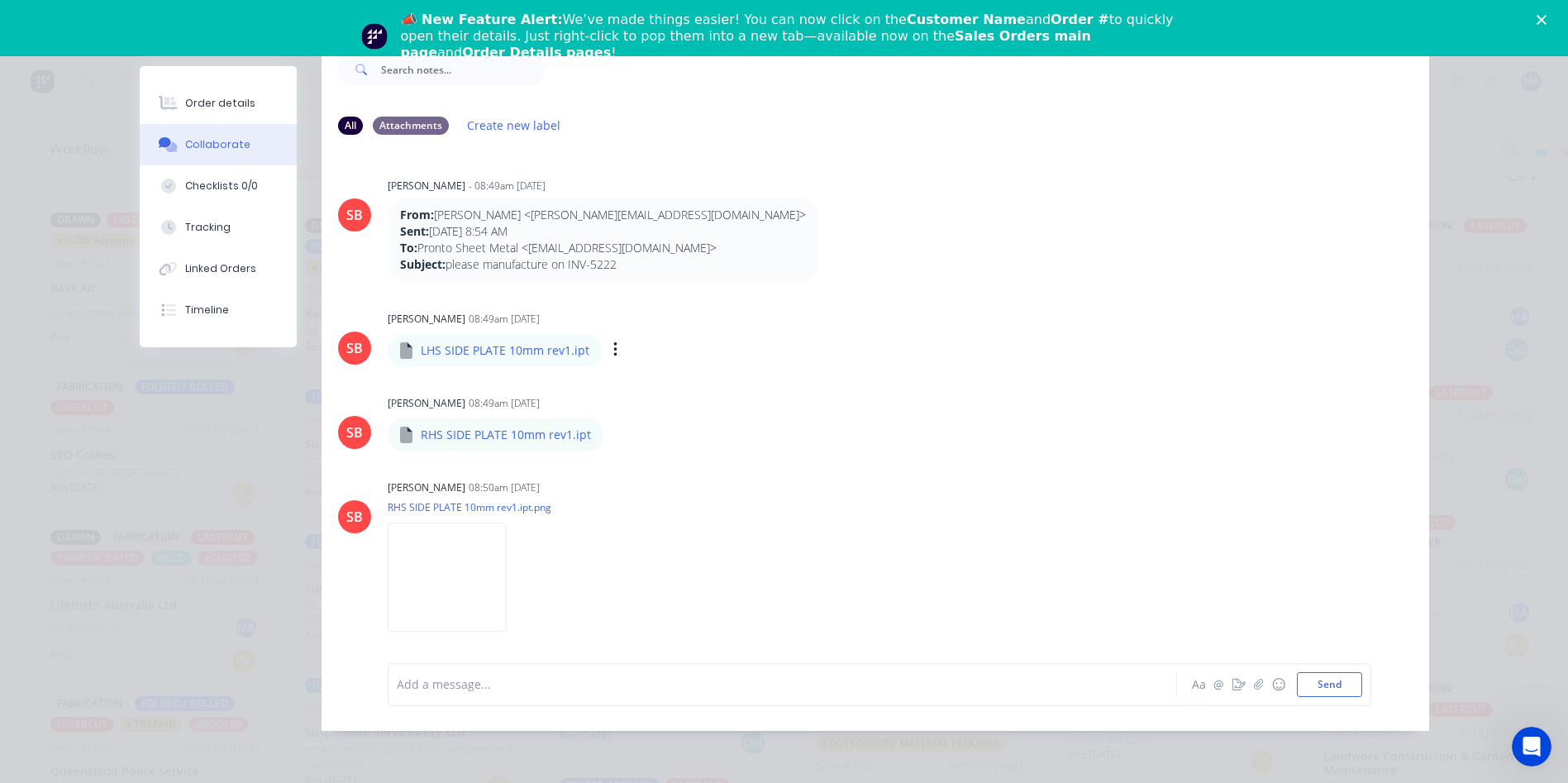
drag, startPoint x: 1539, startPoint y: 151, endPoint x: 1554, endPoint y: 63, distance: 89.3
click at [1539, 151] on div "Order details Collaborate Checklists 0/0 Tracking Linked Orders Timeline Order …" at bounding box center [784, 391] width 1568 height 783
click at [1547, 20] on icon "Close" at bounding box center [1542, 19] width 10 height 10
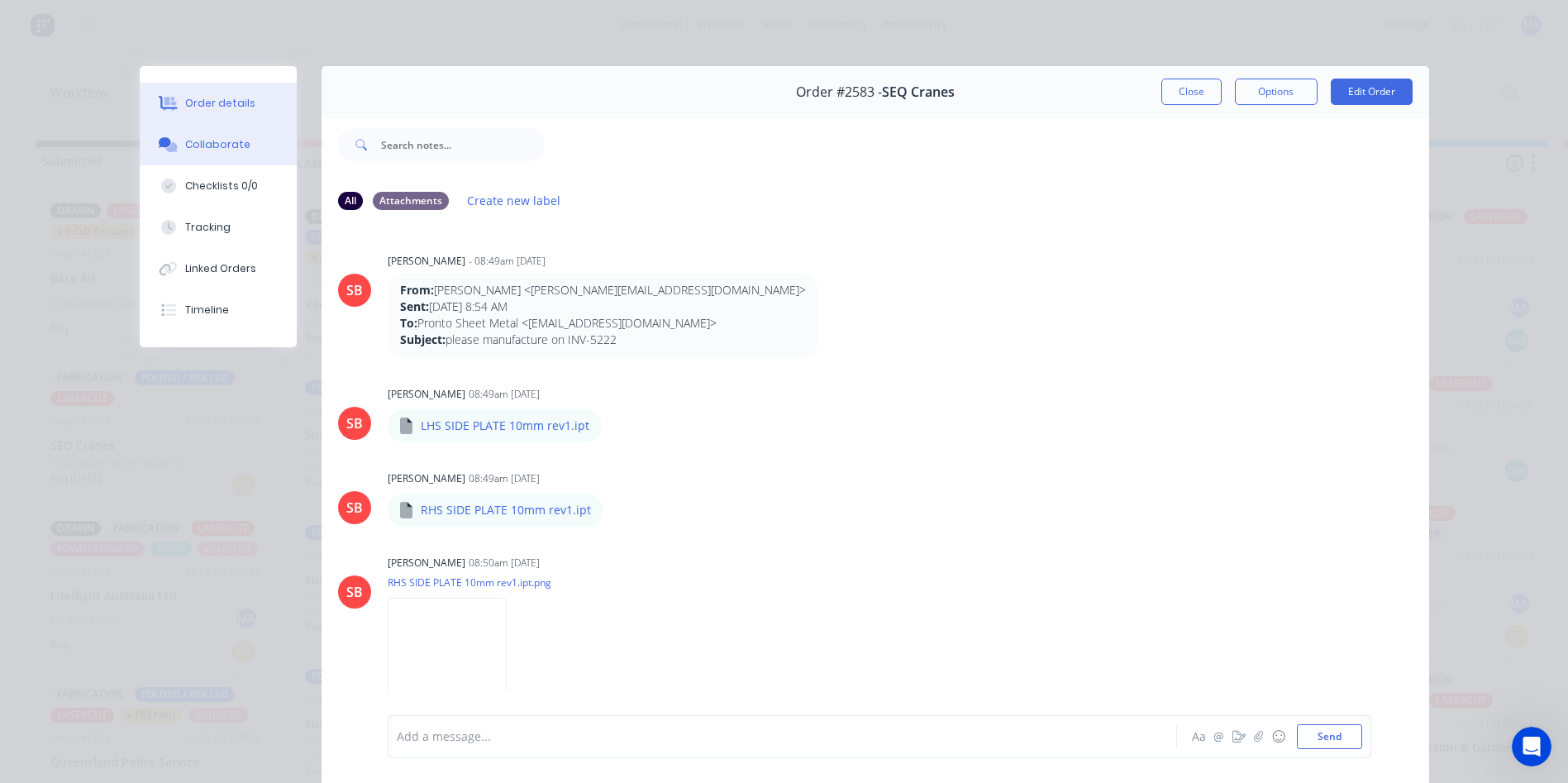
click at [252, 105] on button "Order details" at bounding box center [218, 103] width 157 height 41
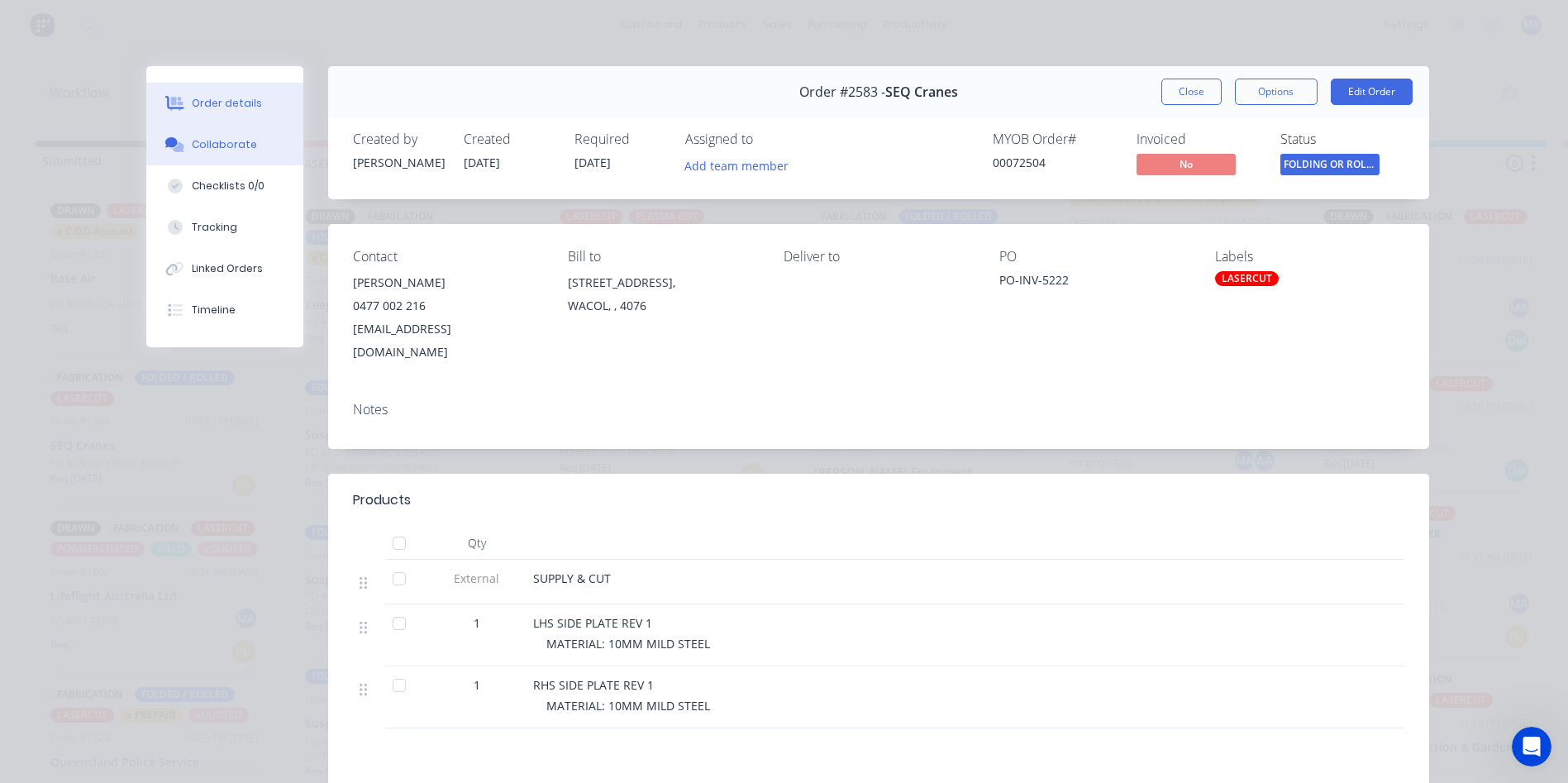
click at [230, 143] on div "Collaborate" at bounding box center [224, 144] width 65 height 15
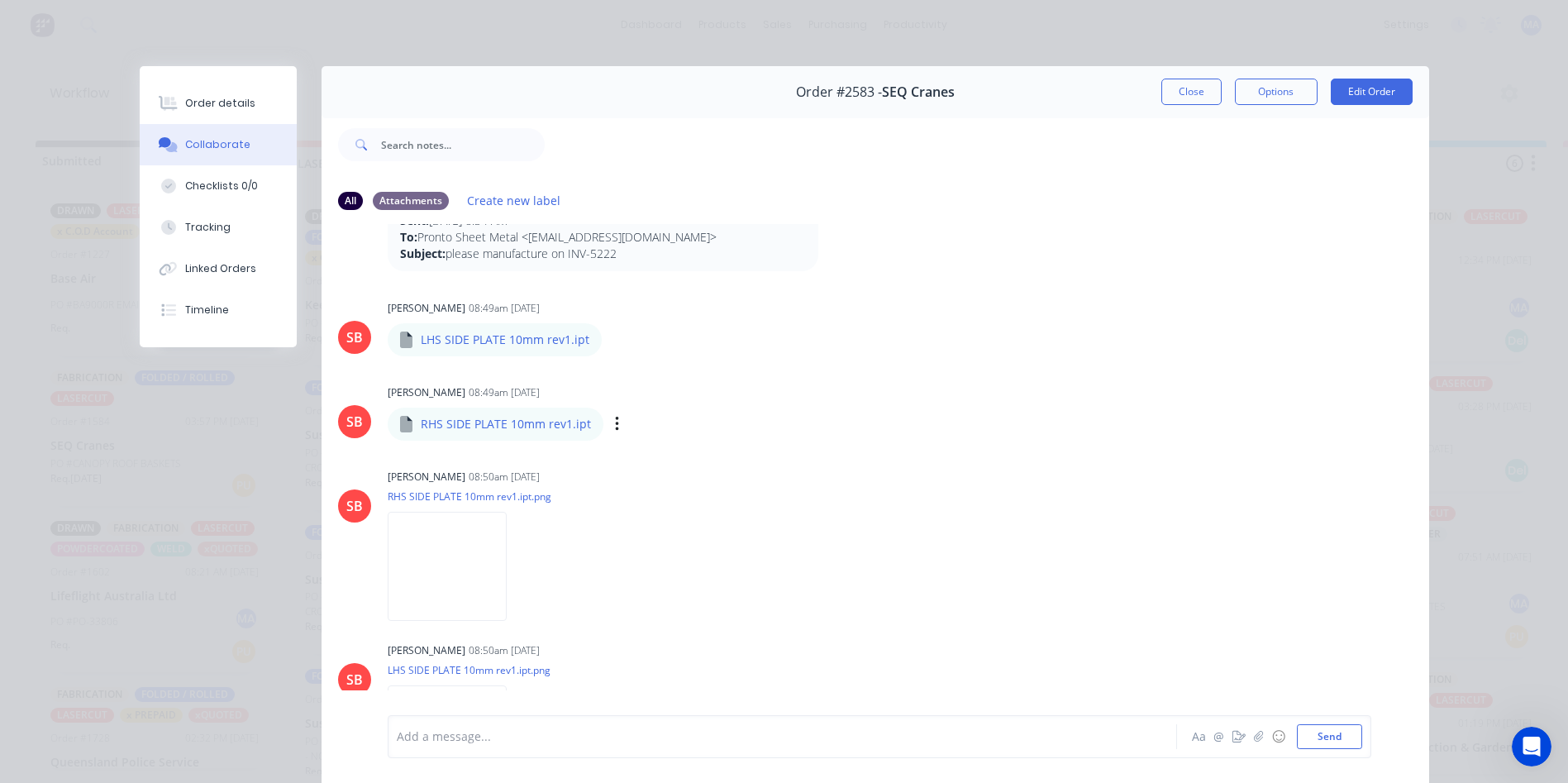
scroll to position [83, 0]
click at [615, 426] on icon "button" at bounding box center [618, 428] width 5 height 19
click at [691, 468] on button "Download" at bounding box center [726, 471] width 186 height 37
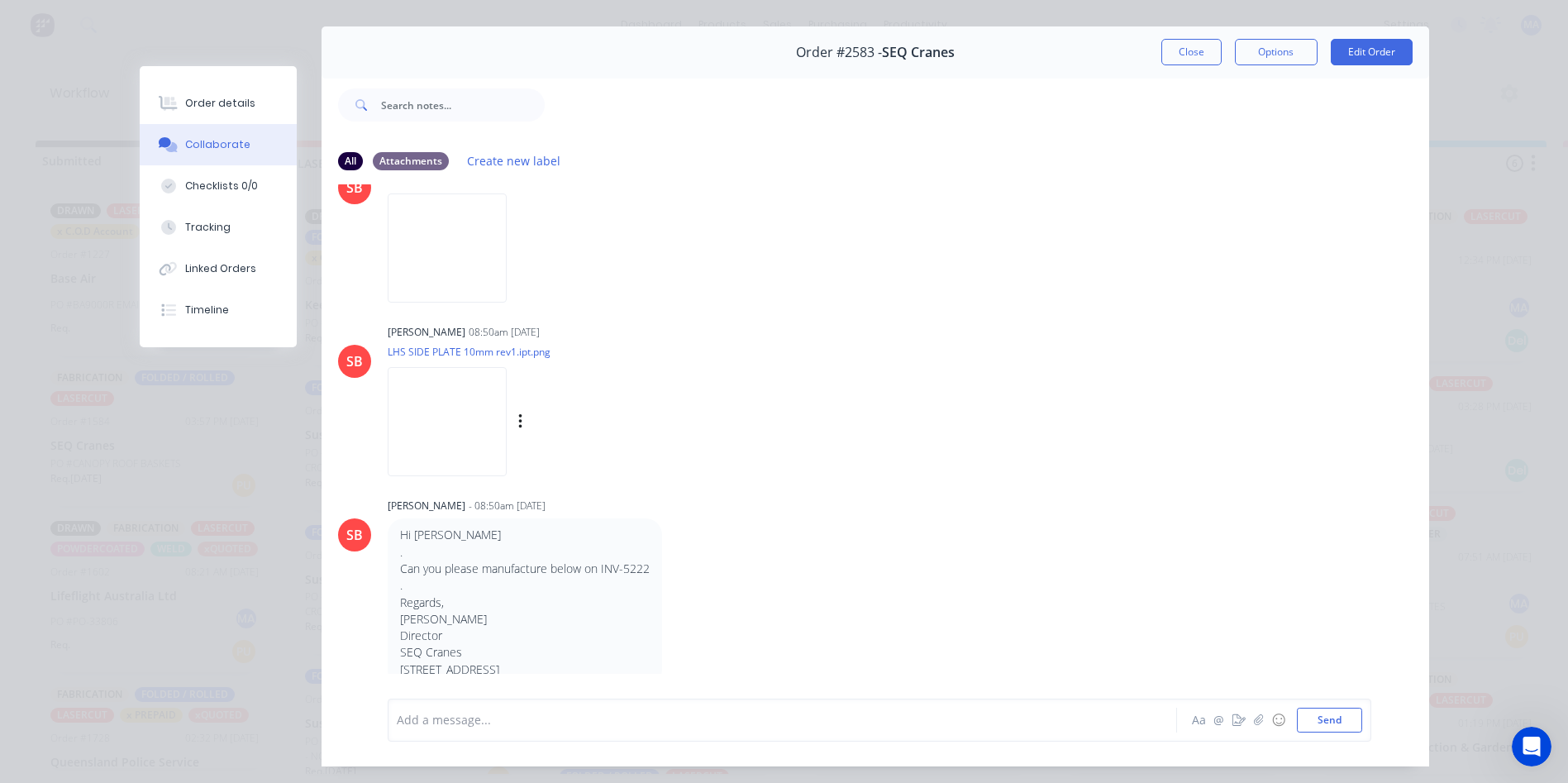
scroll to position [88, 0]
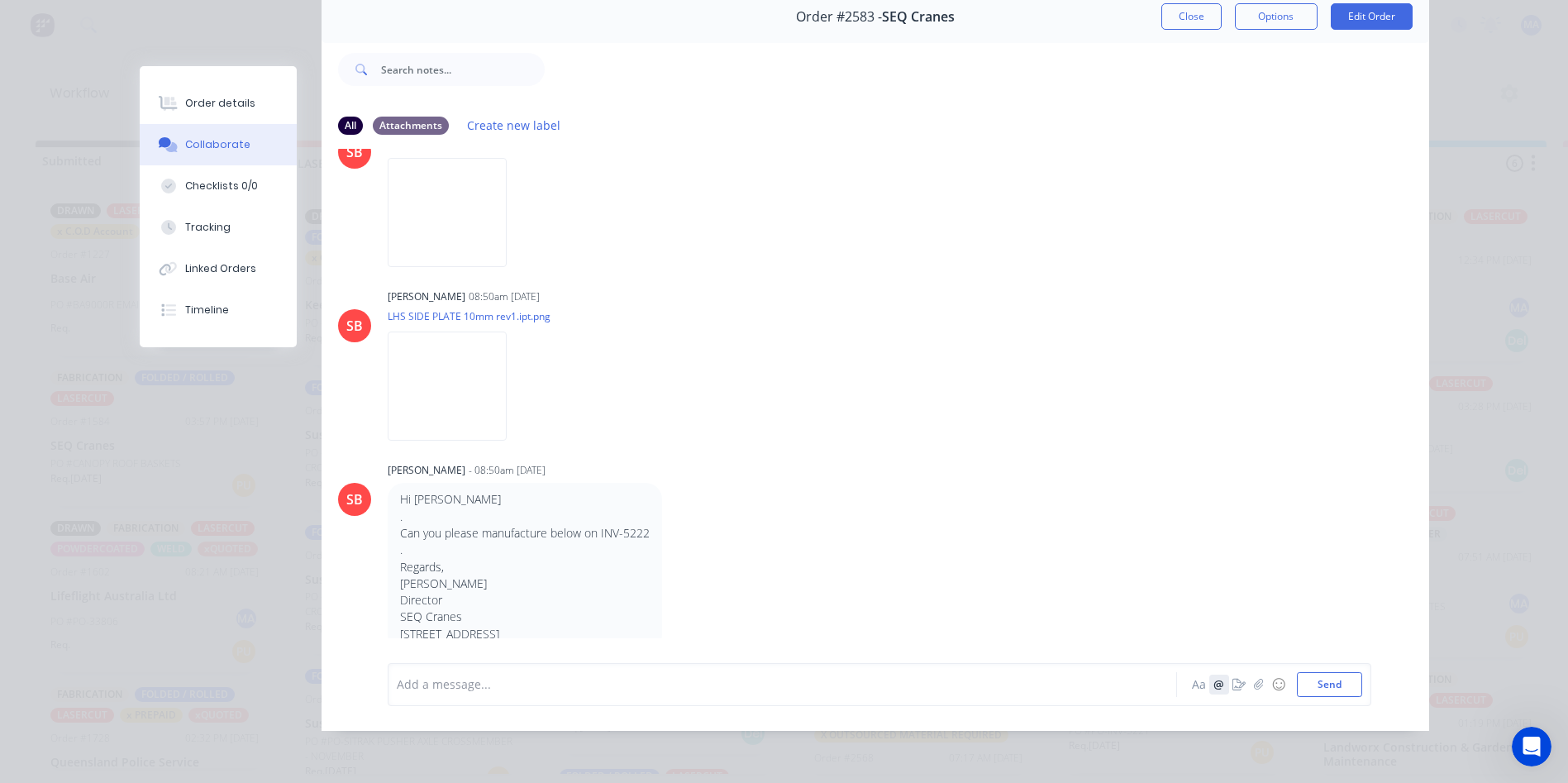
click at [1216, 684] on button "@" at bounding box center [1219, 685] width 20 height 20
click at [521, 703] on div "Add a message... Aa @ ☺ Send" at bounding box center [879, 684] width 984 height 43
click at [513, 689] on div at bounding box center [759, 684] width 723 height 18
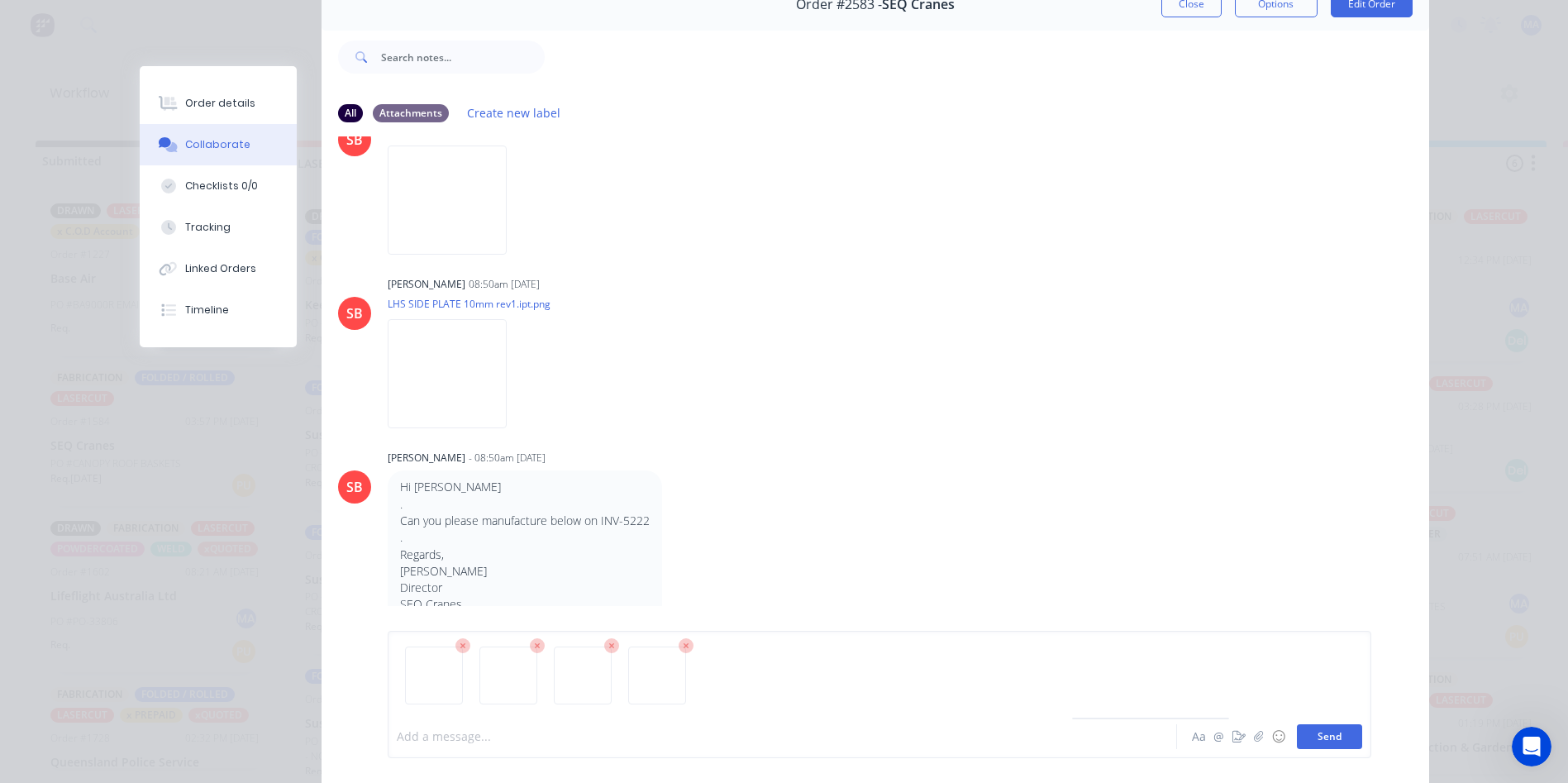
click at [1322, 743] on button "Send" at bounding box center [1330, 736] width 65 height 25
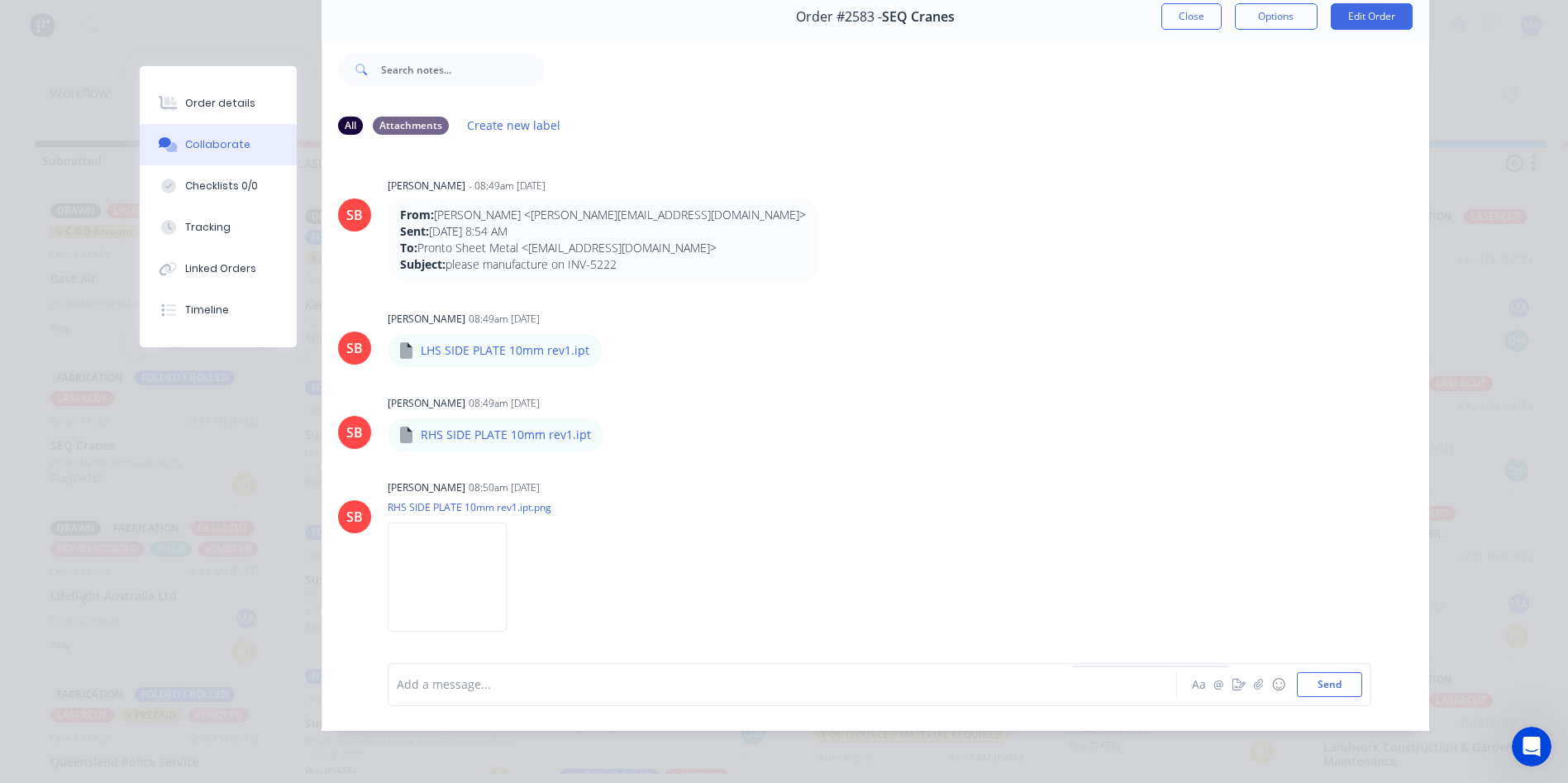
scroll to position [0, 0]
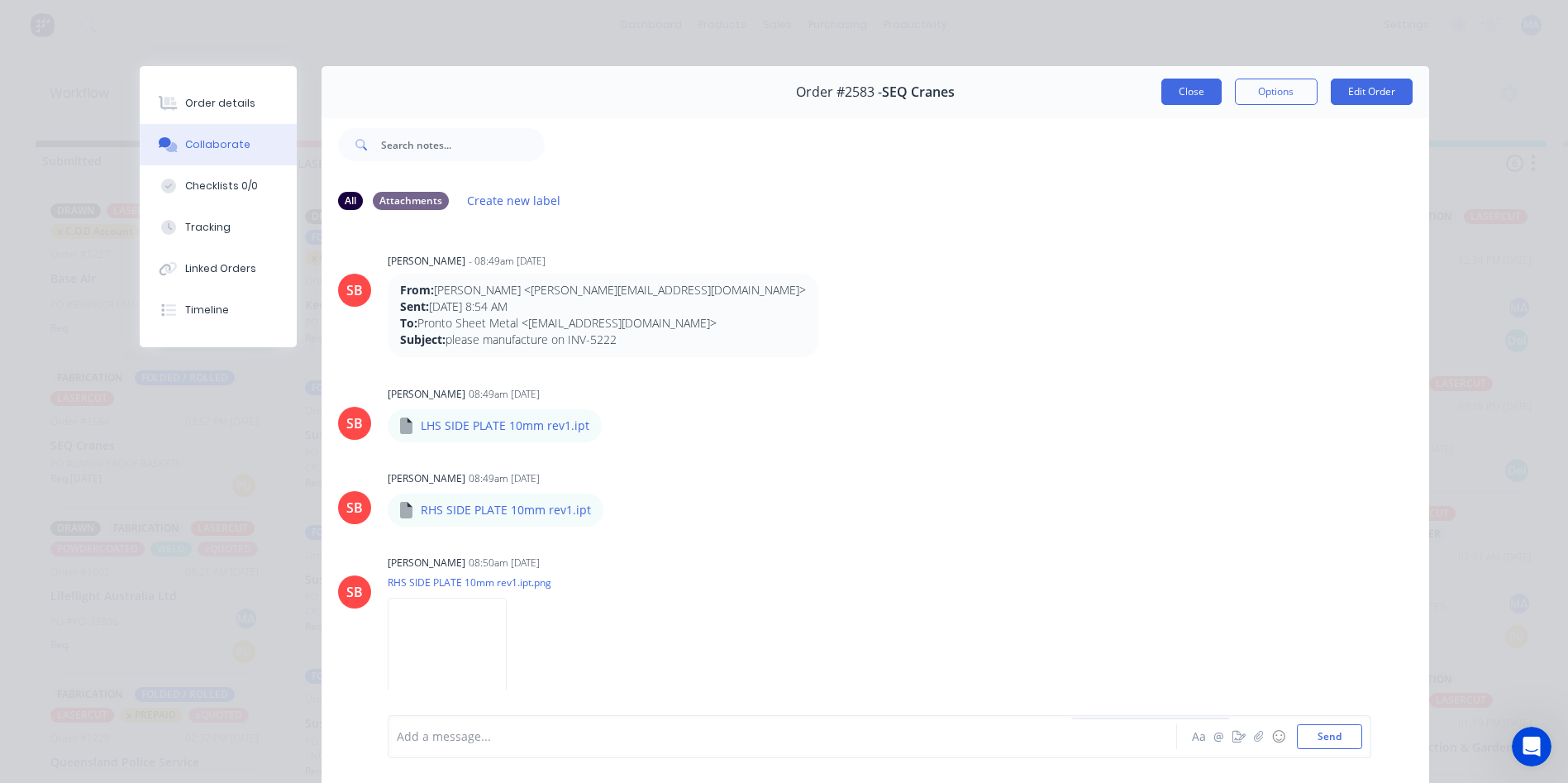
click at [1165, 93] on button "Close" at bounding box center [1191, 91] width 61 height 26
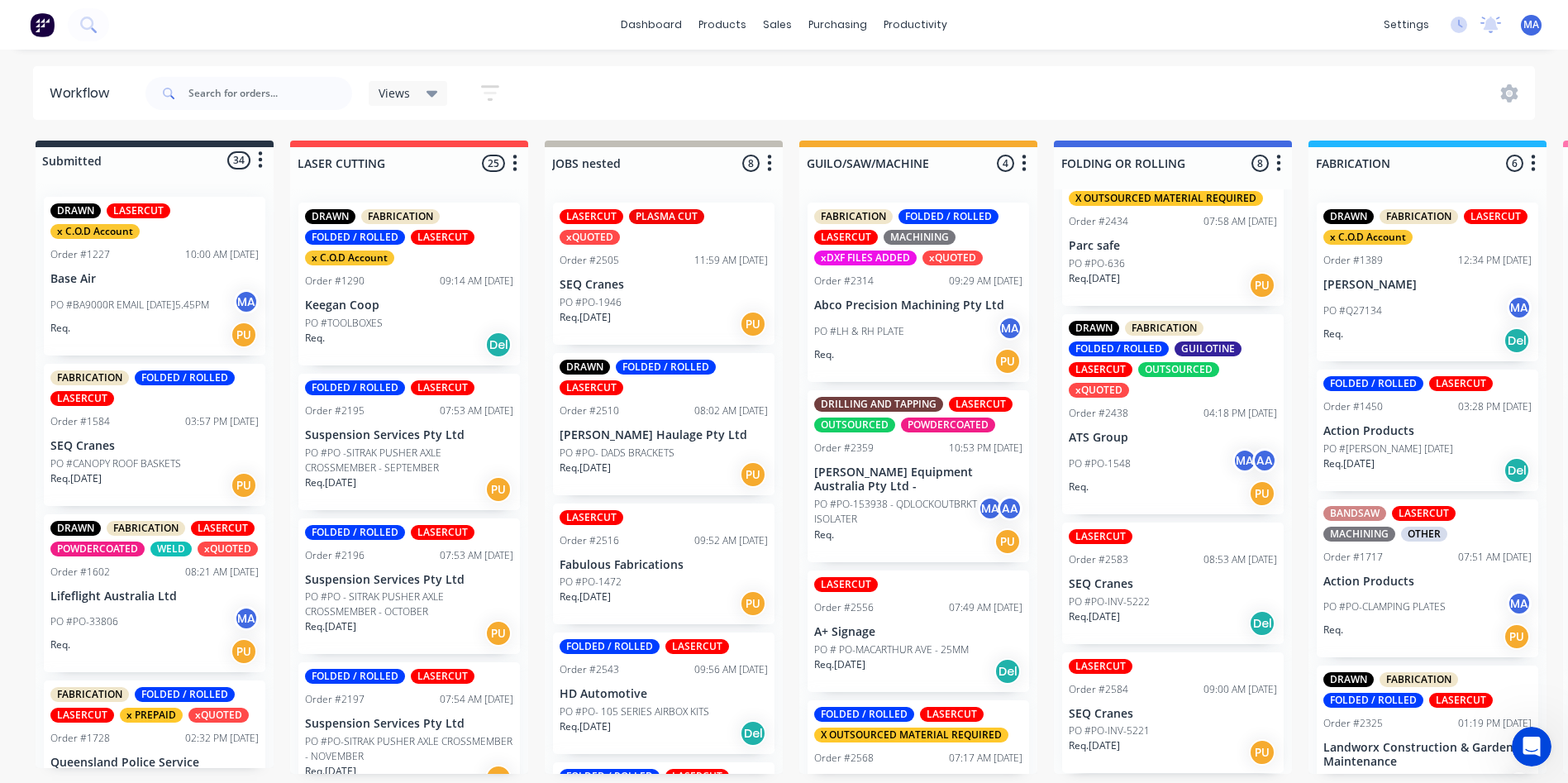
click at [1158, 729] on div "PO #PO-INV-5221" at bounding box center [1172, 730] width 208 height 15
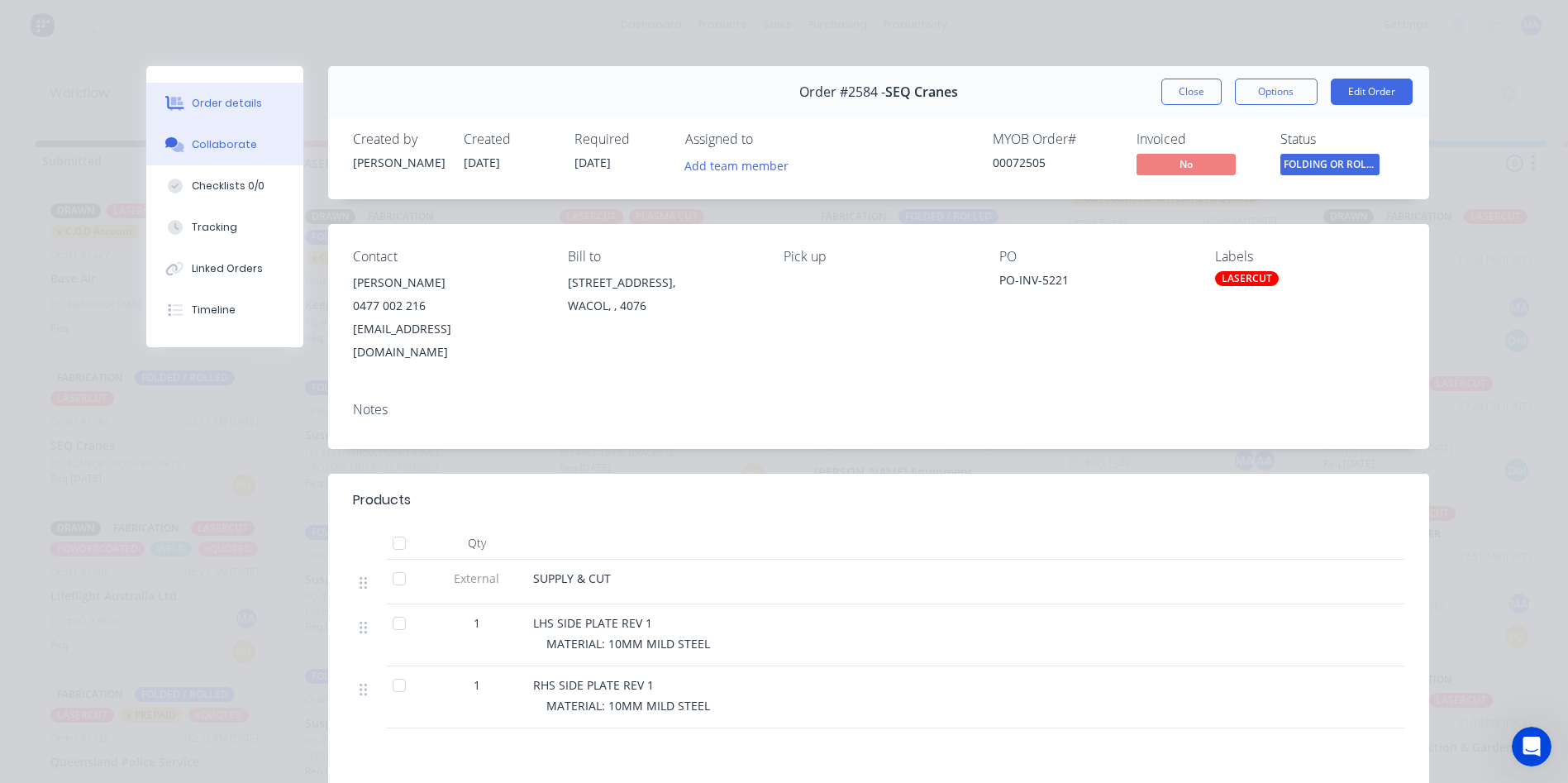
click at [194, 138] on div "Collaborate" at bounding box center [224, 144] width 65 height 15
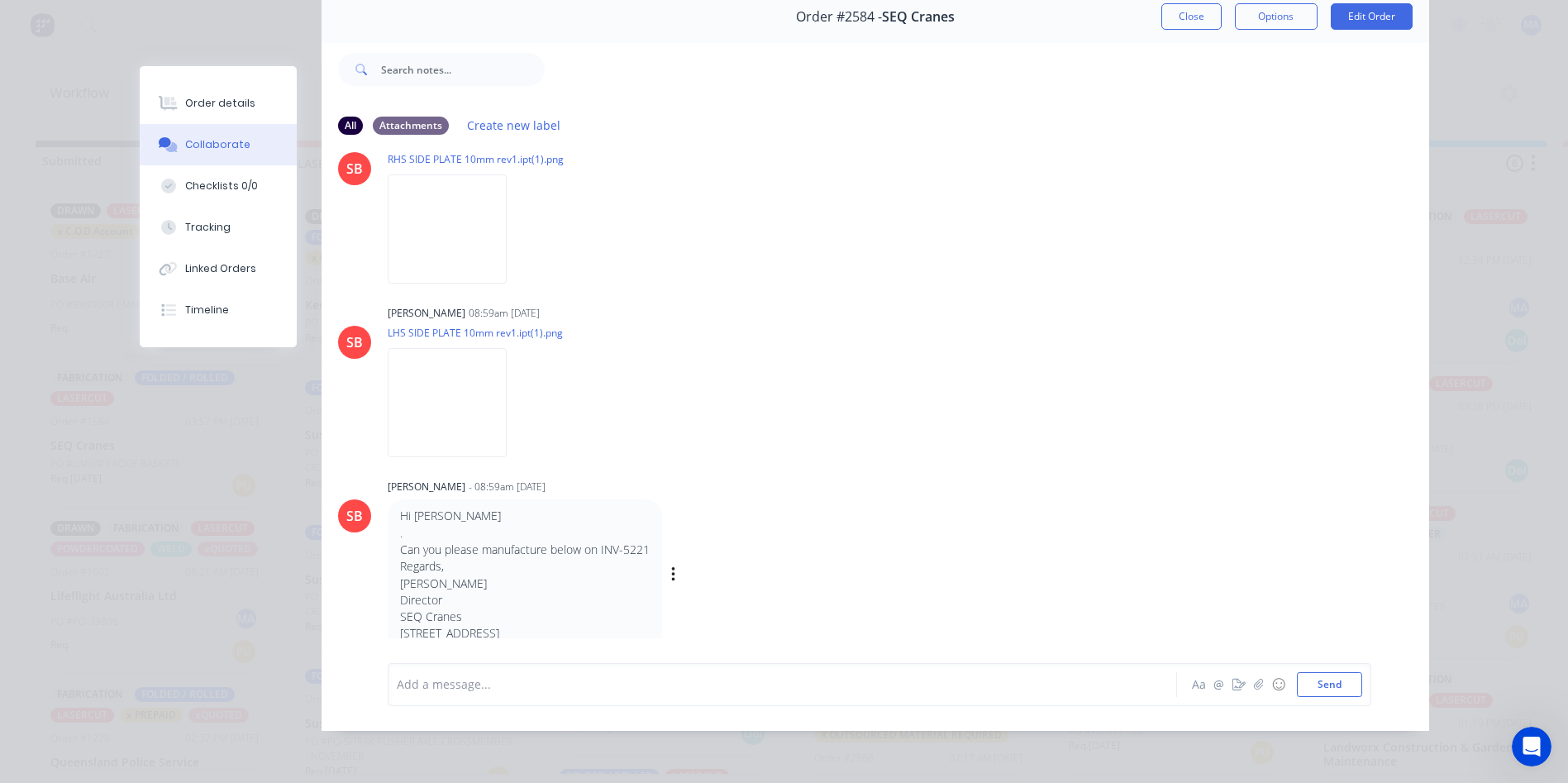
scroll to position [536, 0]
